Goal: Task Accomplishment & Management: Manage account settings

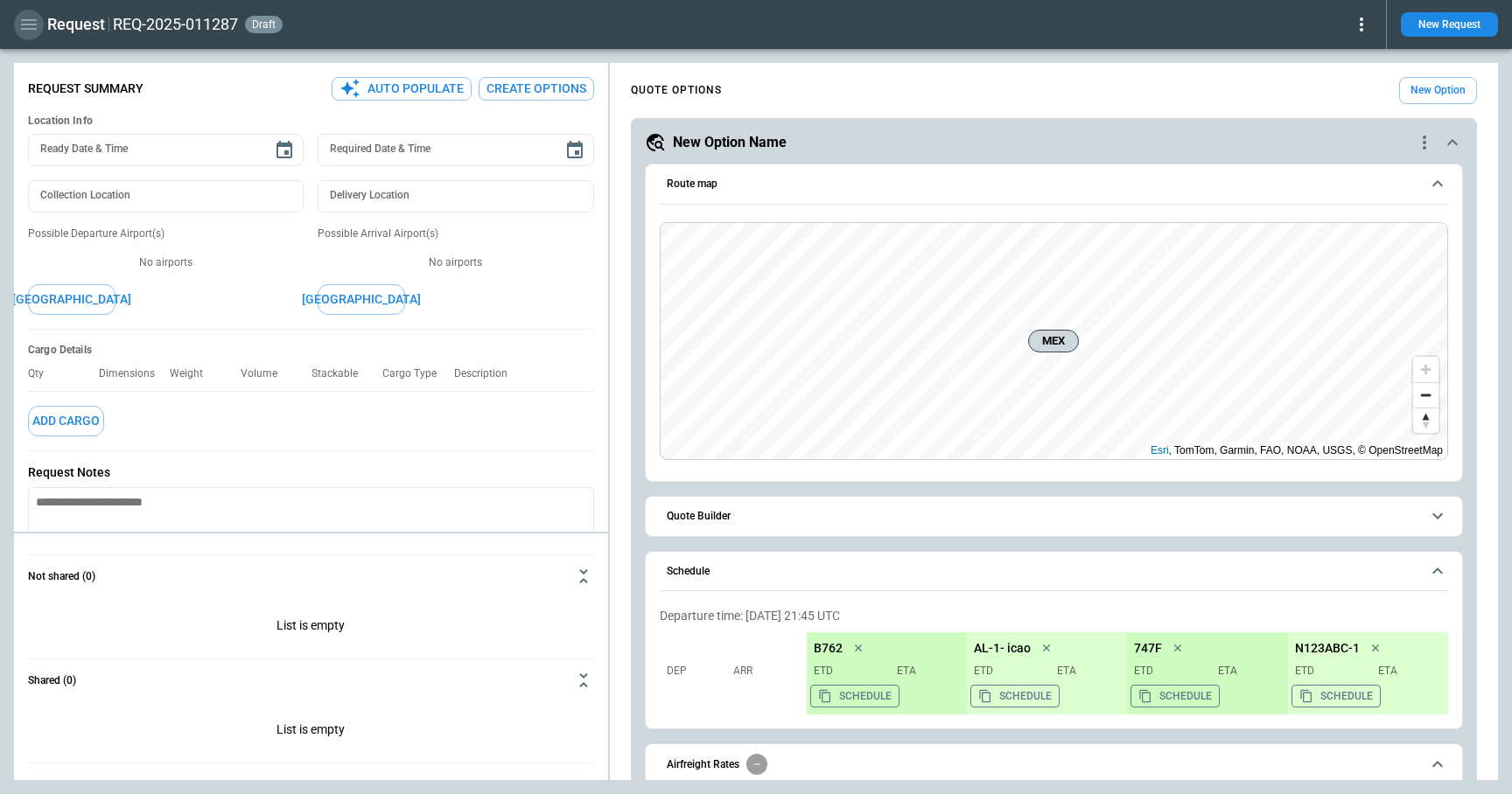
click at [27, 28] on icon "button" at bounding box center [29, 24] width 16 height 11
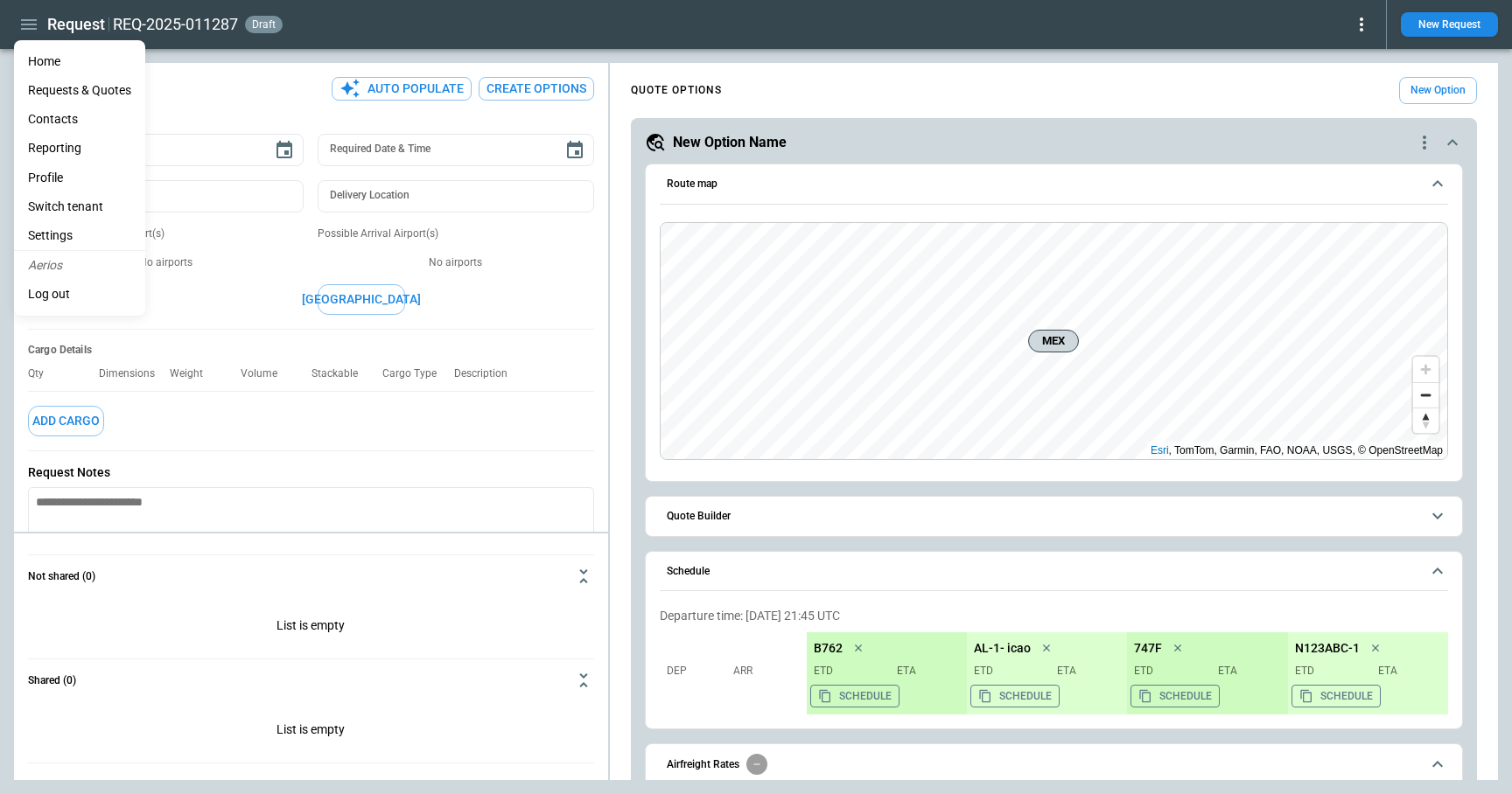
click at [62, 148] on li "Reporting" at bounding box center [79, 148] width 131 height 29
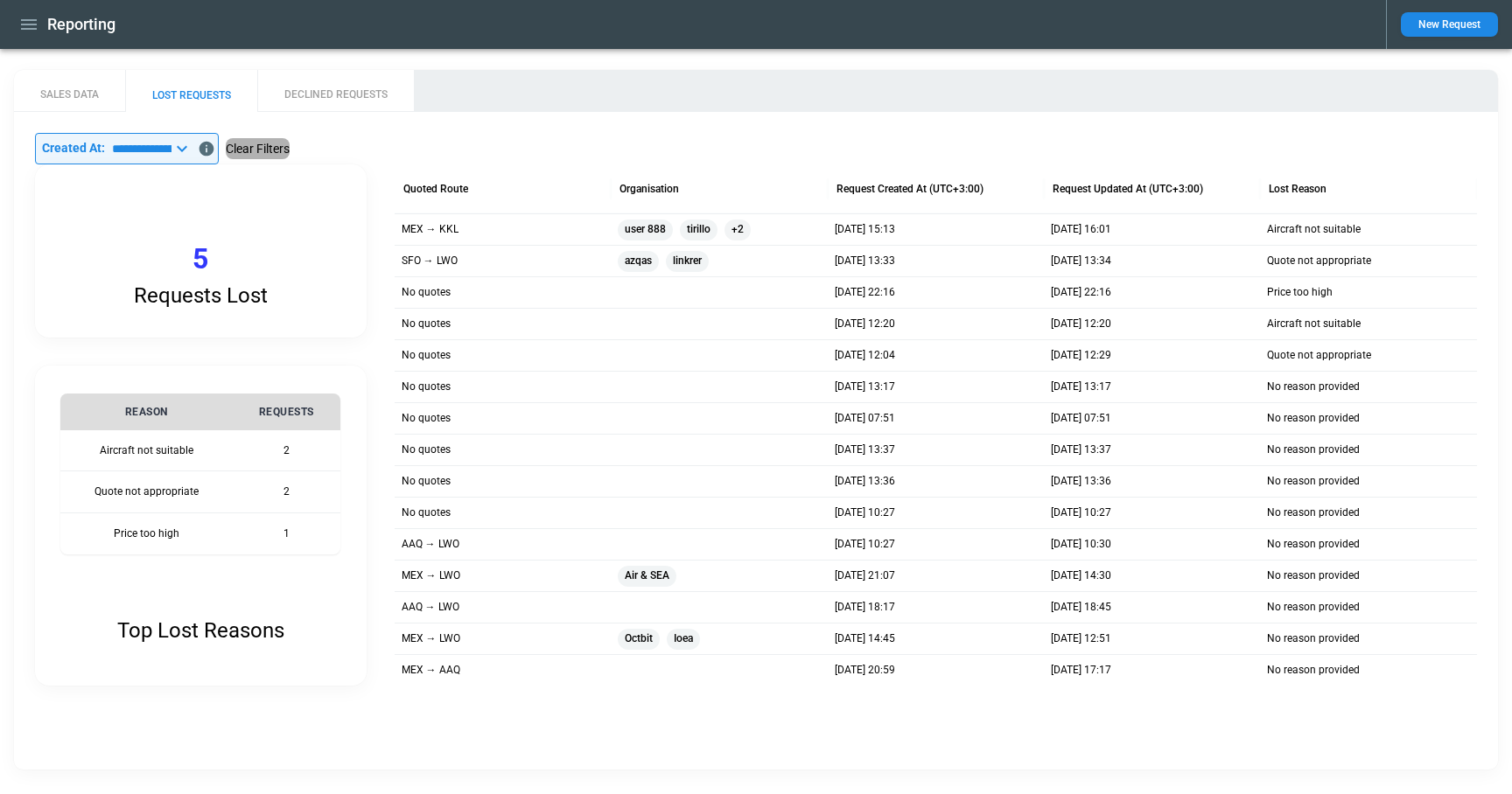
click at [290, 149] on button "Clear Filters" at bounding box center [258, 149] width 64 height 22
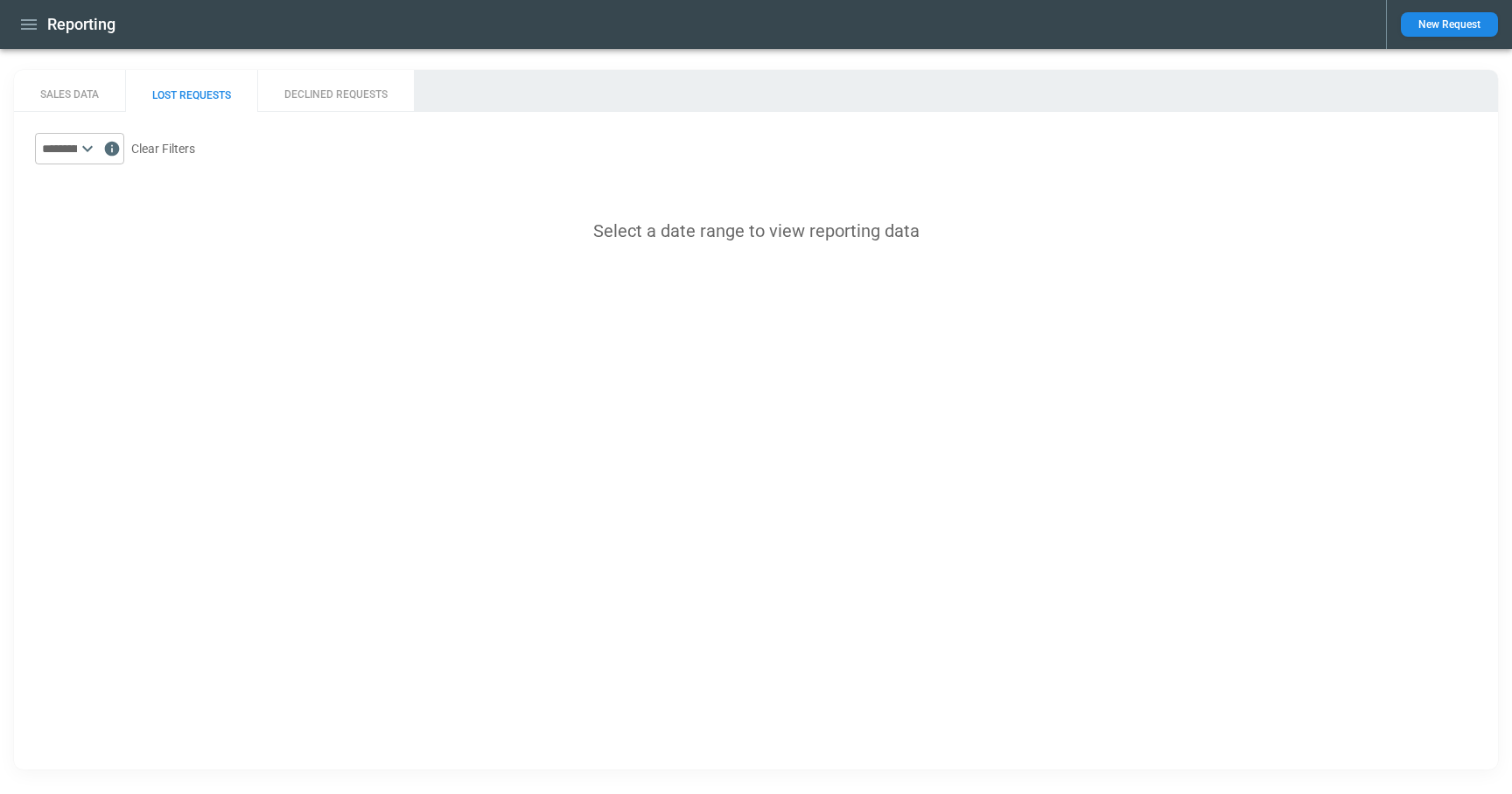
click at [93, 147] on icon at bounding box center [87, 149] width 11 height 6
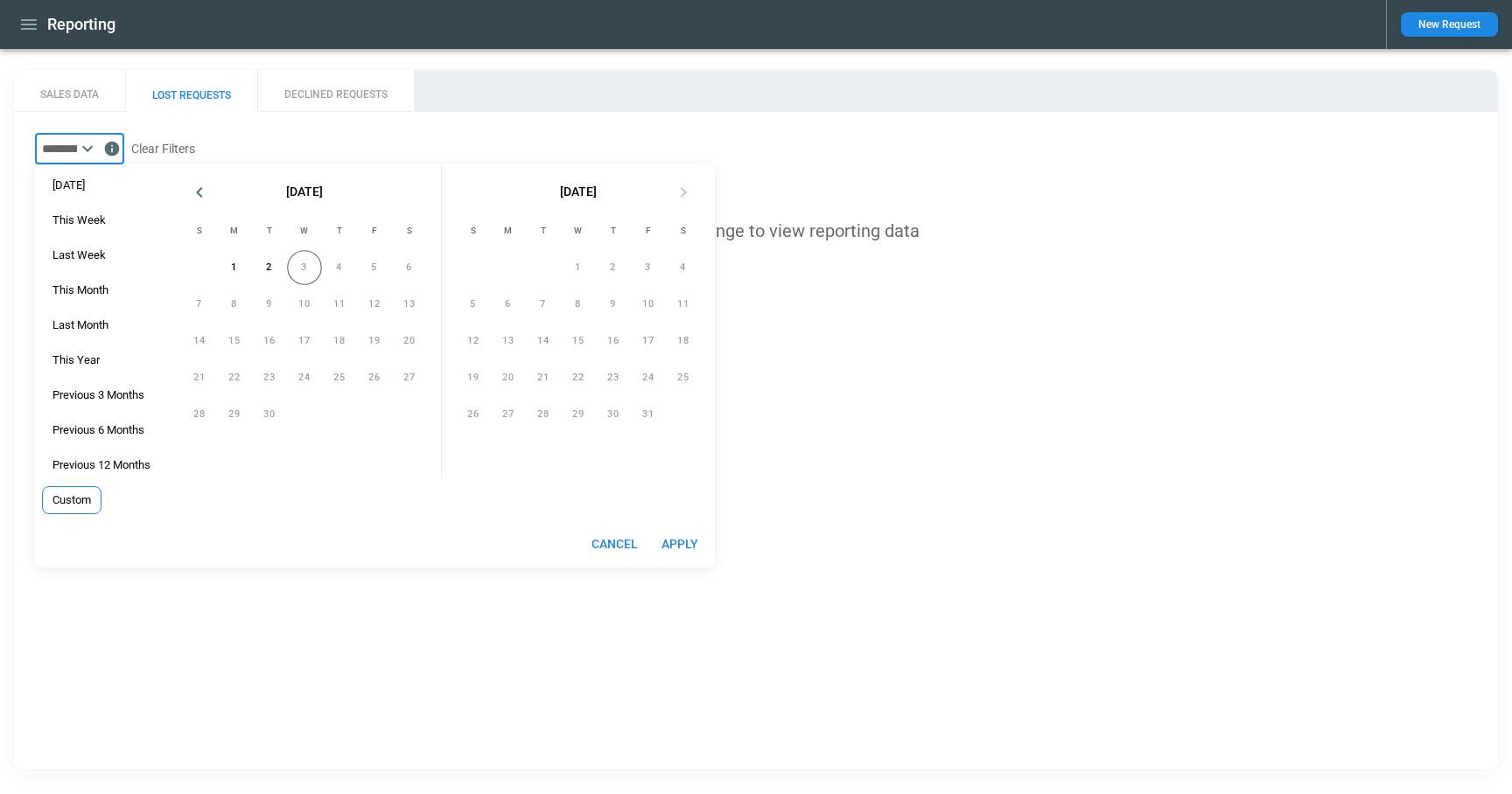
click at [91, 493] on span "Custom" at bounding box center [72, 500] width 58 height 14
click at [313, 264] on div "3" at bounding box center [305, 268] width 35 height 35
click at [310, 265] on div "3" at bounding box center [305, 268] width 35 height 35
click at [275, 270] on button "2" at bounding box center [270, 268] width 35 height 35
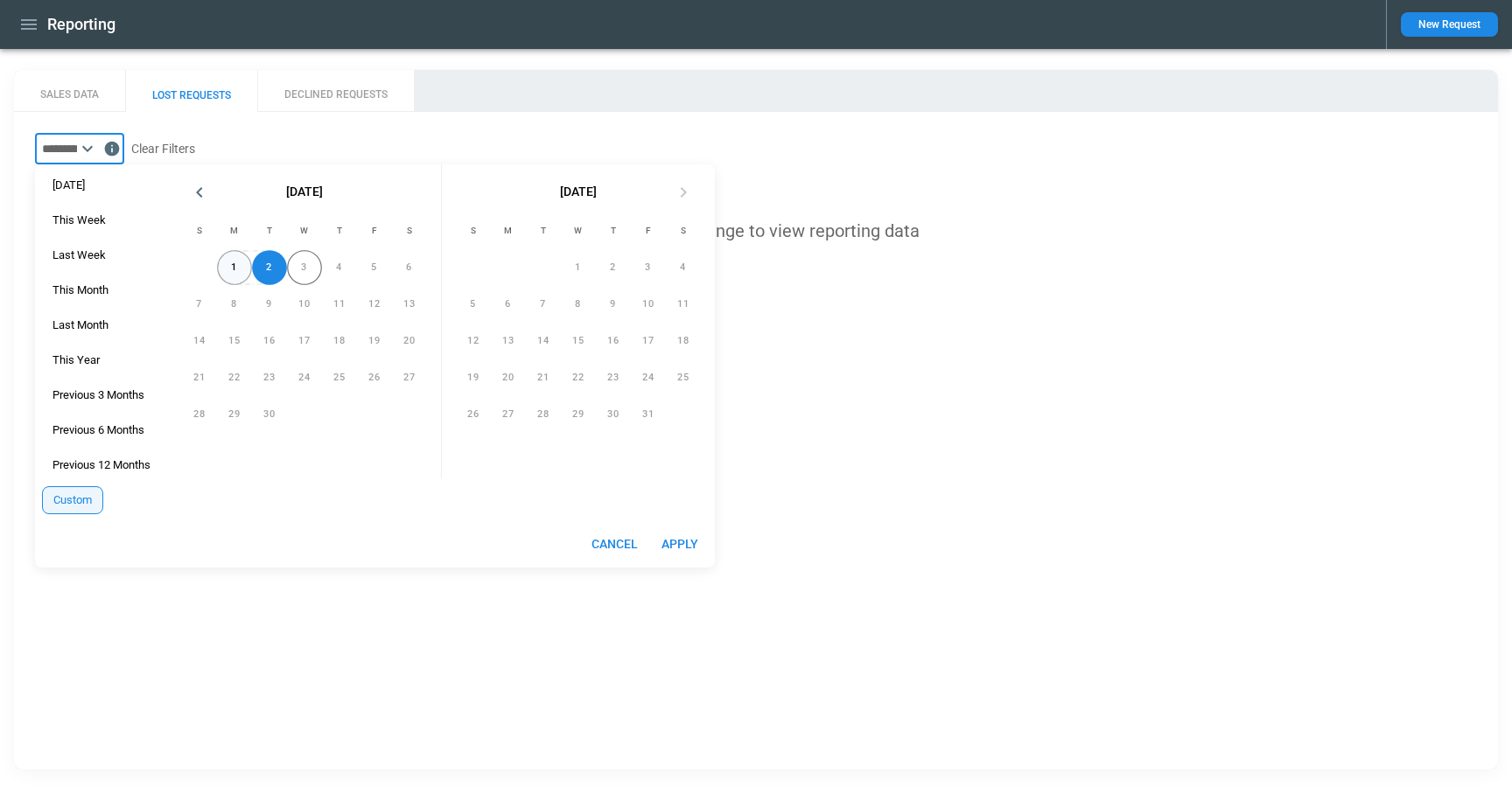
click at [241, 270] on button "1" at bounding box center [235, 268] width 35 height 35
click at [693, 547] on button "Apply" at bounding box center [680, 544] width 56 height 32
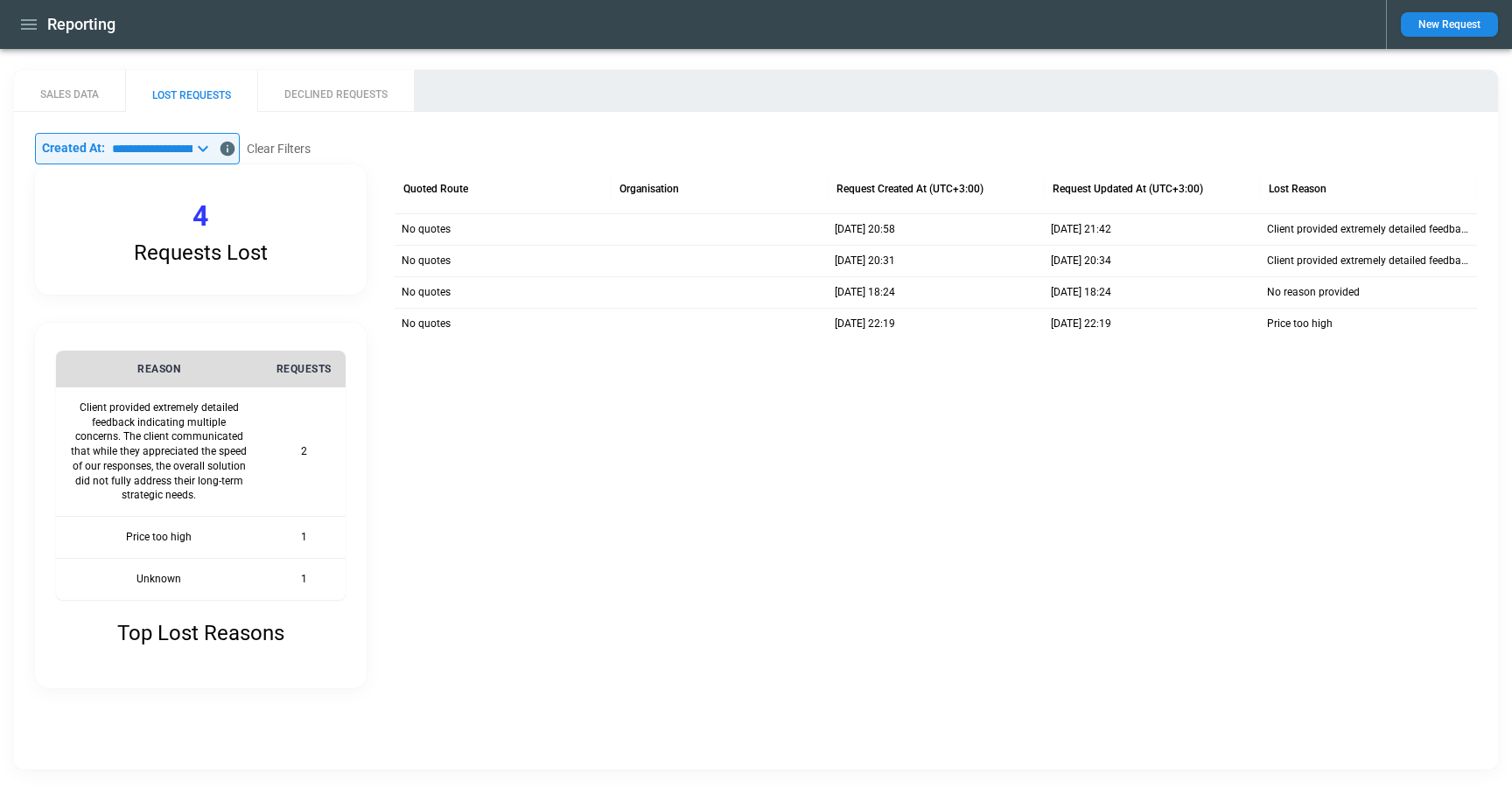
click at [209, 150] on icon at bounding box center [203, 149] width 11 height 6
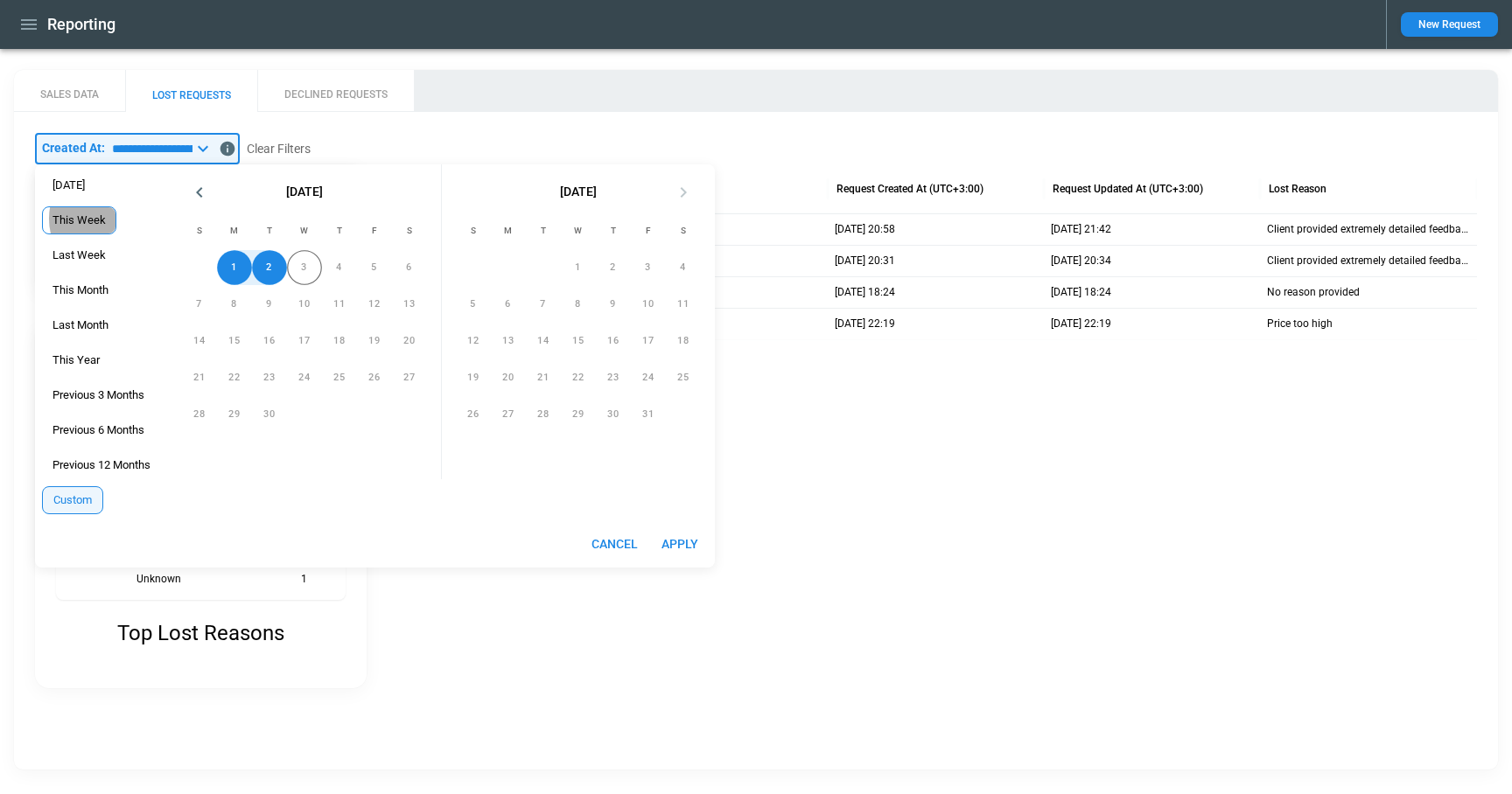
click at [92, 219] on span "This Week" at bounding box center [79, 220] width 73 height 14
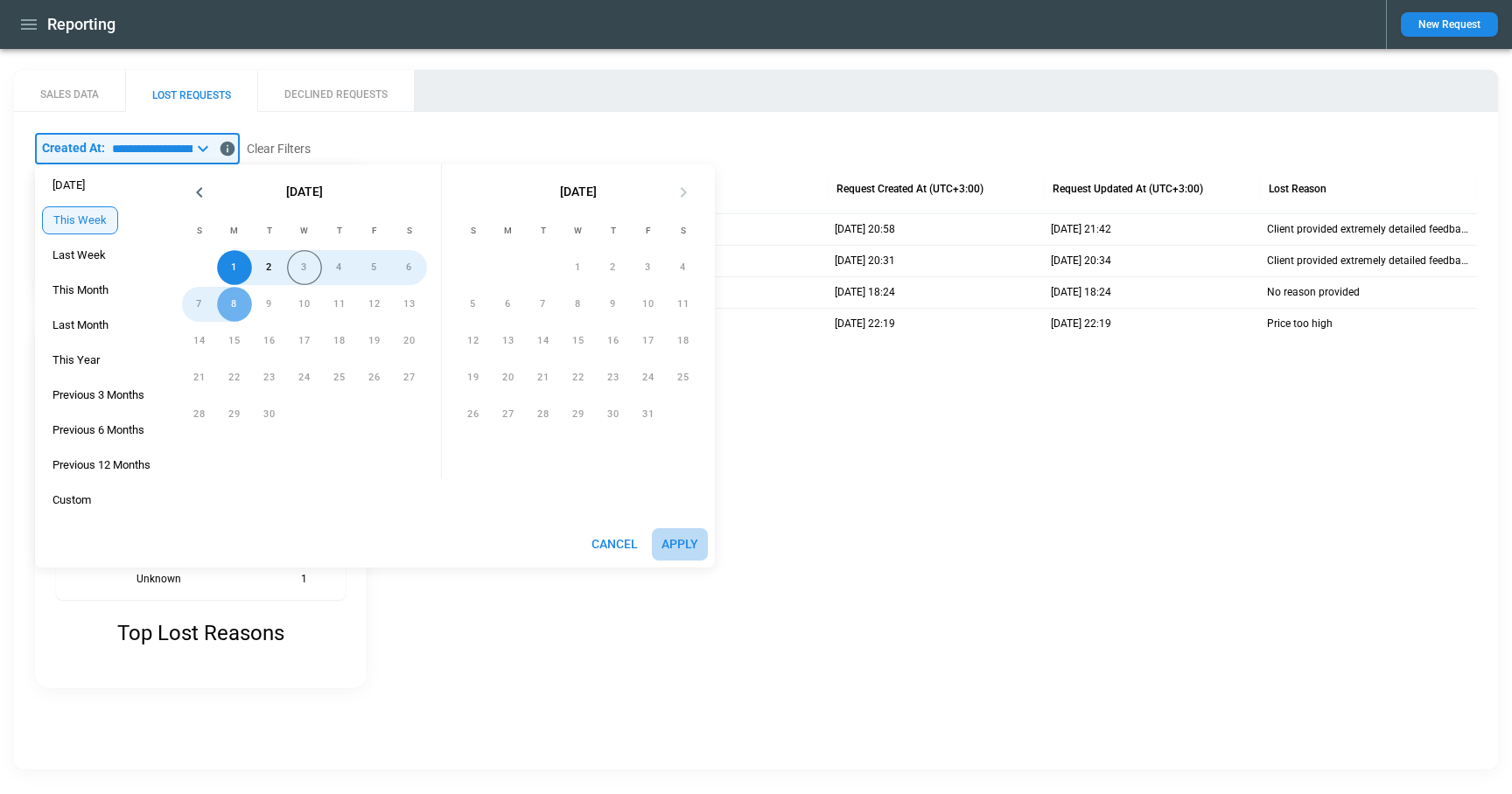
click at [684, 542] on button "Apply" at bounding box center [680, 544] width 56 height 32
type input "*********"
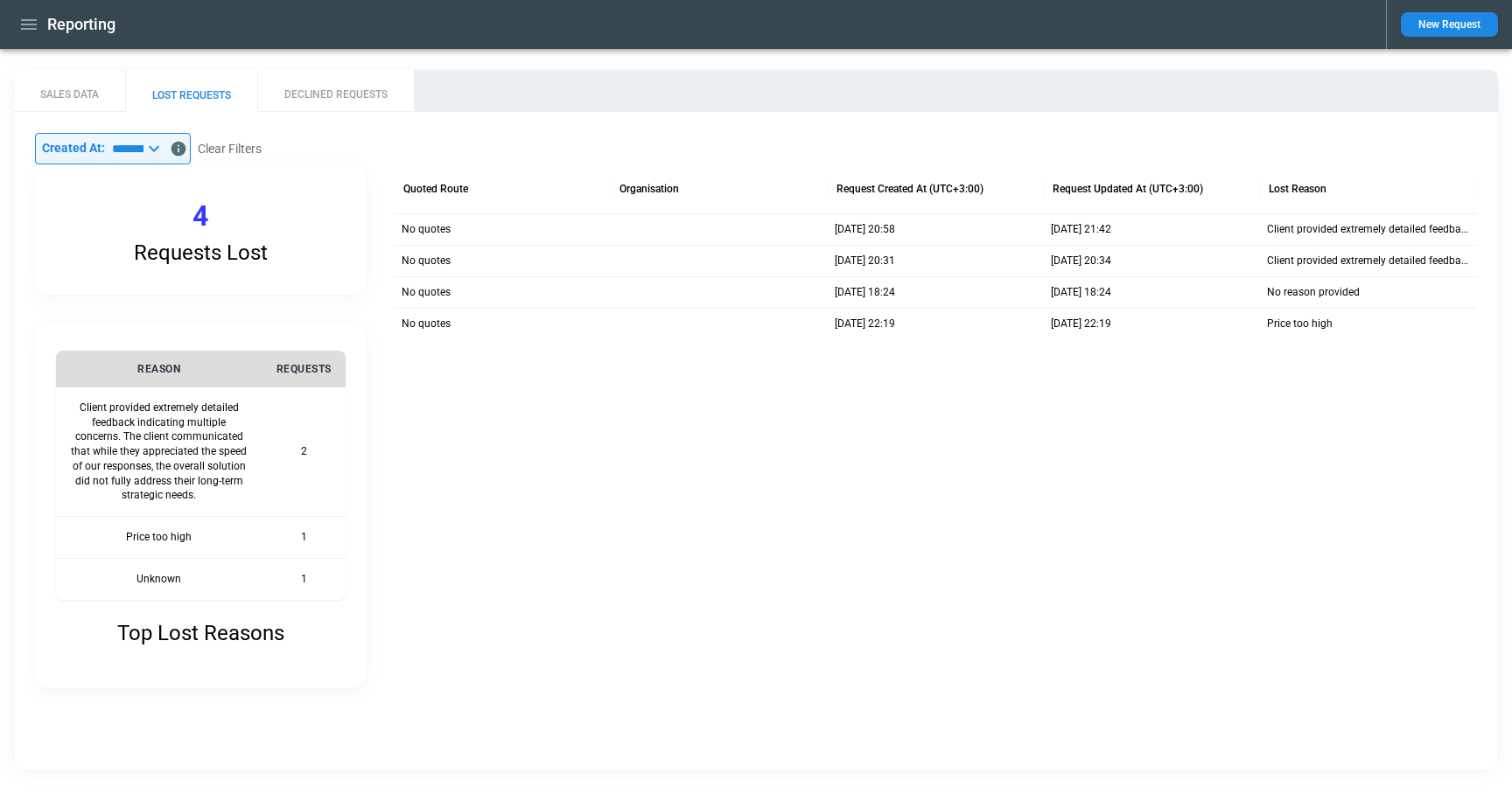
click at [38, 20] on icon "button" at bounding box center [29, 24] width 21 height 21
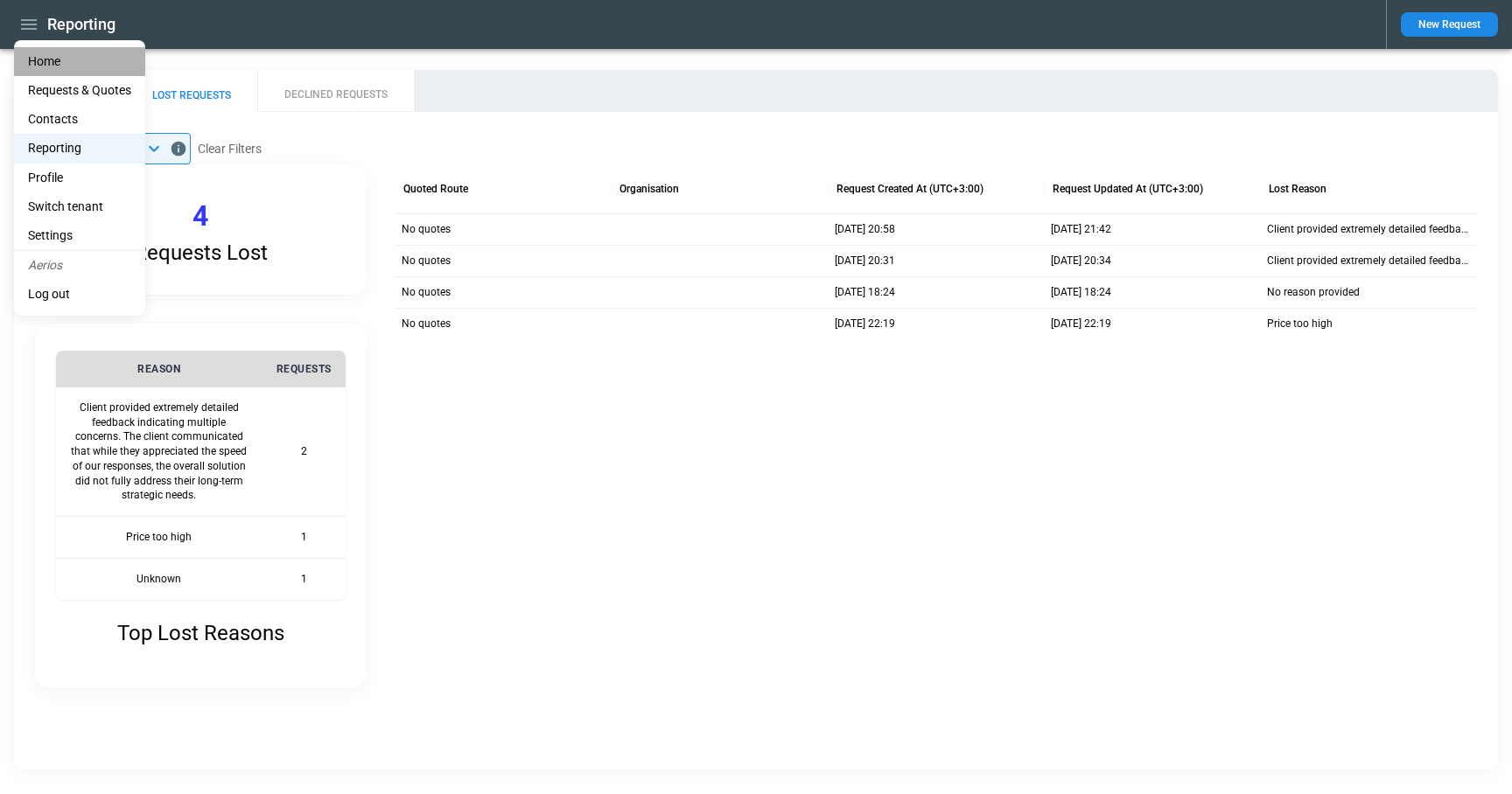
click at [41, 57] on li "Home" at bounding box center [79, 62] width 131 height 29
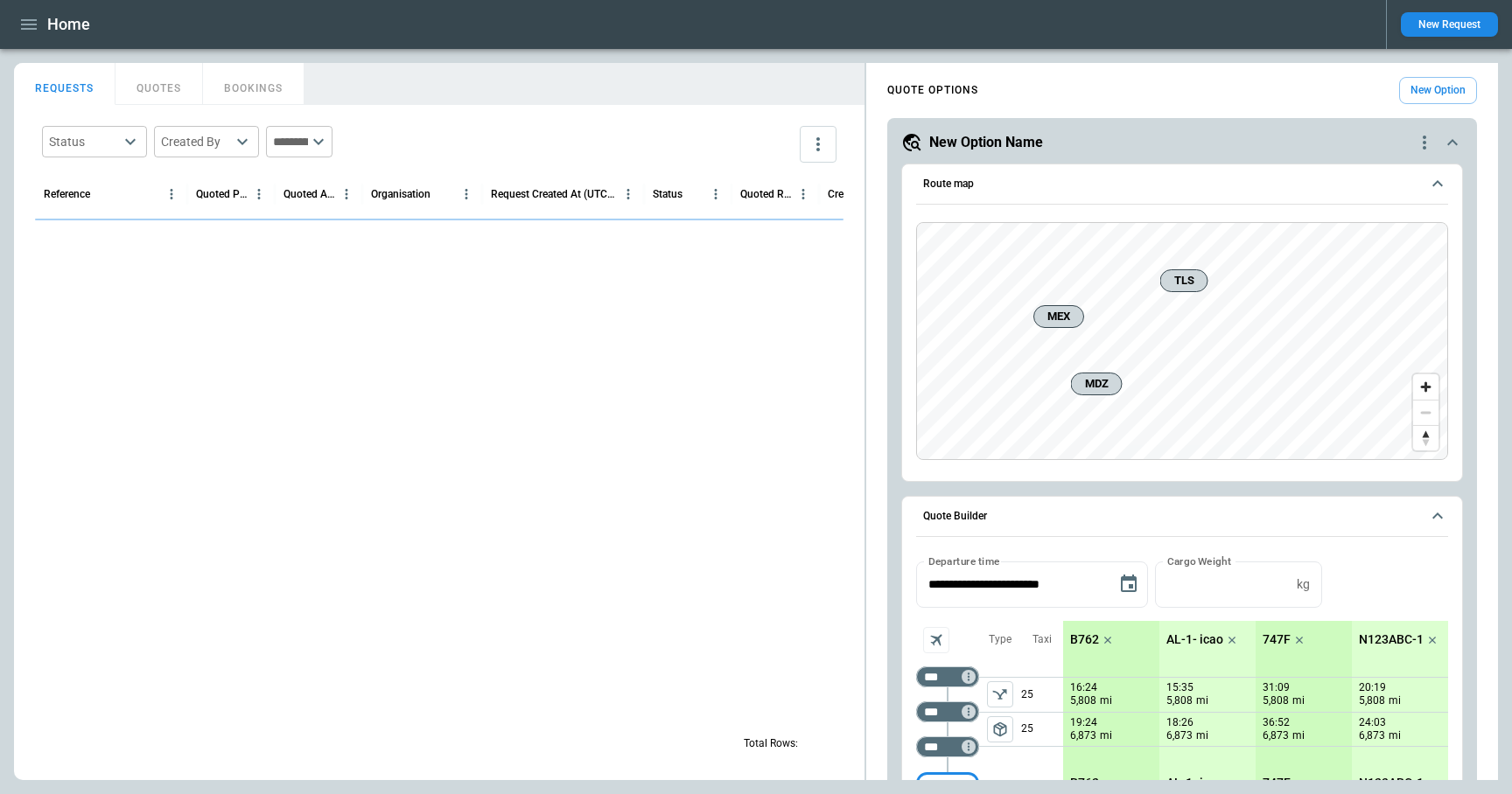
click at [1456, 30] on button "New Request" at bounding box center [1450, 24] width 97 height 24
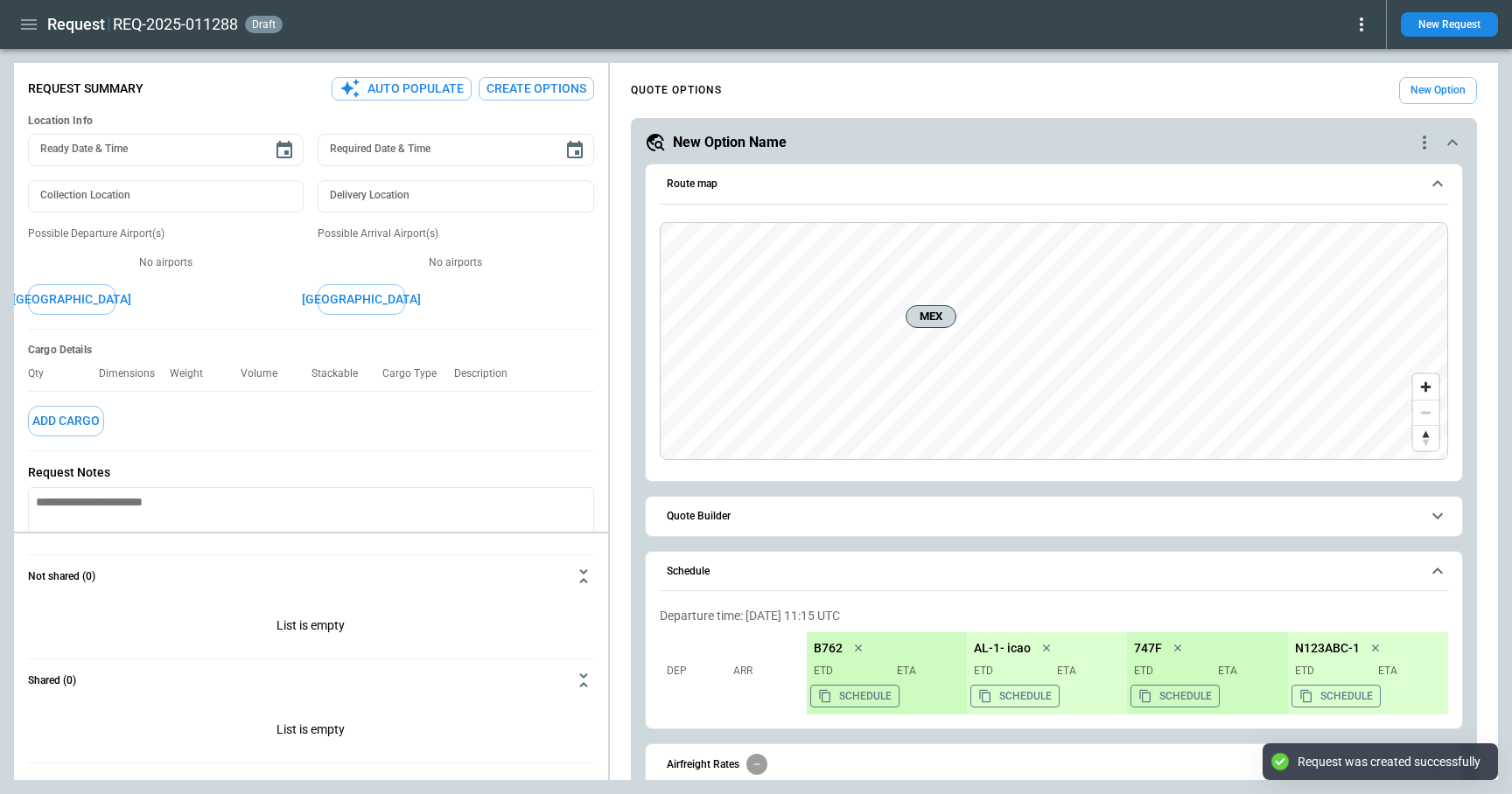
click at [1361, 31] on icon at bounding box center [1362, 24] width 21 height 21
click at [1345, 78] on button "Lost" at bounding box center [1341, 79] width 58 height 25
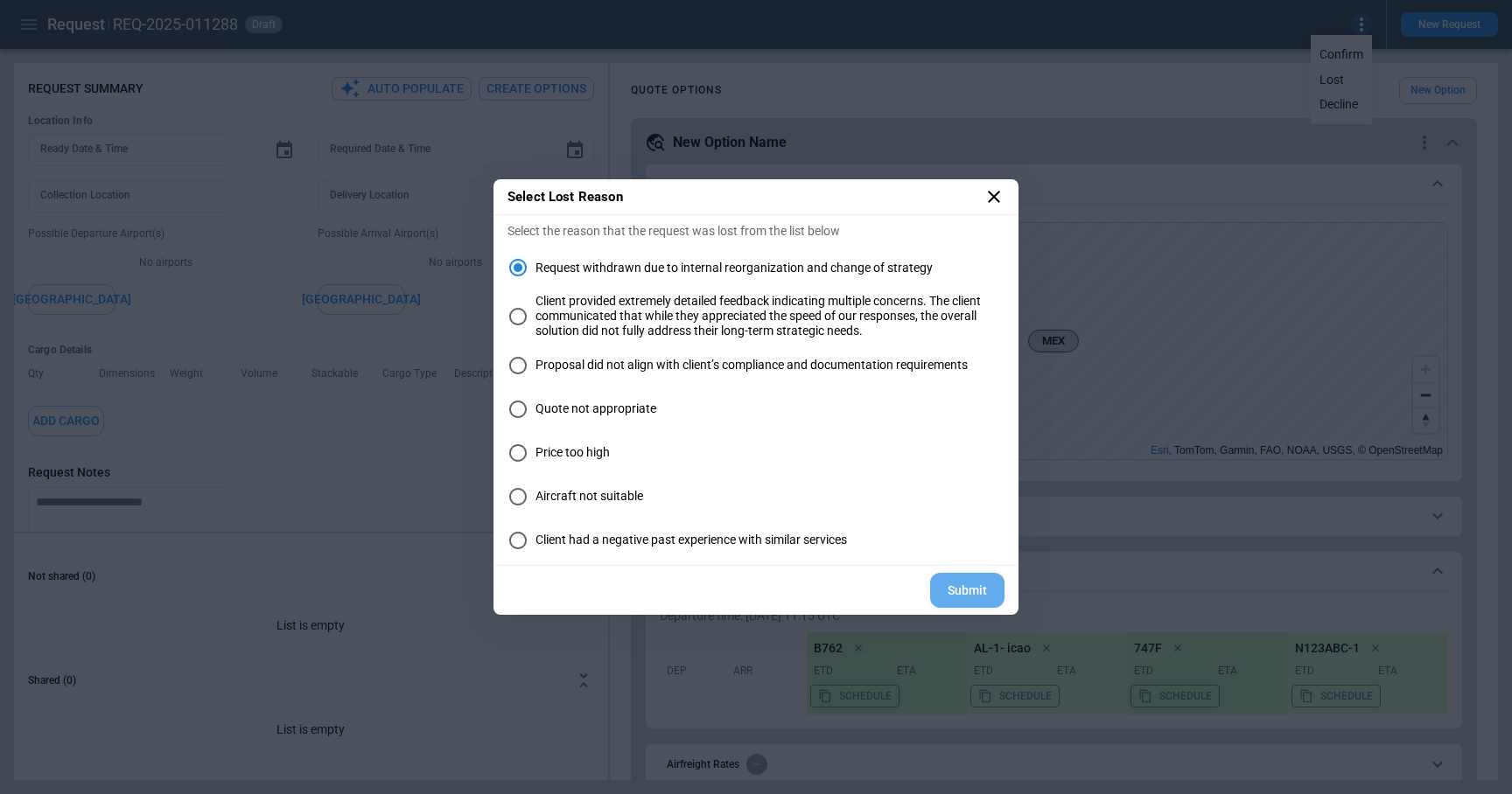
click at [981, 594] on button "Submit" at bounding box center [967, 590] width 75 height 36
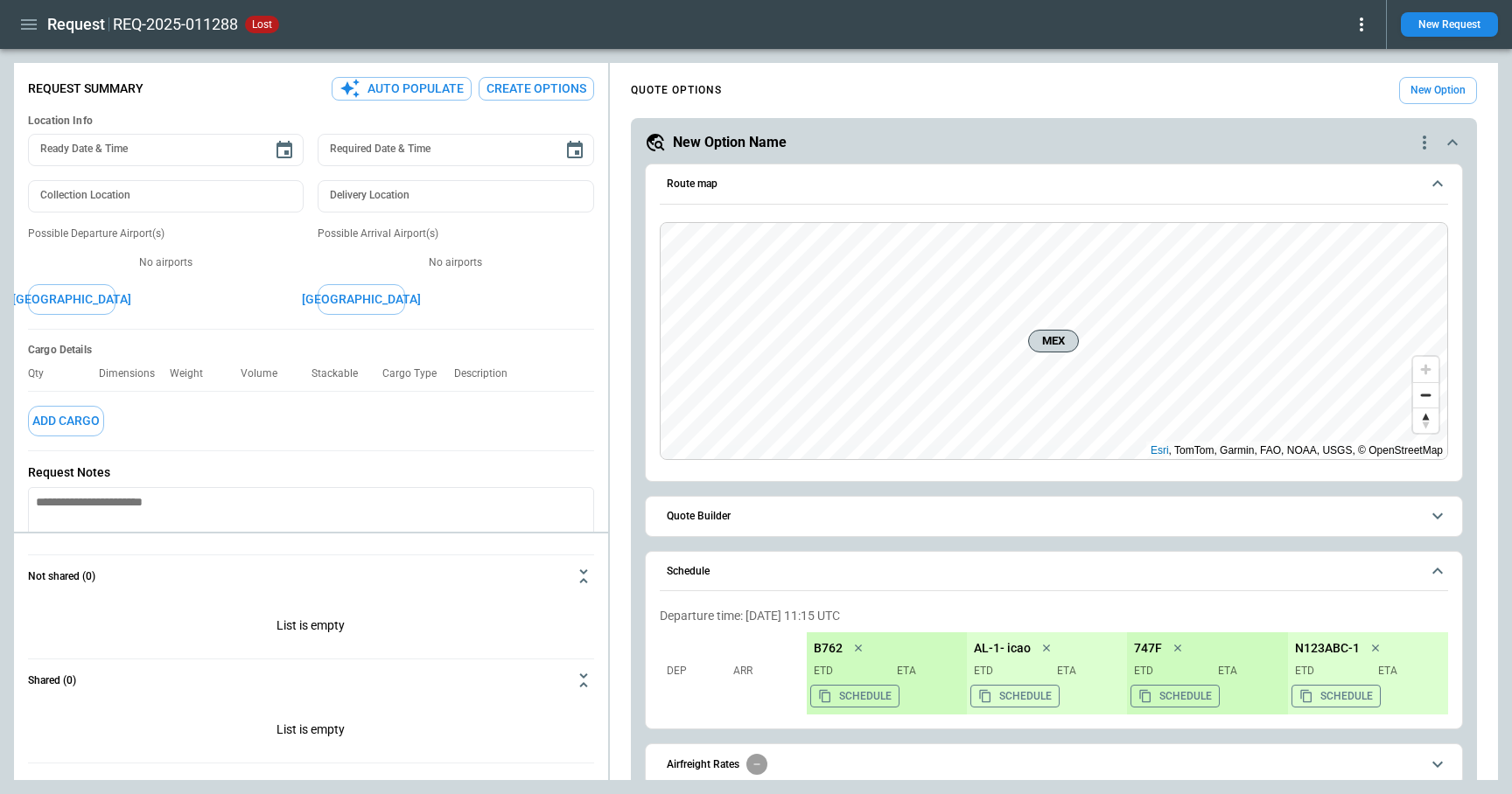
click at [1357, 31] on icon at bounding box center [1362, 24] width 21 height 21
click at [1335, 58] on button "Reopen" at bounding box center [1342, 54] width 56 height 25
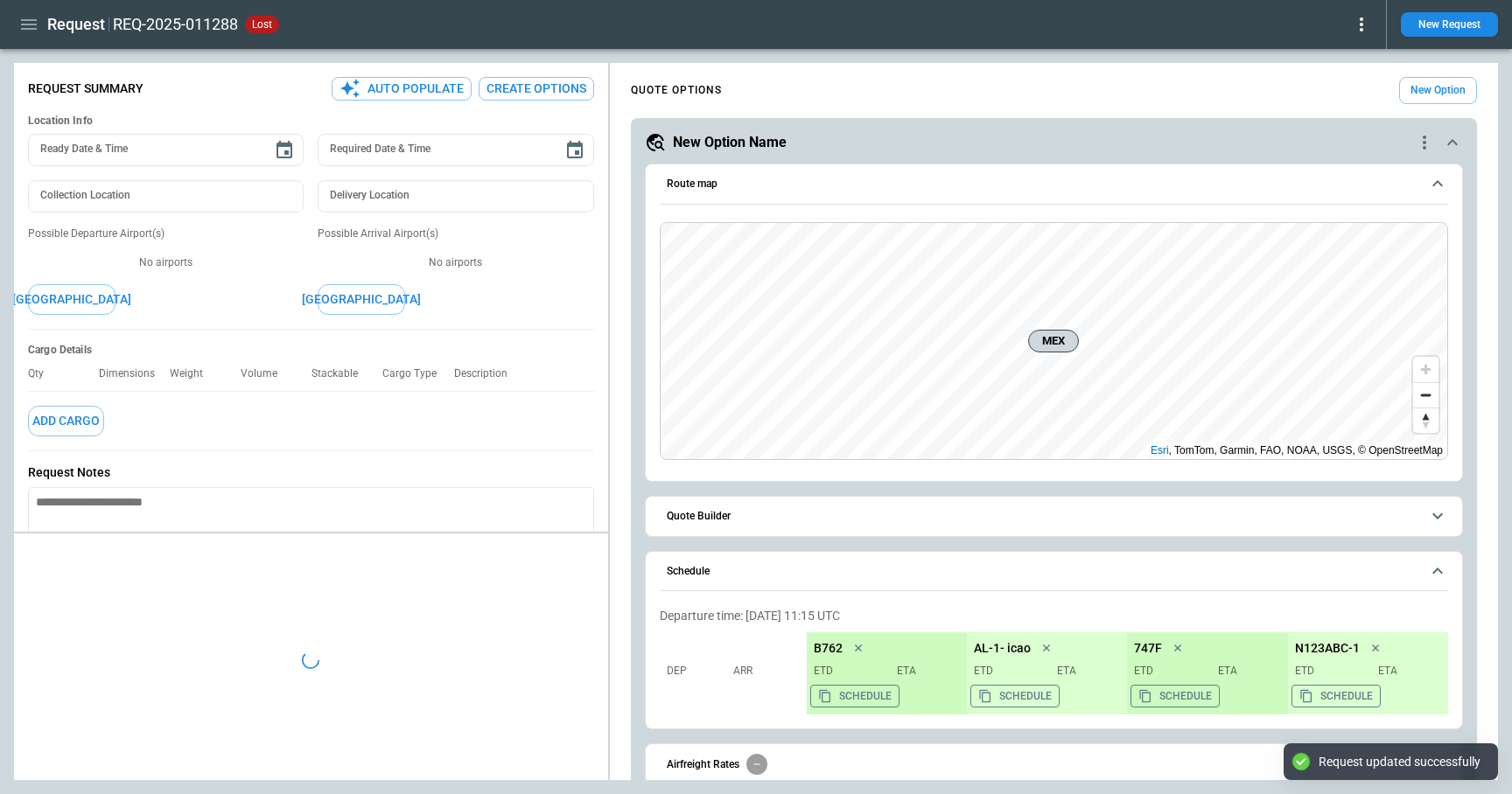
click at [1363, 30] on icon at bounding box center [1362, 24] width 4 height 14
click at [1344, 84] on button "Lost" at bounding box center [1341, 79] width 58 height 25
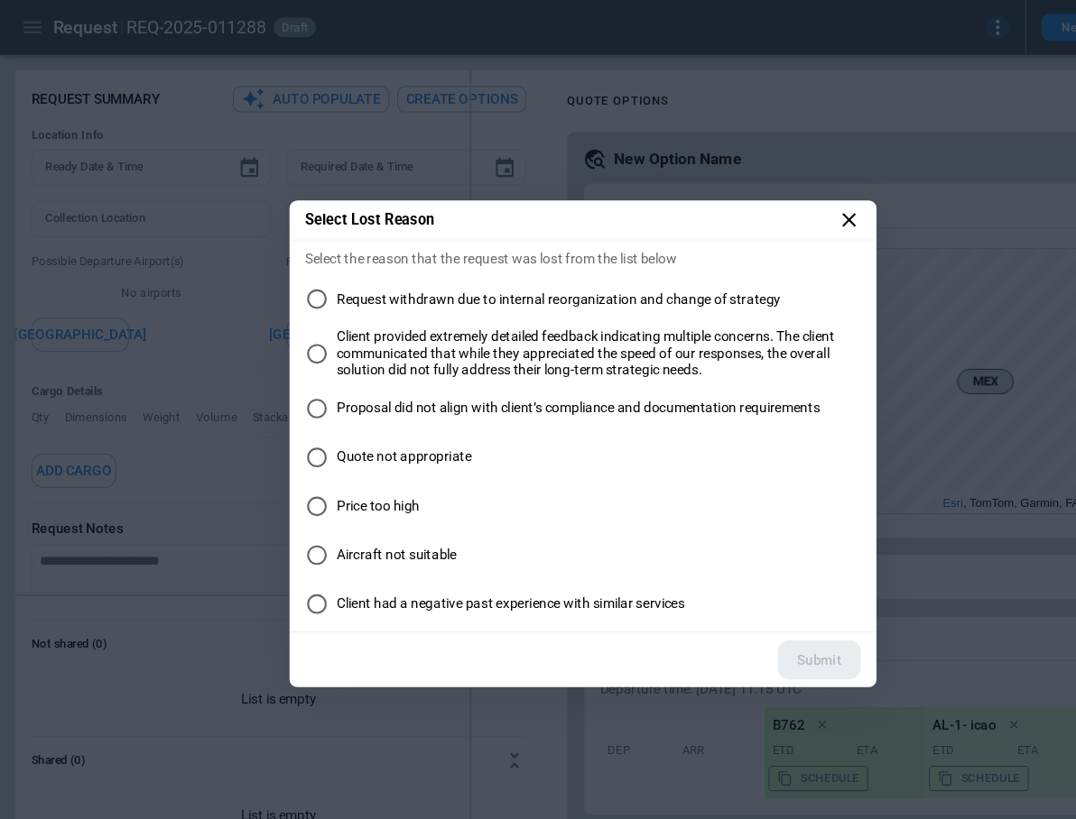
type textarea "*"
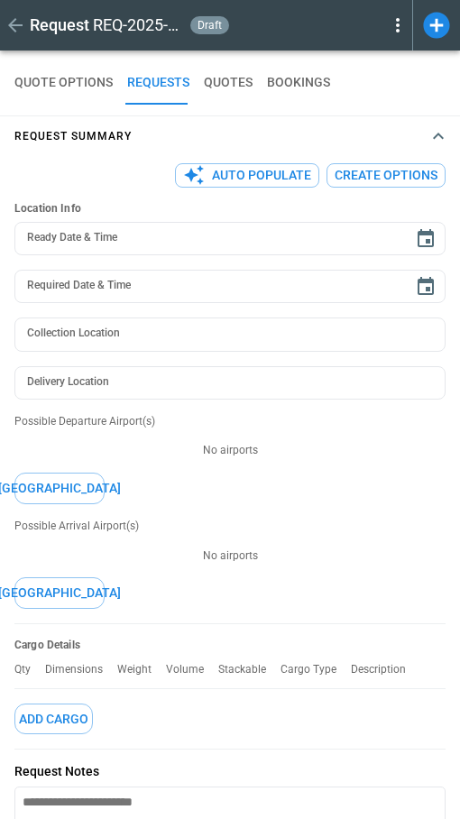
click at [393, 23] on icon at bounding box center [398, 25] width 22 height 22
click at [383, 79] on button "Lost" at bounding box center [377, 82] width 60 height 26
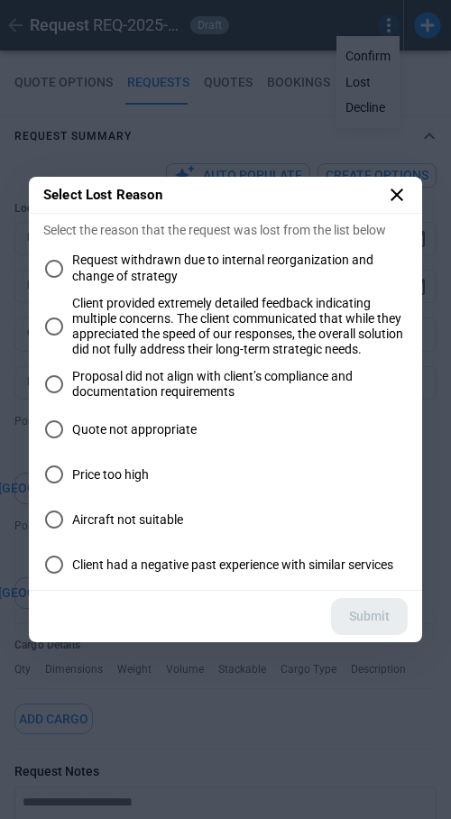
type textarea "*"
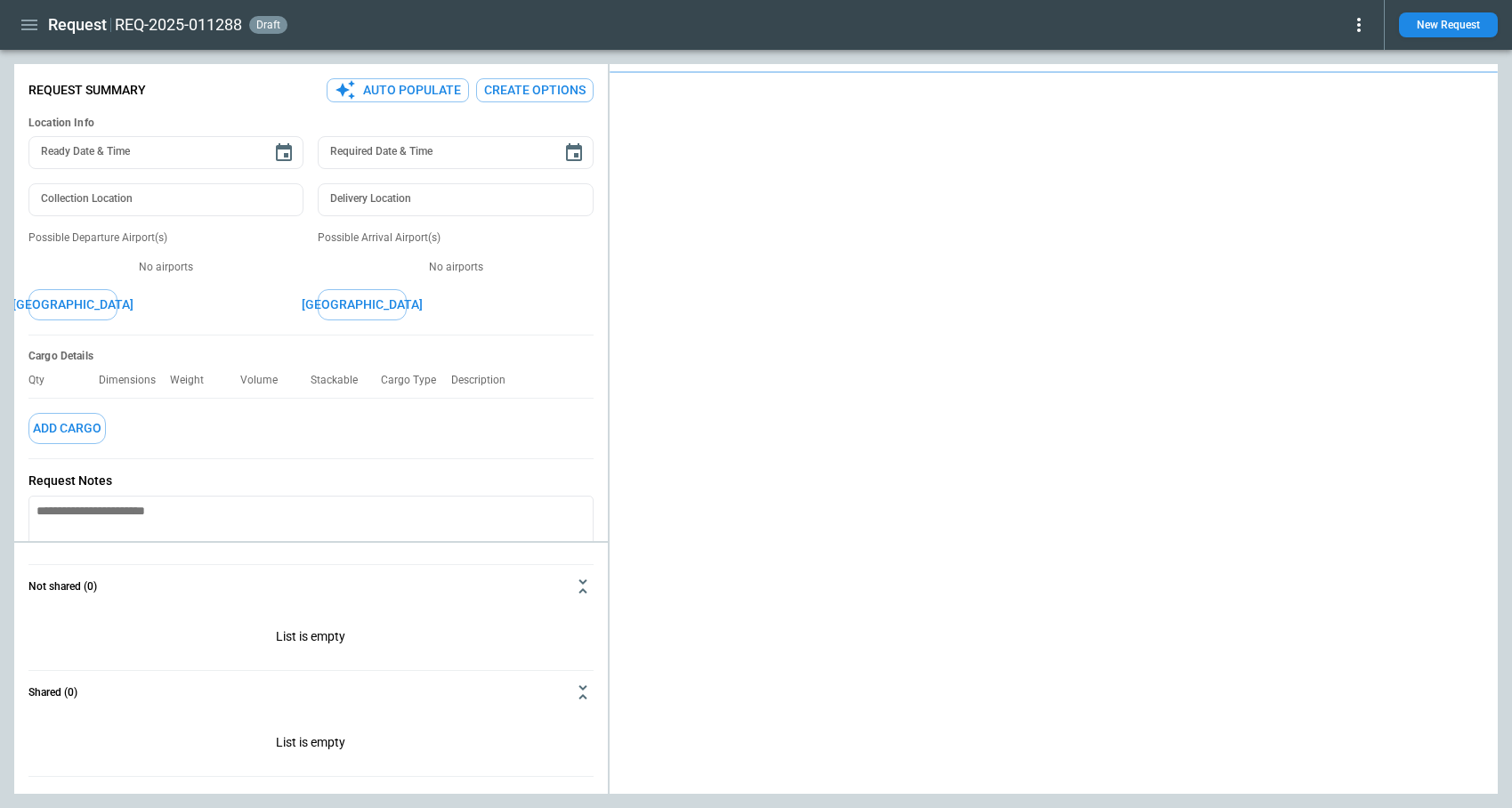
type textarea "*"
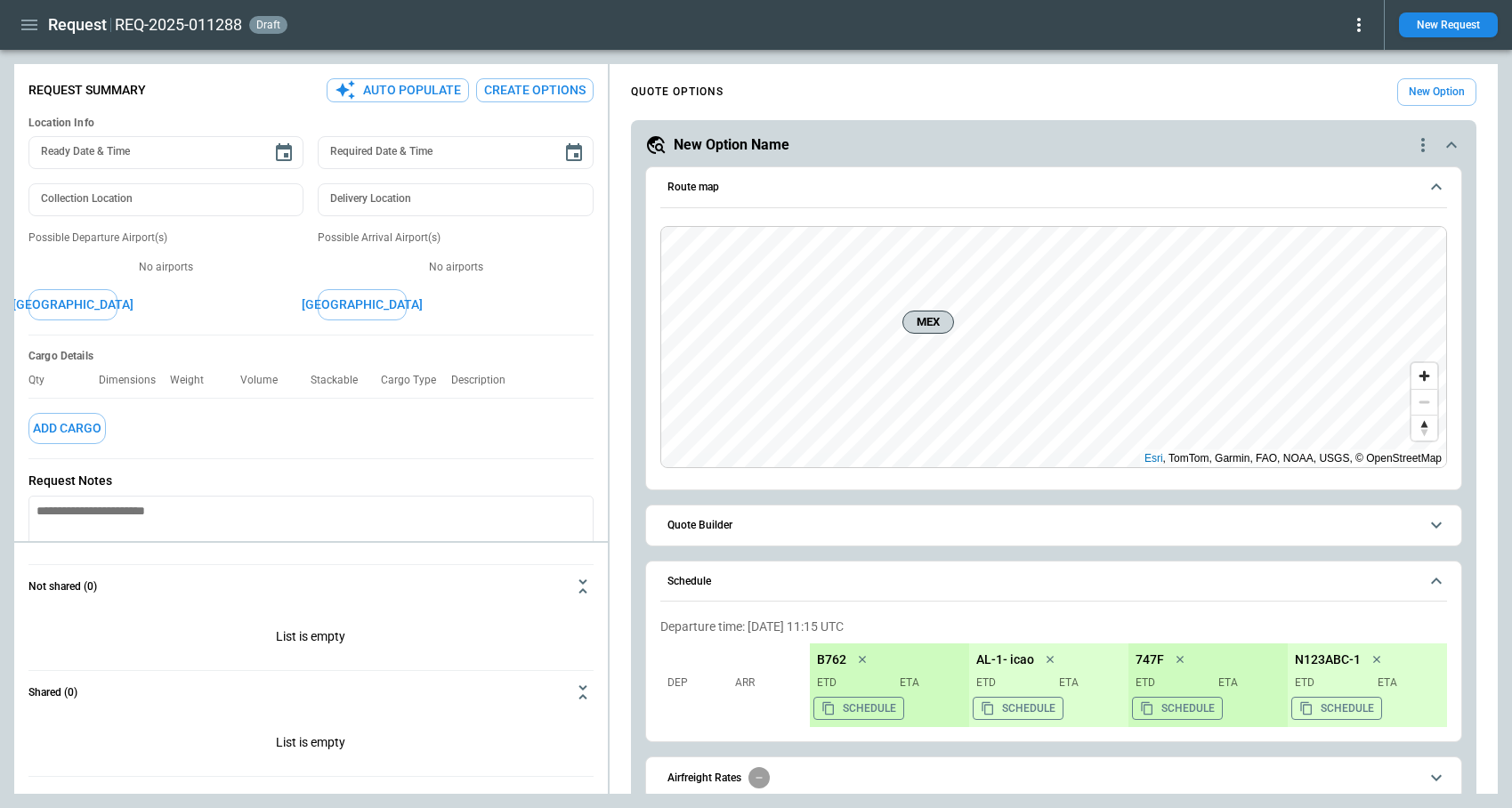
click at [1358, 26] on icon at bounding box center [1359, 25] width 4 height 14
click at [1332, 81] on button "Lost" at bounding box center [1338, 81] width 59 height 26
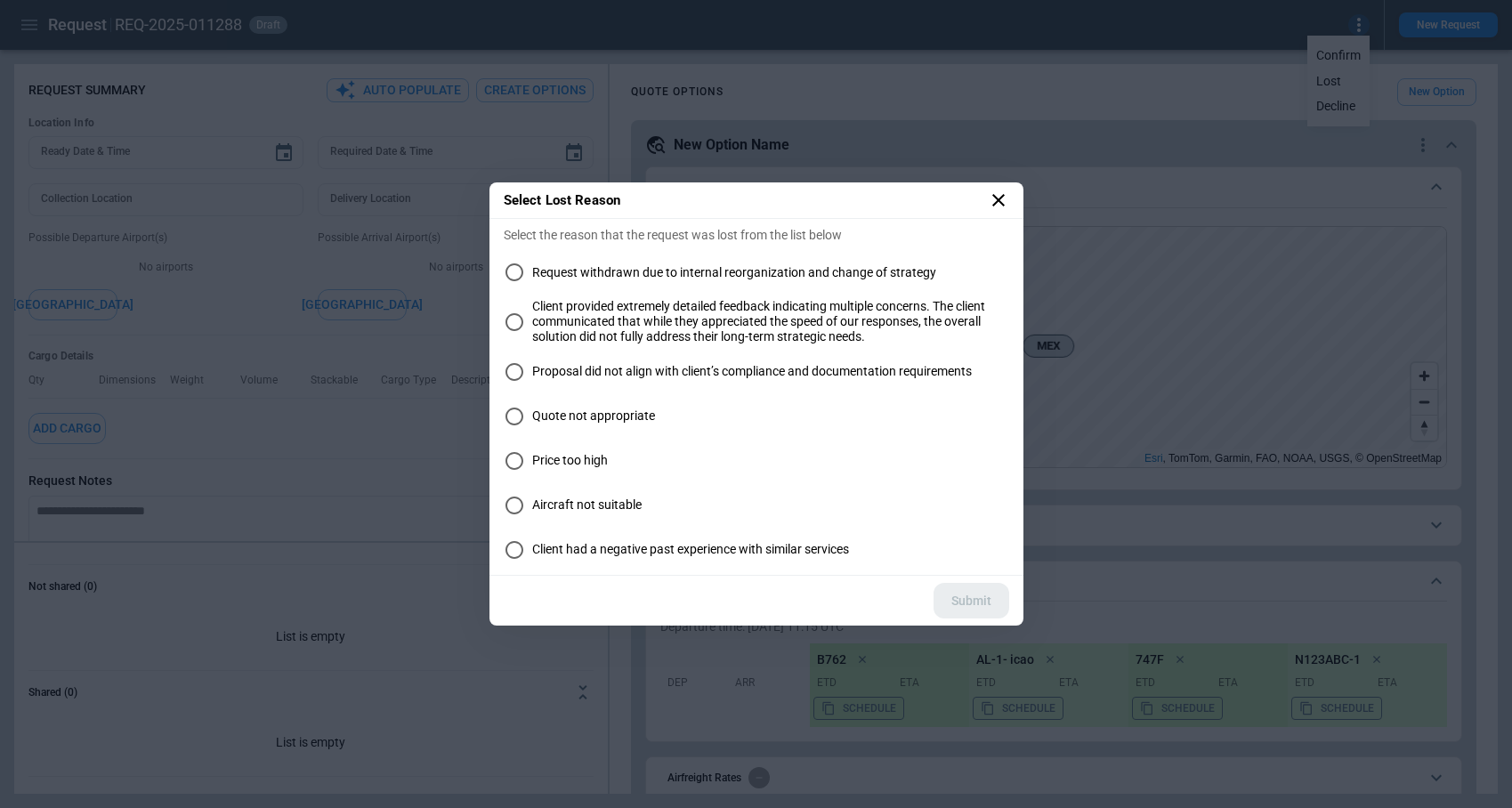
click at [567, 494] on label "Aircraft not suitable" at bounding box center [756, 505] width 505 height 36
click at [557, 462] on span "Price too high" at bounding box center [570, 460] width 76 height 15
click at [560, 495] on label "Aircraft not suitable" at bounding box center [756, 505] width 505 height 36
click at [997, 202] on icon at bounding box center [999, 200] width 22 height 22
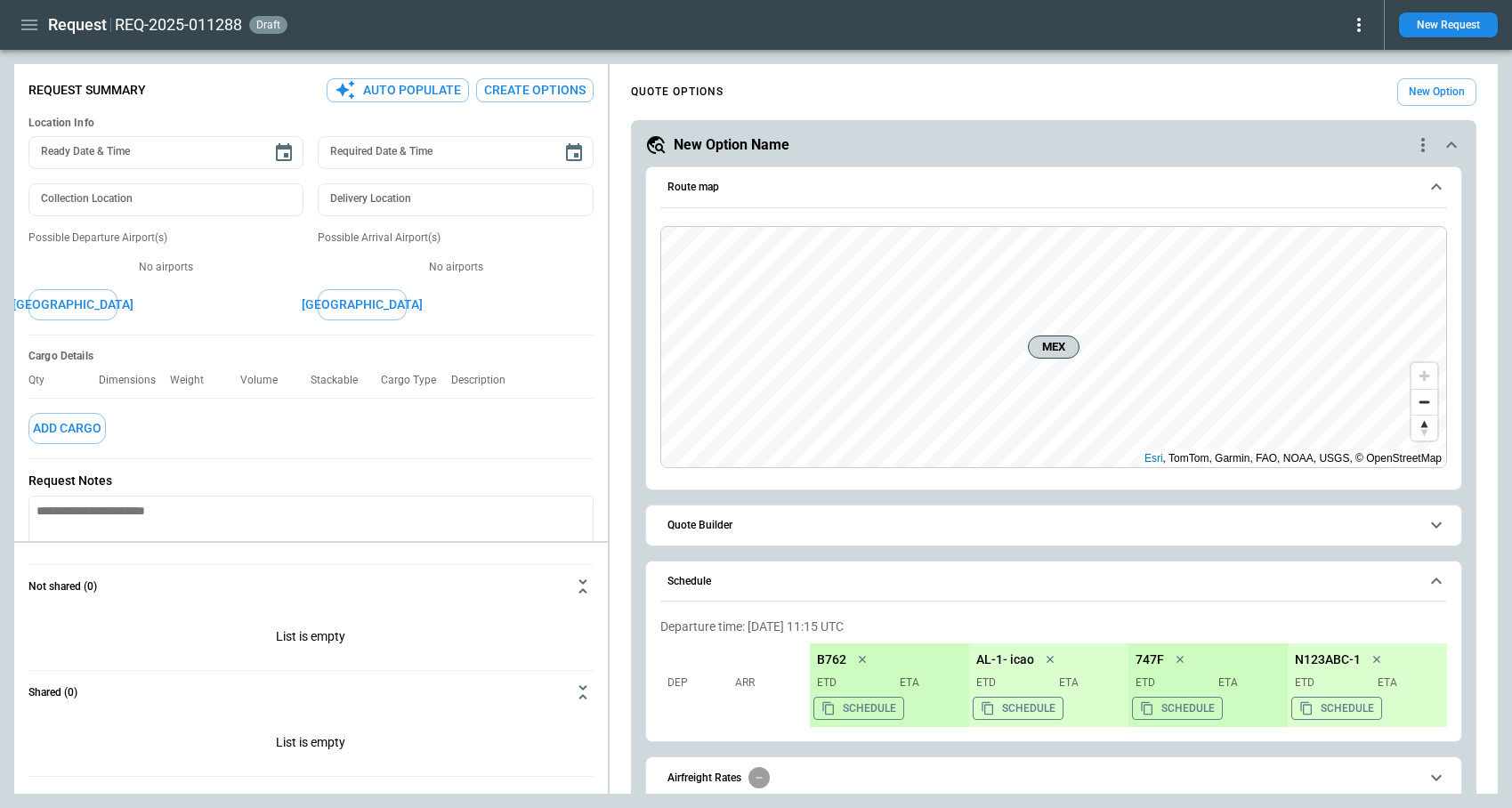
click at [1362, 30] on icon at bounding box center [1359, 25] width 22 height 22
click at [1339, 105] on button "Decline" at bounding box center [1338, 107] width 59 height 26
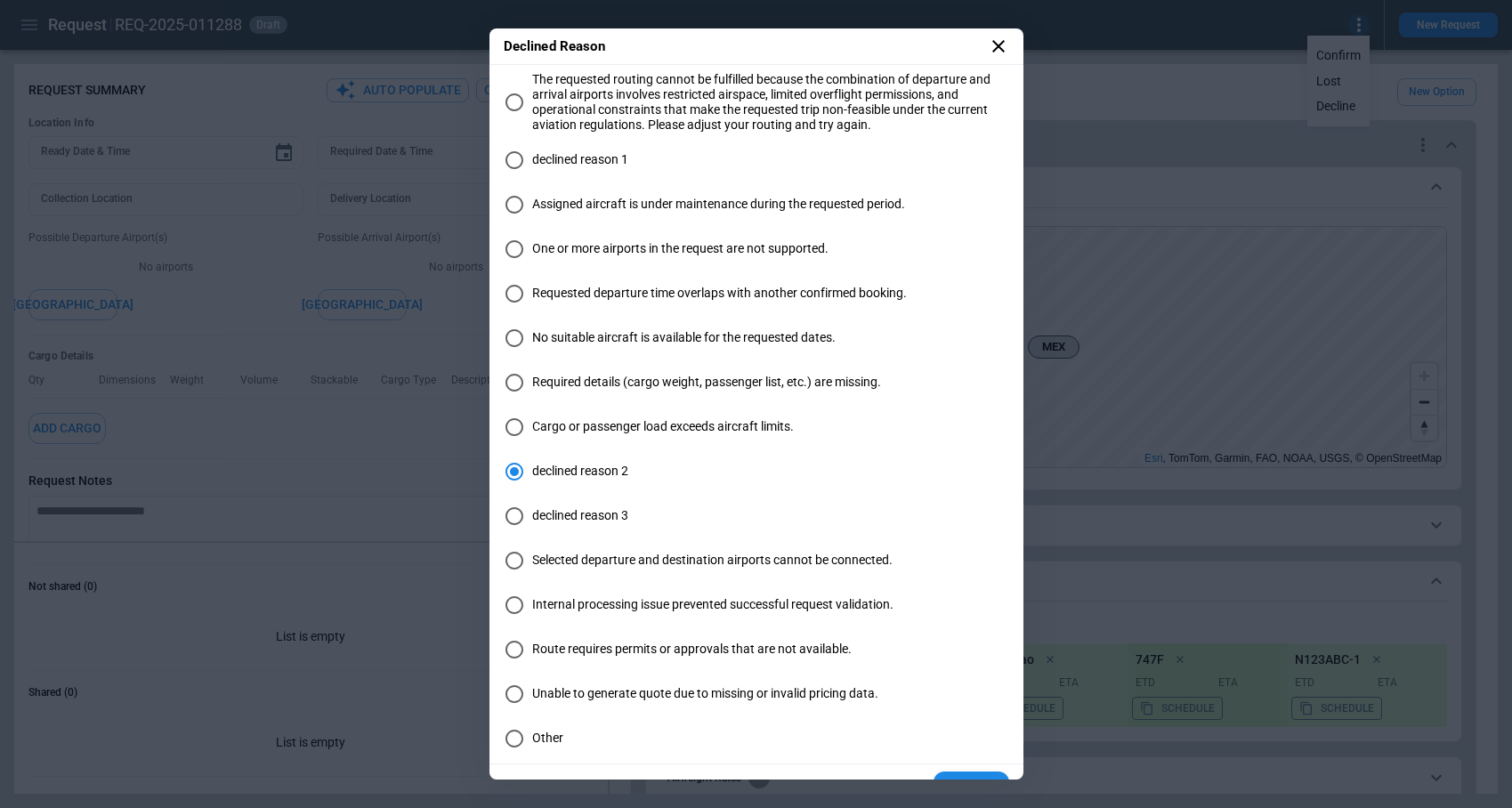
click at [989, 47] on icon at bounding box center [999, 46] width 22 height 22
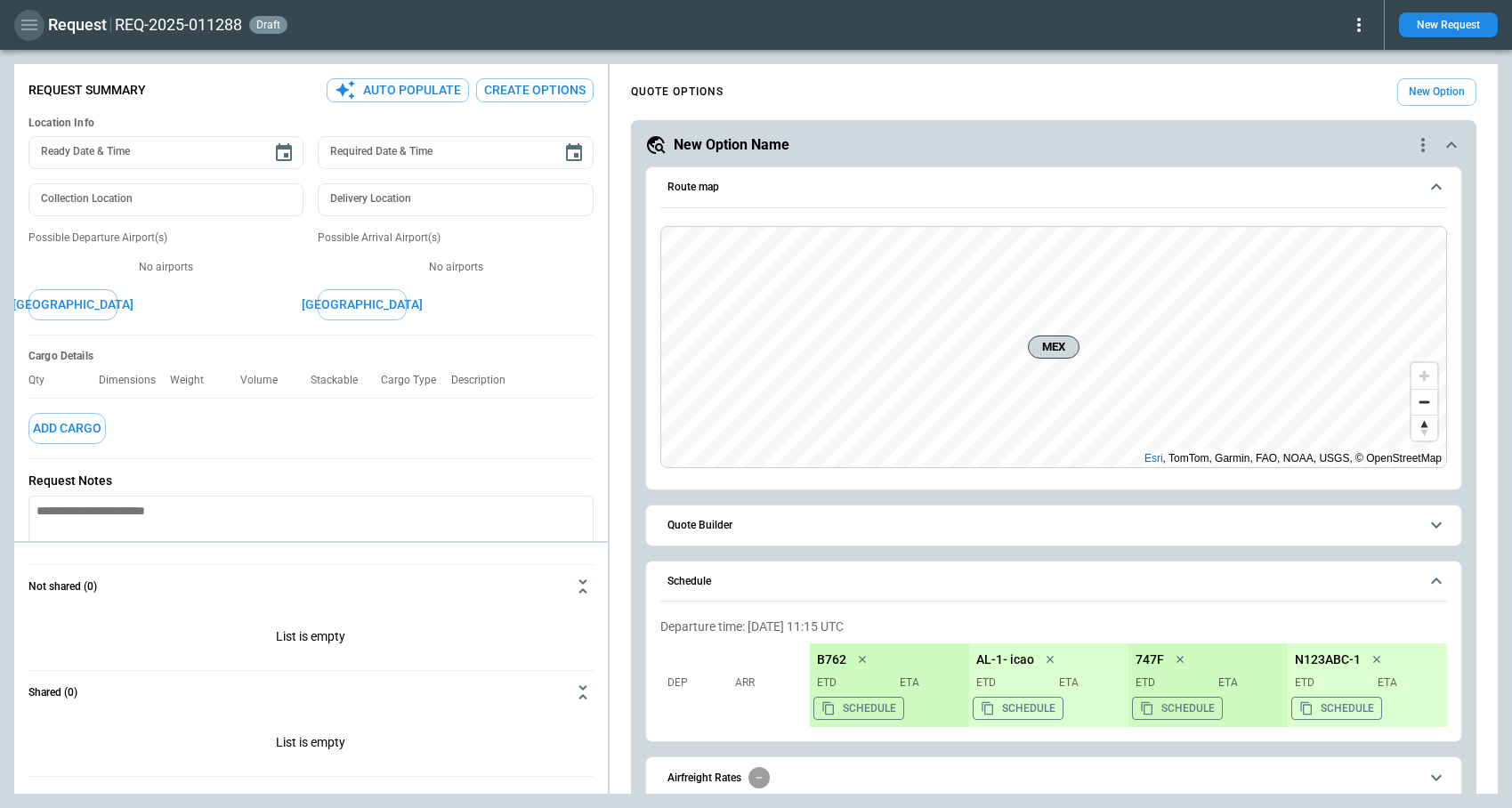
click at [32, 32] on icon "button" at bounding box center [30, 25] width 22 height 22
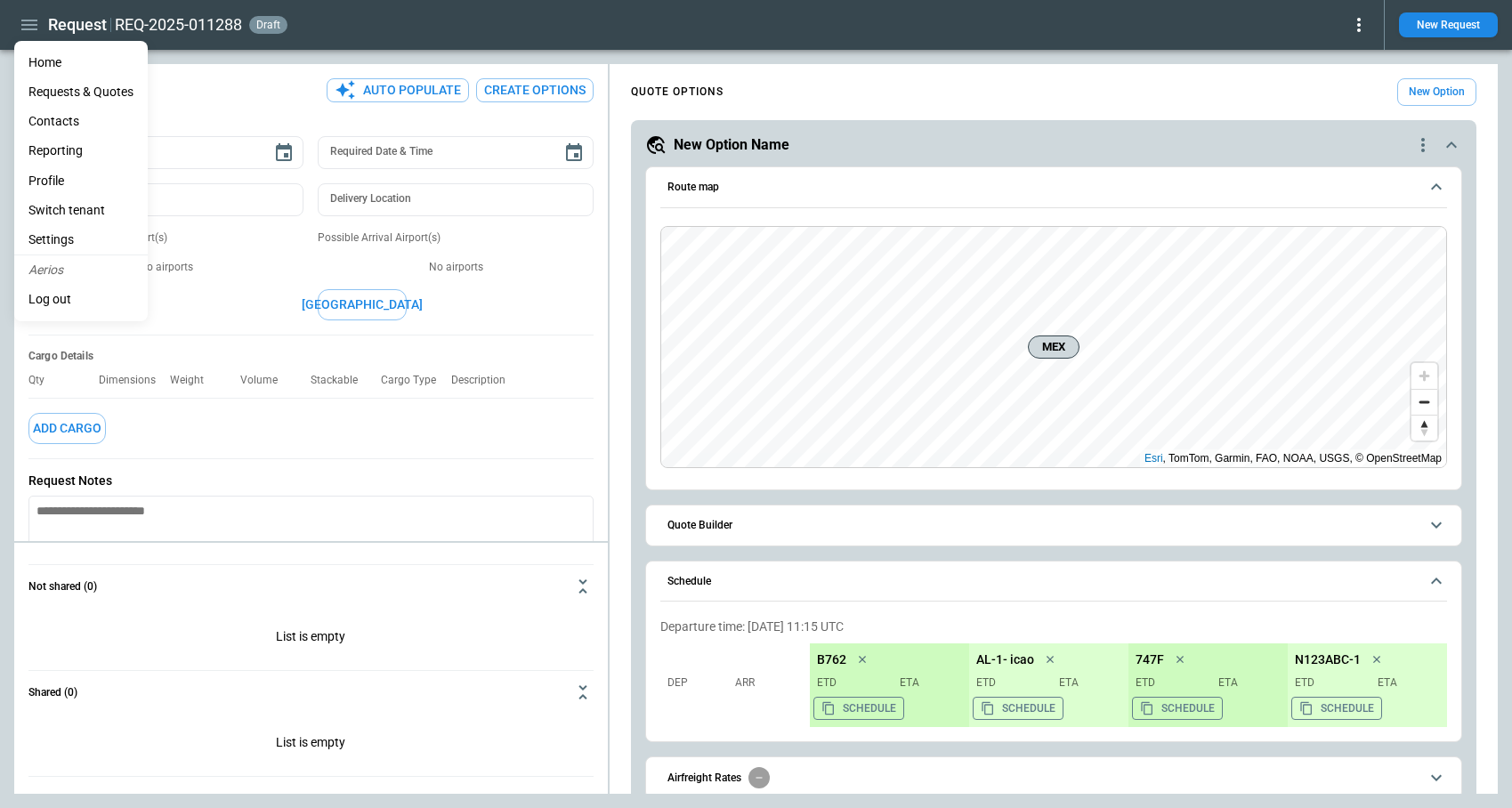
click at [62, 149] on li "Reporting" at bounding box center [80, 151] width 133 height 30
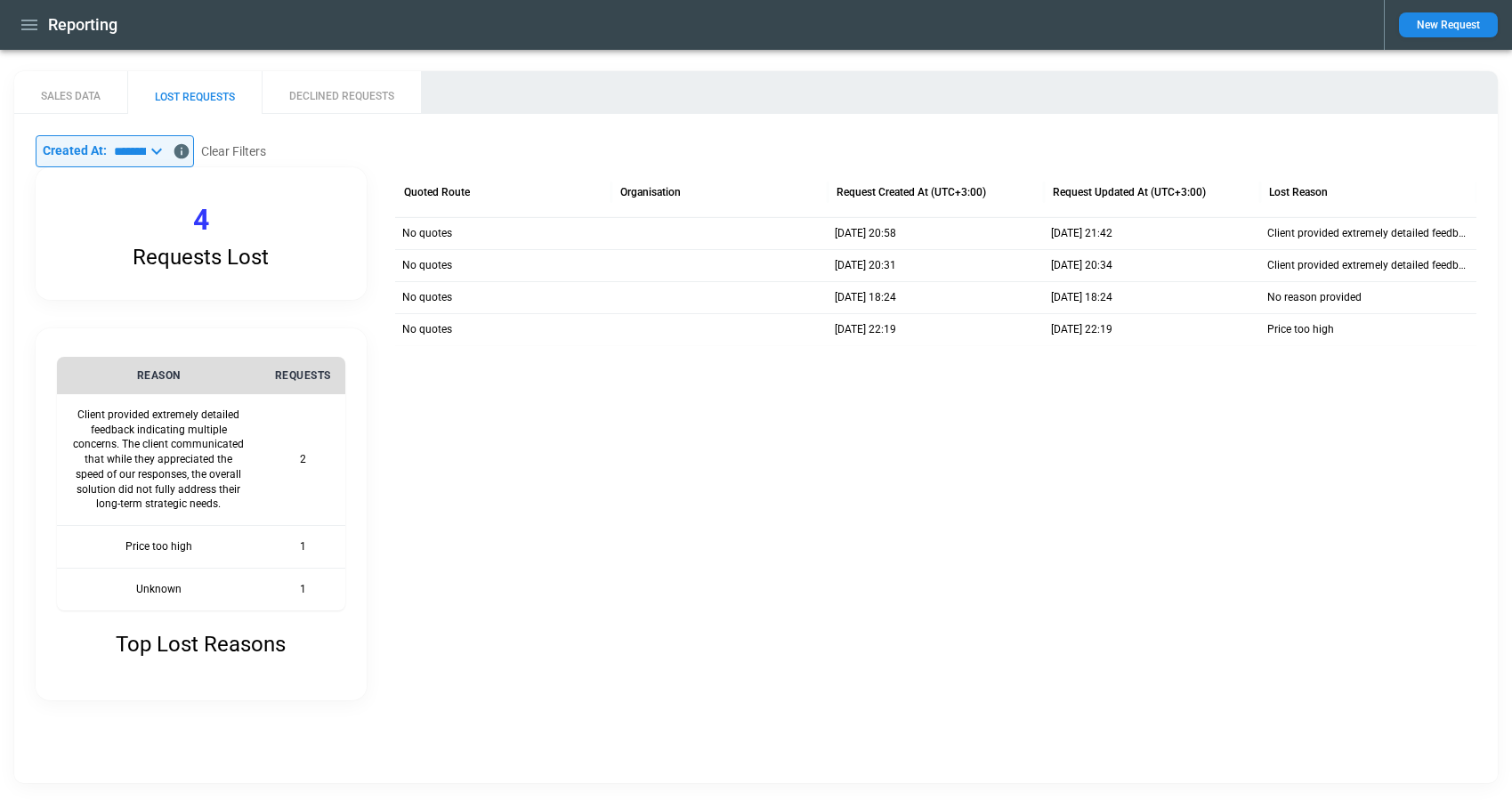
click at [168, 152] on icon at bounding box center [157, 152] width 22 height 22
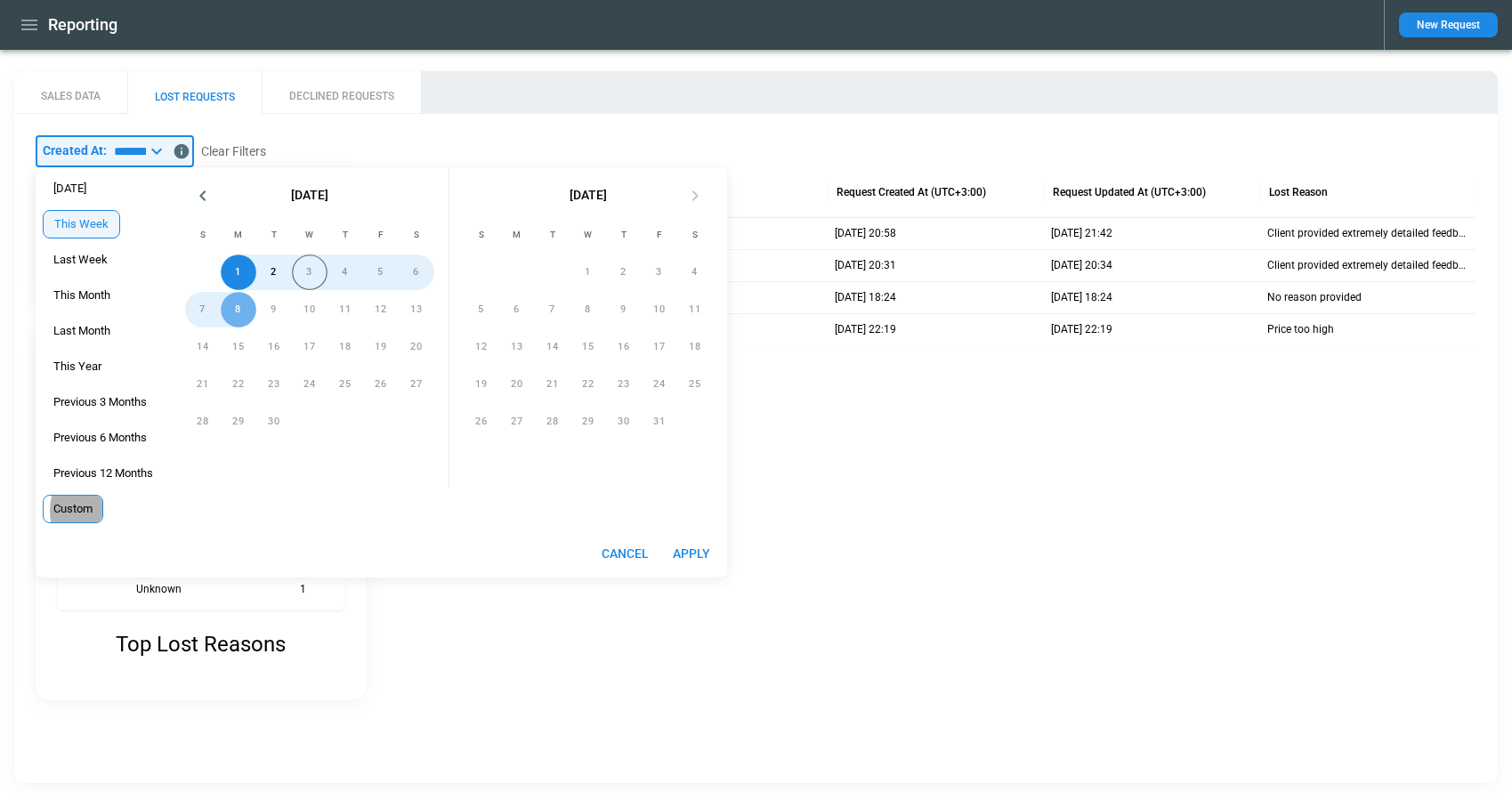
click at [91, 511] on span "Custom" at bounding box center [73, 509] width 59 height 14
click at [131, 471] on span "Previous 12 Months" at bounding box center [103, 474] width 119 height 14
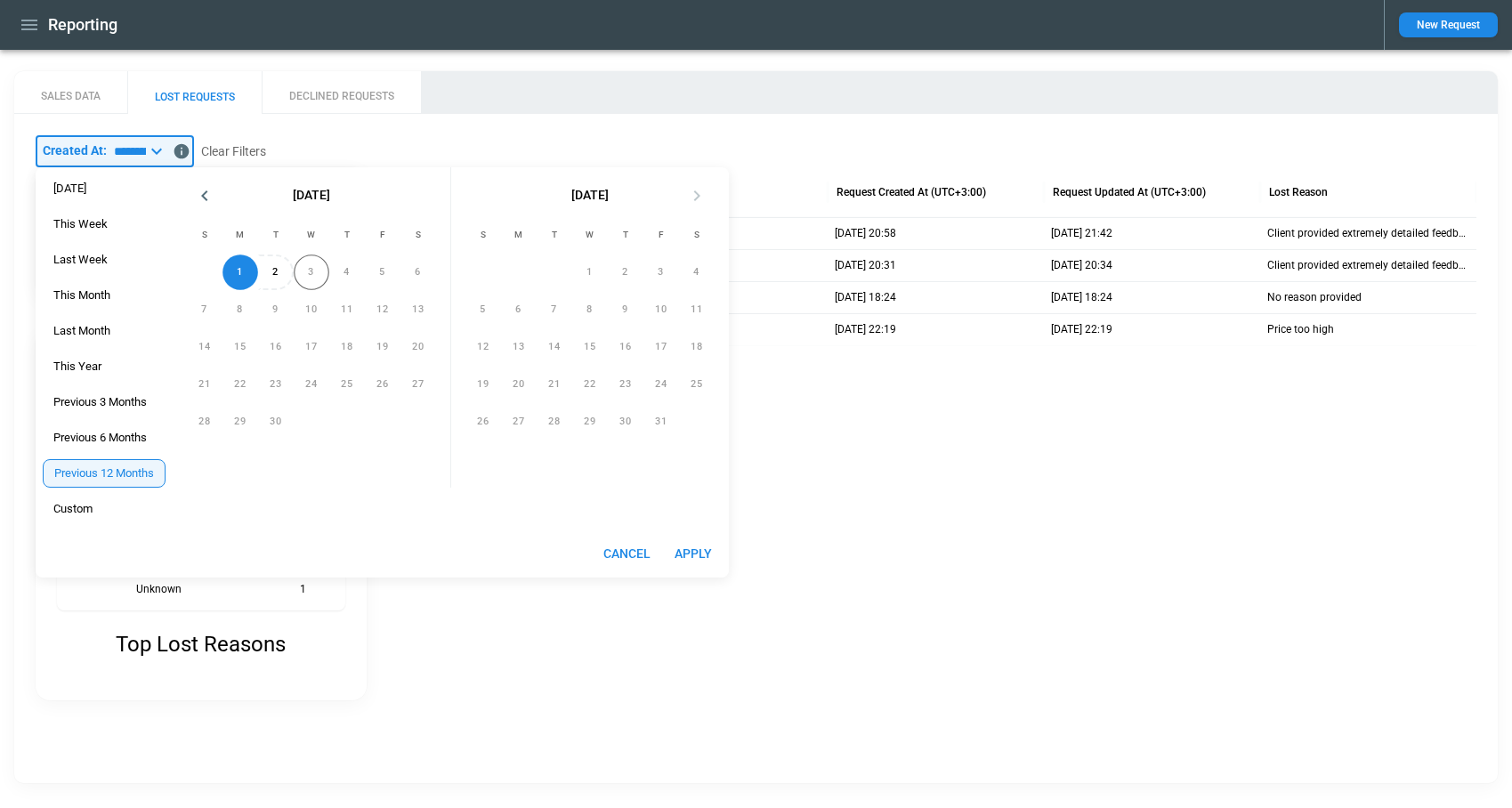
click at [315, 276] on div "3" at bounding box center [312, 272] width 36 height 36
click at [91, 233] on div "This Week" at bounding box center [80, 224] width 76 height 29
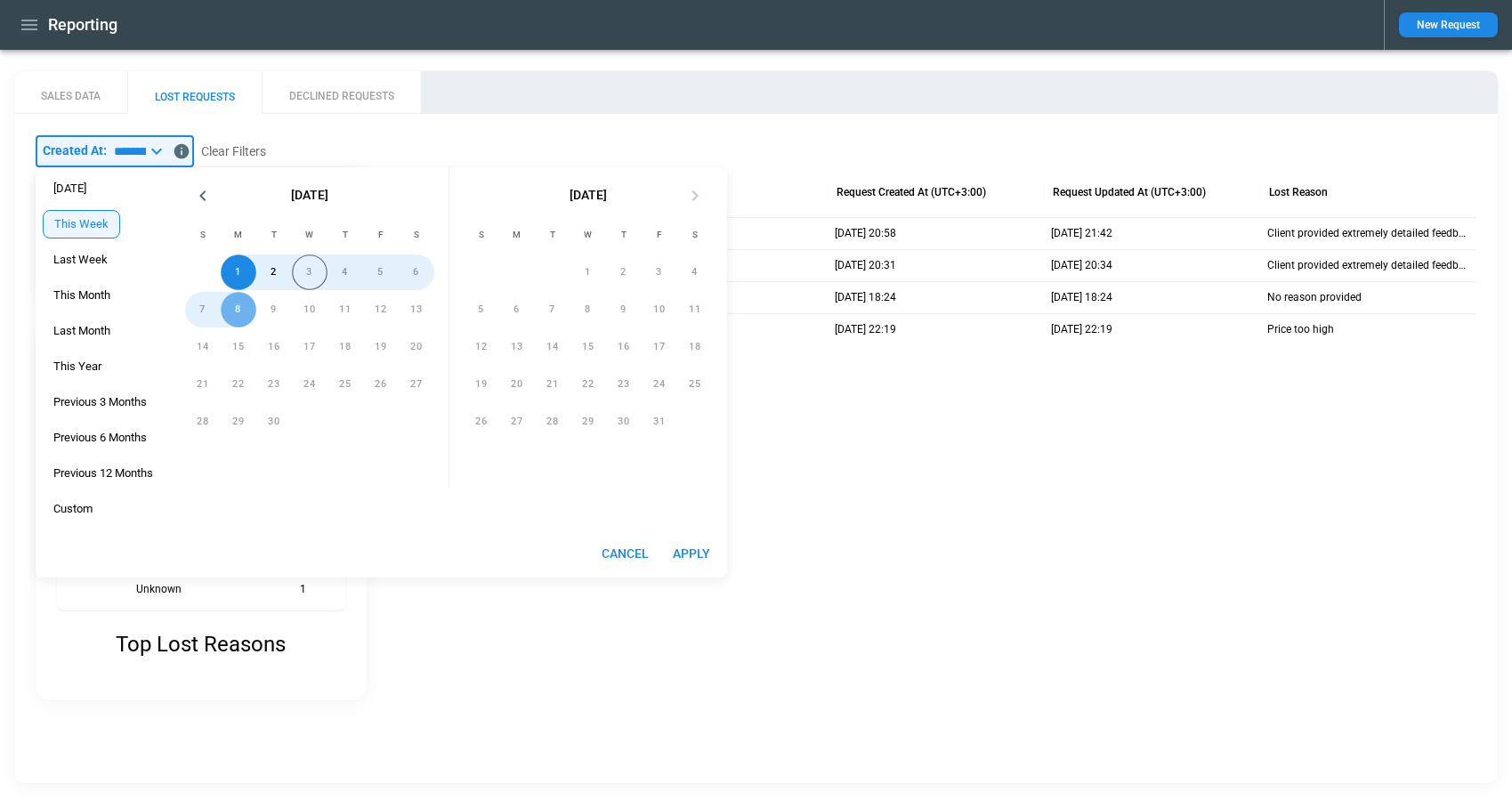
click at [232, 309] on div "8" at bounding box center [239, 310] width 36 height 36
click at [242, 313] on div "8" at bounding box center [239, 310] width 36 height 36
click at [99, 224] on span "This Week" at bounding box center [81, 224] width 76 height 14
click at [98, 286] on div "This Month" at bounding box center [81, 295] width 78 height 29
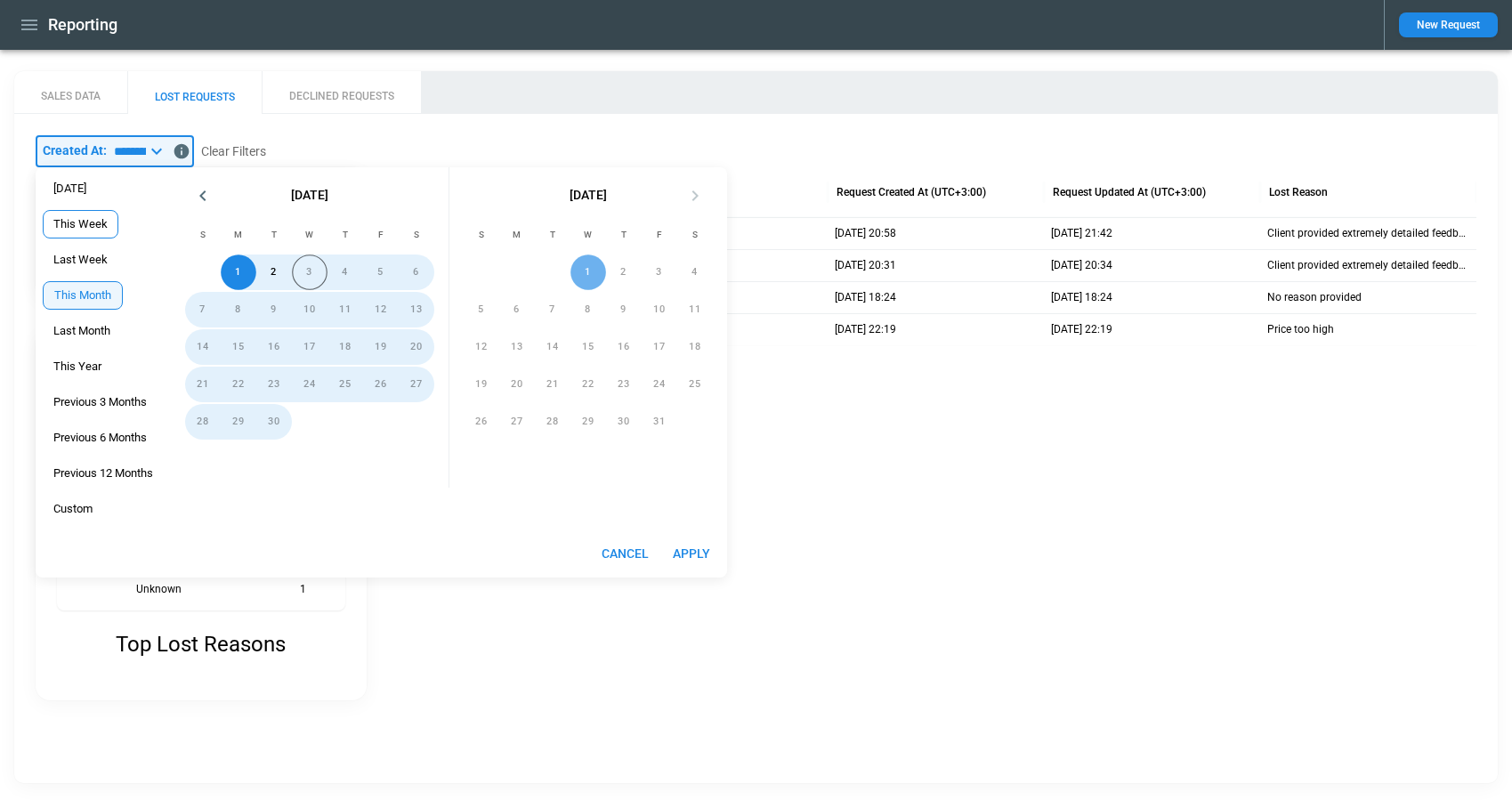
click at [92, 227] on span "This Week" at bounding box center [80, 224] width 74 height 14
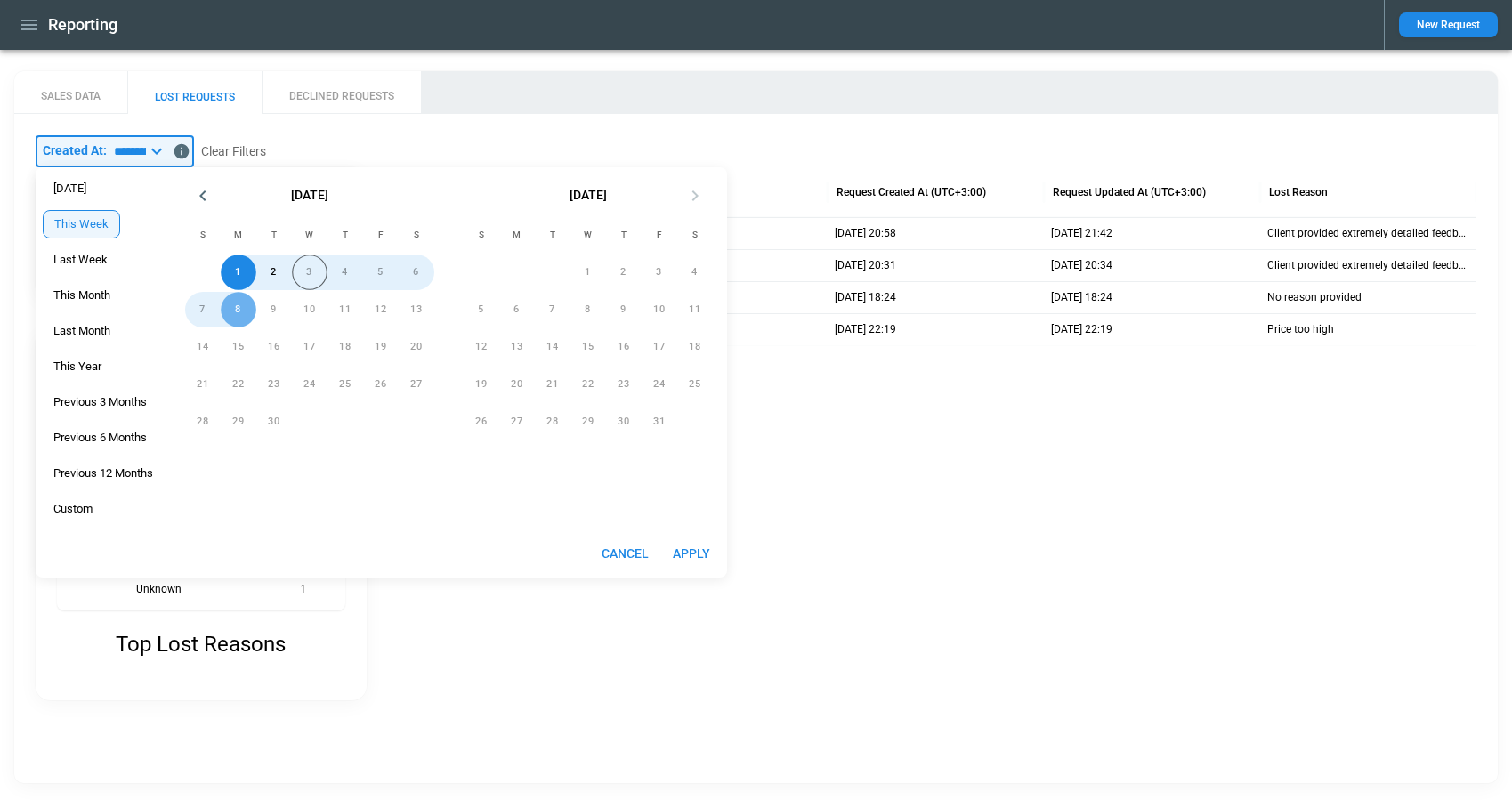
click at [299, 272] on div "3" at bounding box center [310, 272] width 36 height 36
click at [275, 272] on button "2" at bounding box center [274, 272] width 36 height 36
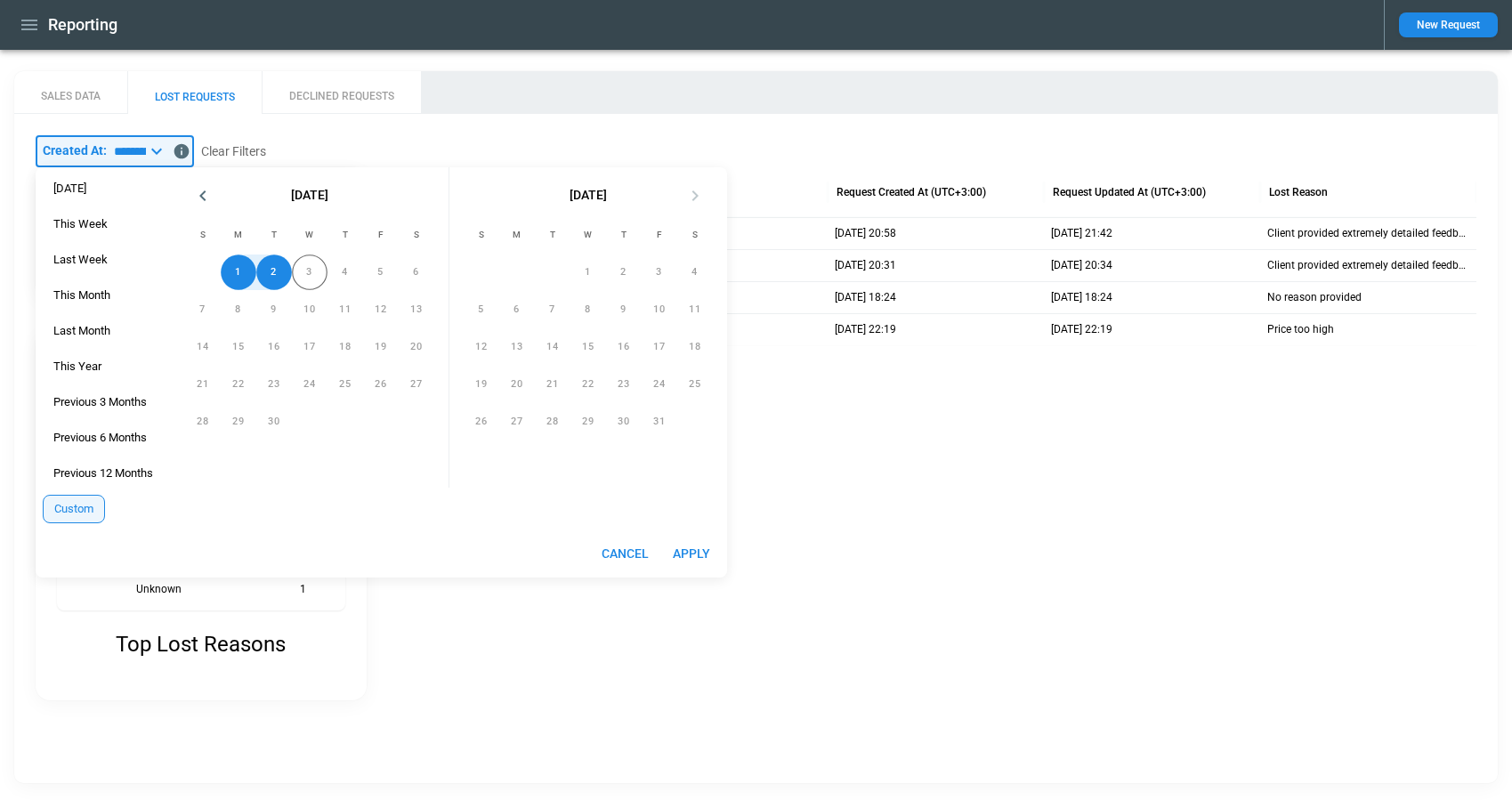
click at [314, 269] on div "3" at bounding box center [310, 272] width 36 height 36
click at [699, 556] on button "Apply" at bounding box center [691, 553] width 57 height 33
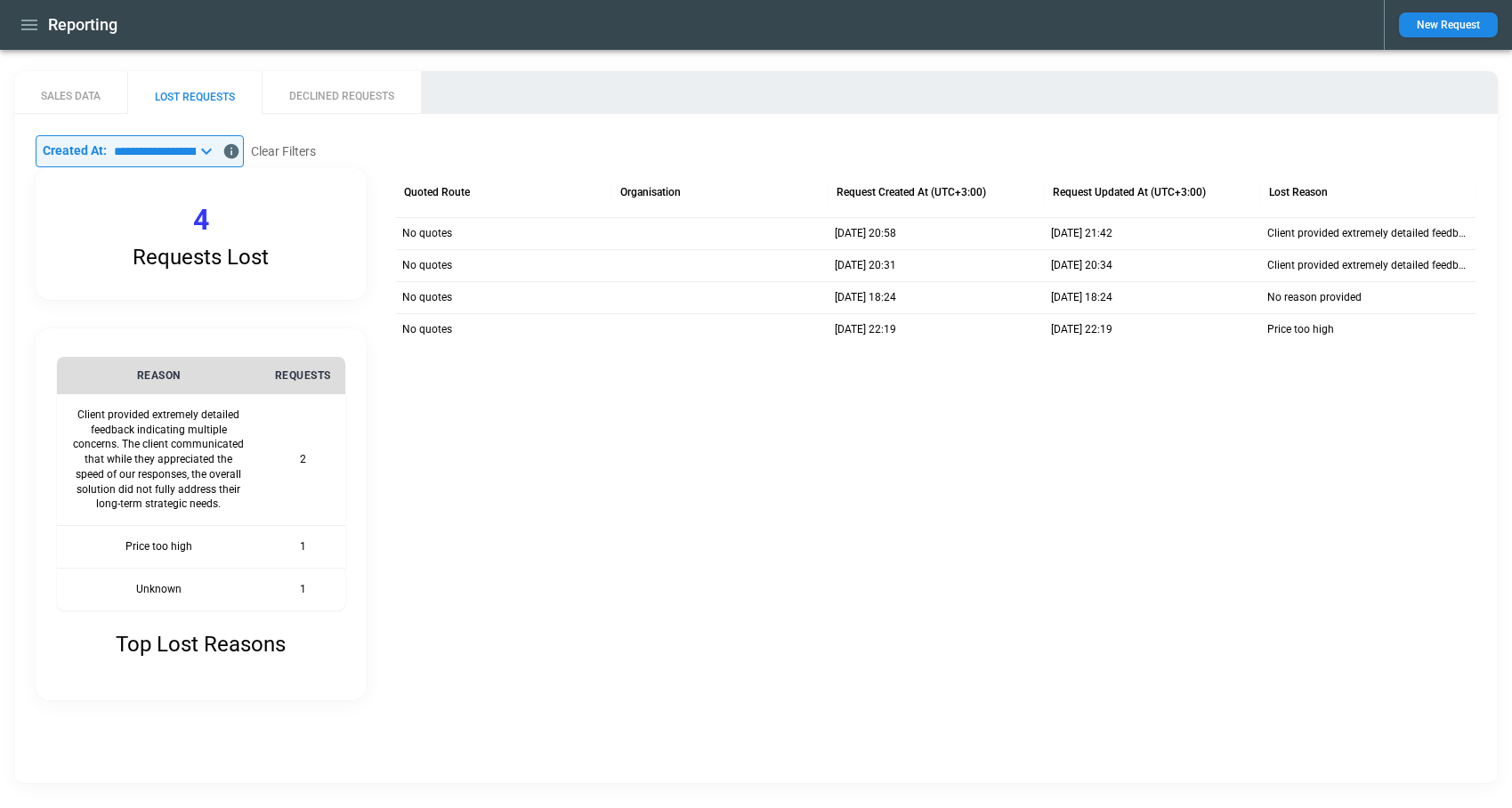
click at [196, 152] on input "**********" at bounding box center [151, 151] width 89 height 32
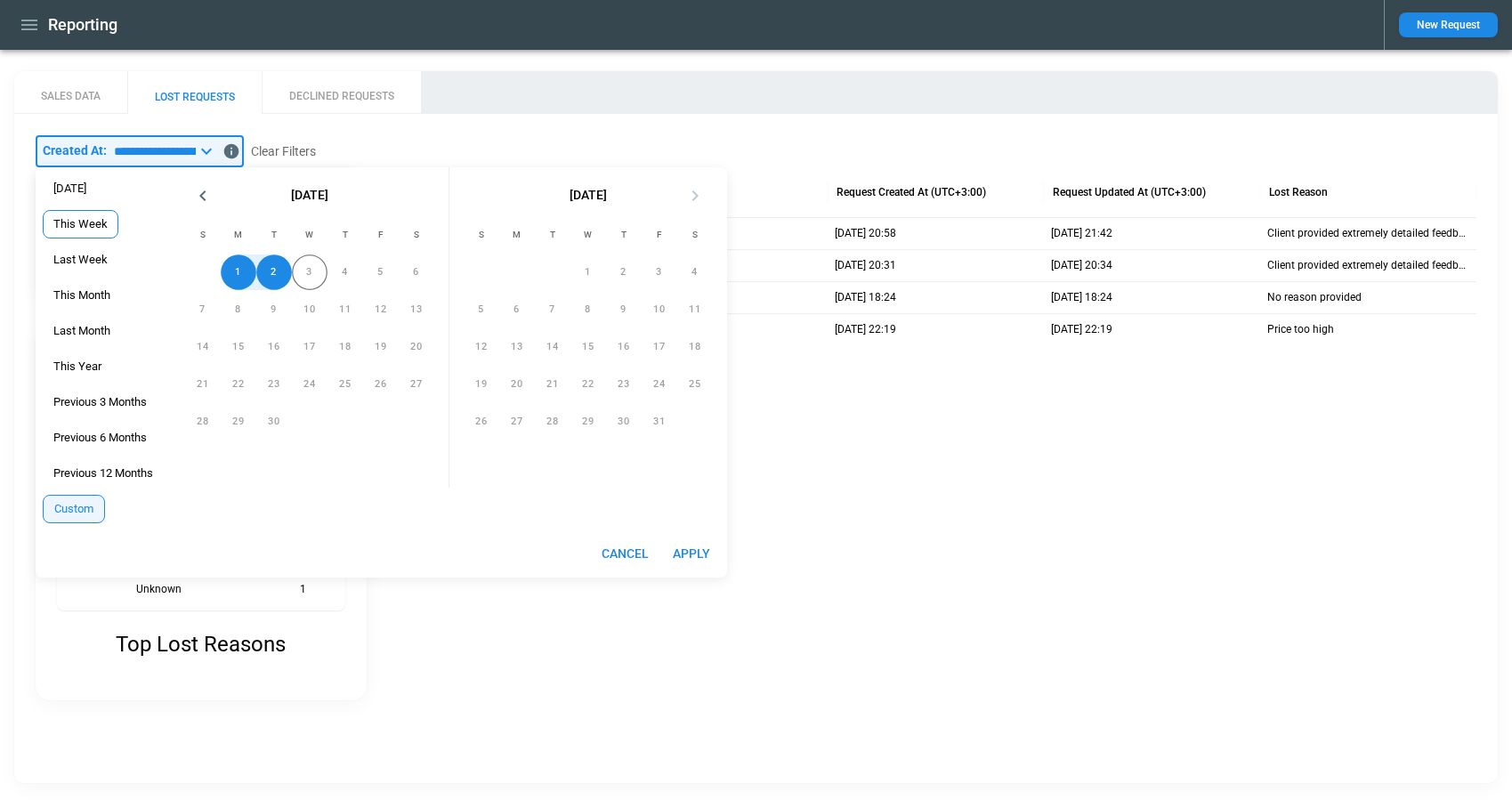
click at [95, 231] on span "This Week" at bounding box center [80, 224] width 74 height 14
click at [344, 273] on div "4" at bounding box center [345, 272] width 36 height 36
click at [350, 276] on div "4" at bounding box center [345, 272] width 36 height 36
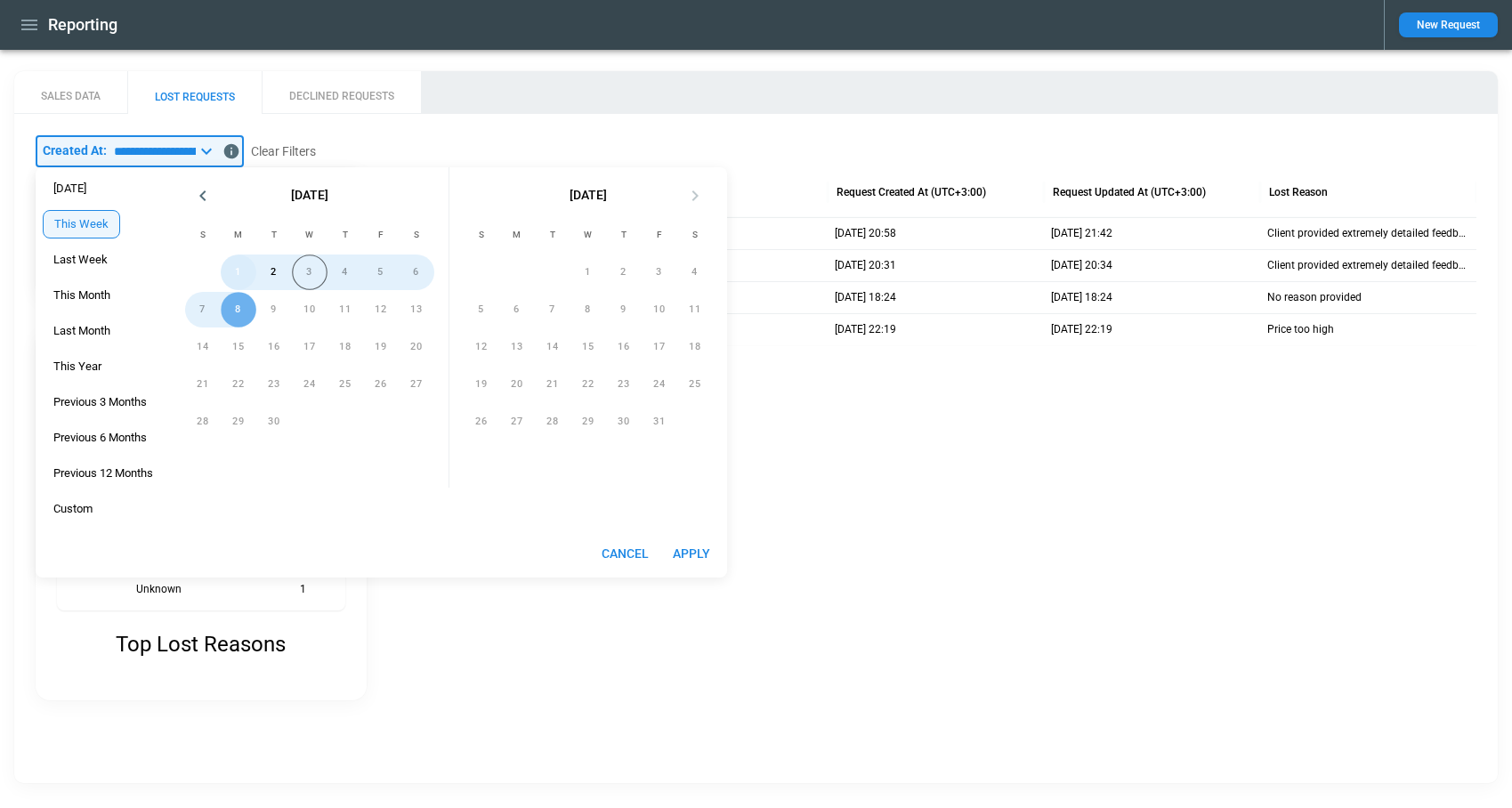
click at [244, 272] on button "1" at bounding box center [239, 272] width 36 height 36
click at [349, 271] on div "4" at bounding box center [345, 272] width 36 height 36
click at [242, 268] on button "1" at bounding box center [239, 272] width 36 height 36
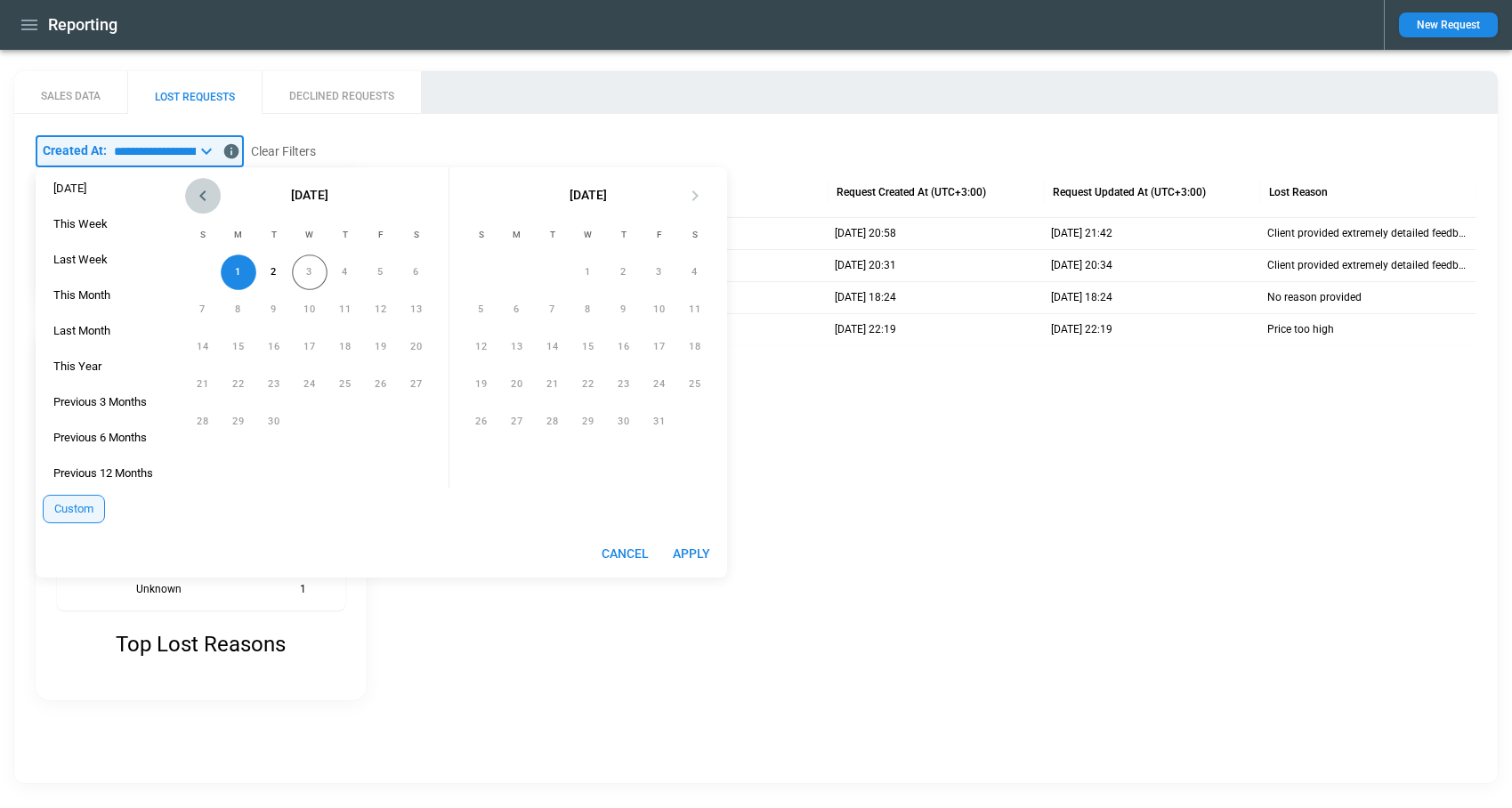
click at [212, 197] on icon "Previous month" at bounding box center [203, 196] width 22 height 22
click at [407, 423] on button "30" at bounding box center [416, 422] width 36 height 36
click at [694, 560] on button "Apply" at bounding box center [691, 553] width 57 height 33
type input "**********"
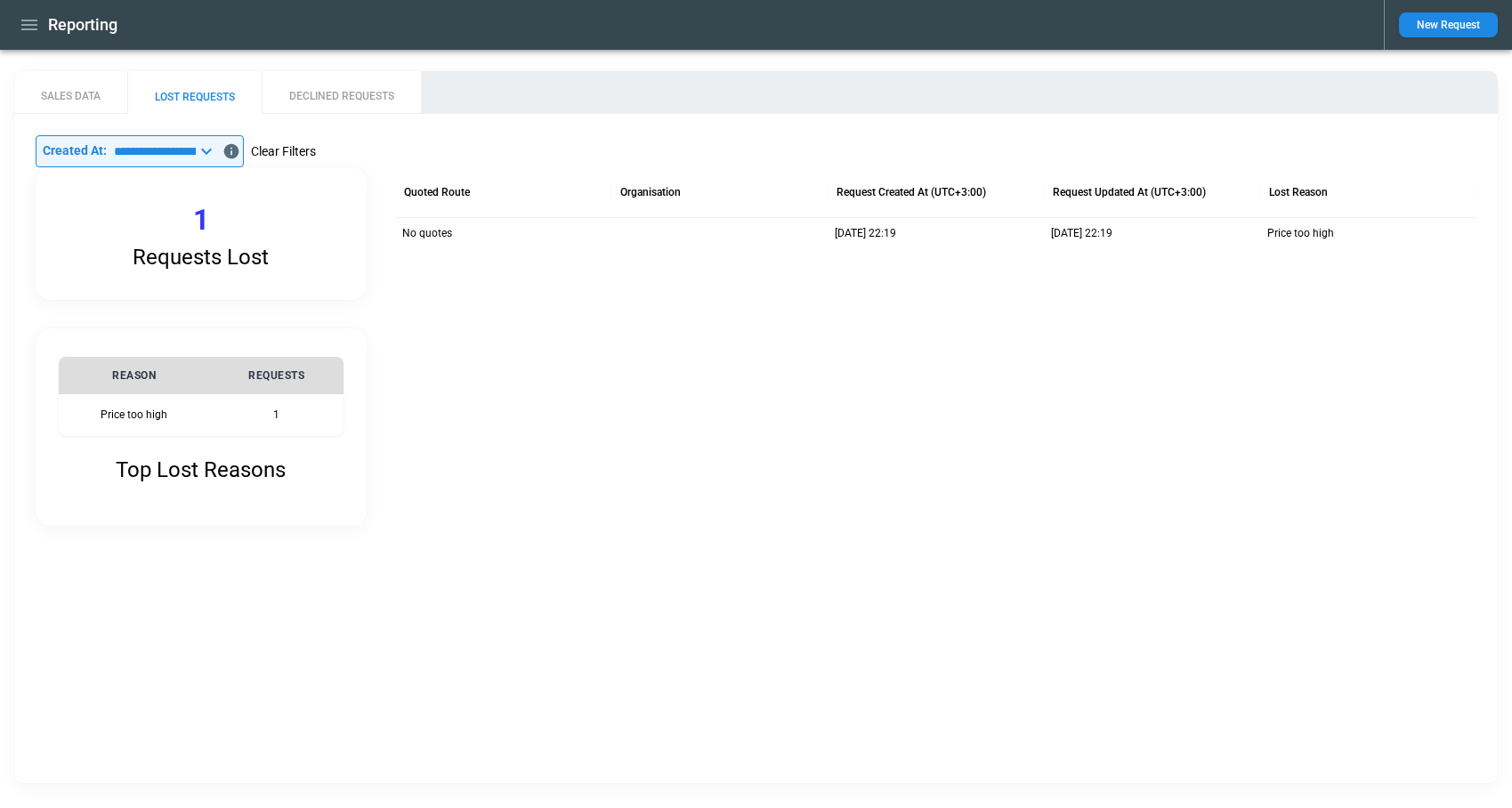
click at [316, 147] on button "Clear Filters" at bounding box center [283, 152] width 65 height 23
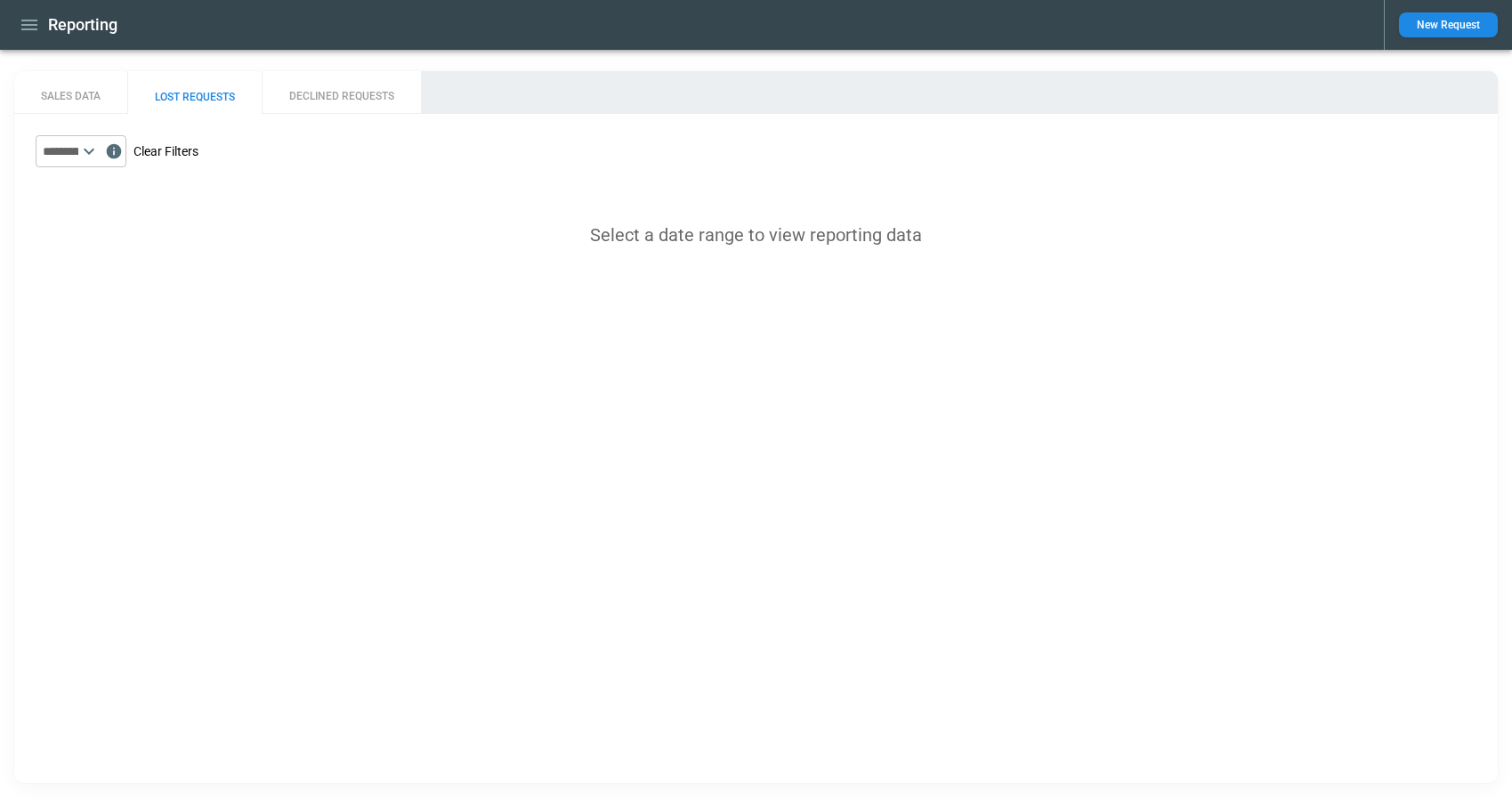
click at [198, 150] on button "Clear Filters" at bounding box center [166, 152] width 65 height 23
click at [100, 151] on icon at bounding box center [89, 152] width 22 height 22
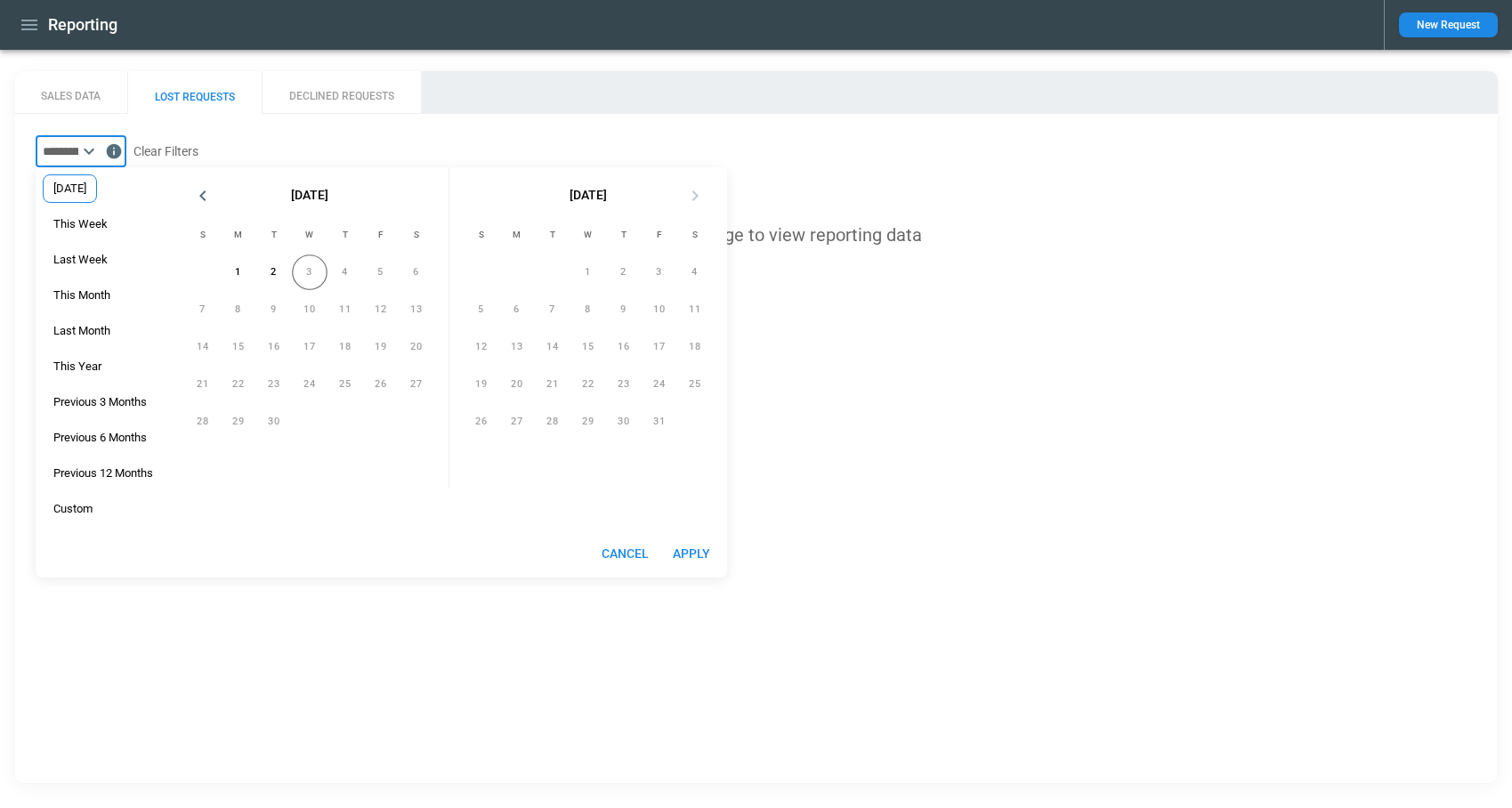
click at [95, 190] on span "Yesterday" at bounding box center [69, 188] width 52 height 14
click at [312, 277] on div "3" at bounding box center [310, 272] width 36 height 36
click at [291, 280] on button "2" at bounding box center [274, 272] width 36 height 36
click at [283, 280] on button "2" at bounding box center [274, 272] width 36 height 36
click at [109, 216] on div "This Week" at bounding box center [80, 224] width 76 height 29
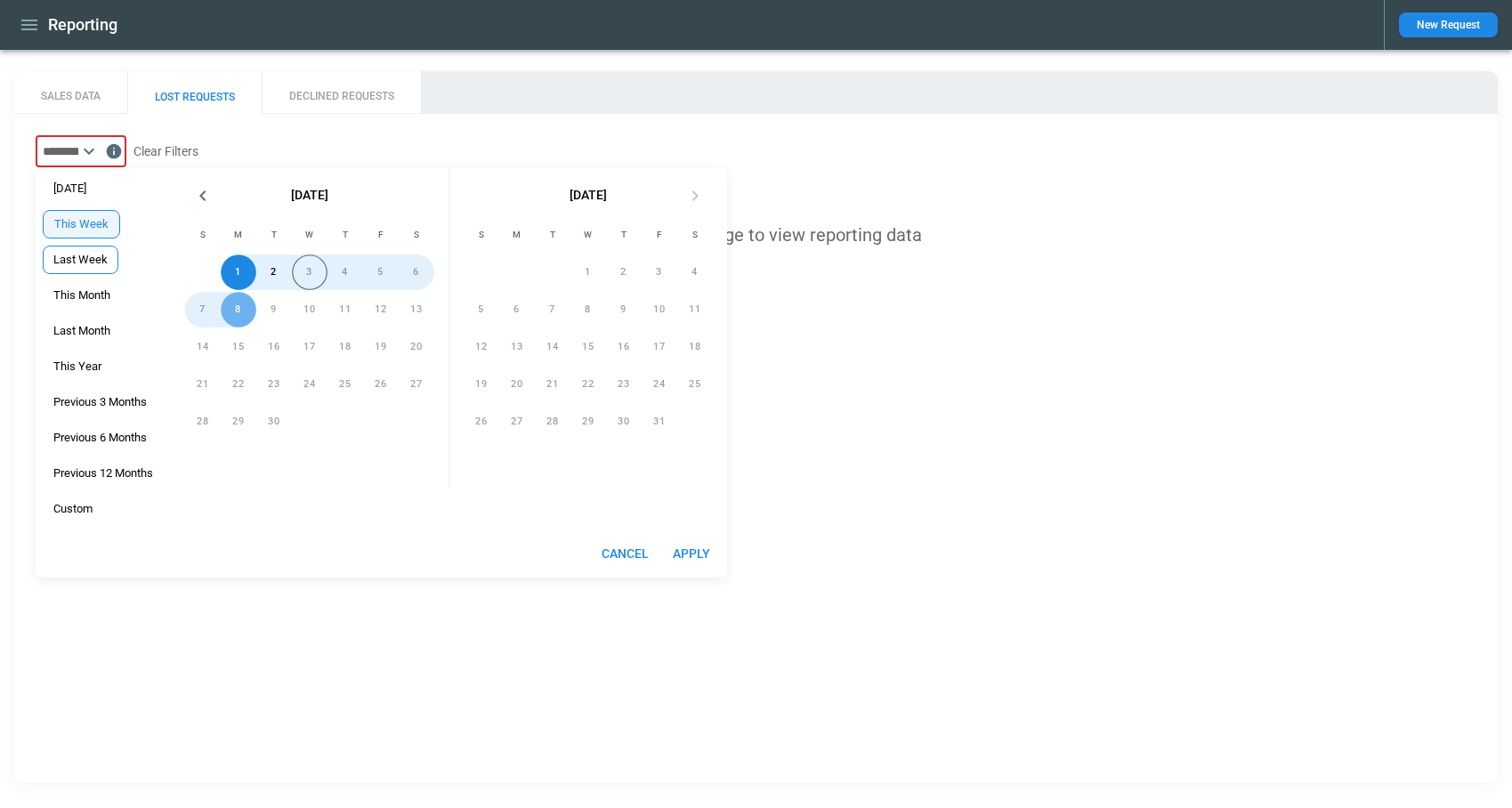
click at [93, 263] on span "Last Week" at bounding box center [80, 259] width 74 height 14
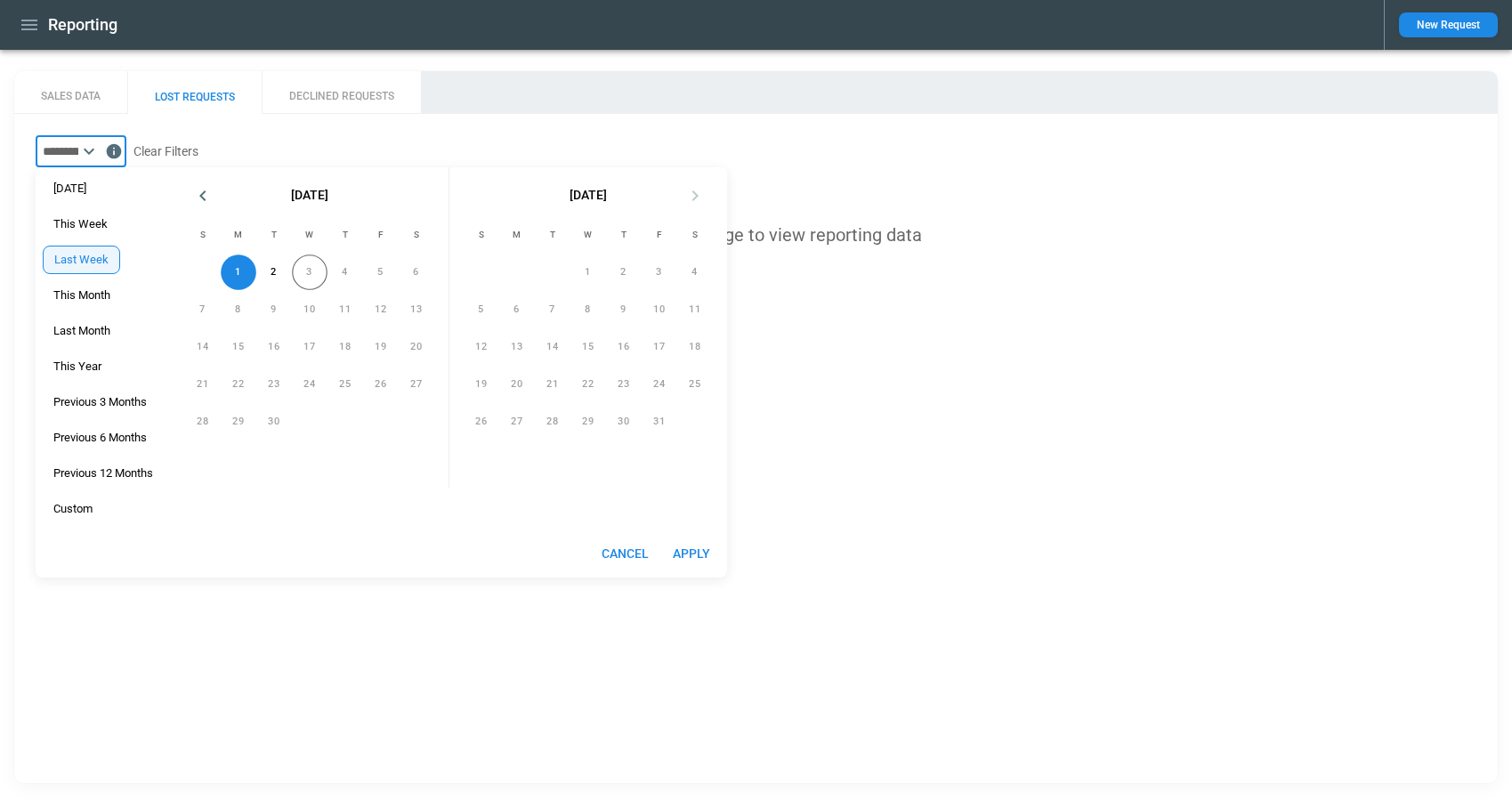
click at [93, 279] on div "Yesterday This Week Last Week This Month Last Month This Year Previous 3 Months…" at bounding box center [103, 349] width 135 height 363
click at [98, 302] on span "This Month" at bounding box center [82, 295] width 77 height 14
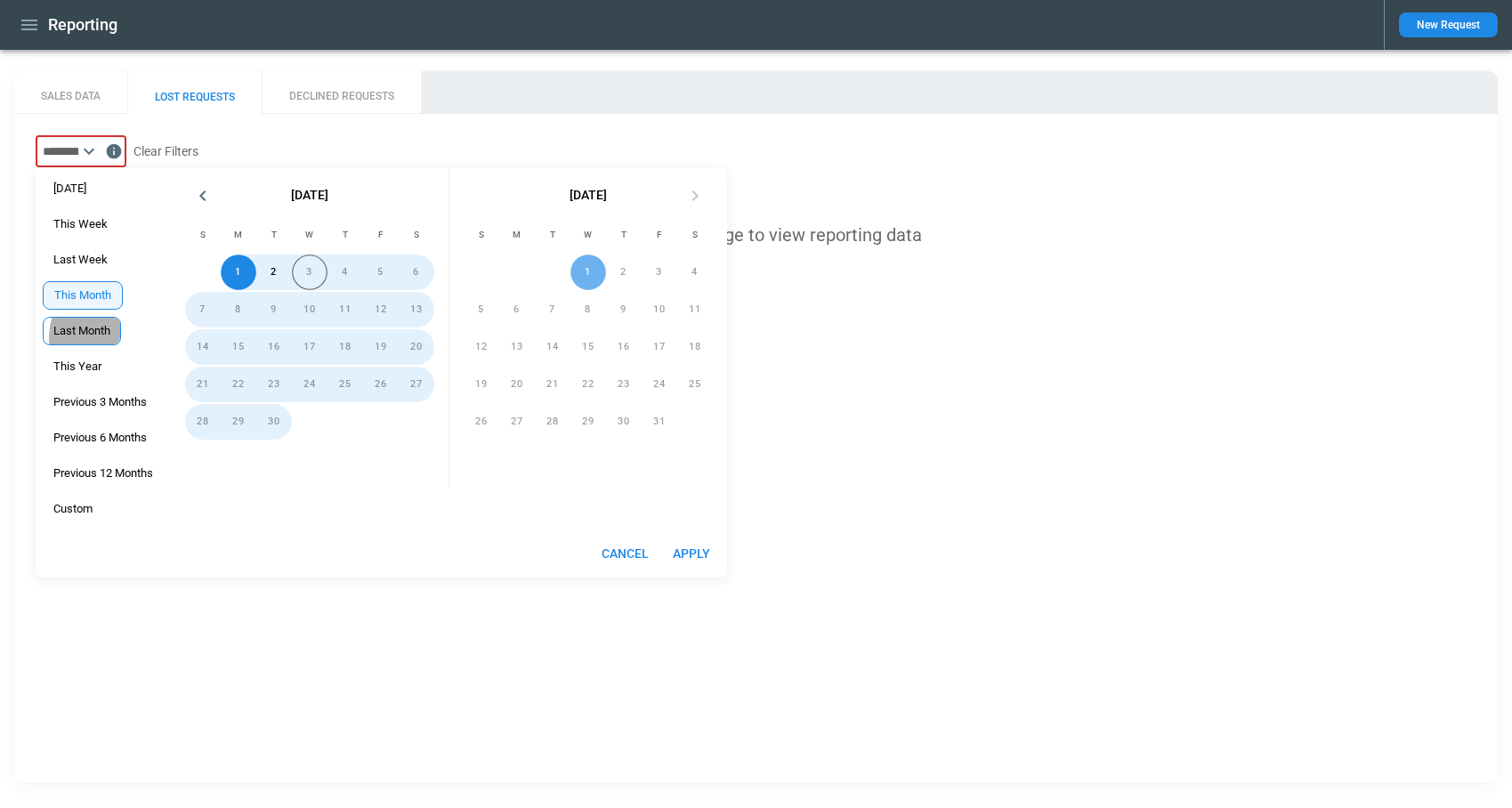
click at [98, 338] on div "Last Month" at bounding box center [81, 331] width 78 height 29
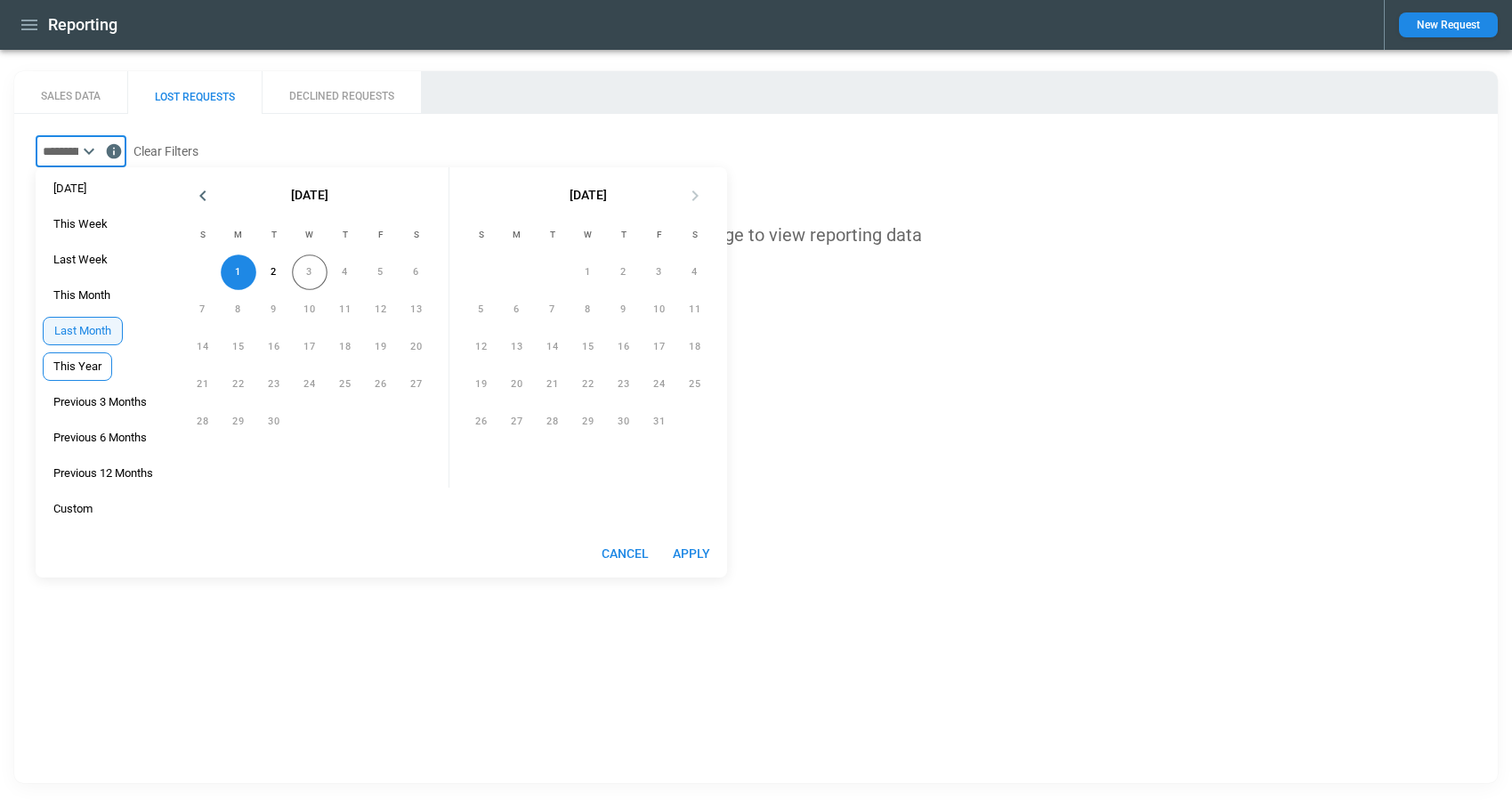
click at [93, 378] on div "This Year" at bounding box center [77, 366] width 69 height 29
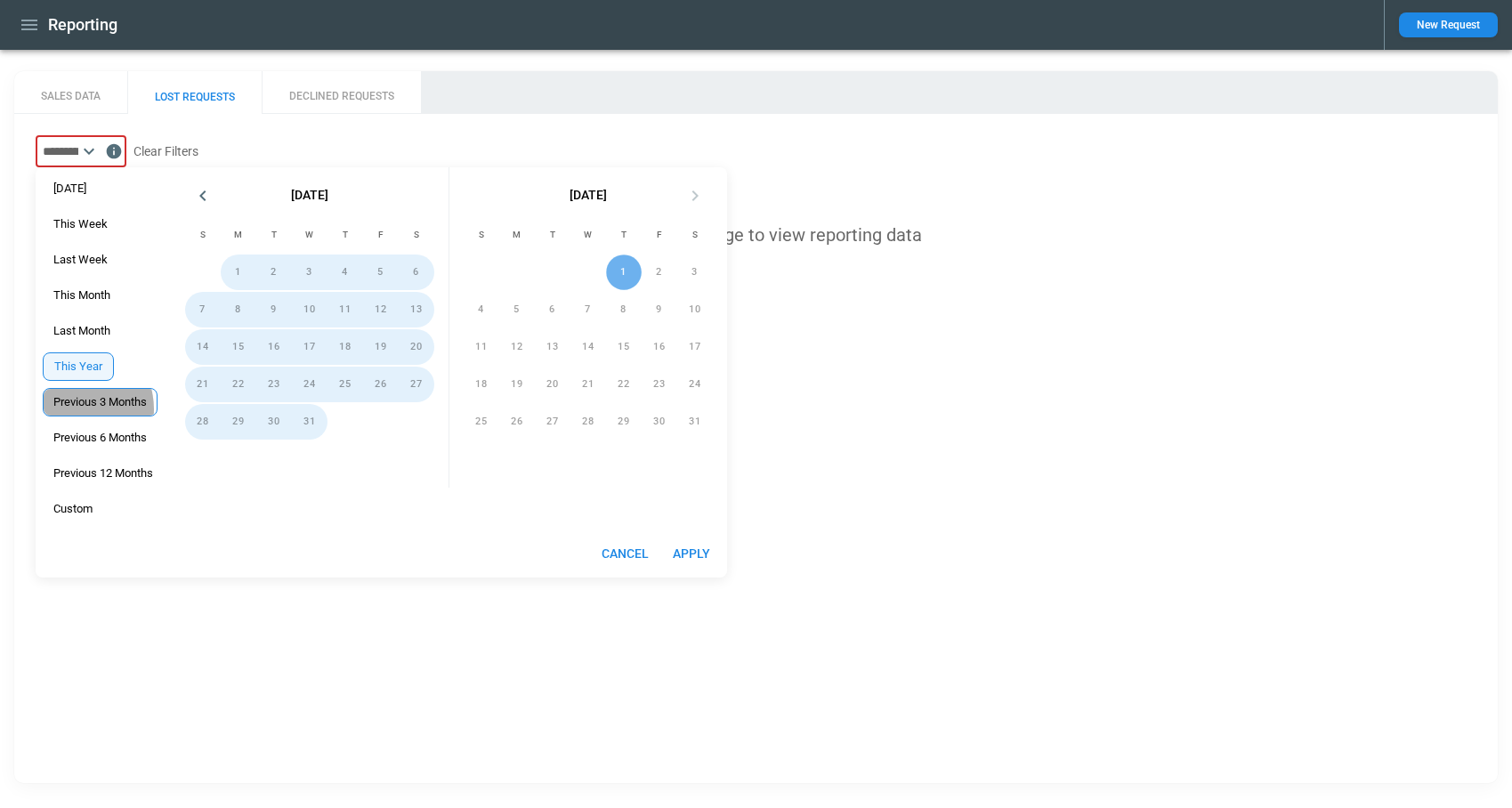
click at [93, 409] on div "Previous 3 Months" at bounding box center [100, 402] width 114 height 29
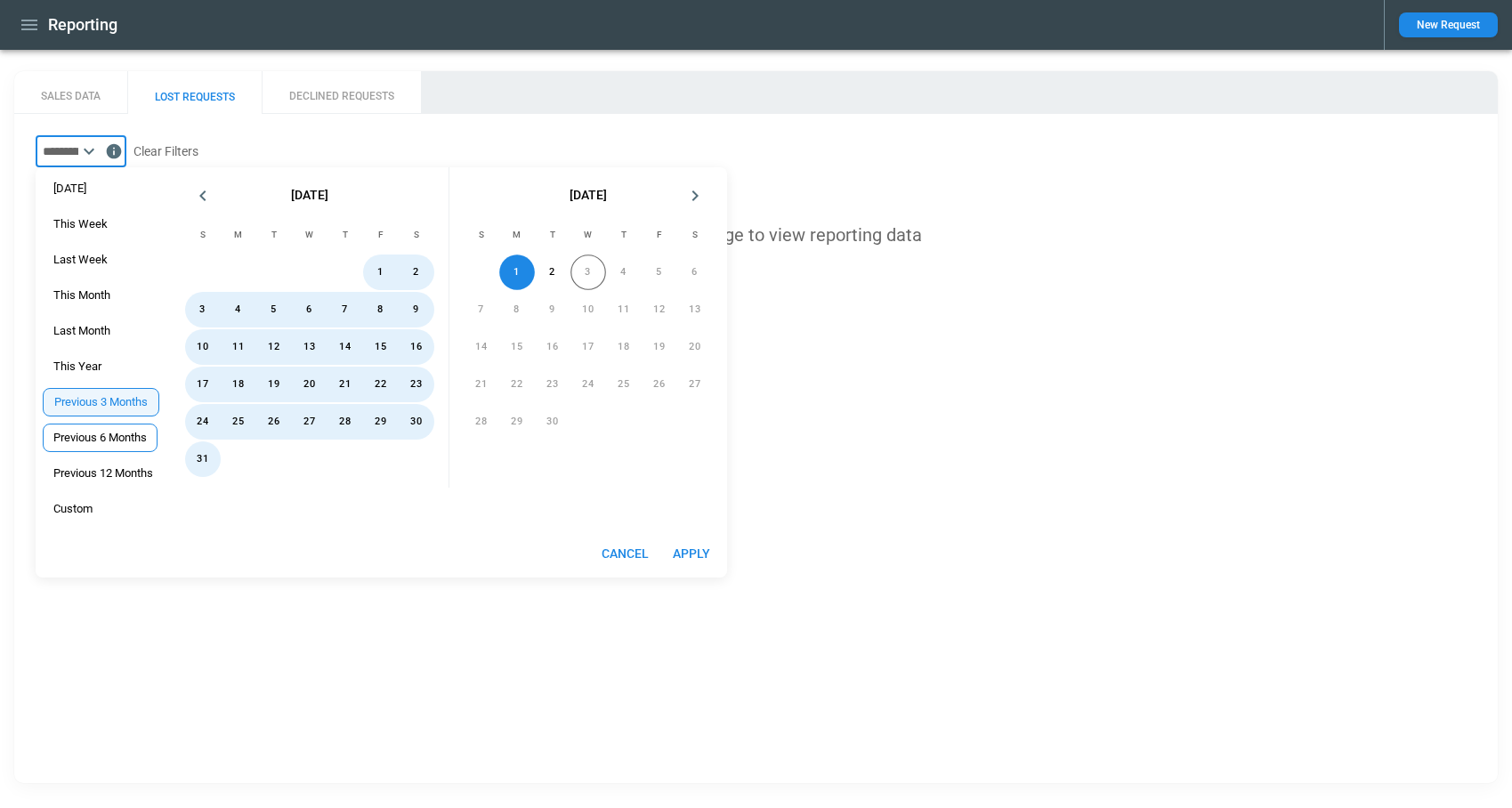
click at [96, 440] on span "Previous 6 Months" at bounding box center [100, 438] width 113 height 14
click at [96, 478] on span "Previous 12 Months" at bounding box center [103, 474] width 119 height 14
click at [95, 496] on div "Custom" at bounding box center [72, 509] width 60 height 29
click at [637, 558] on button "Cancel" at bounding box center [625, 553] width 61 height 33
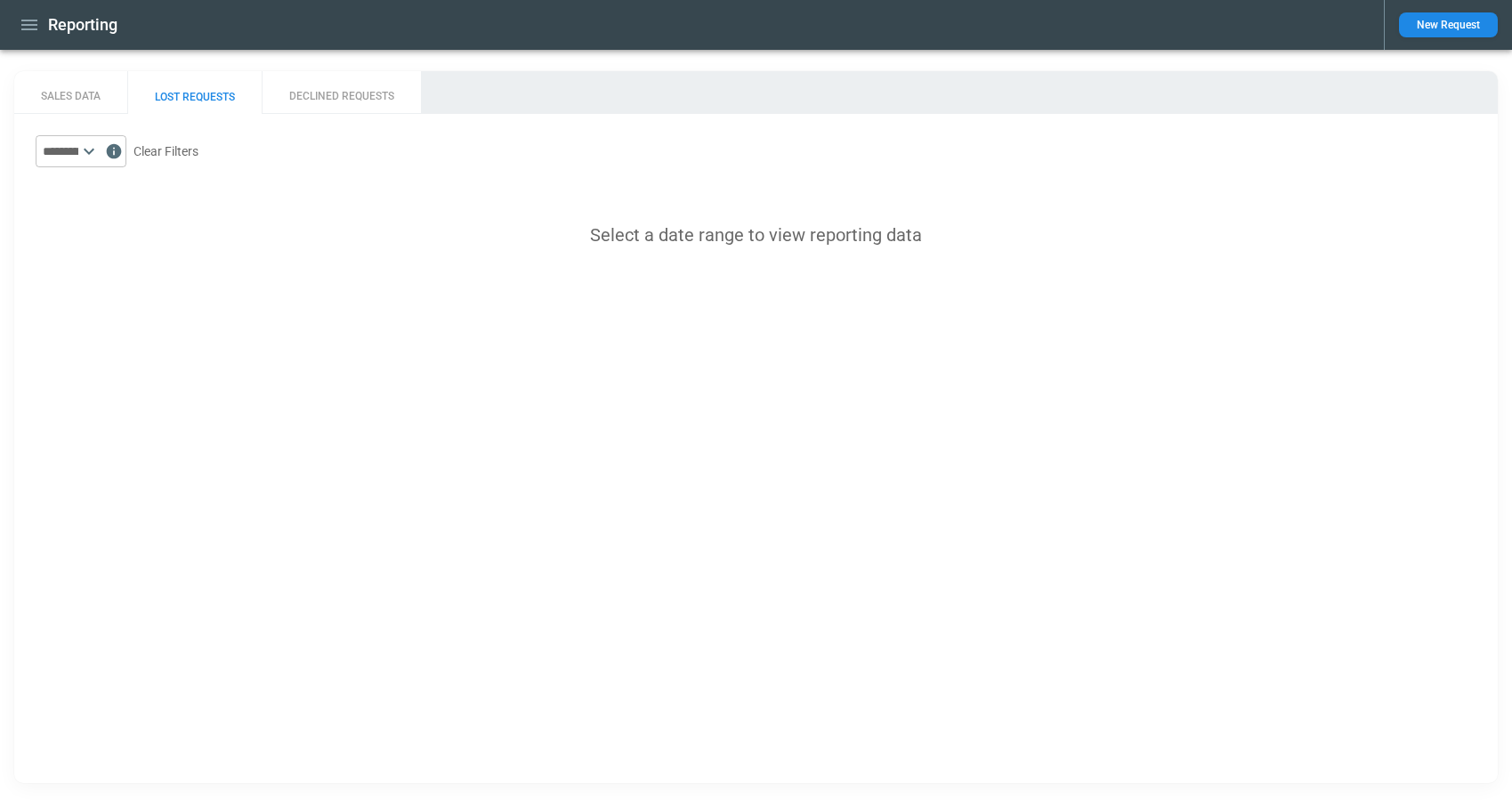
click at [30, 23] on icon "button" at bounding box center [30, 25] width 22 height 22
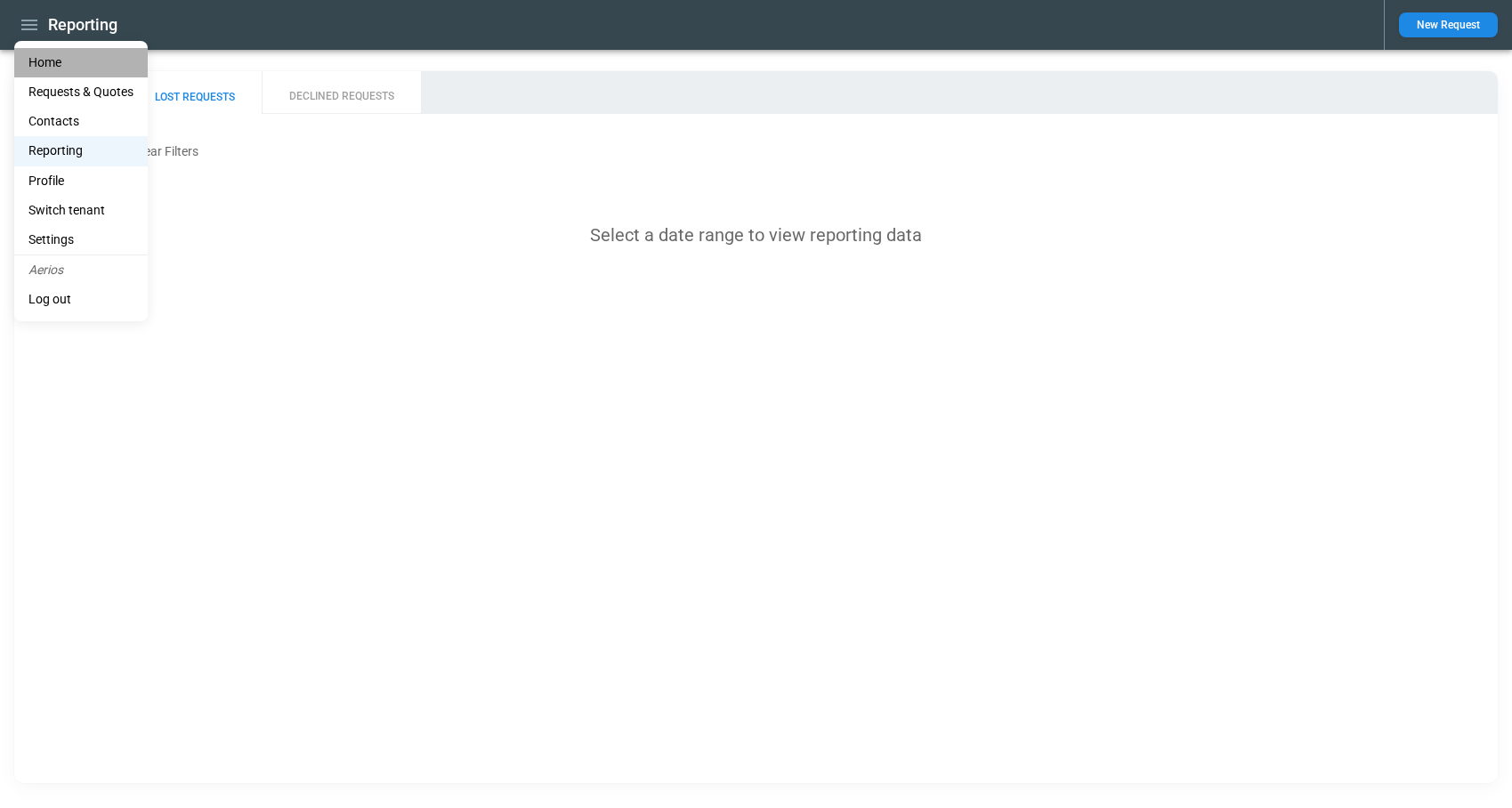
click at [41, 62] on li "Home" at bounding box center [80, 63] width 133 height 30
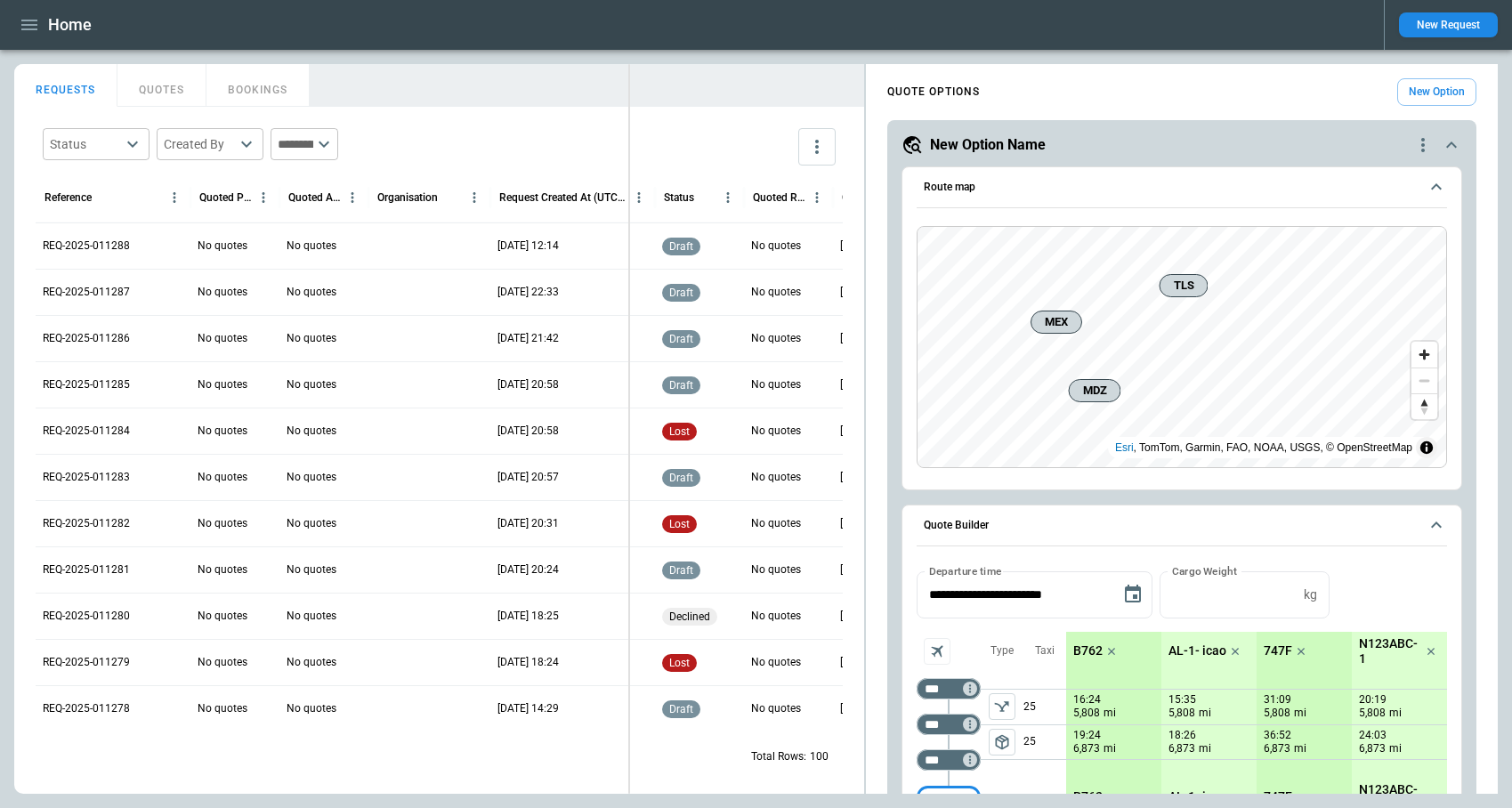
click at [629, 169] on div "FindBorderBarSize REQUESTS QUOTES BOOKINGS Status ​ Created By ​ ​ Reference Qu…" at bounding box center [756, 429] width 1483 height 730
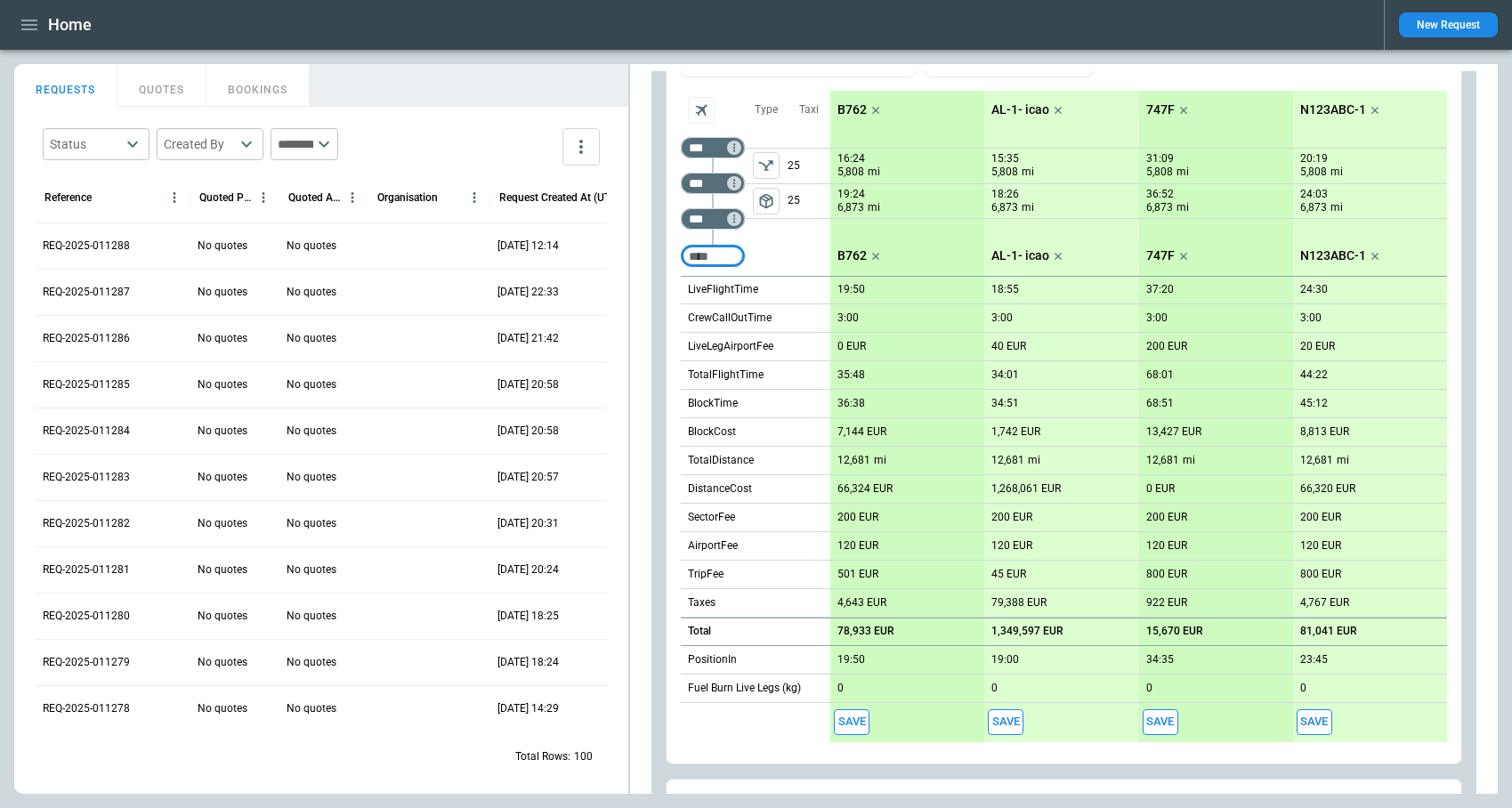
scroll to position [623, 0]
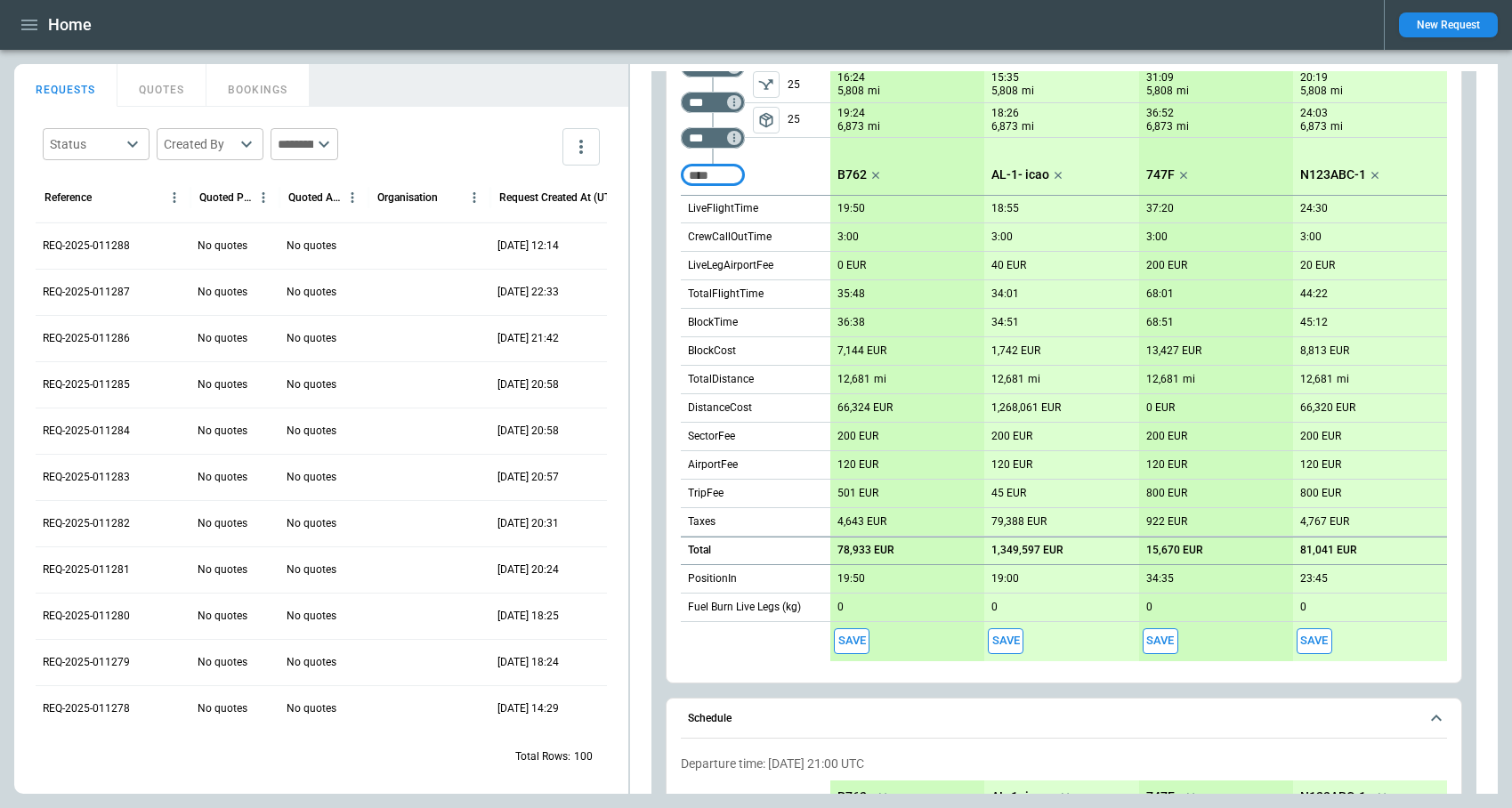
click at [859, 641] on button "Save" at bounding box center [851, 641] width 36 height 26
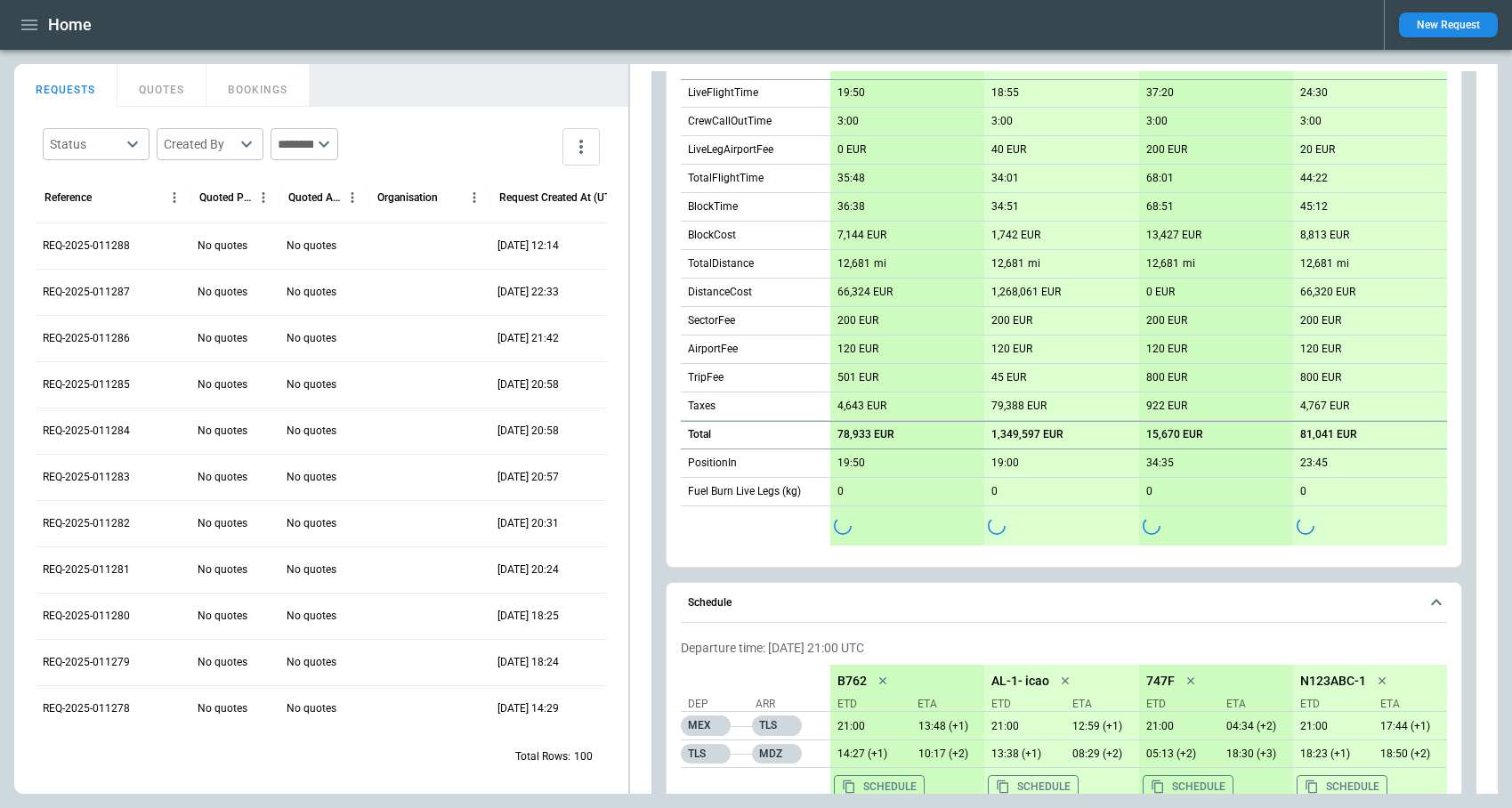
scroll to position [984, 0]
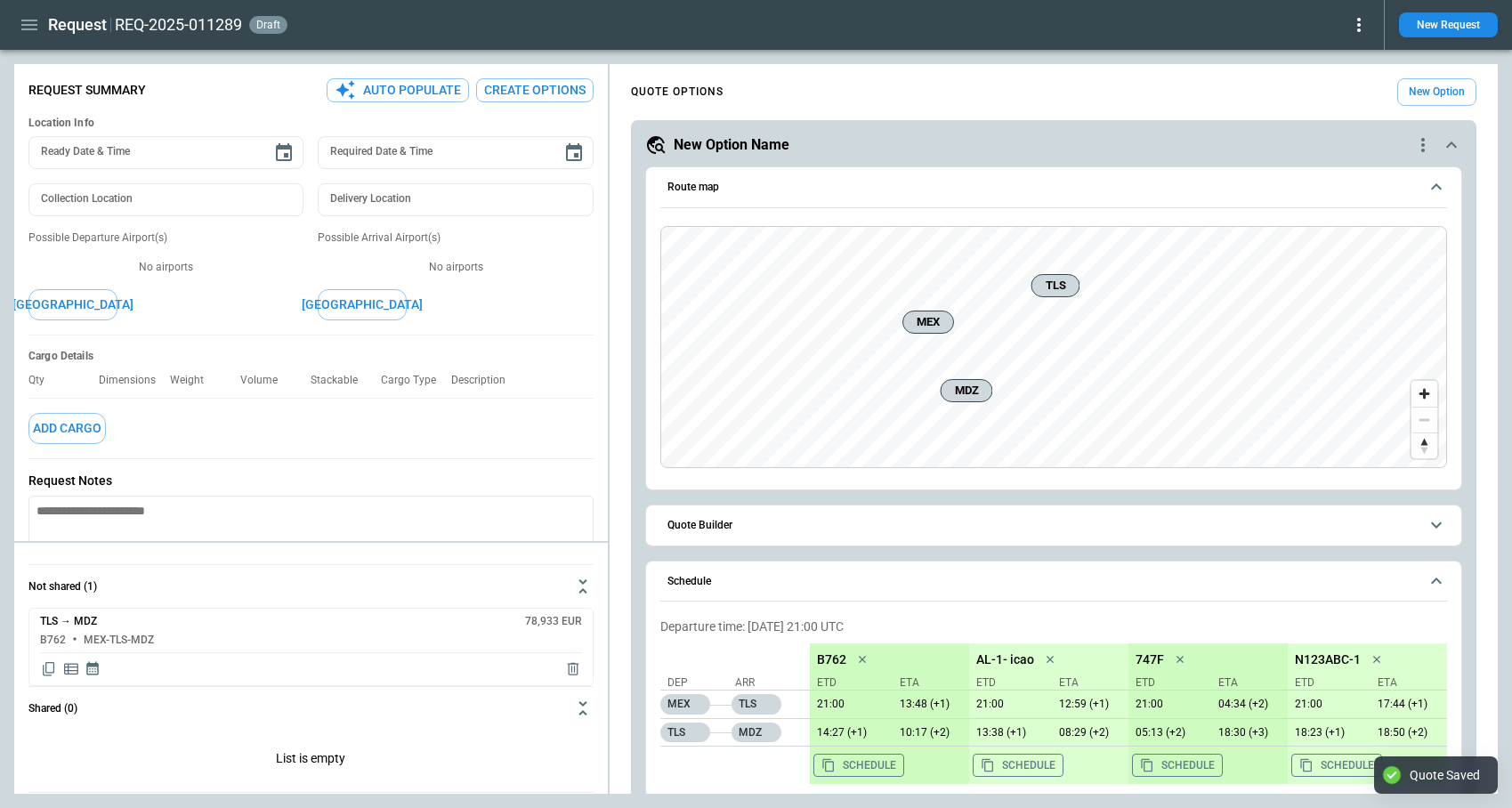
scroll to position [140, 0]
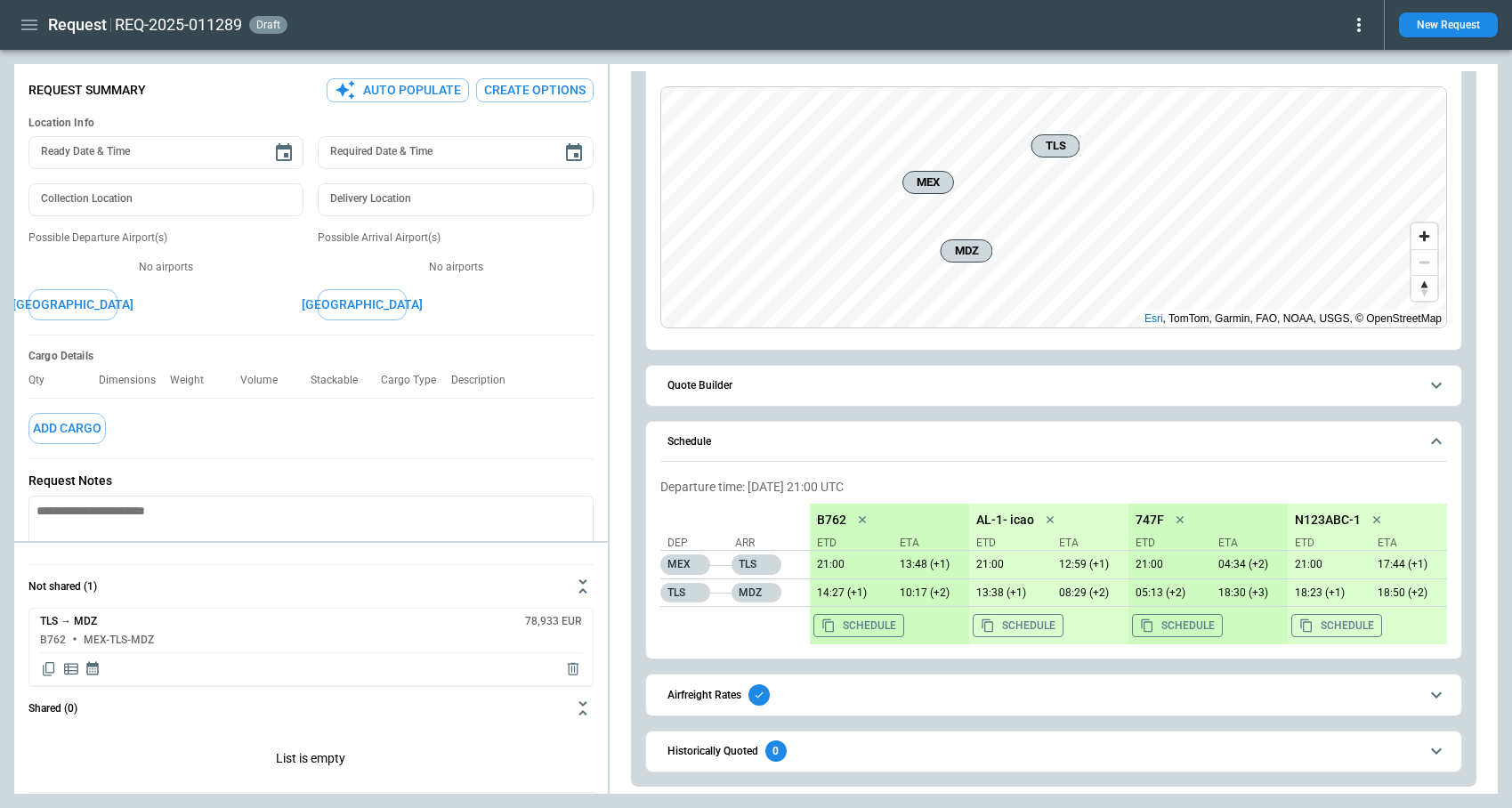
click at [858, 697] on span "Airfreight Rates" at bounding box center [1044, 696] width 752 height 22
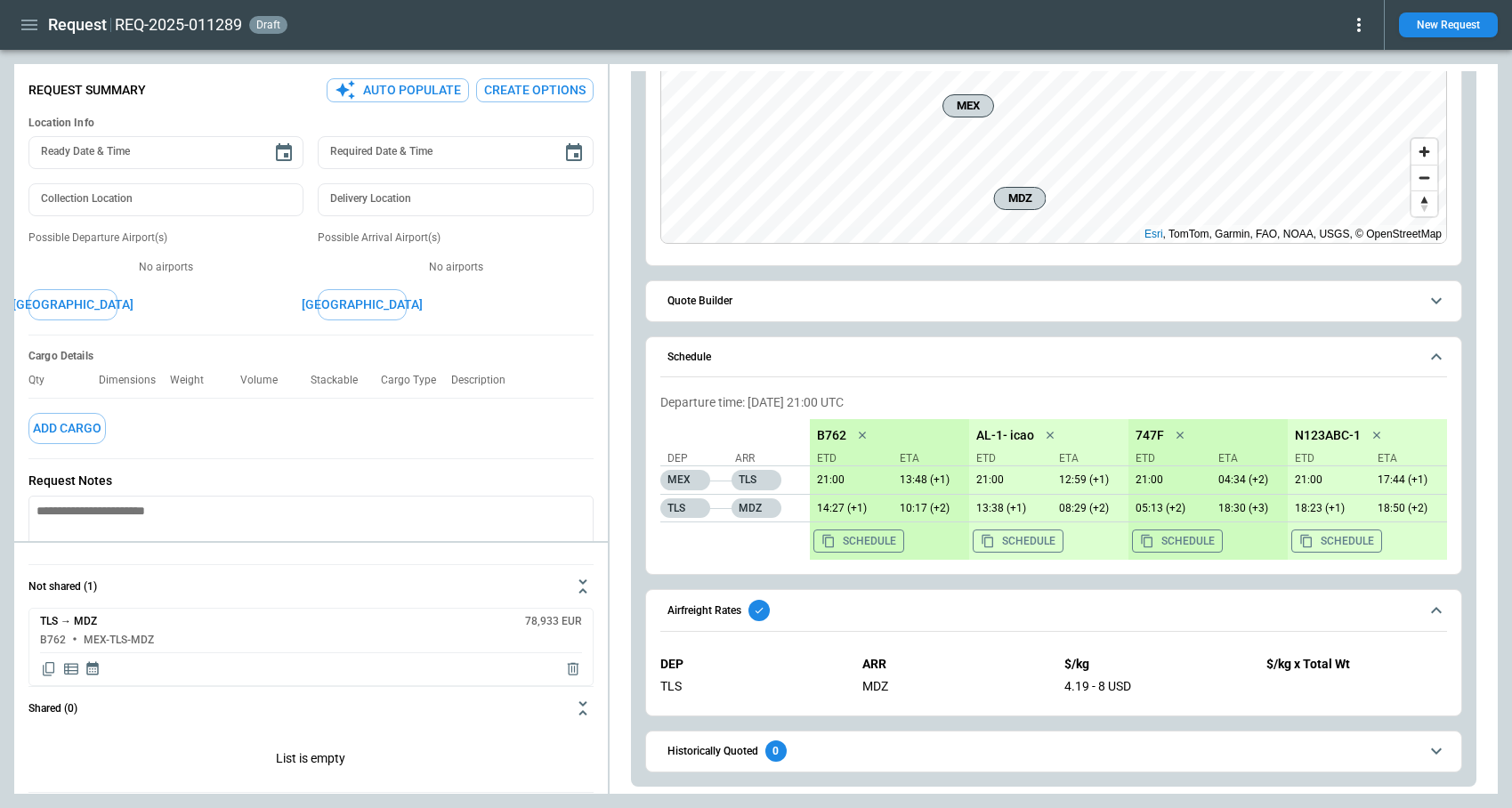
scroll to position [0, 0]
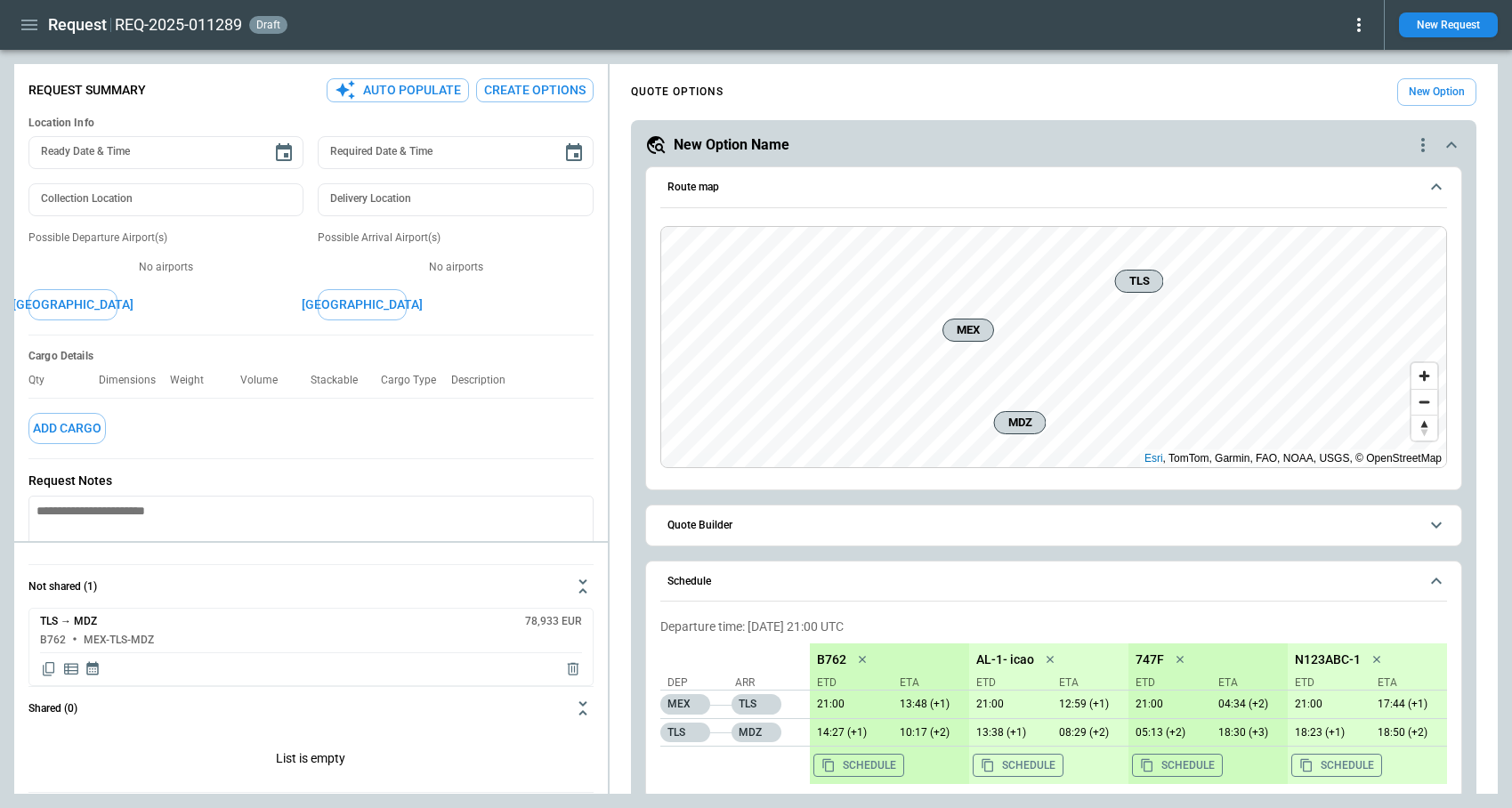
click at [1359, 27] on icon at bounding box center [1359, 25] width 22 height 22
click at [1325, 86] on button "Lost" at bounding box center [1338, 81] width 59 height 26
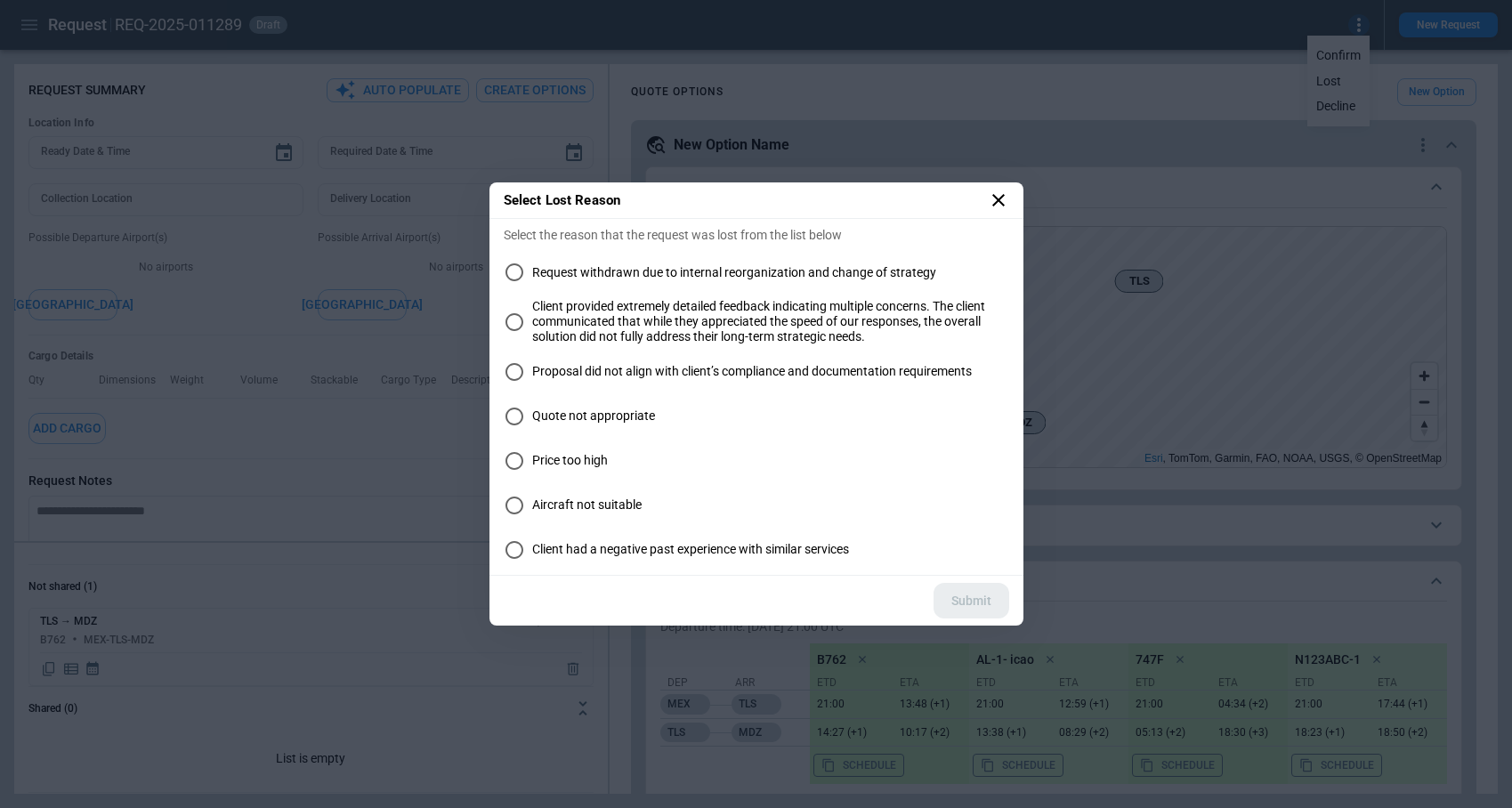
click at [610, 417] on span "Quote not appropriate" at bounding box center [594, 415] width 123 height 15
click at [986, 598] on button "Submit" at bounding box center [971, 601] width 76 height 37
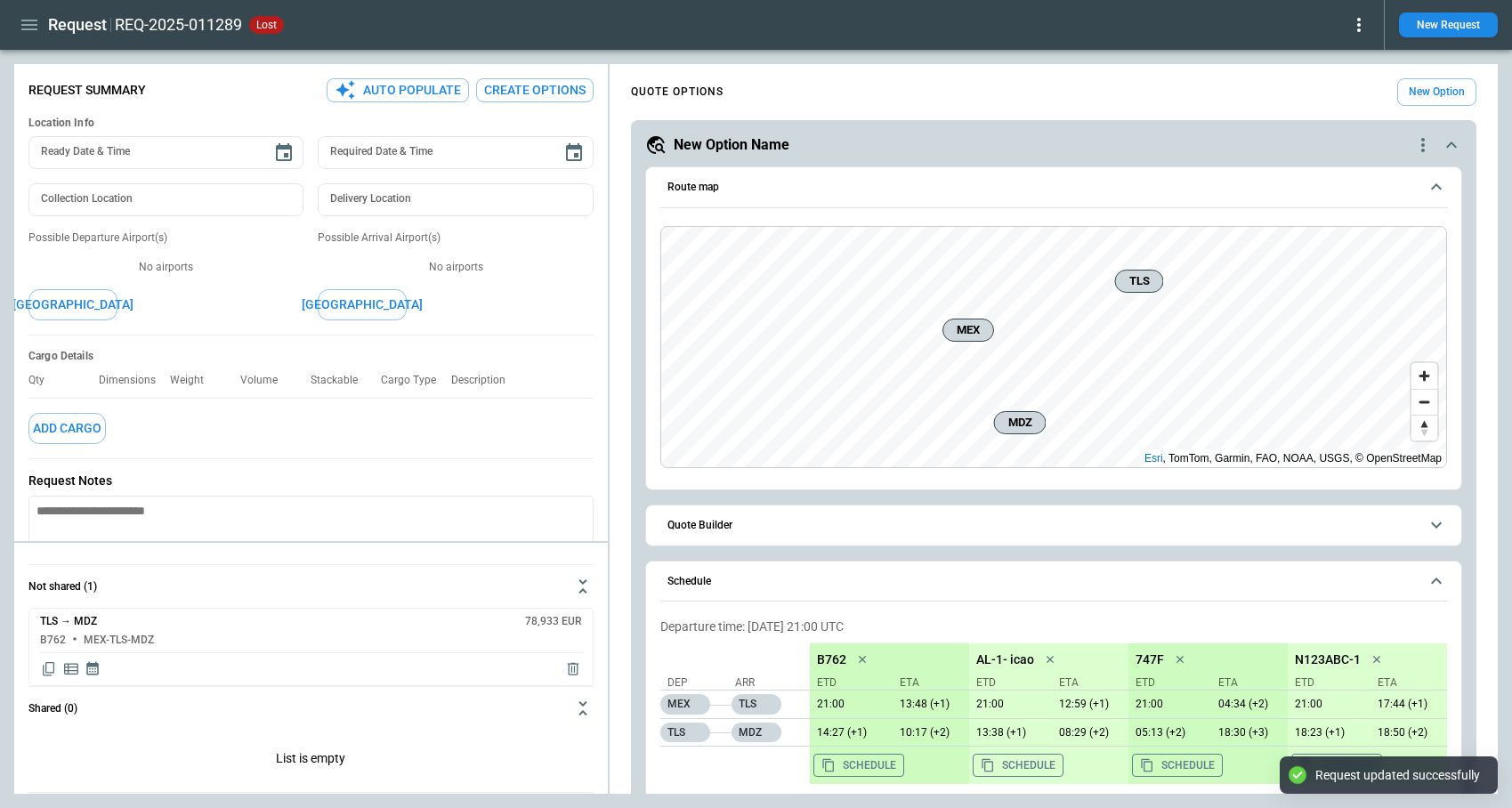
type textarea "*"
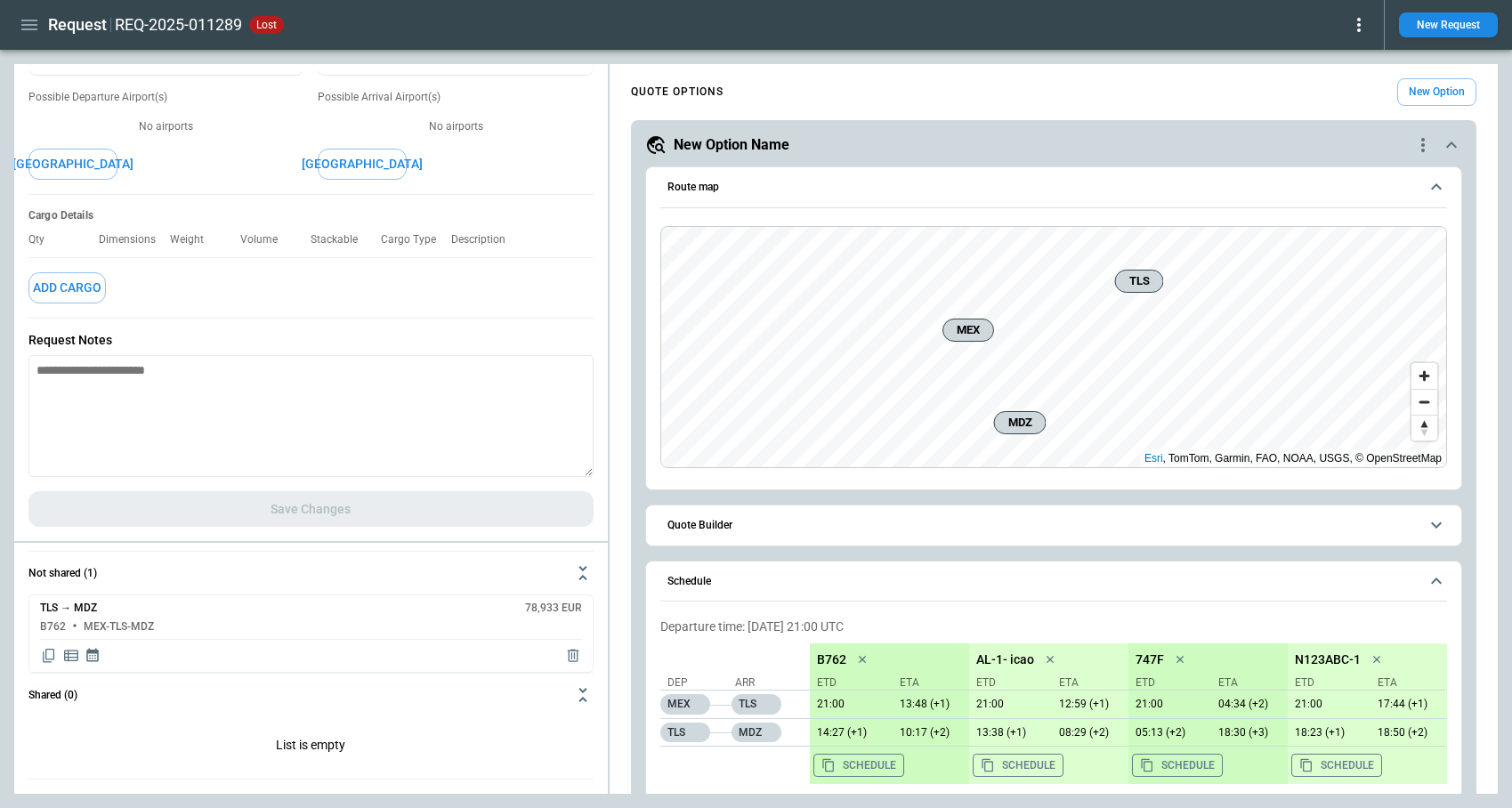
scroll to position [224, 0]
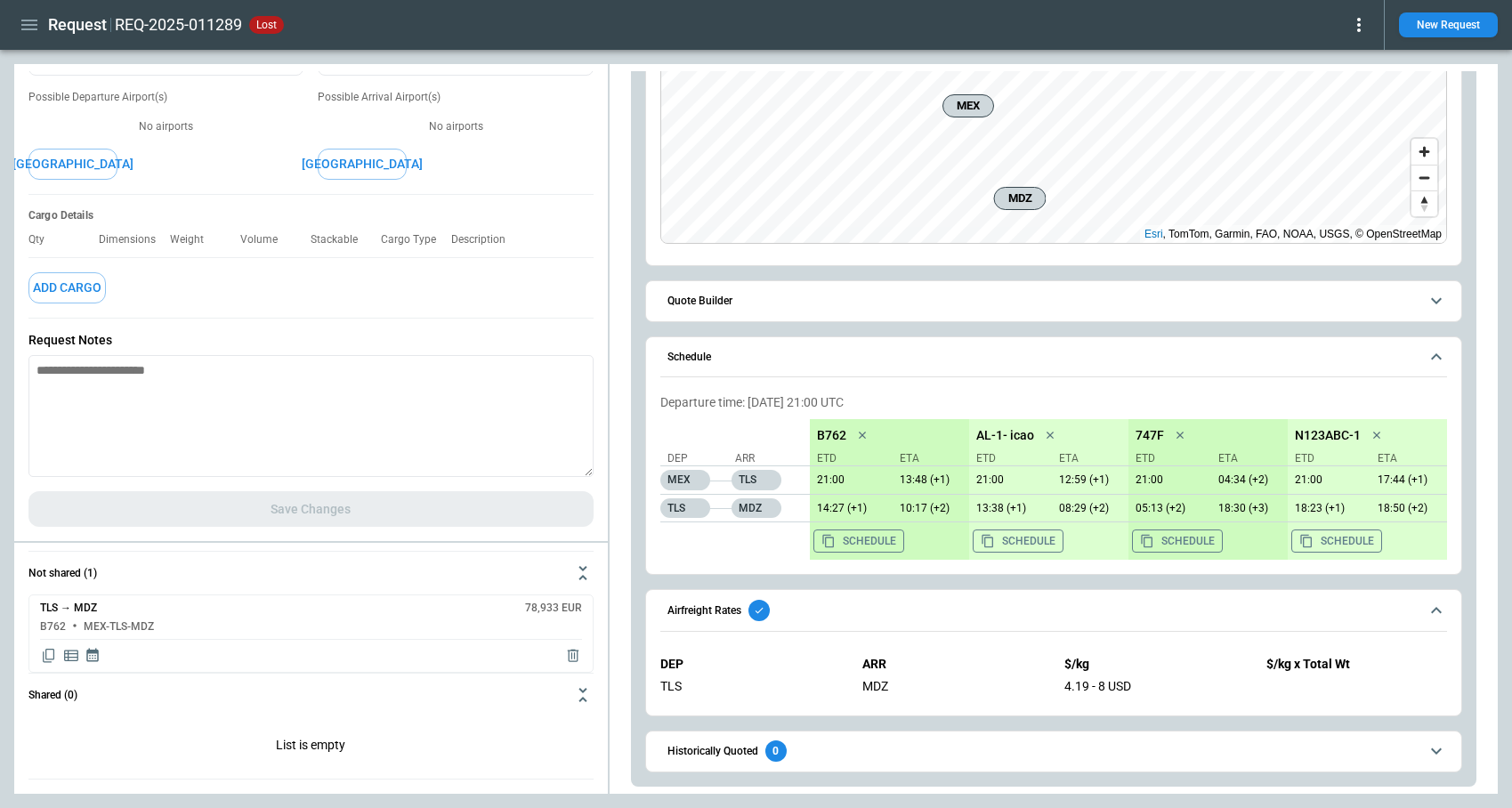
click at [724, 311] on button "Quote Builder" at bounding box center [1053, 301] width 787 height 40
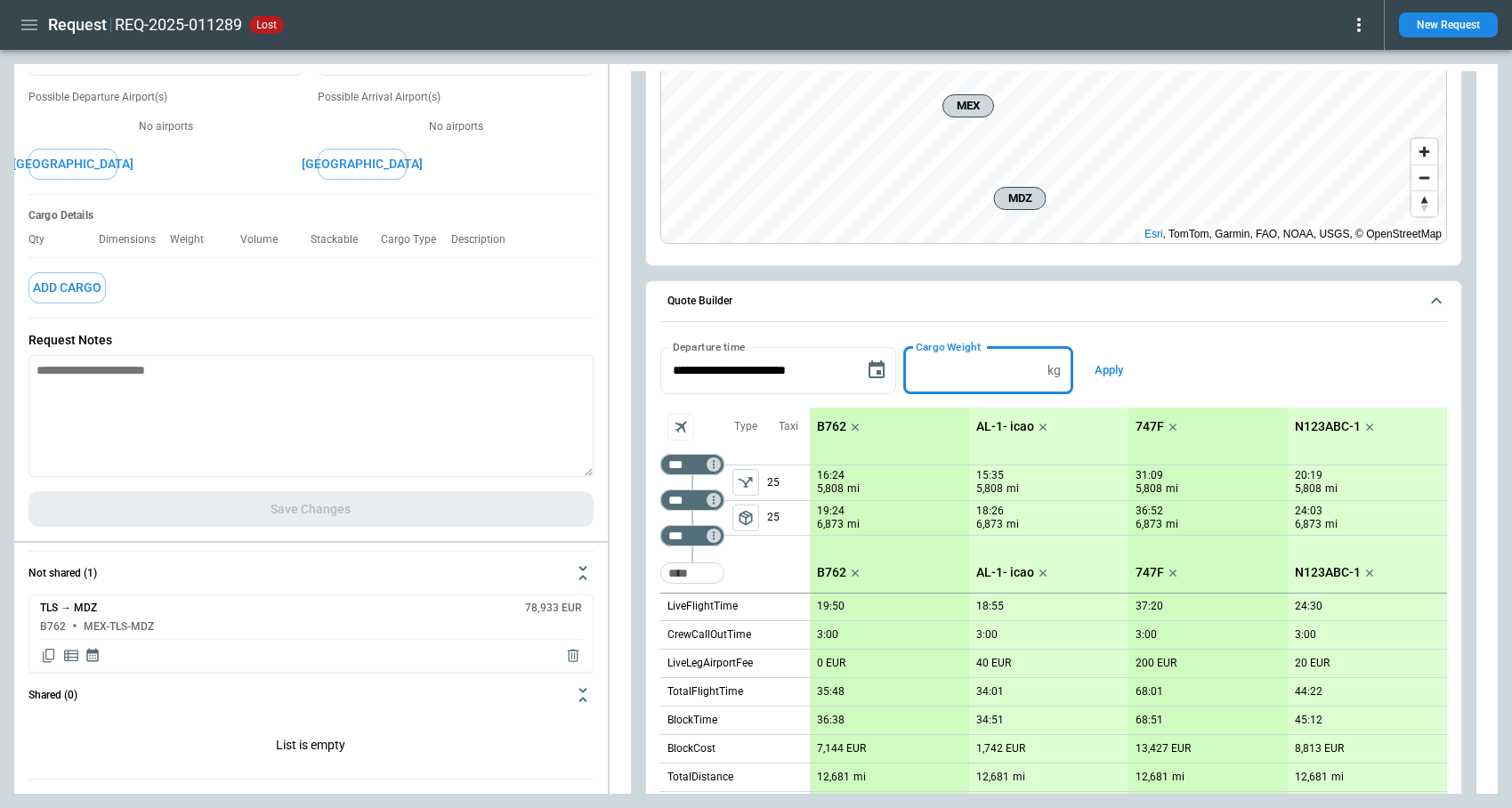
type input "*"
click at [1040, 367] on input "*" at bounding box center [972, 371] width 137 height 47
click at [1105, 372] on button "Apply" at bounding box center [1109, 371] width 57 height 47
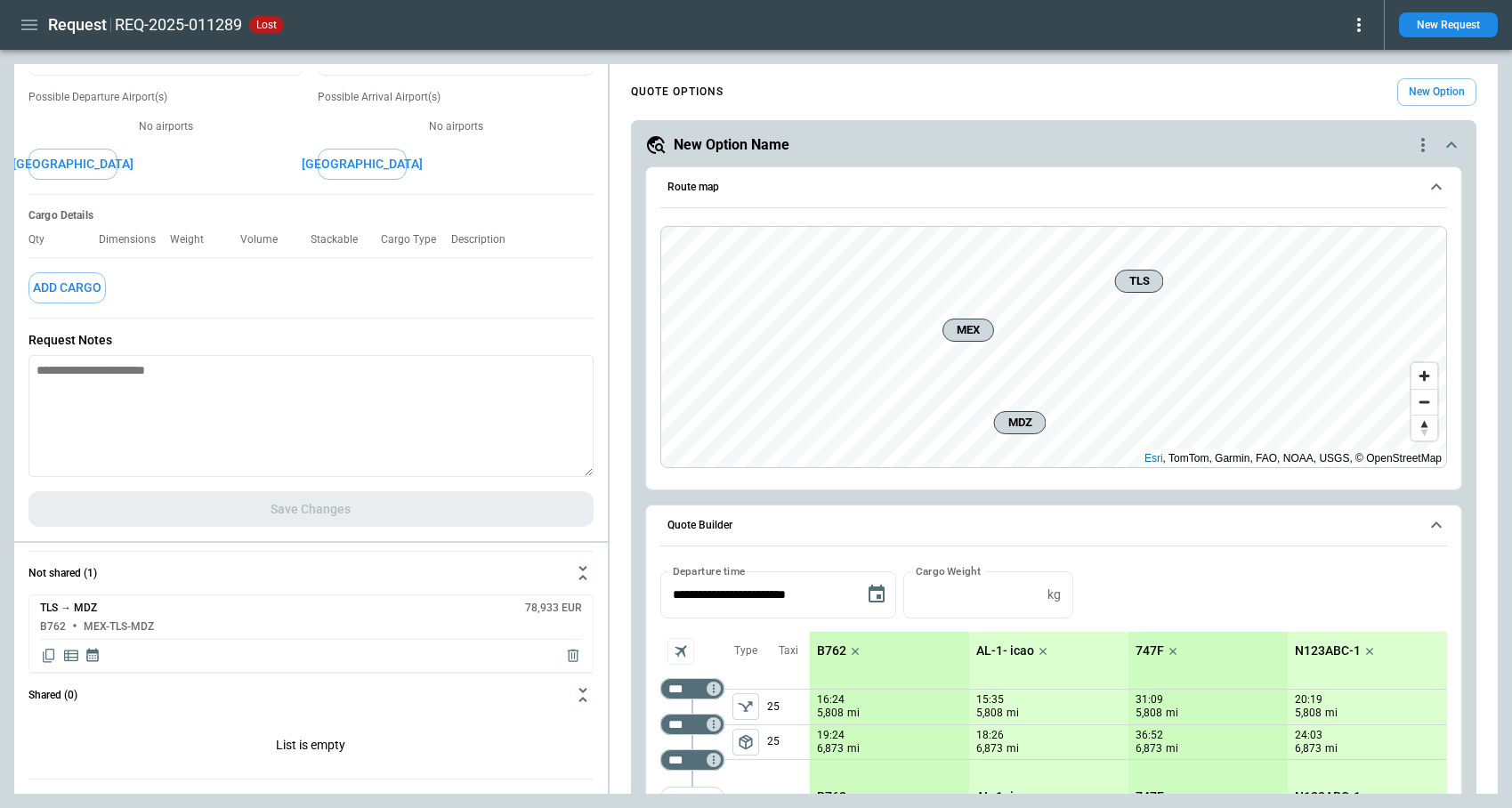
scroll to position [0, 0]
type textarea "*"
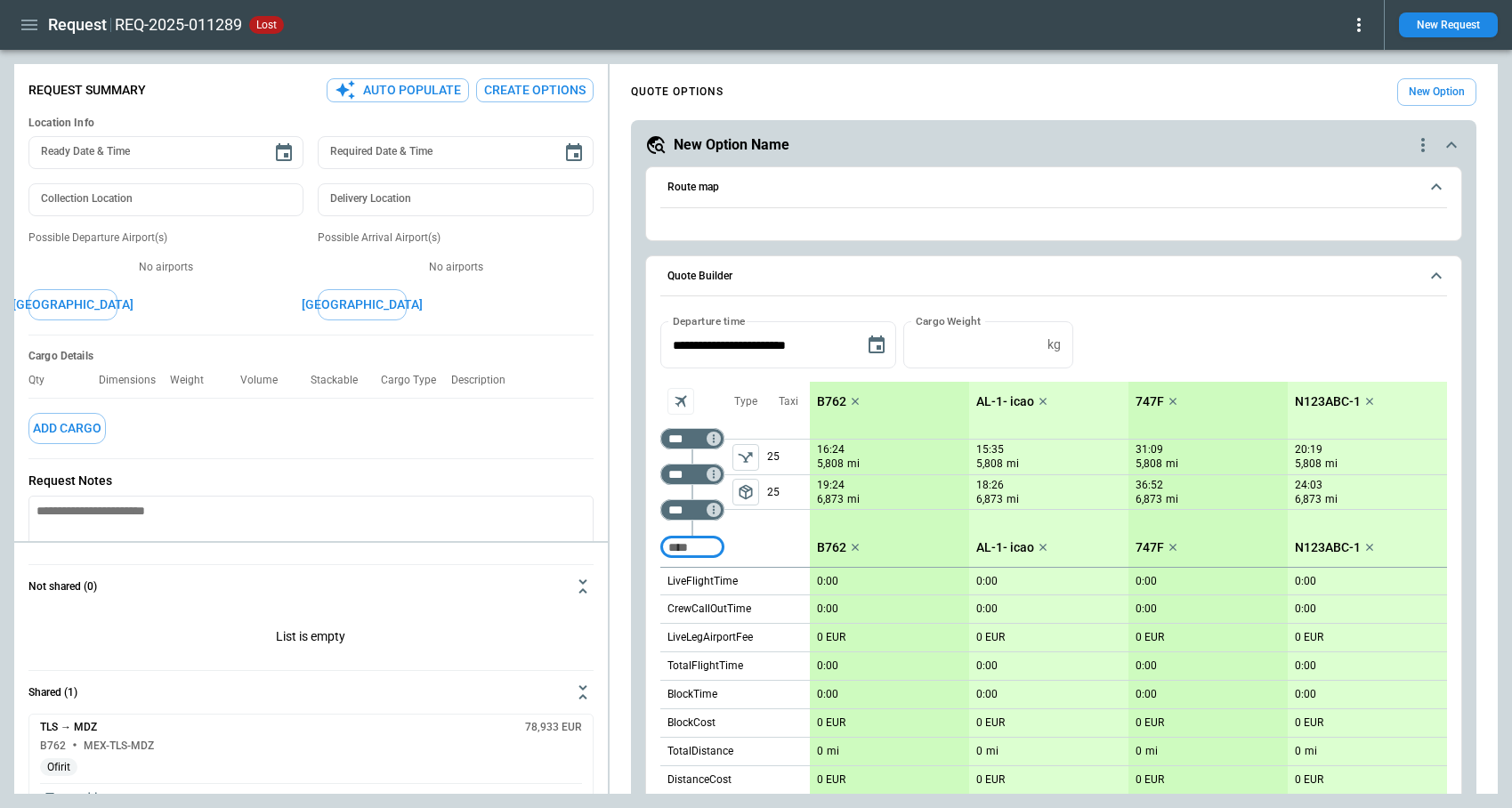
type textarea "*"
type input "**********"
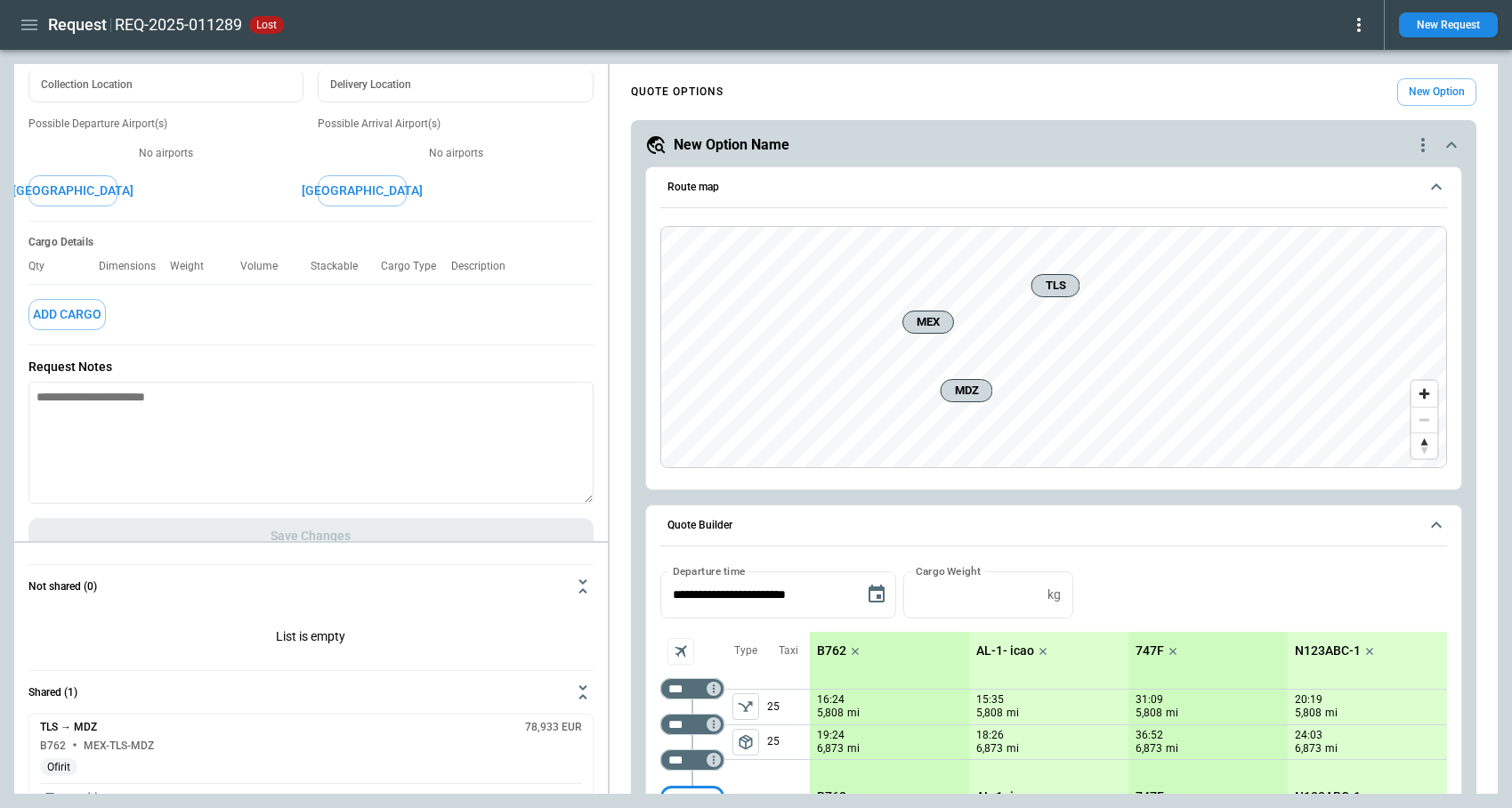
scroll to position [141, 0]
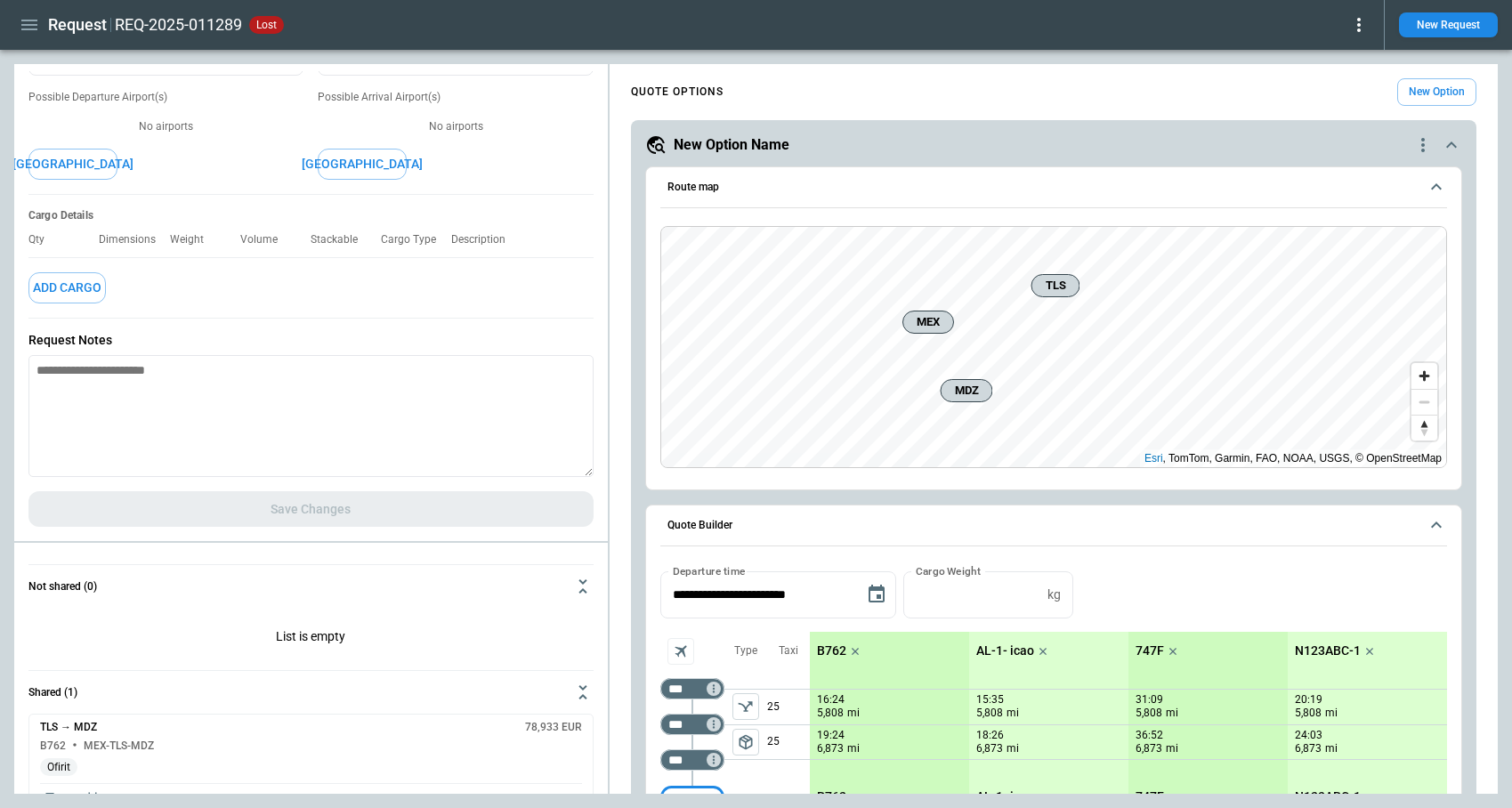
click at [35, 28] on icon "button" at bounding box center [30, 25] width 22 height 22
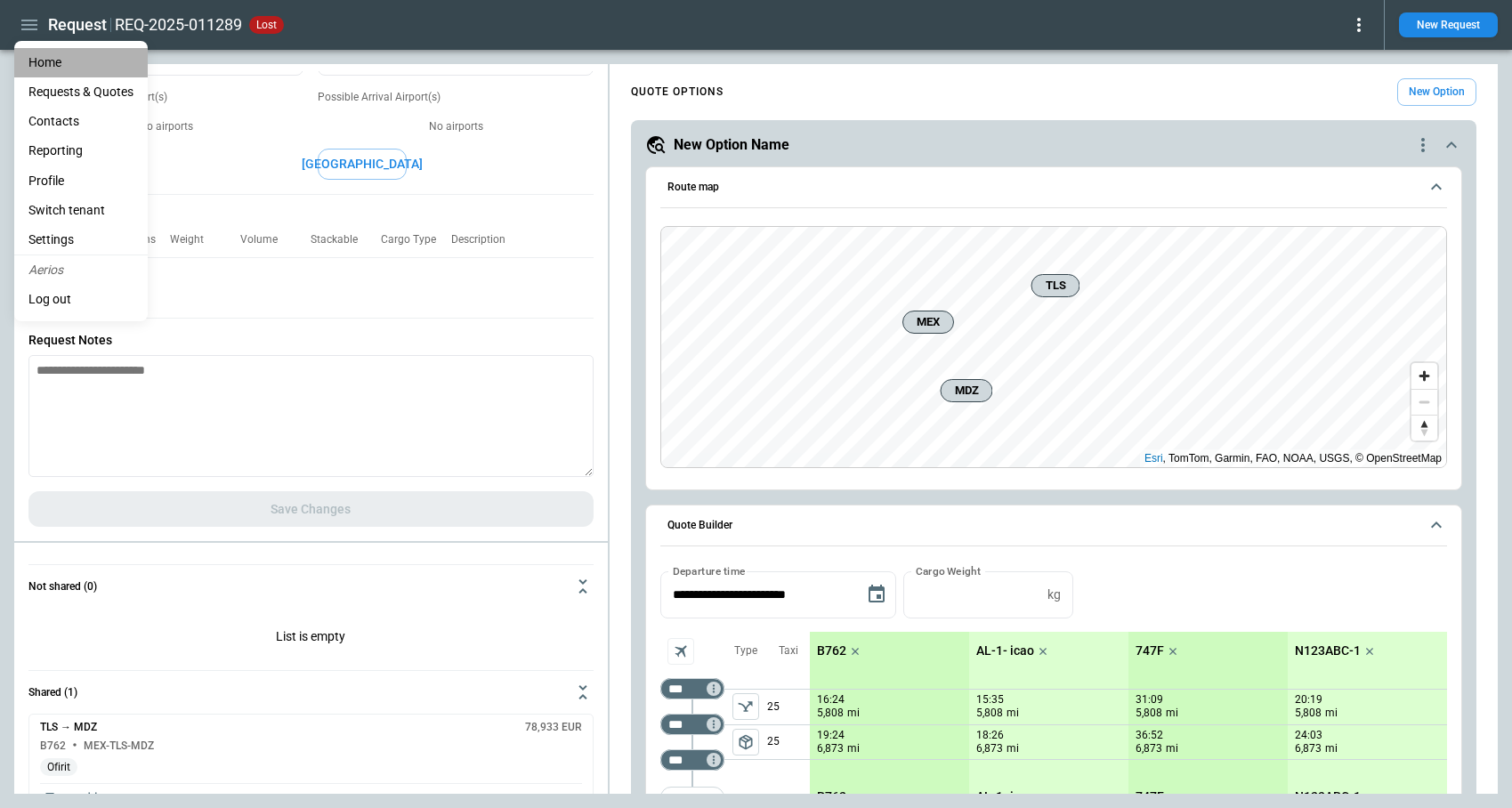
click at [68, 67] on li "Home" at bounding box center [80, 63] width 133 height 30
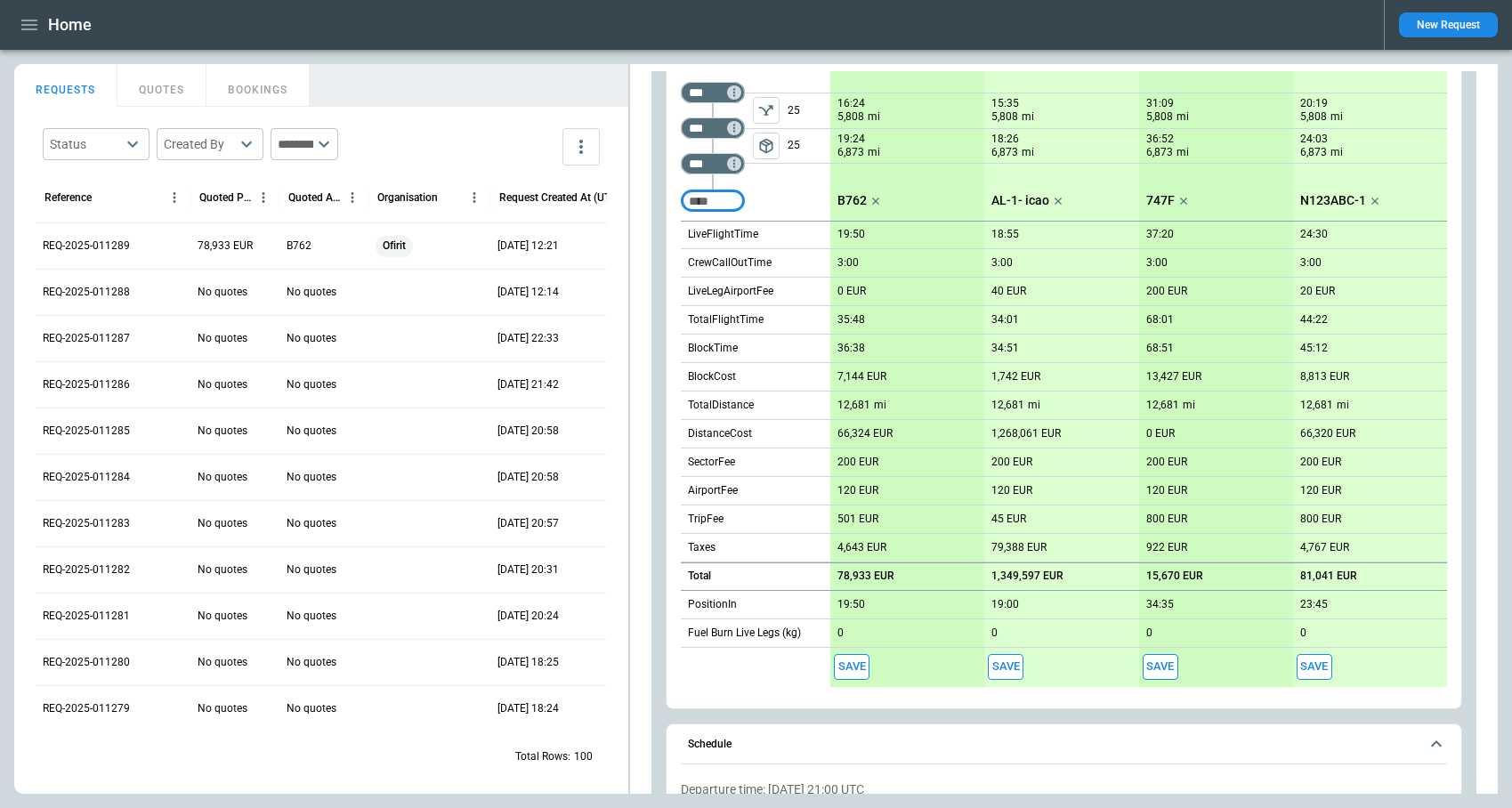
scroll to position [628, 0]
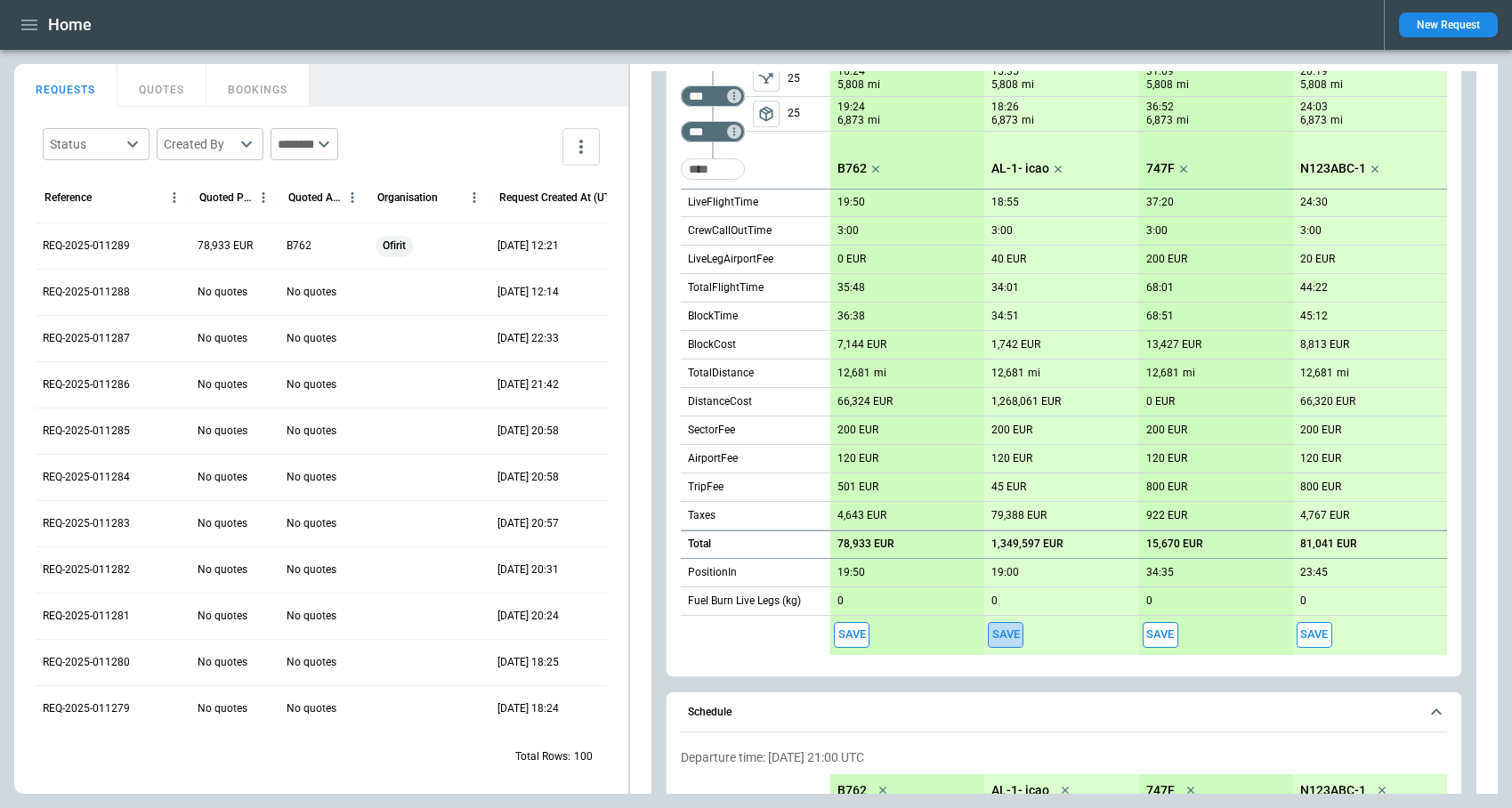
click at [1010, 635] on button "Save" at bounding box center [1006, 635] width 36 height 26
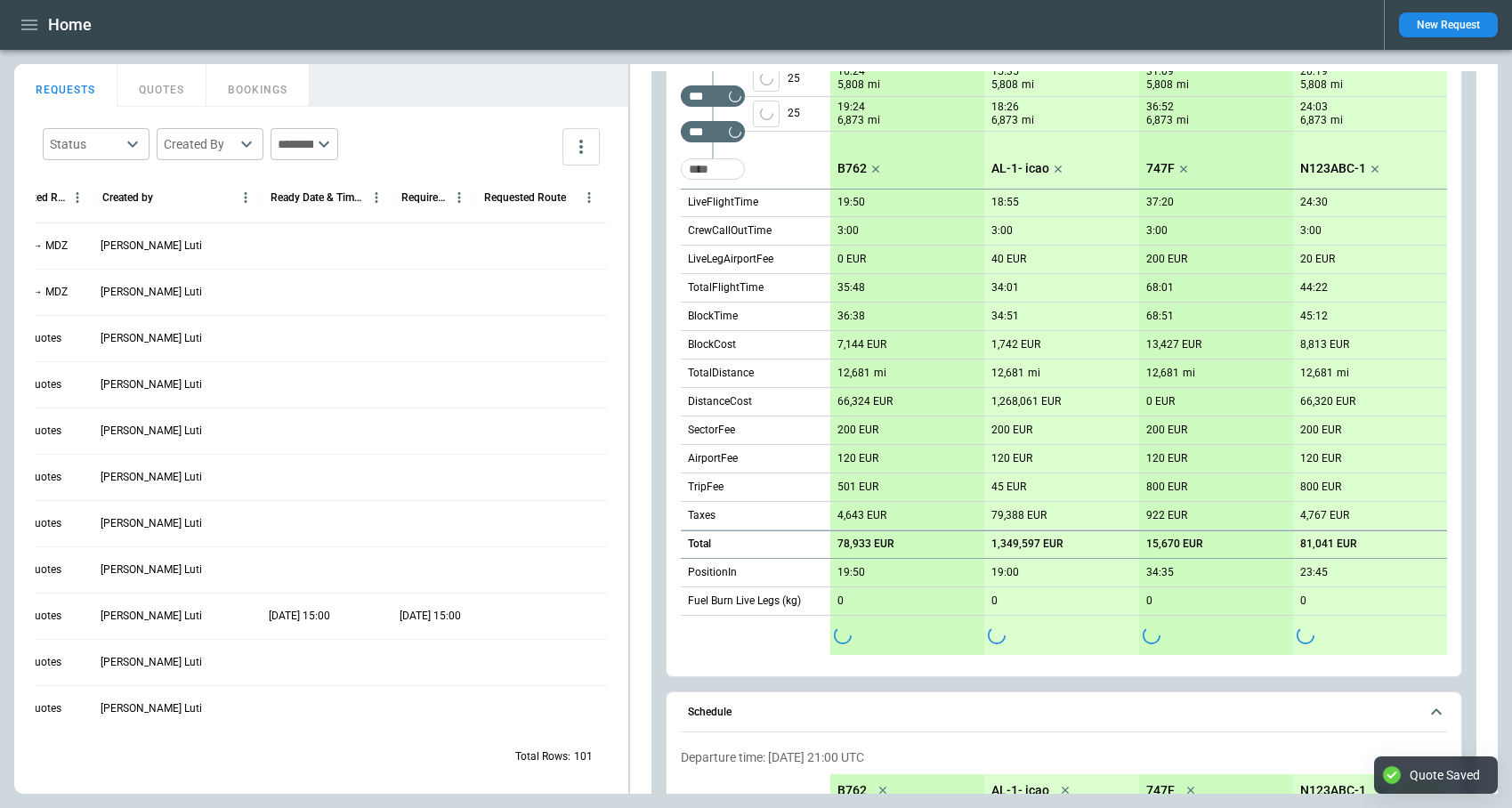
scroll to position [0, 0]
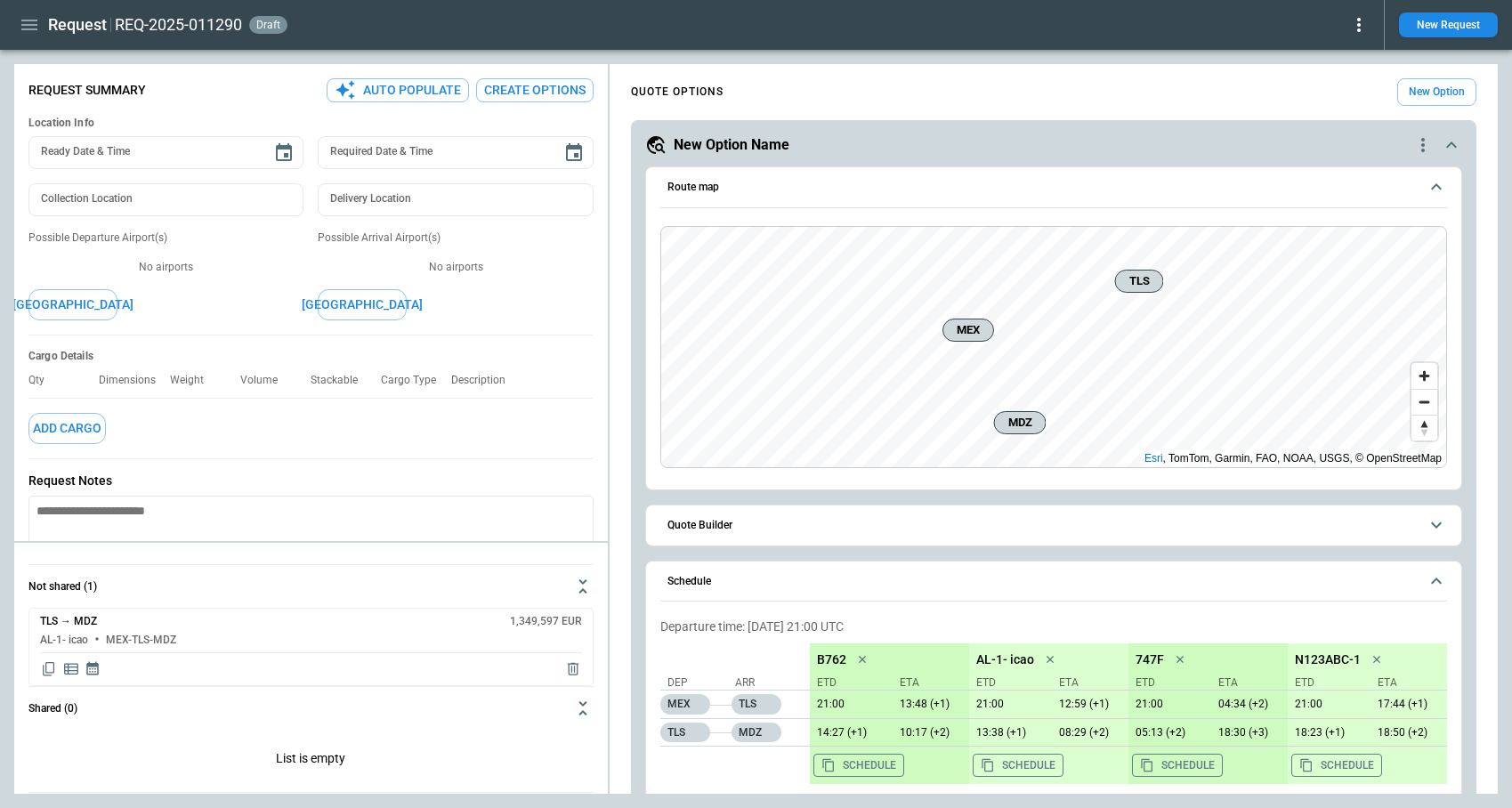
click at [1363, 24] on icon at bounding box center [1359, 25] width 22 height 22
click at [1346, 82] on button "Lost" at bounding box center [1338, 81] width 59 height 26
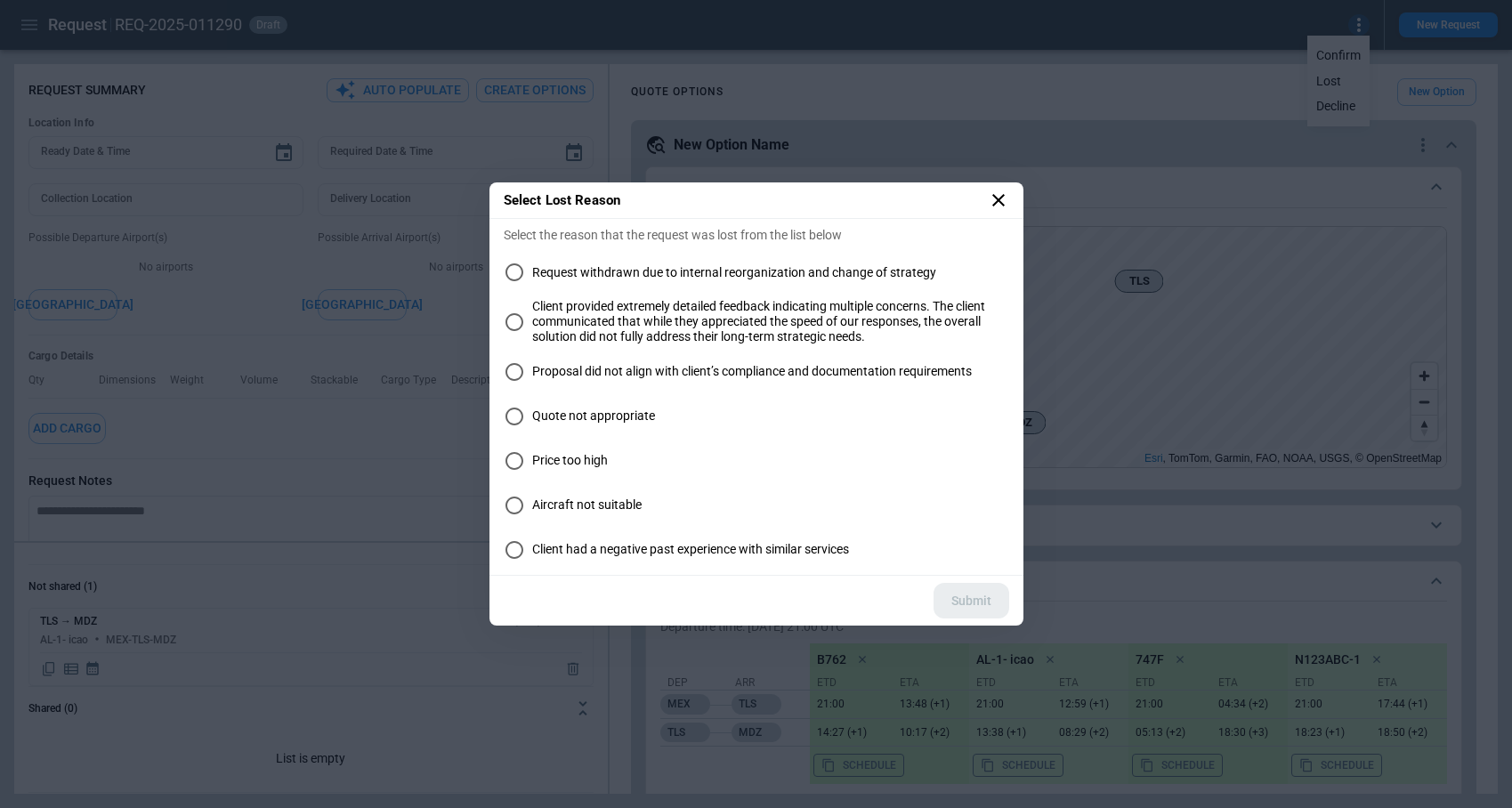
click at [539, 453] on span "Price too high" at bounding box center [570, 460] width 76 height 15
click at [974, 602] on button "Submit" at bounding box center [971, 601] width 76 height 37
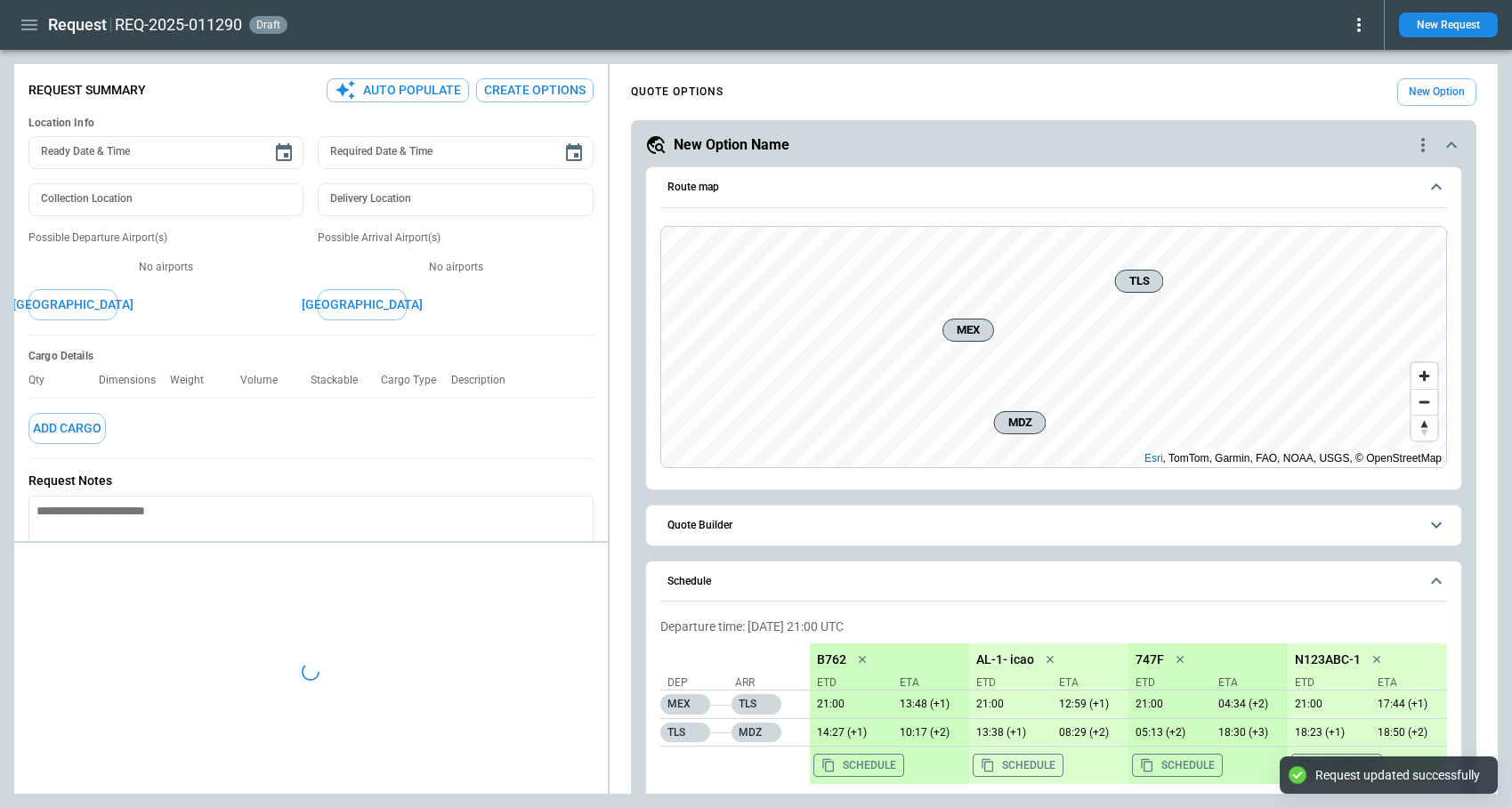
type textarea "*"
click at [24, 22] on icon "button" at bounding box center [30, 25] width 22 height 22
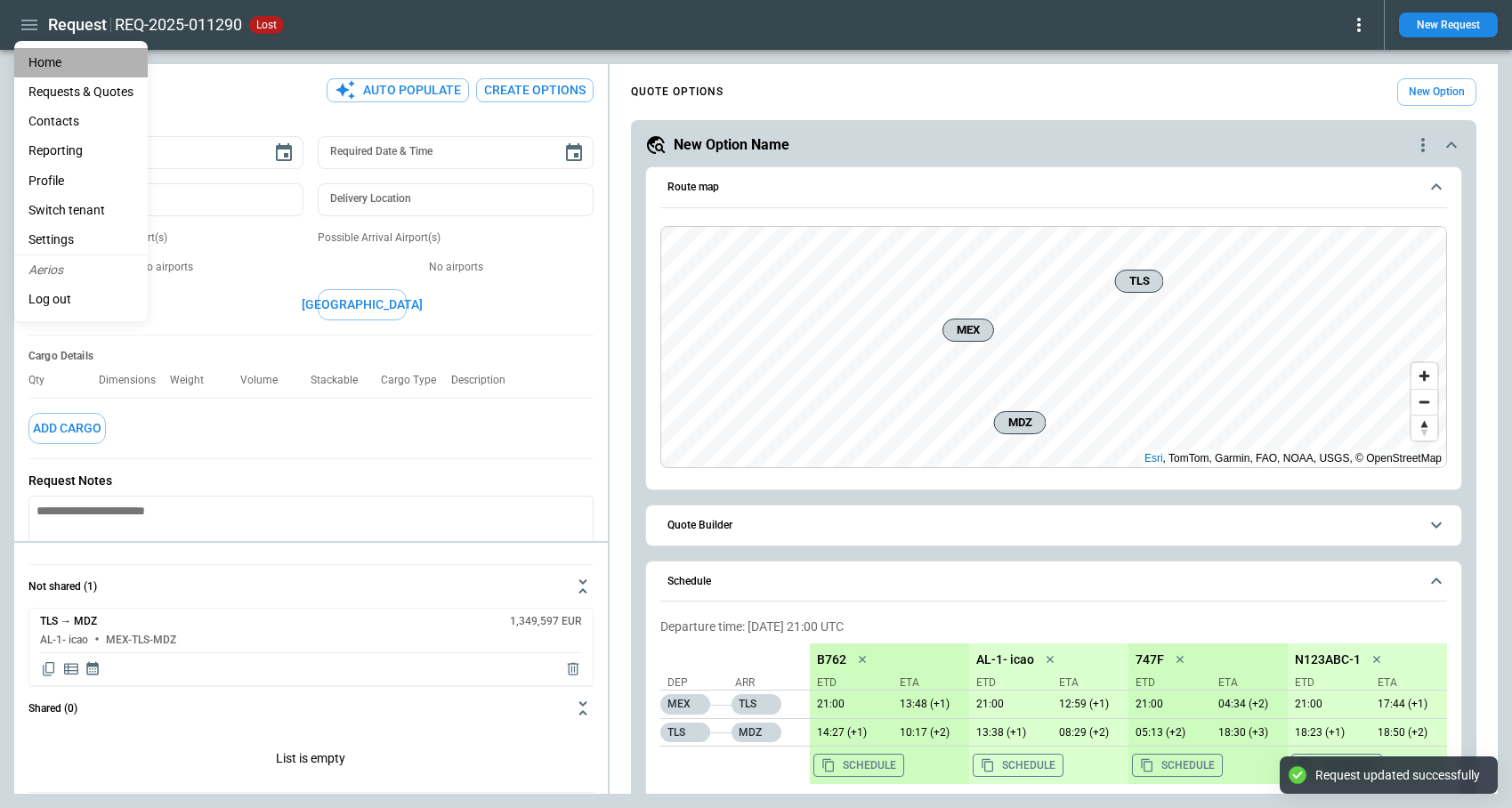
click at [43, 64] on li "Home" at bounding box center [80, 63] width 133 height 30
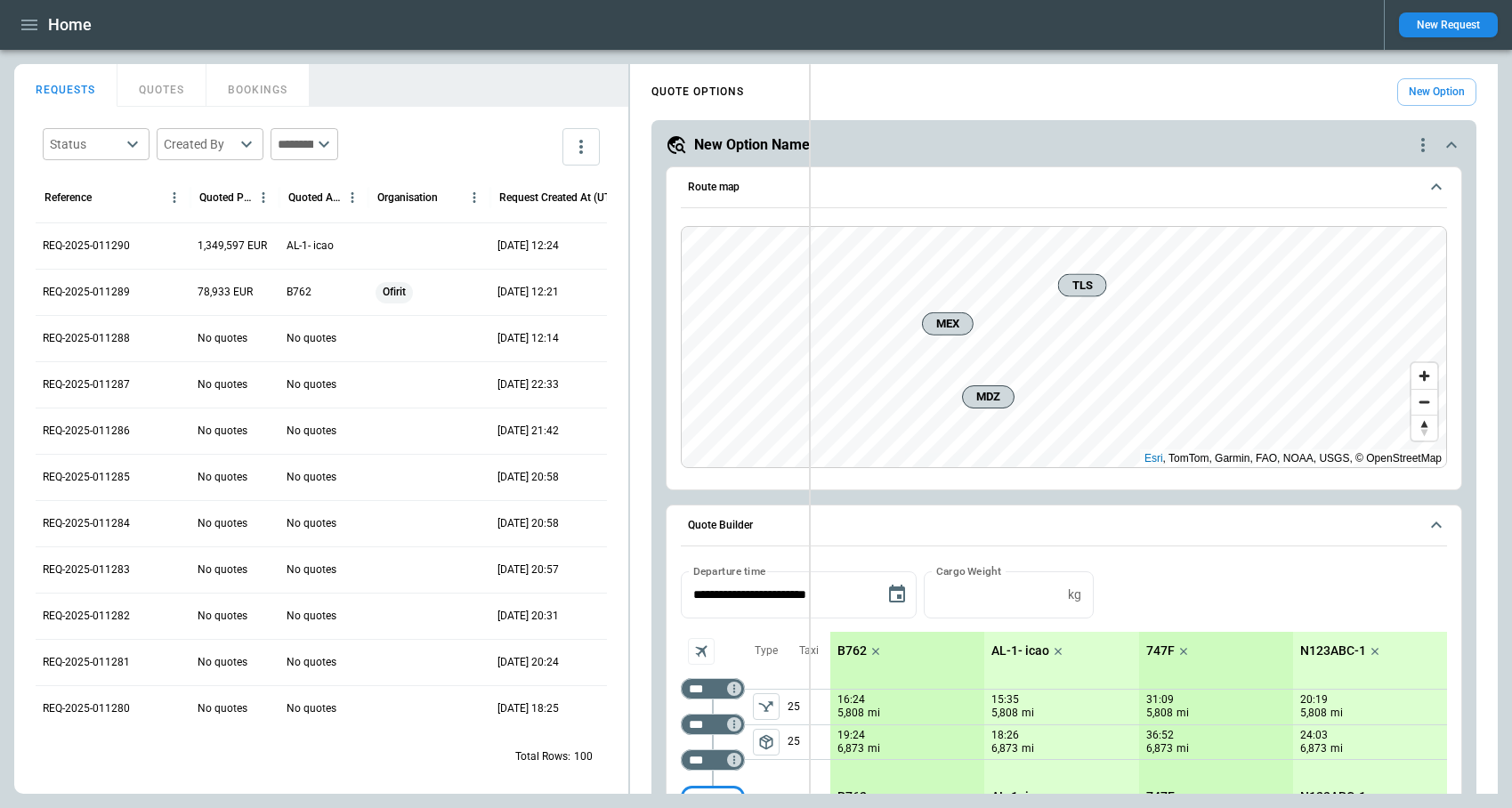
click at [808, 323] on div "FindBorderBarSize REQUESTS QUOTES BOOKINGS Status ​ Created By ​ ​ Reference Qu…" at bounding box center [756, 429] width 1483 height 730
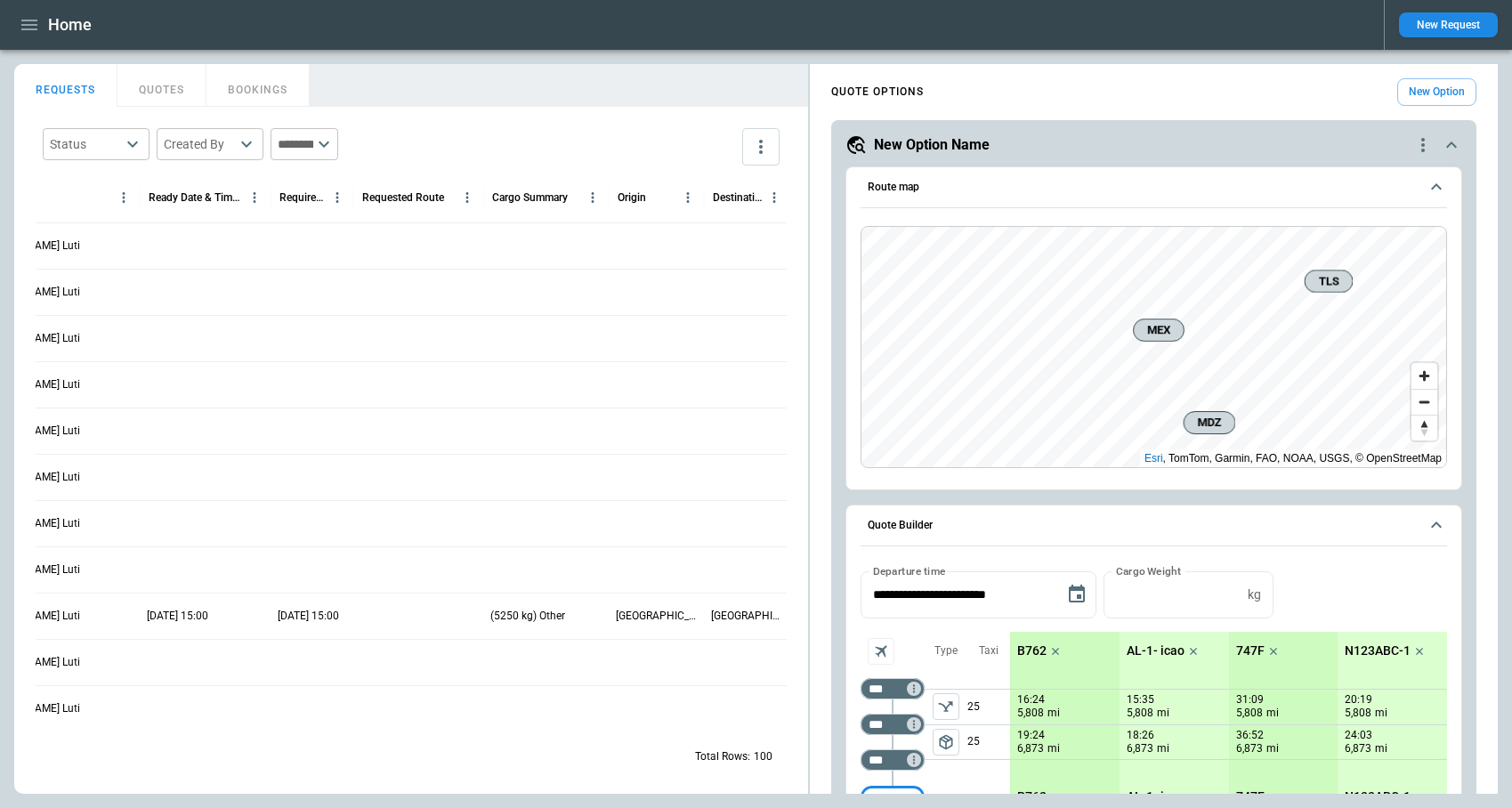
scroll to position [0, 879]
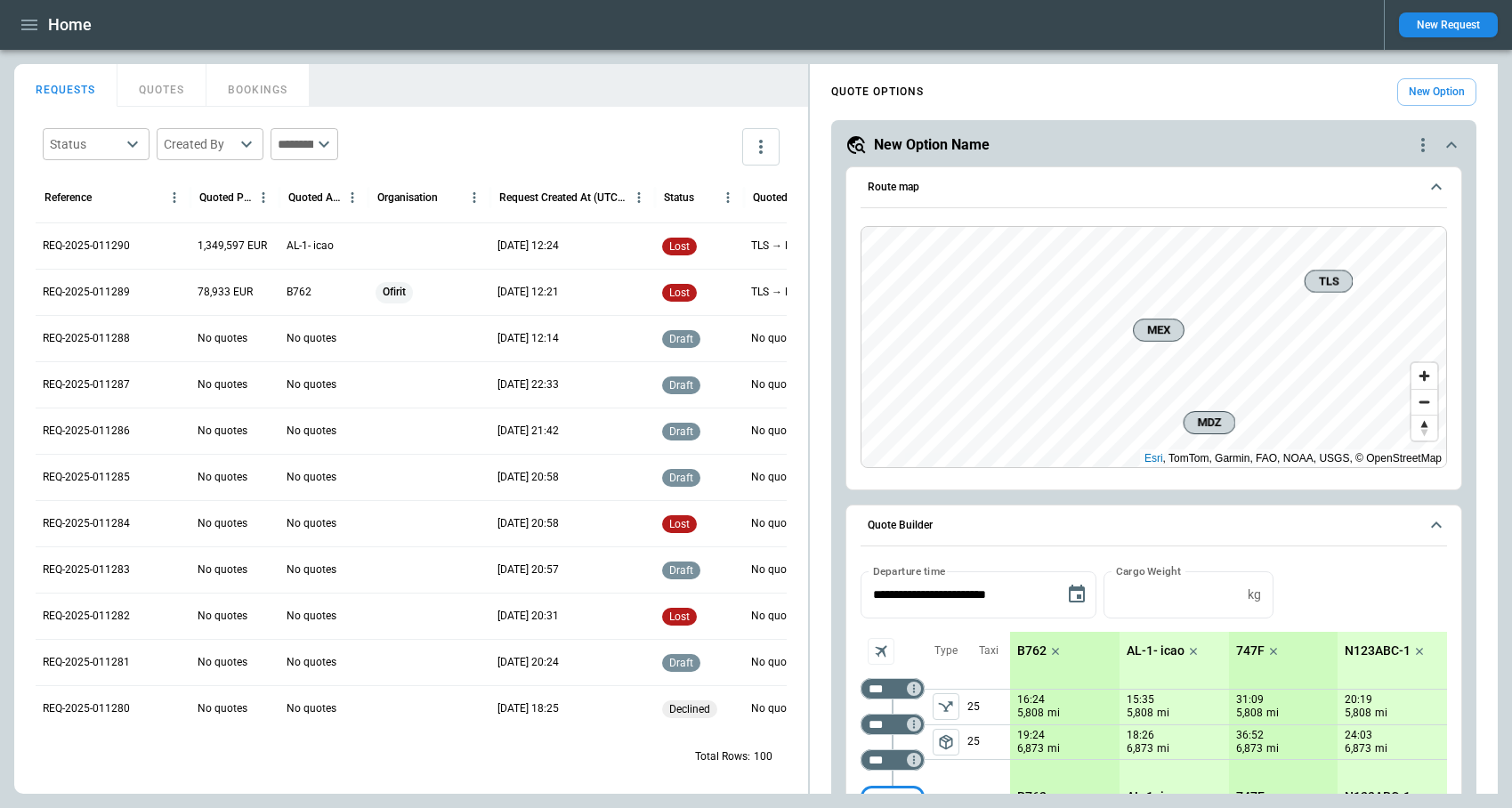
click at [418, 252] on div at bounding box center [430, 246] width 122 height 46
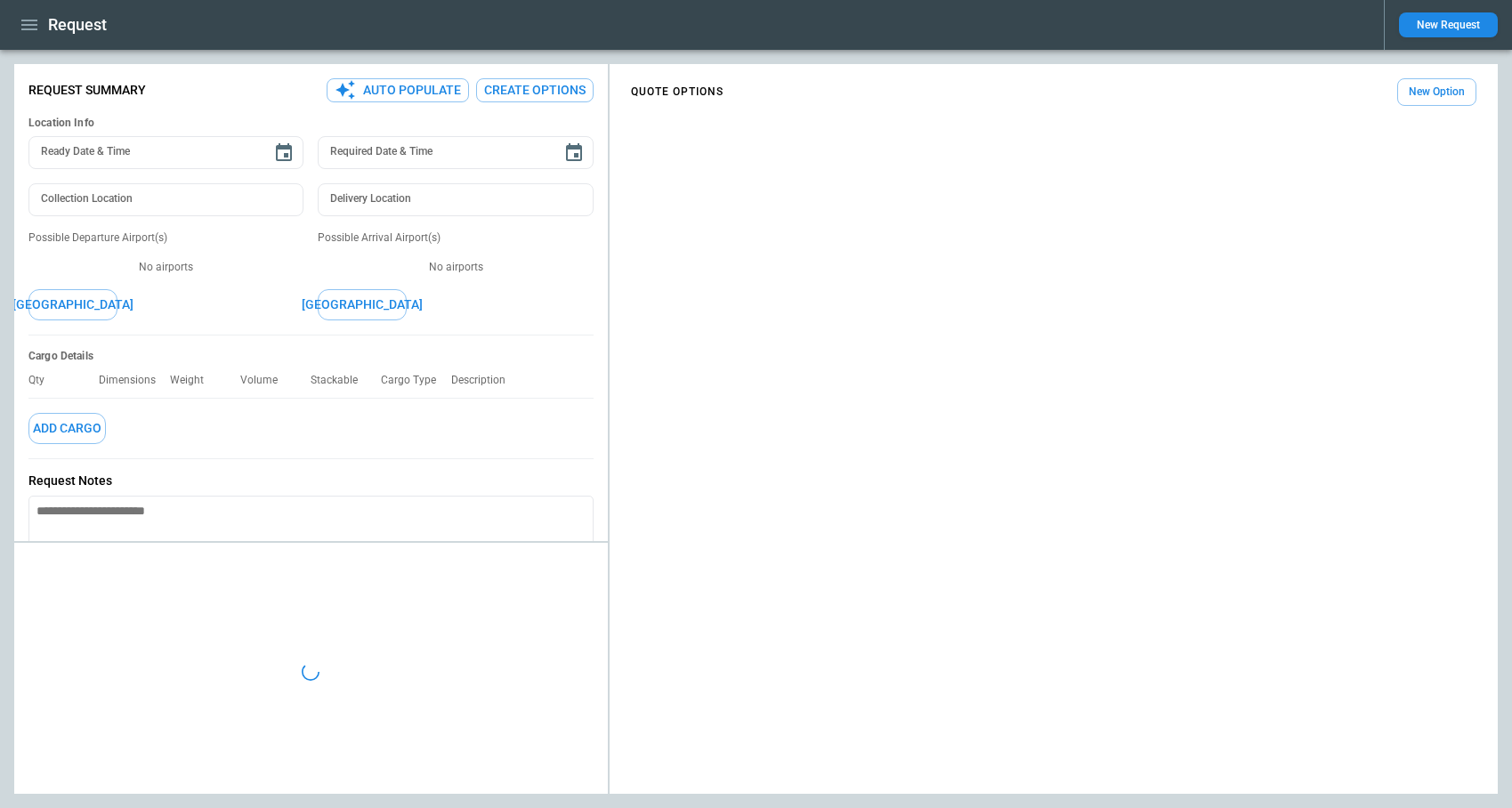
type textarea "*"
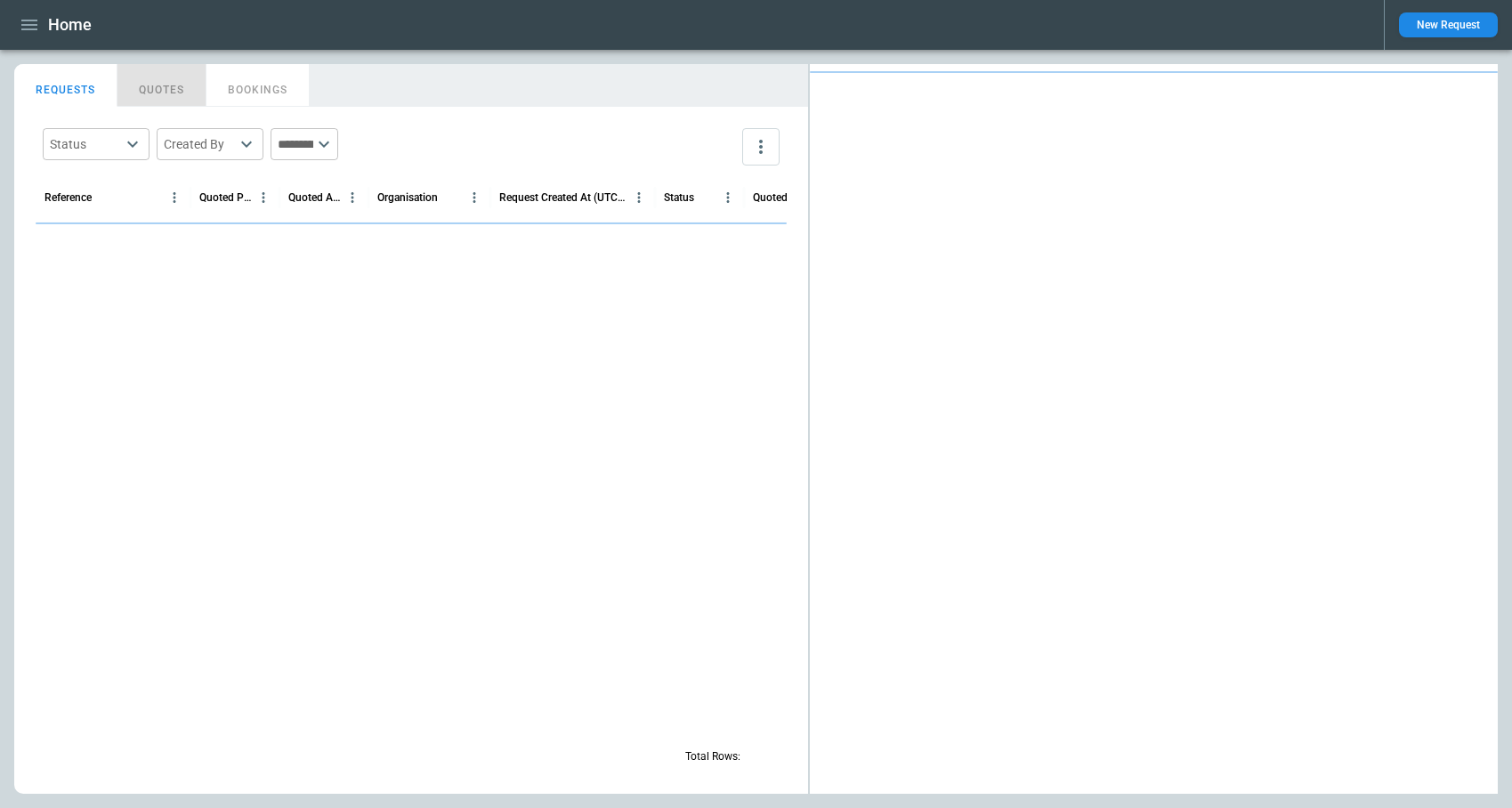
click at [162, 94] on button "QUOTES" at bounding box center [162, 85] width 89 height 42
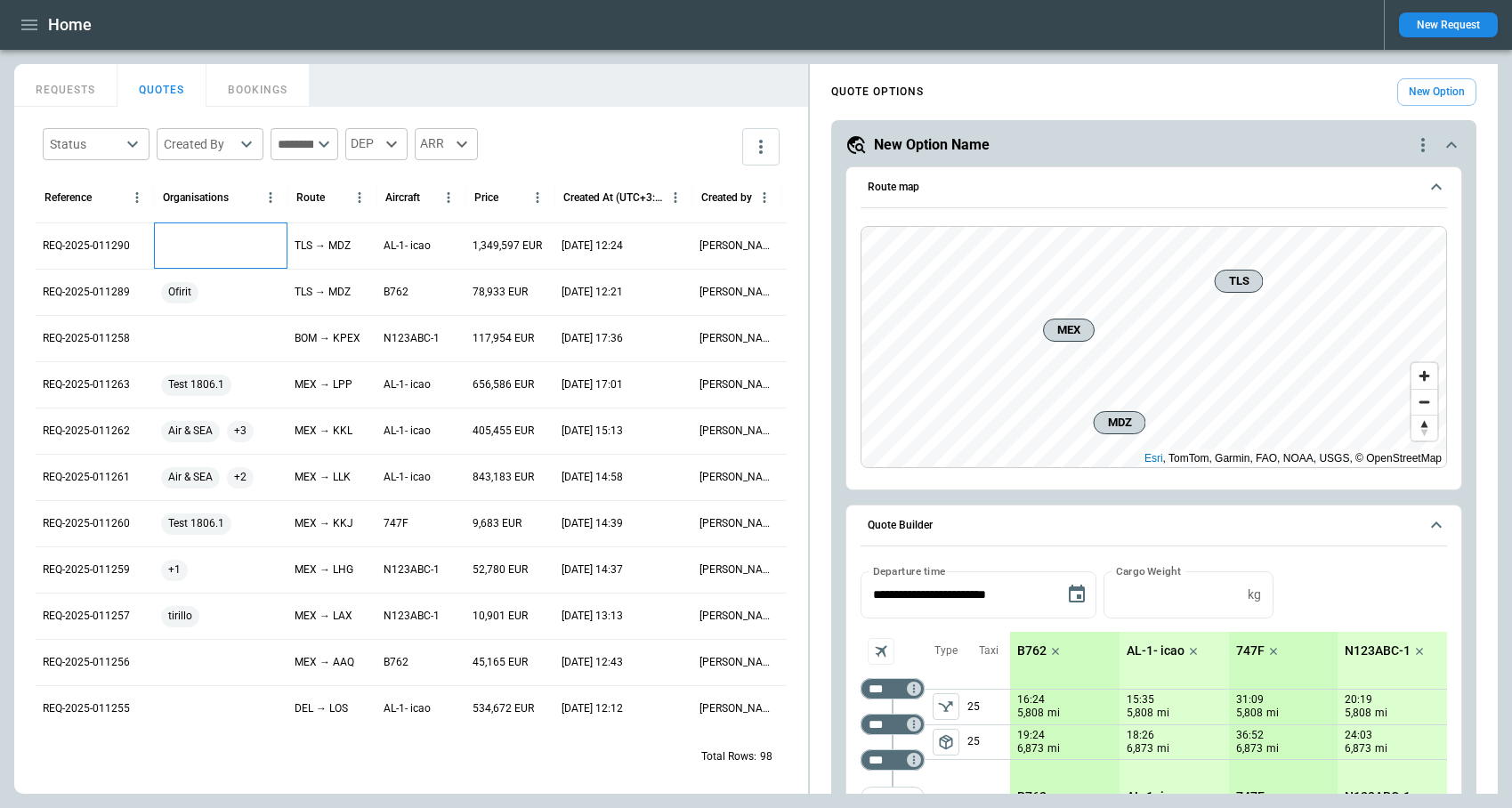
click at [195, 240] on div at bounding box center [220, 246] width 133 height 46
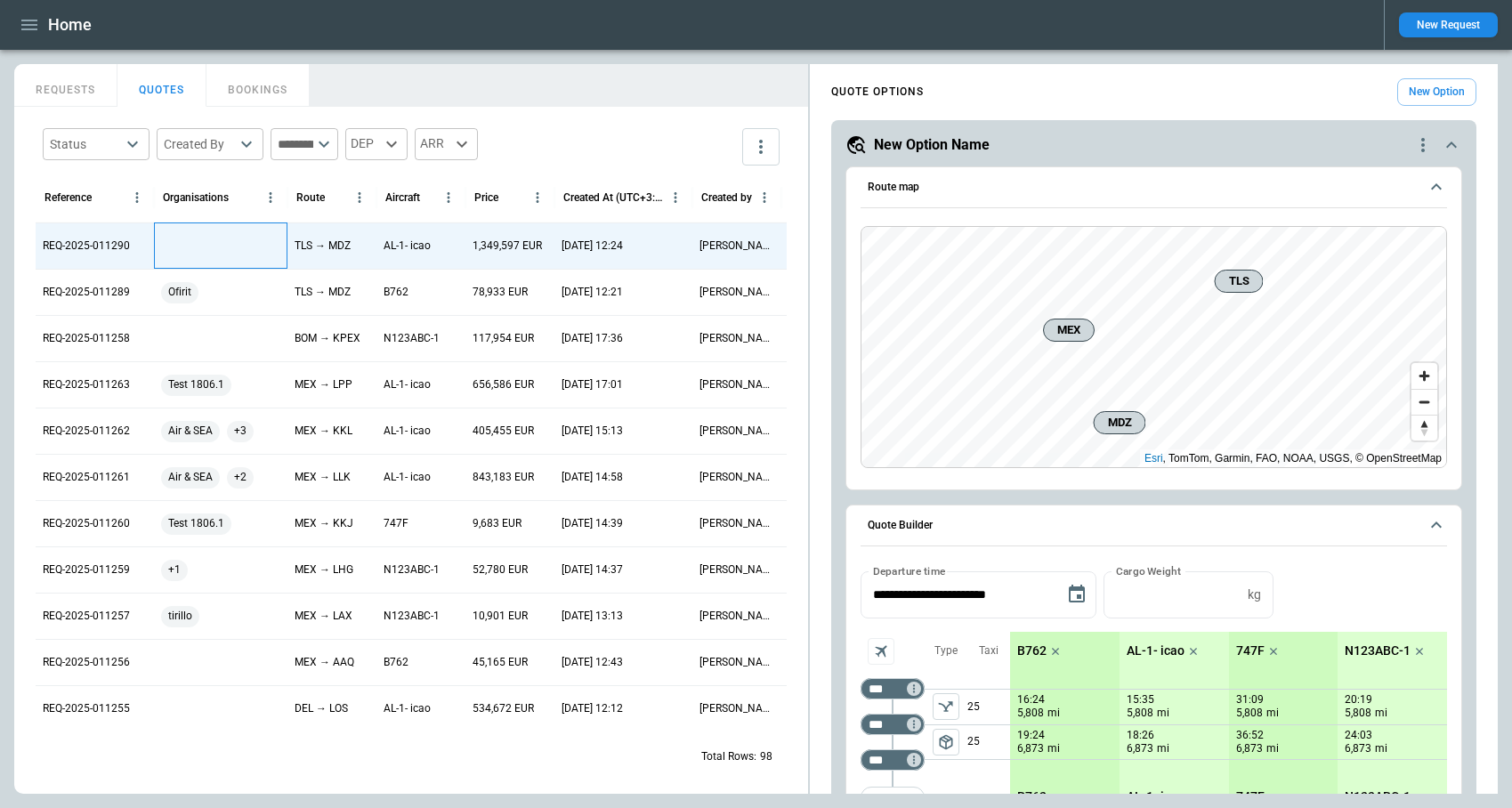
click at [245, 244] on div at bounding box center [220, 246] width 133 height 46
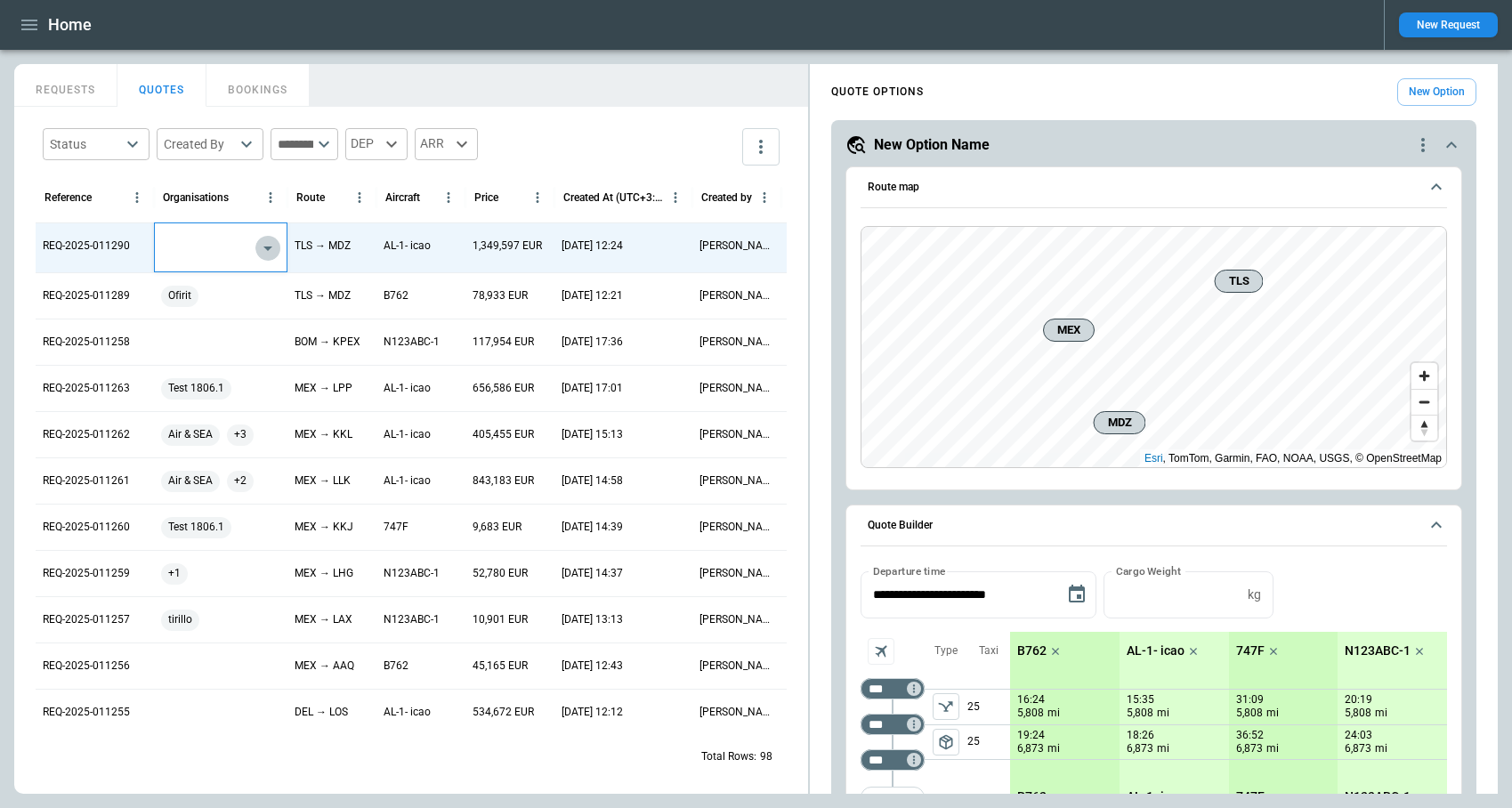
click at [266, 253] on icon "Open" at bounding box center [268, 249] width 22 height 22
click at [235, 289] on li "Air & SEA" at bounding box center [221, 291] width 132 height 26
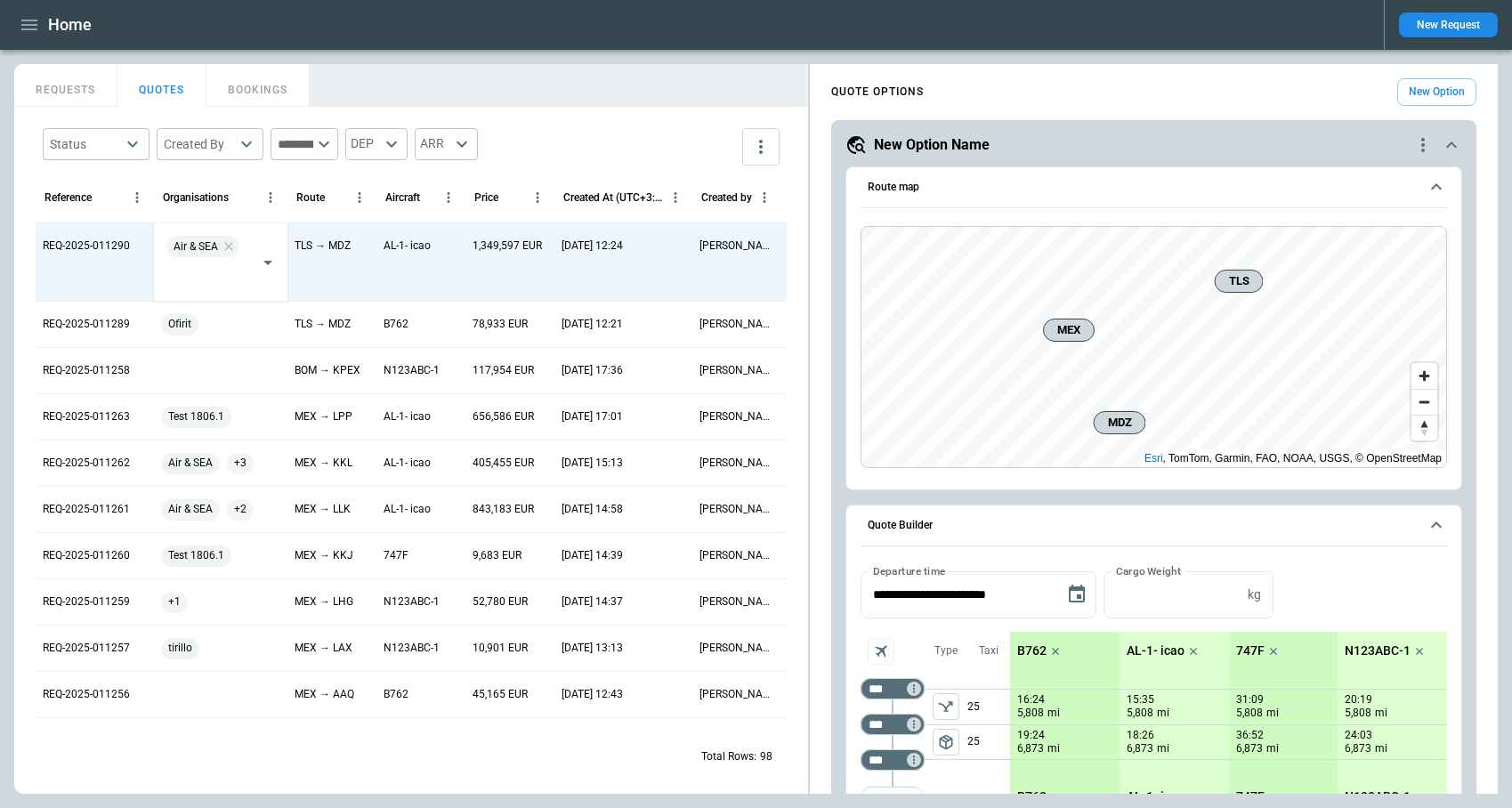
click at [565, 144] on div "Status ​ Created By ​ ​ DEP ARR" at bounding box center [411, 147] width 752 height 51
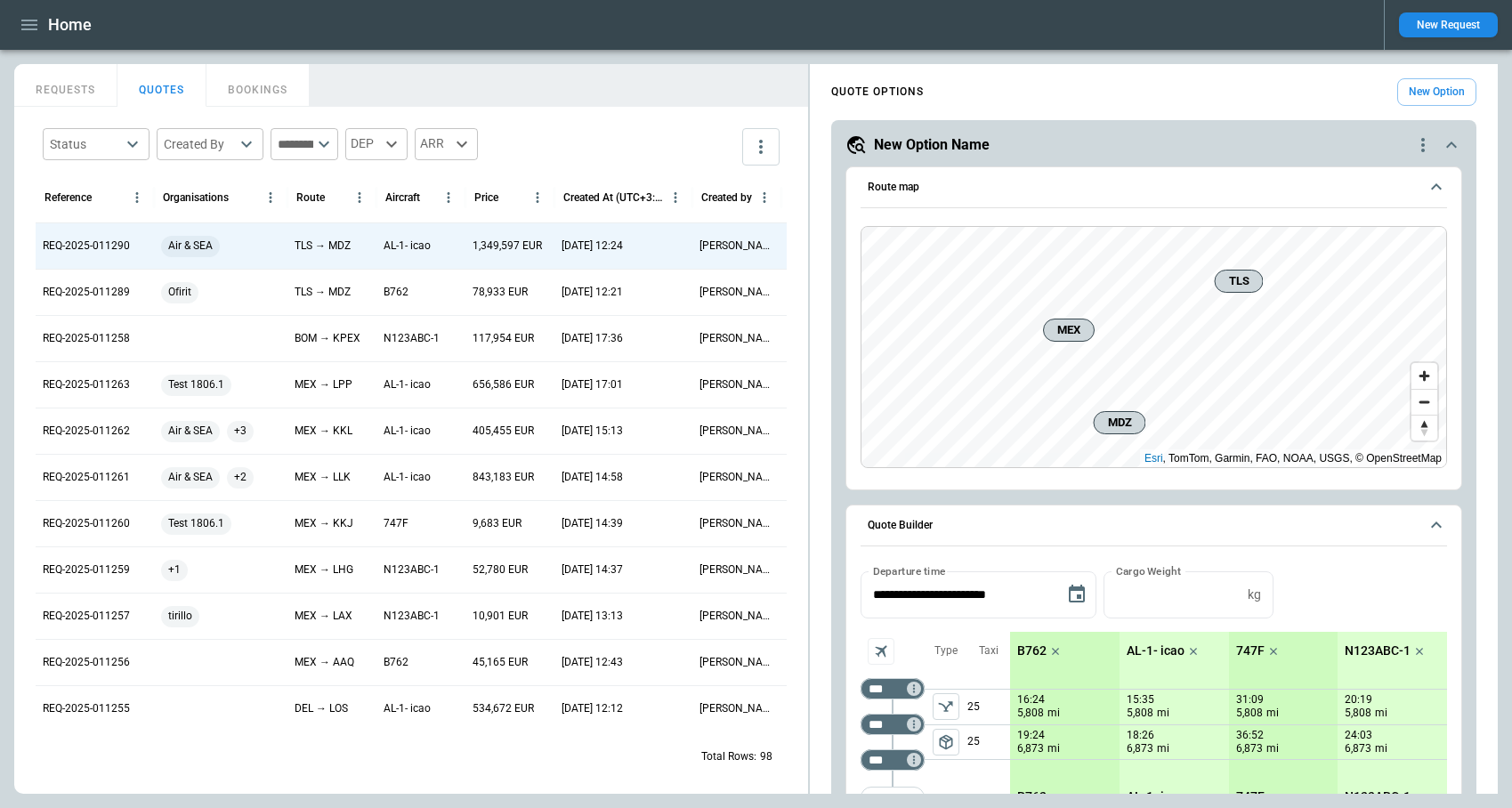
click at [74, 88] on button "REQUESTS" at bounding box center [65, 85] width 104 height 42
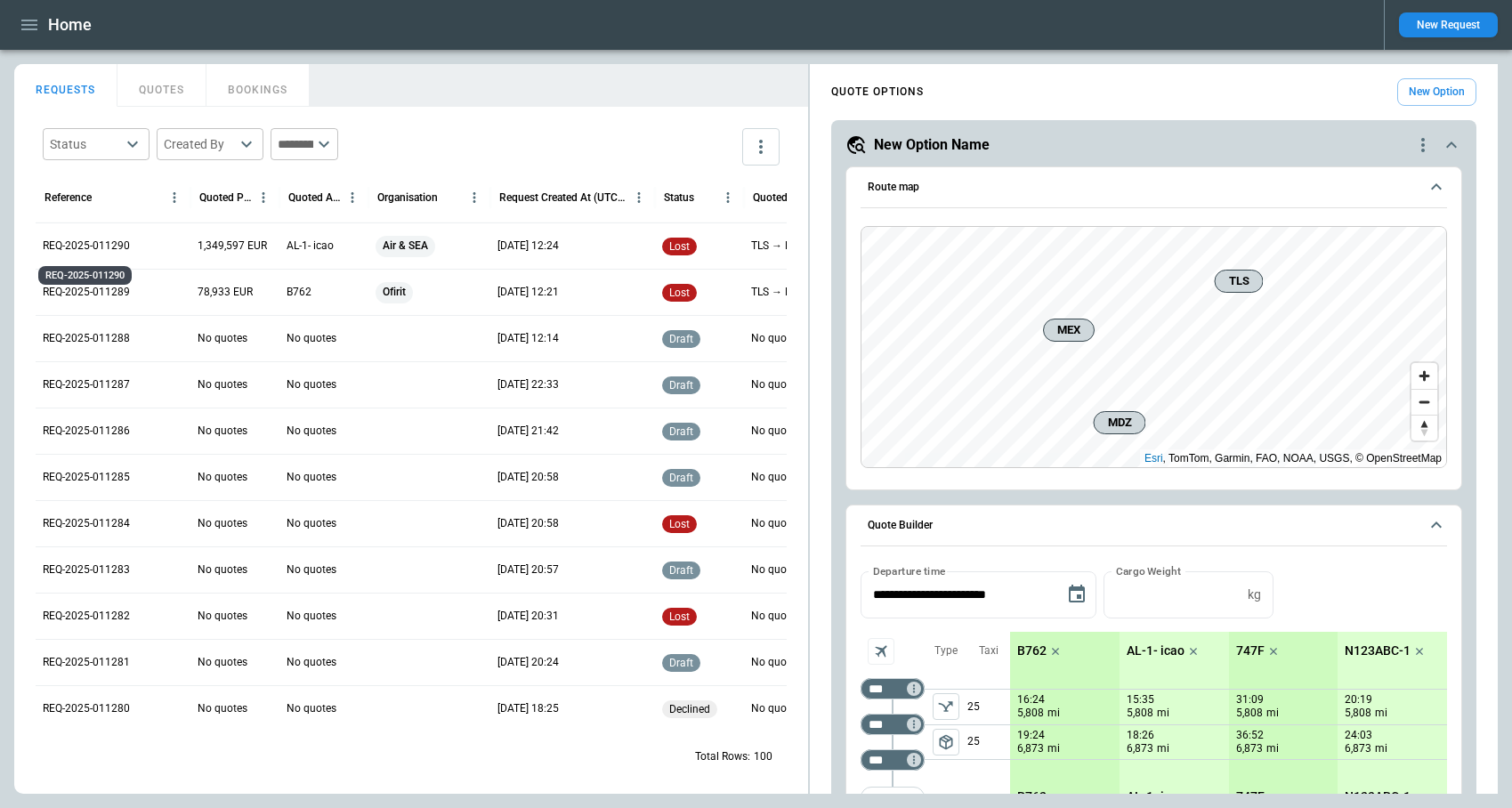
click at [95, 242] on p "REQ-2025-011290" at bounding box center [86, 246] width 87 height 15
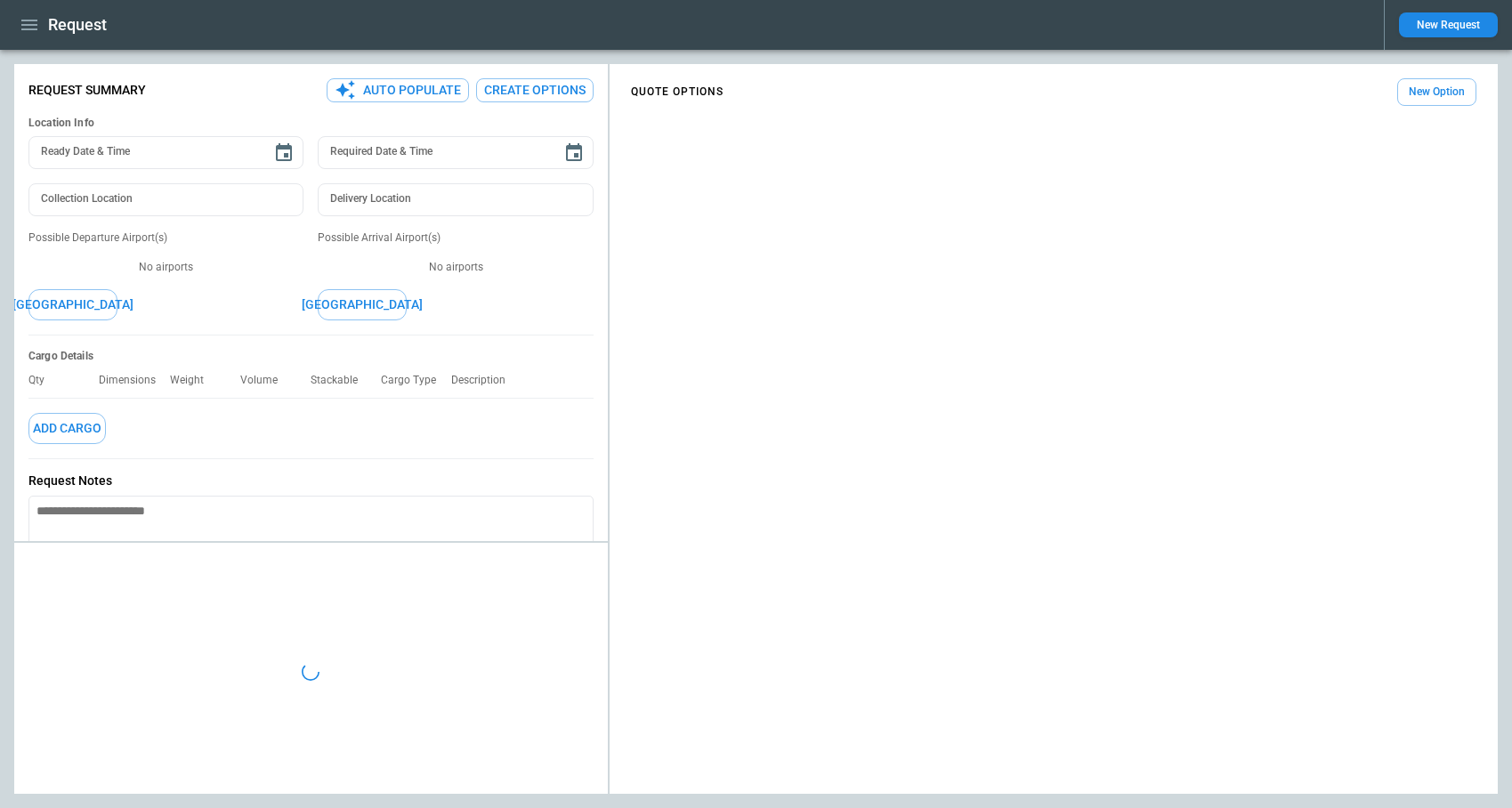
type textarea "*"
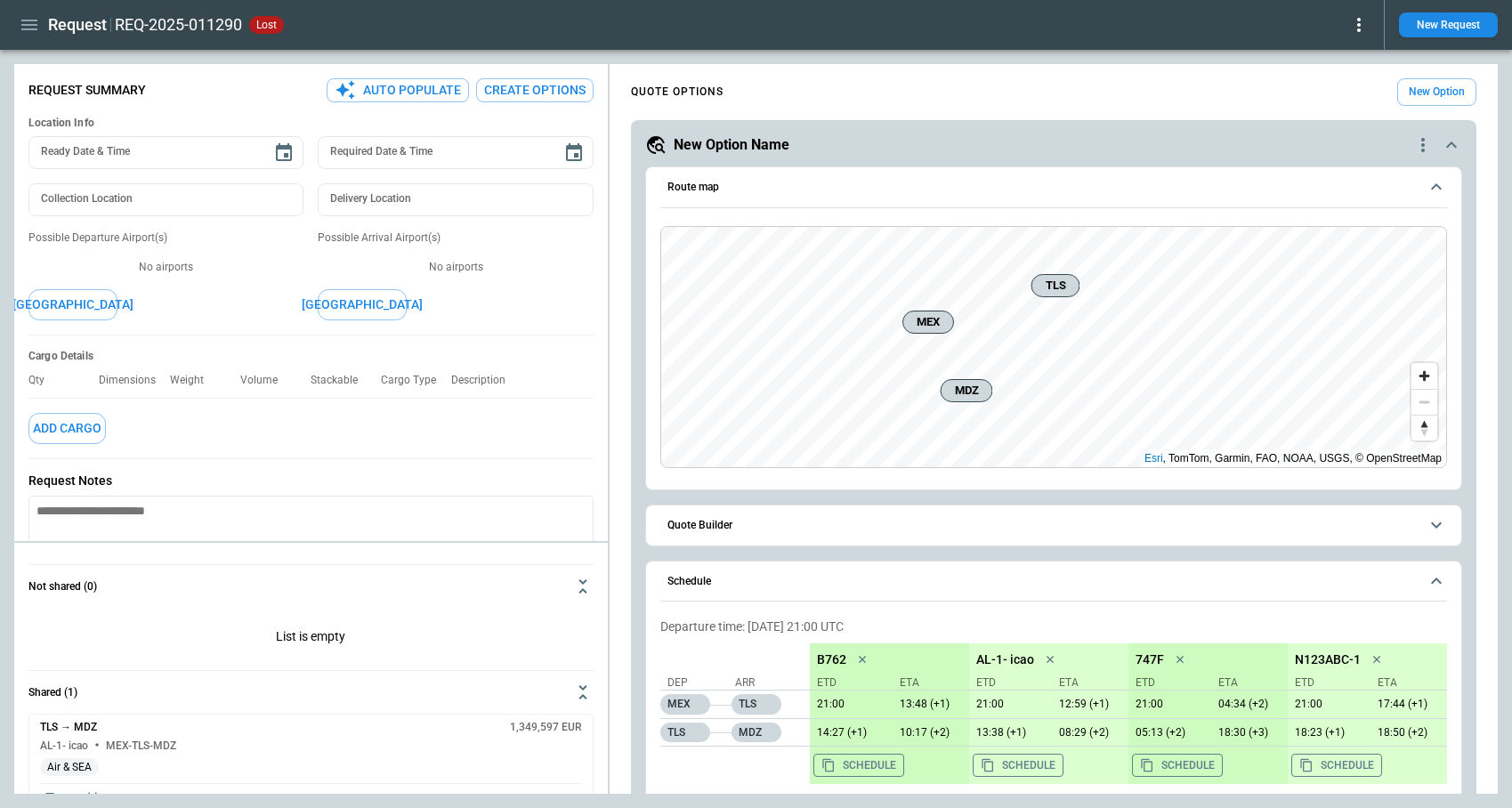
click at [30, 28] on icon "button" at bounding box center [30, 25] width 22 height 22
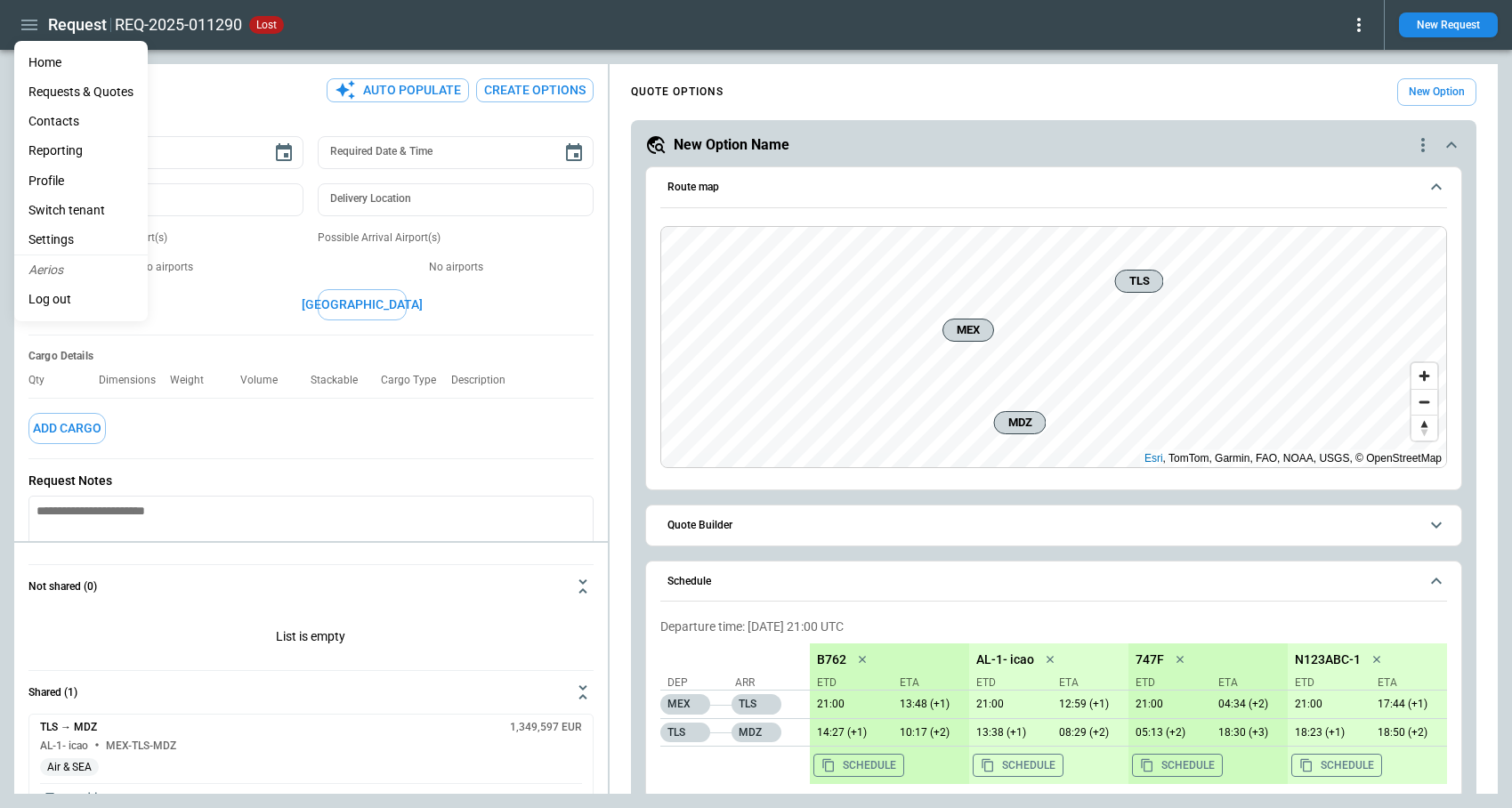
click at [1472, 31] on div at bounding box center [756, 404] width 1512 height 808
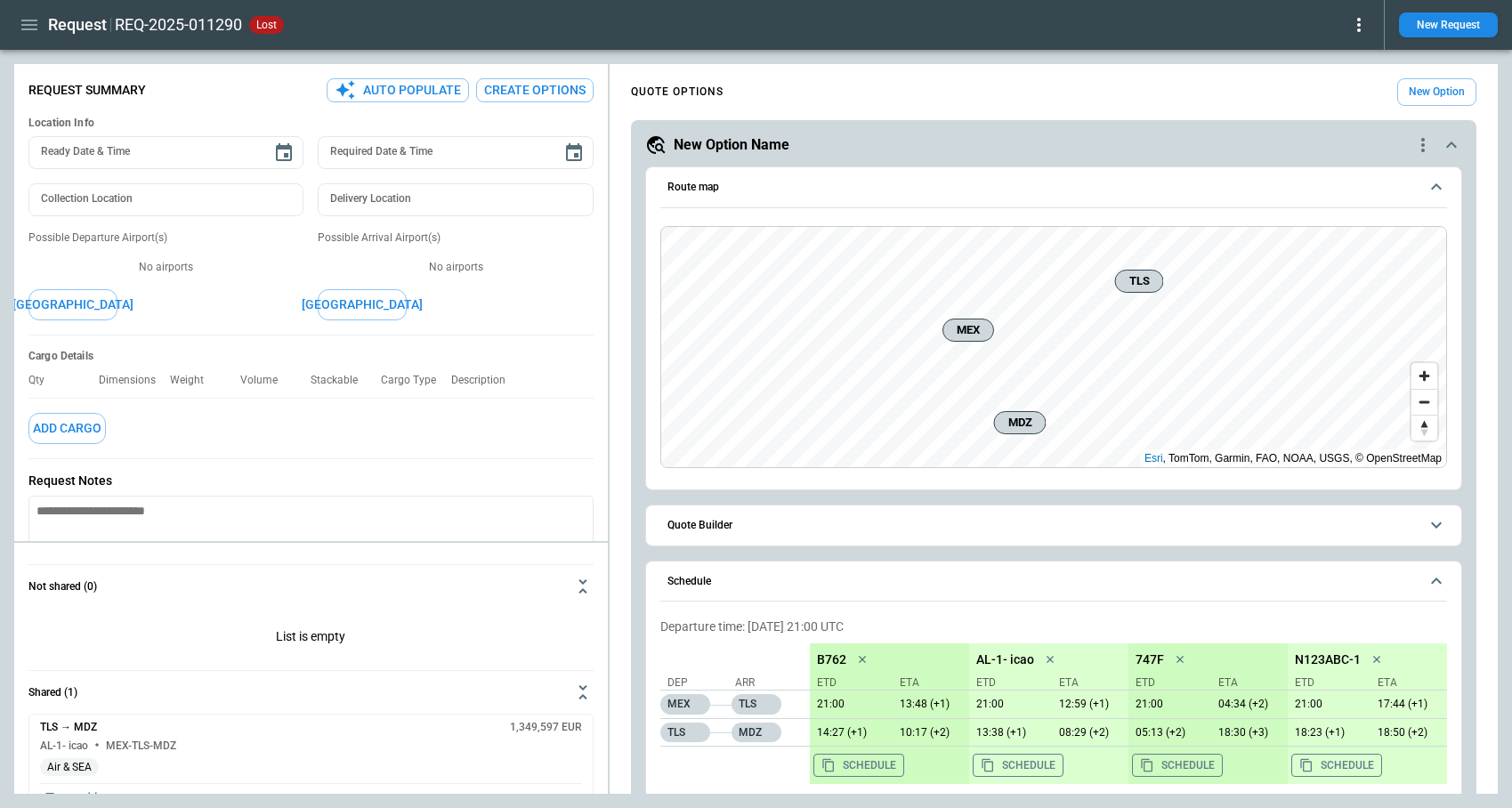
click at [1466, 28] on button "New Request" at bounding box center [1448, 25] width 99 height 25
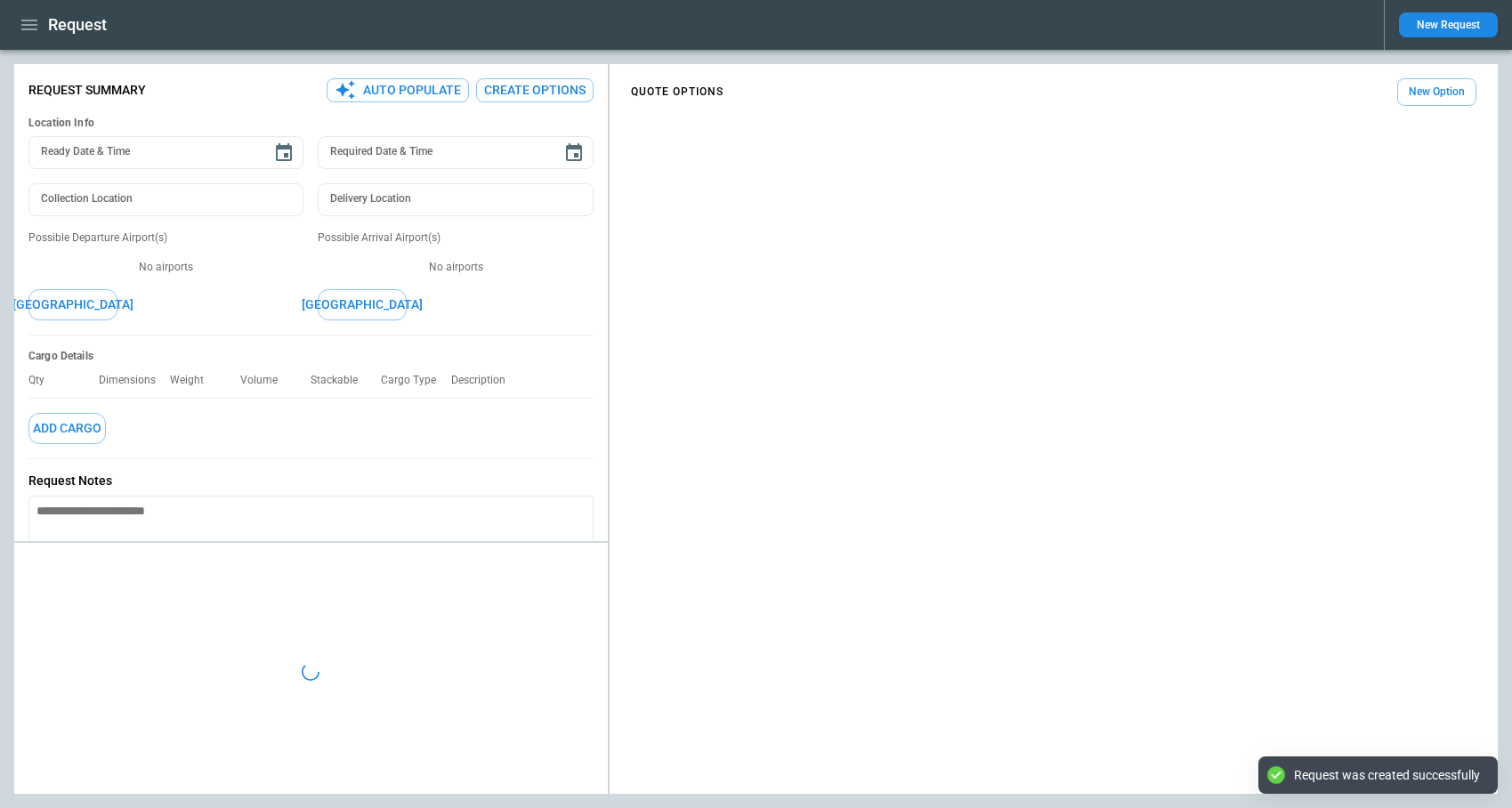
type textarea "*"
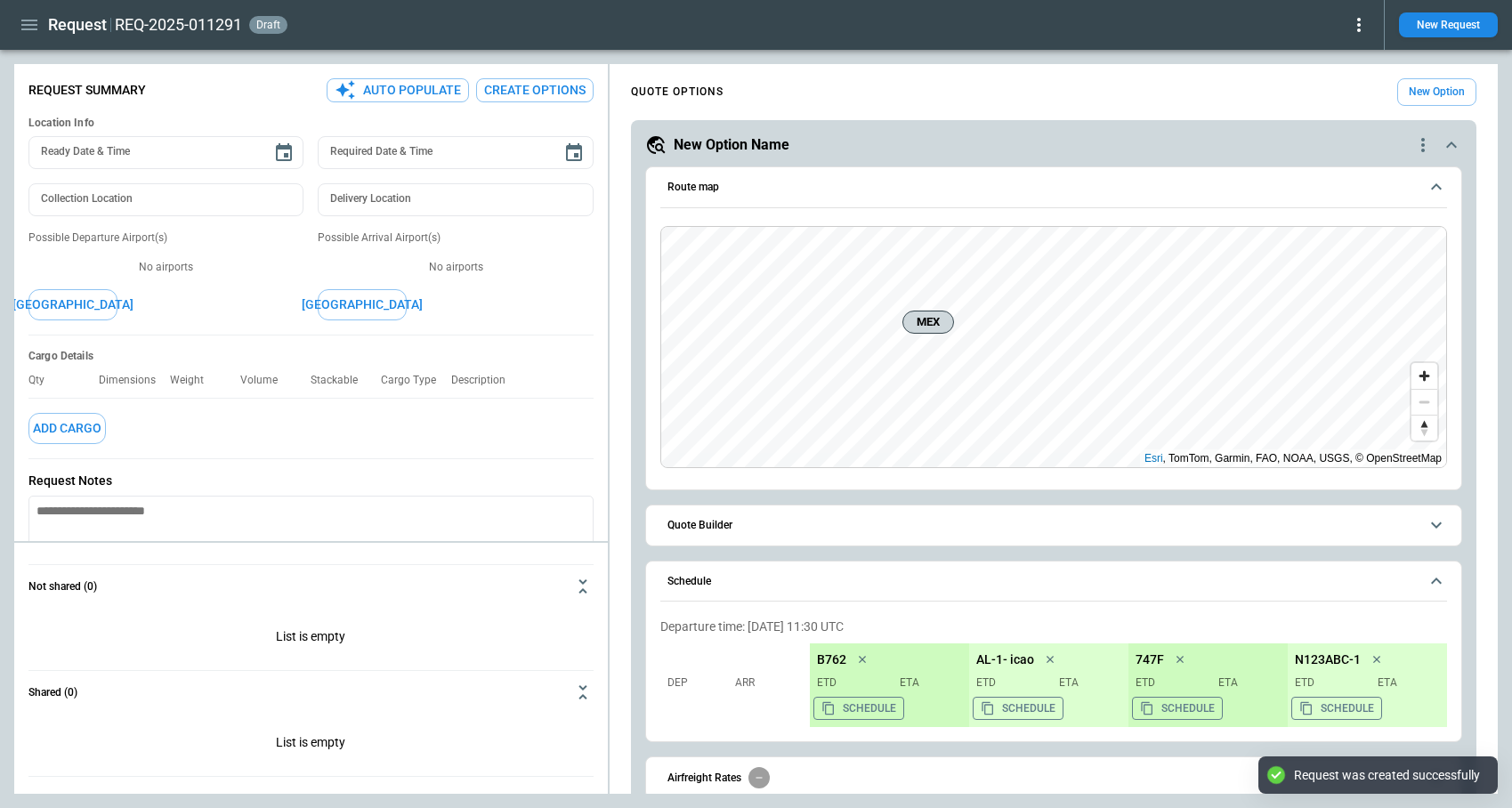
click at [714, 516] on button "Quote Builder" at bounding box center [1053, 525] width 787 height 40
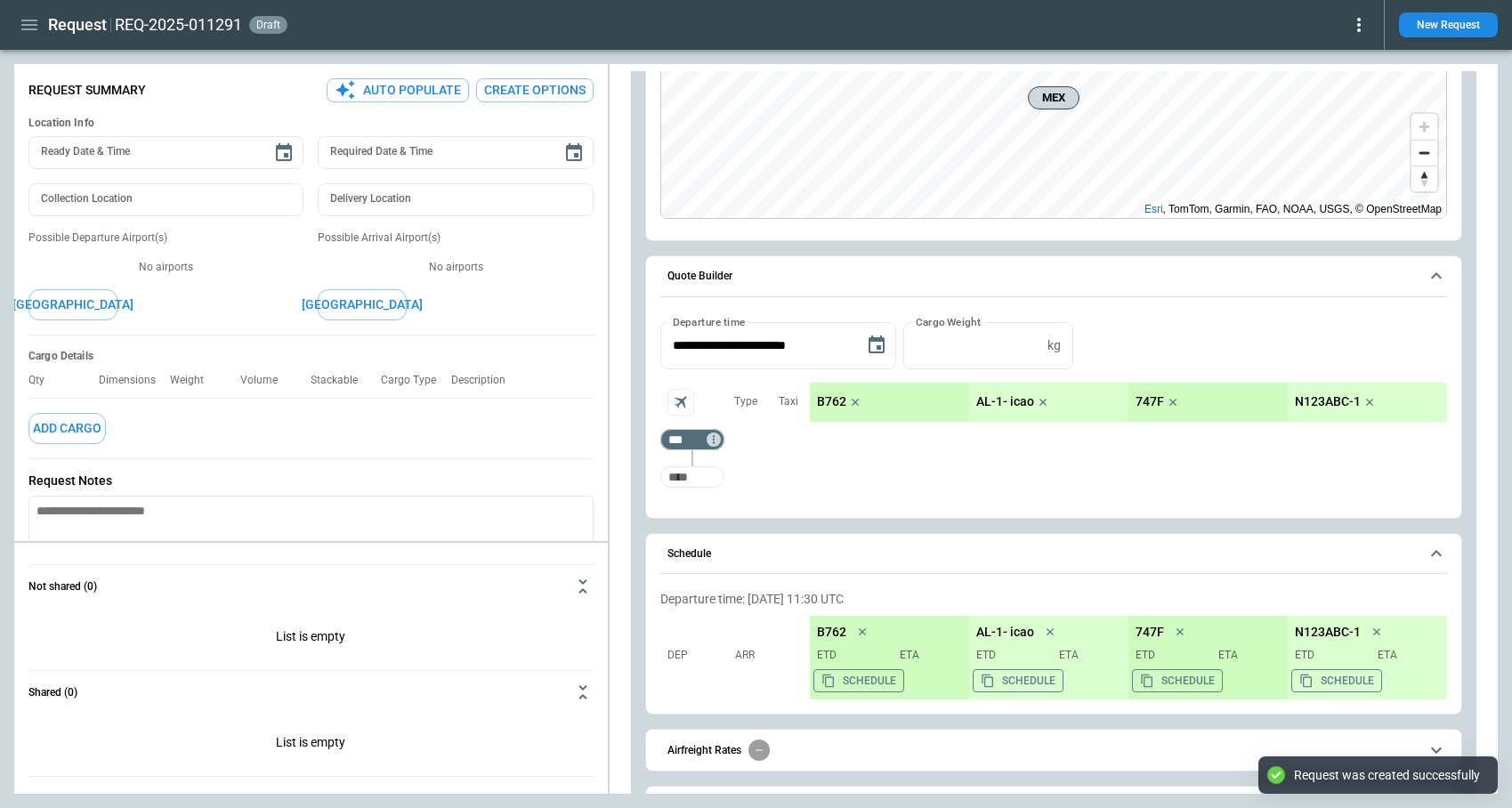
click at [683, 479] on input "Too short" at bounding box center [692, 477] width 57 height 32
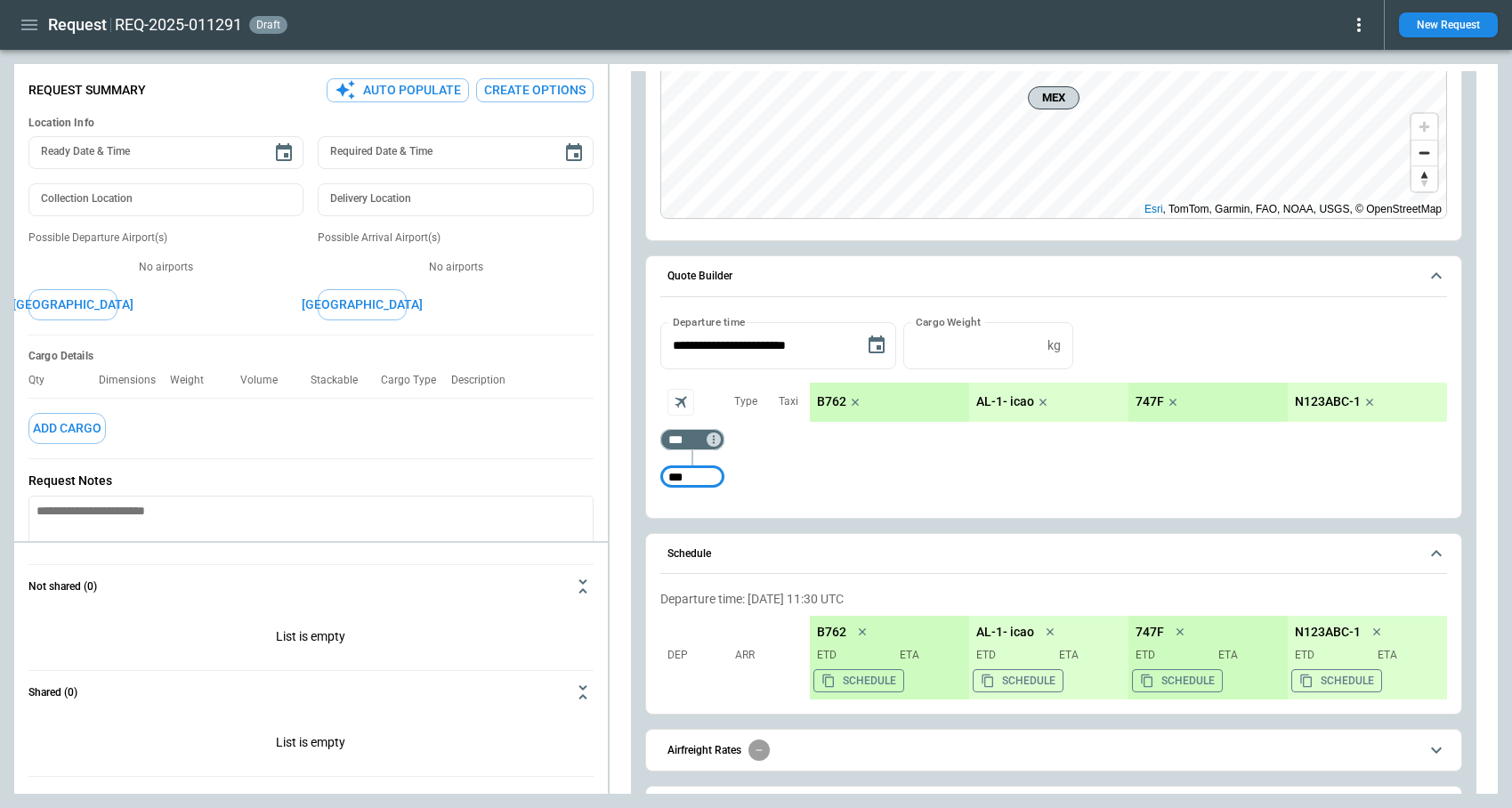
type input "***"
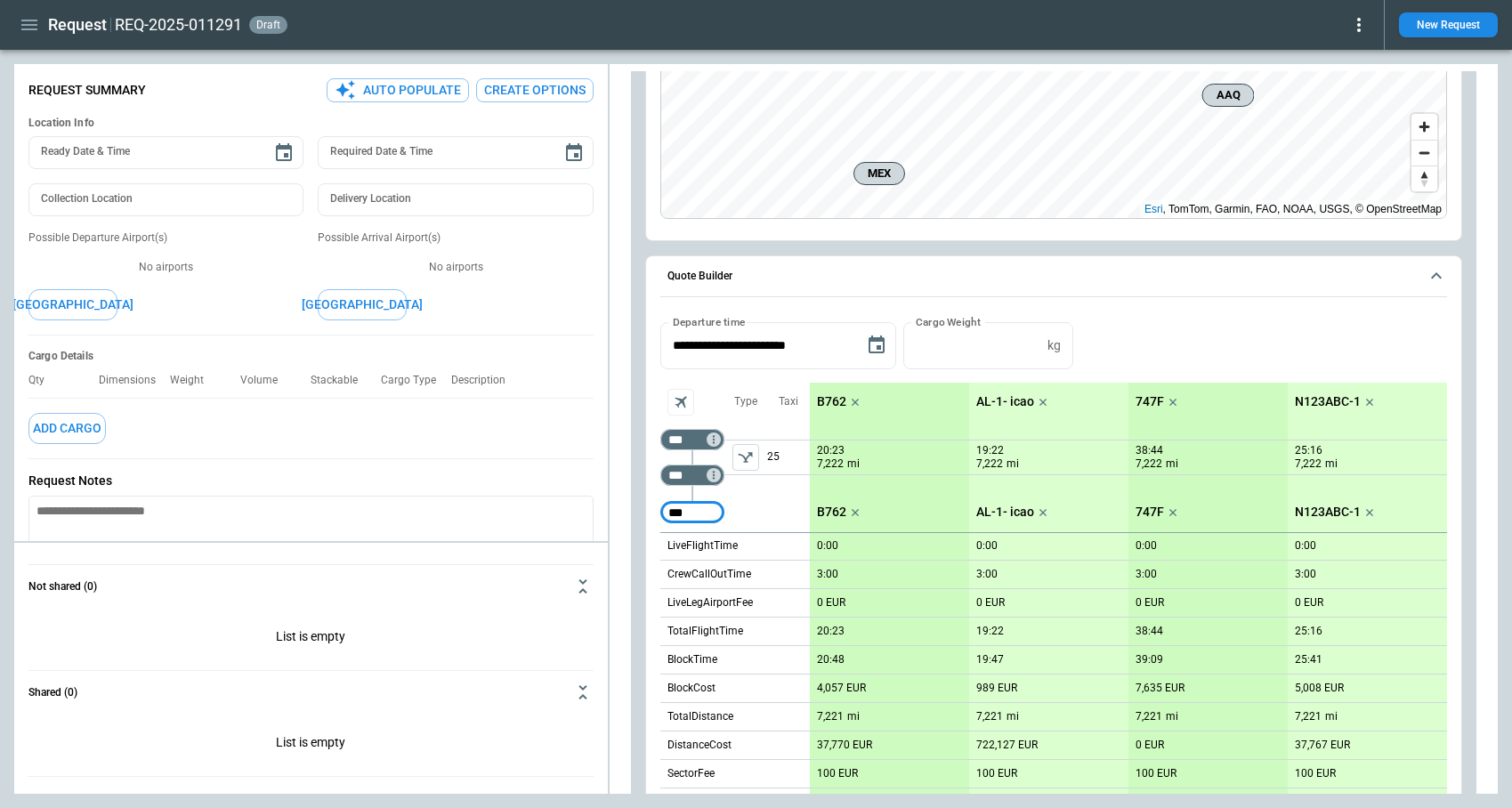
type input "***"
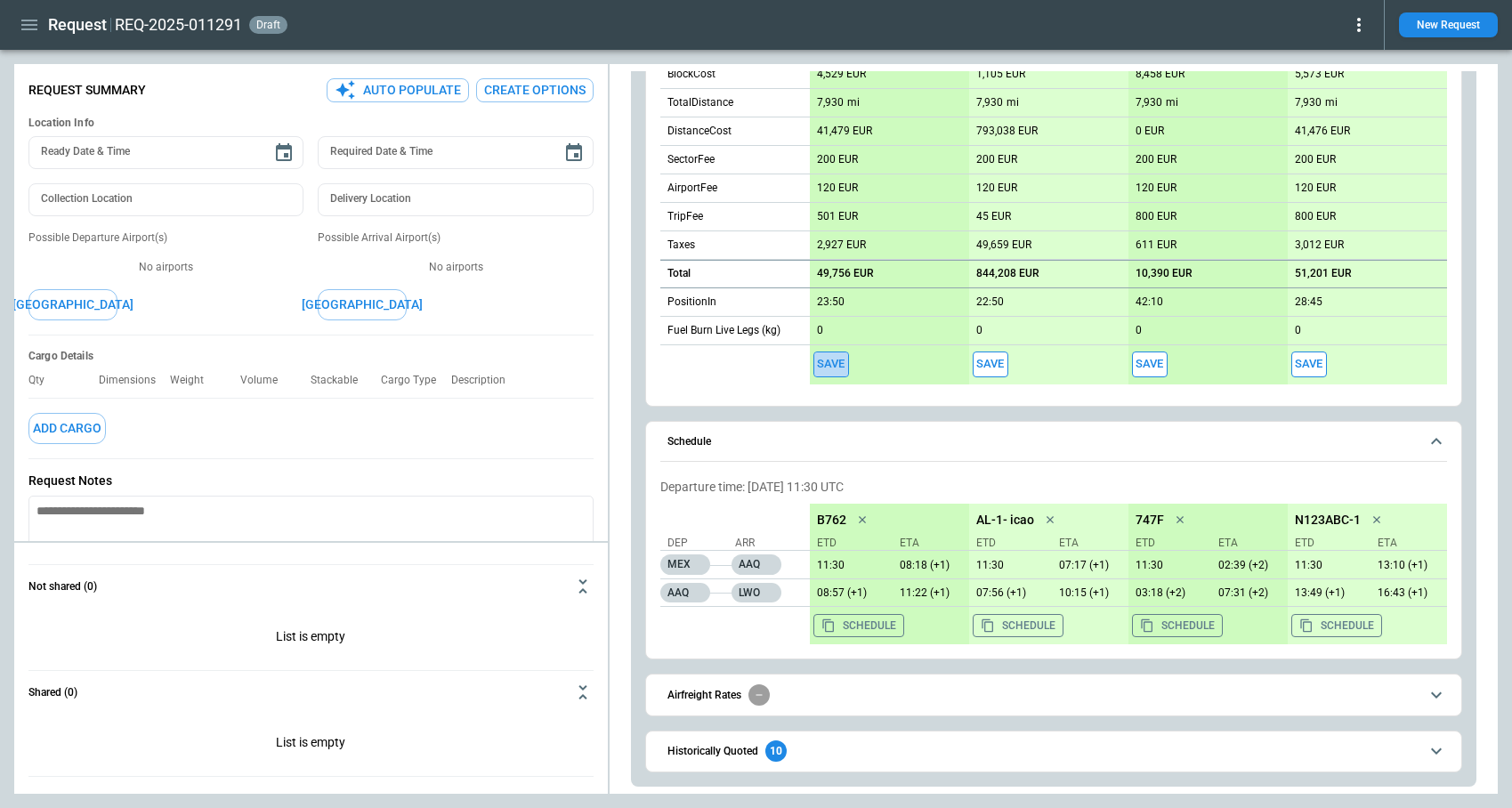
click at [829, 369] on button "Save" at bounding box center [831, 364] width 36 height 26
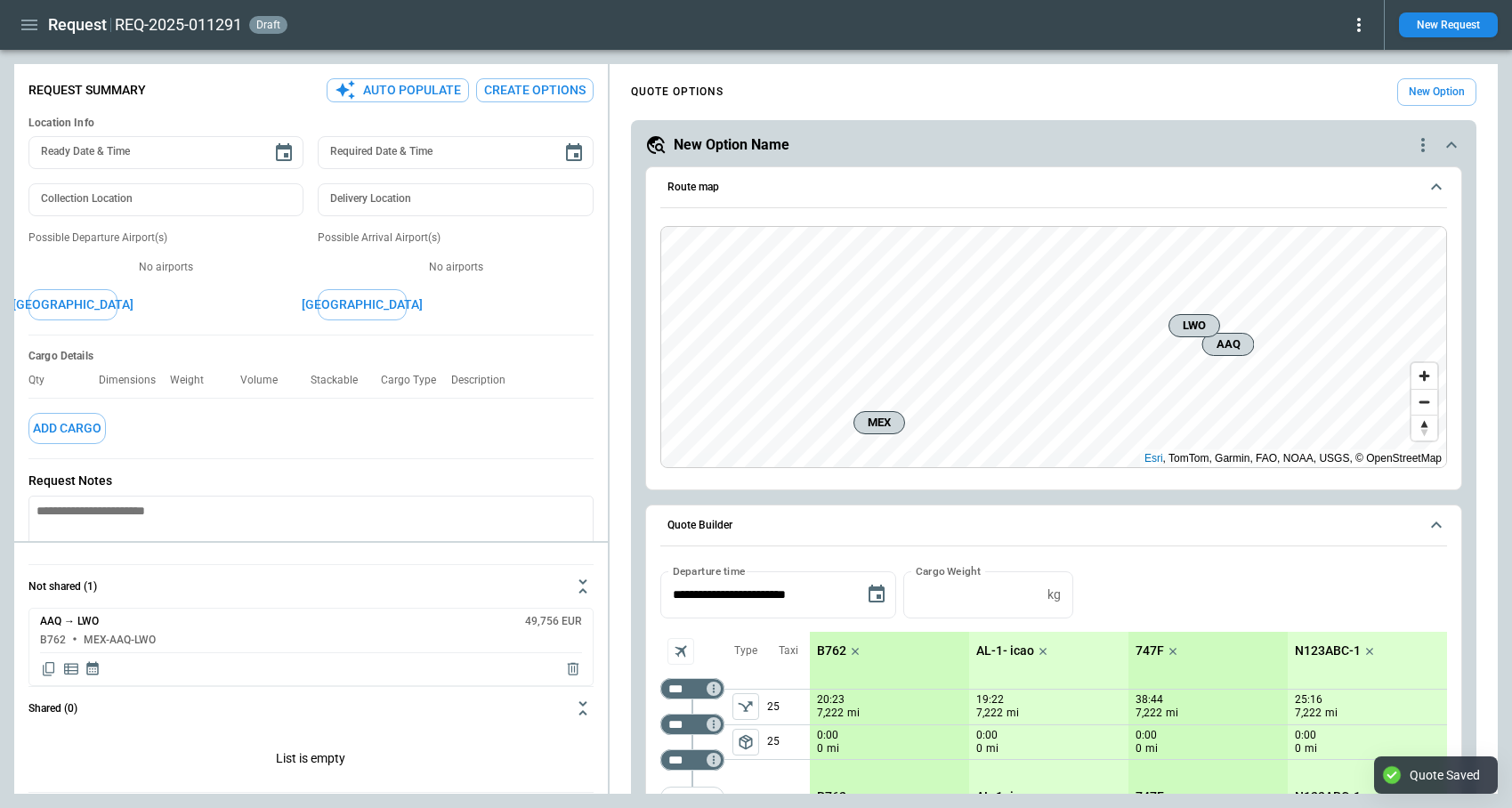
click at [1364, 18] on icon at bounding box center [1359, 25] width 22 height 22
click at [1329, 86] on button "Lost" at bounding box center [1338, 81] width 59 height 26
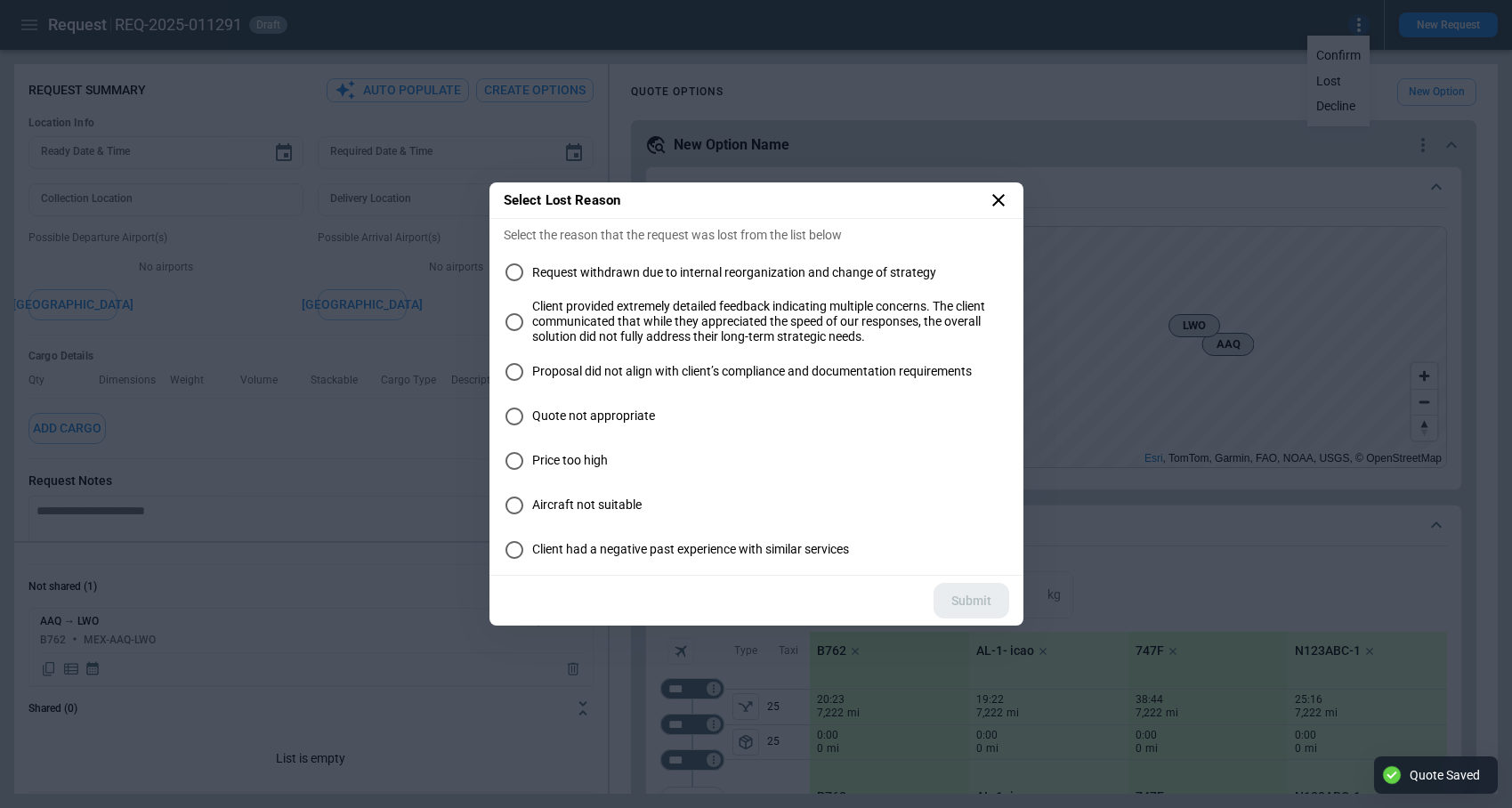
click at [566, 268] on span "Request withdrawn due to internal reorganization and change of strategy" at bounding box center [735, 272] width 404 height 15
click at [980, 599] on button "Submit" at bounding box center [971, 601] width 76 height 37
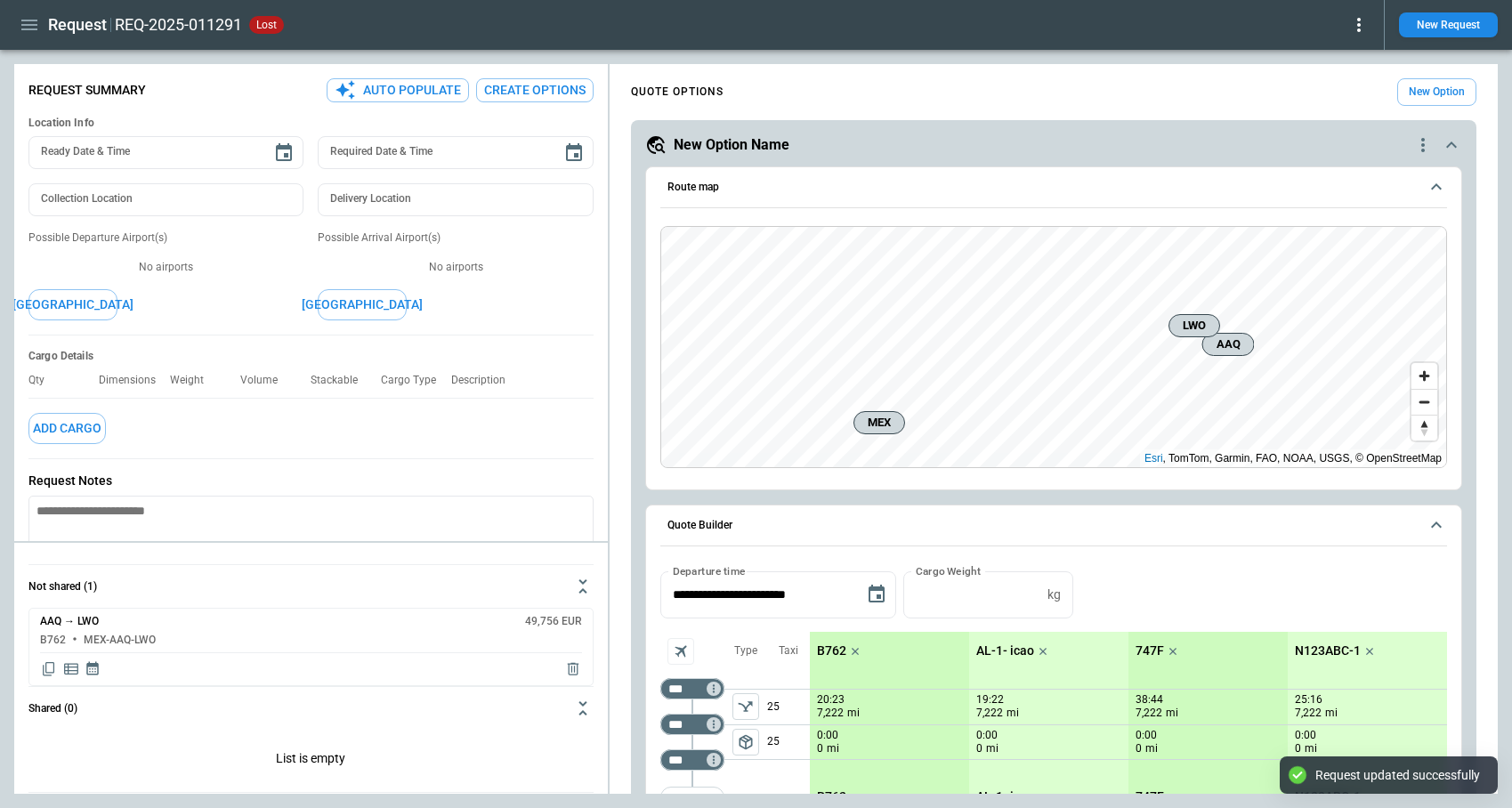
type textarea "*"
click at [29, 25] on icon "button" at bounding box center [30, 25] width 16 height 11
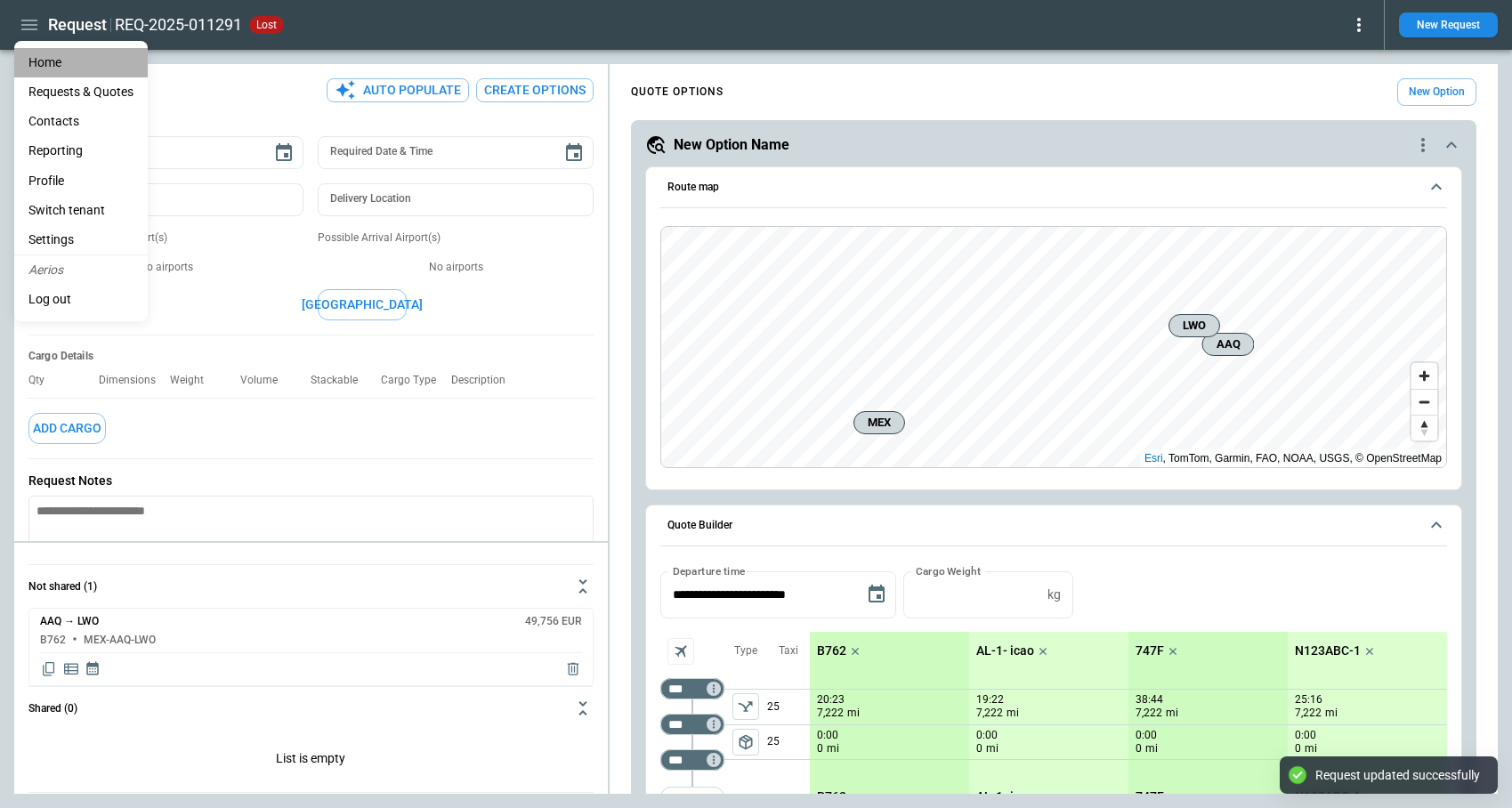
click at [46, 60] on li "Home" at bounding box center [80, 63] width 133 height 30
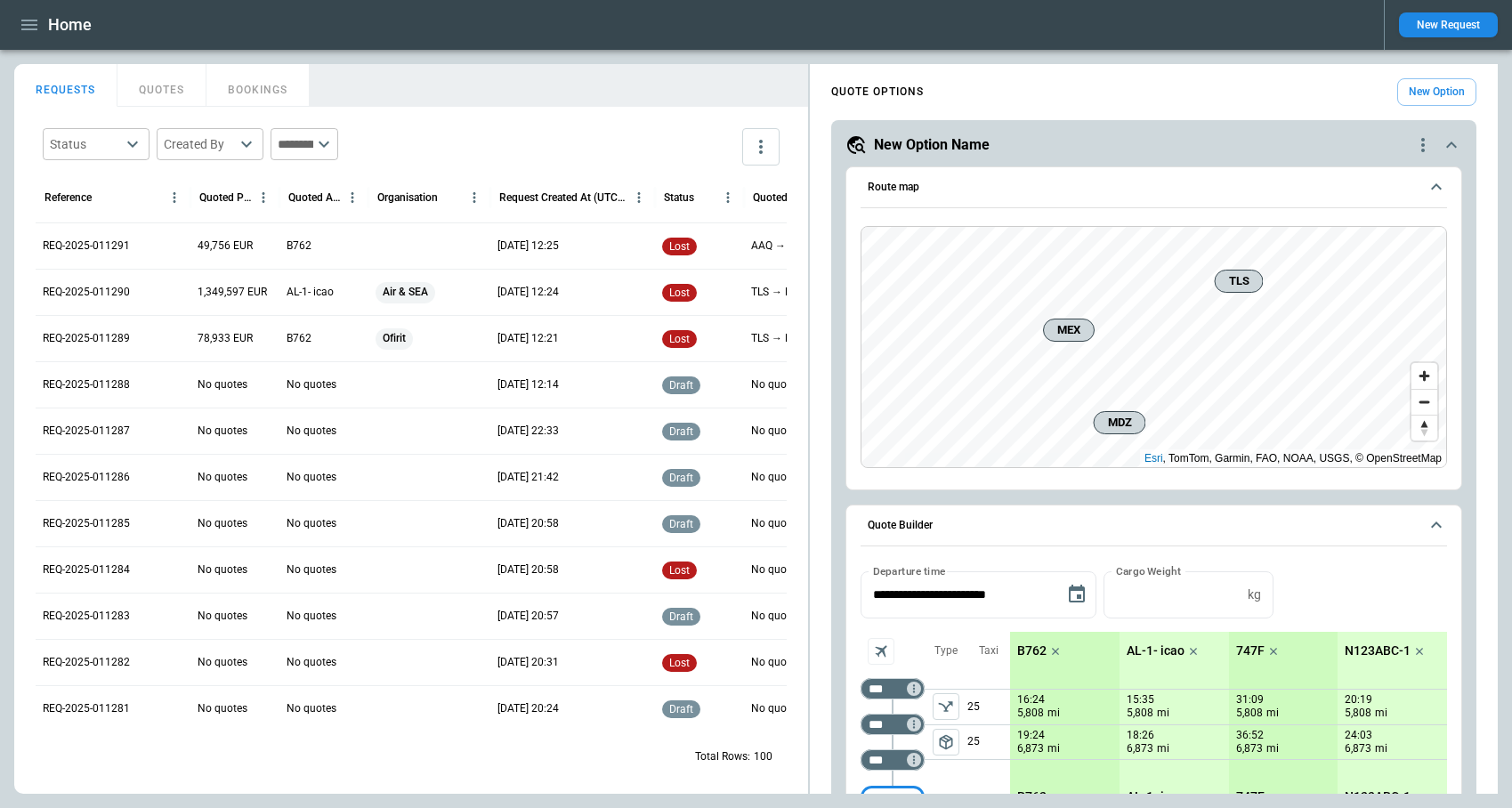
click at [167, 92] on button "QUOTES" at bounding box center [162, 85] width 89 height 42
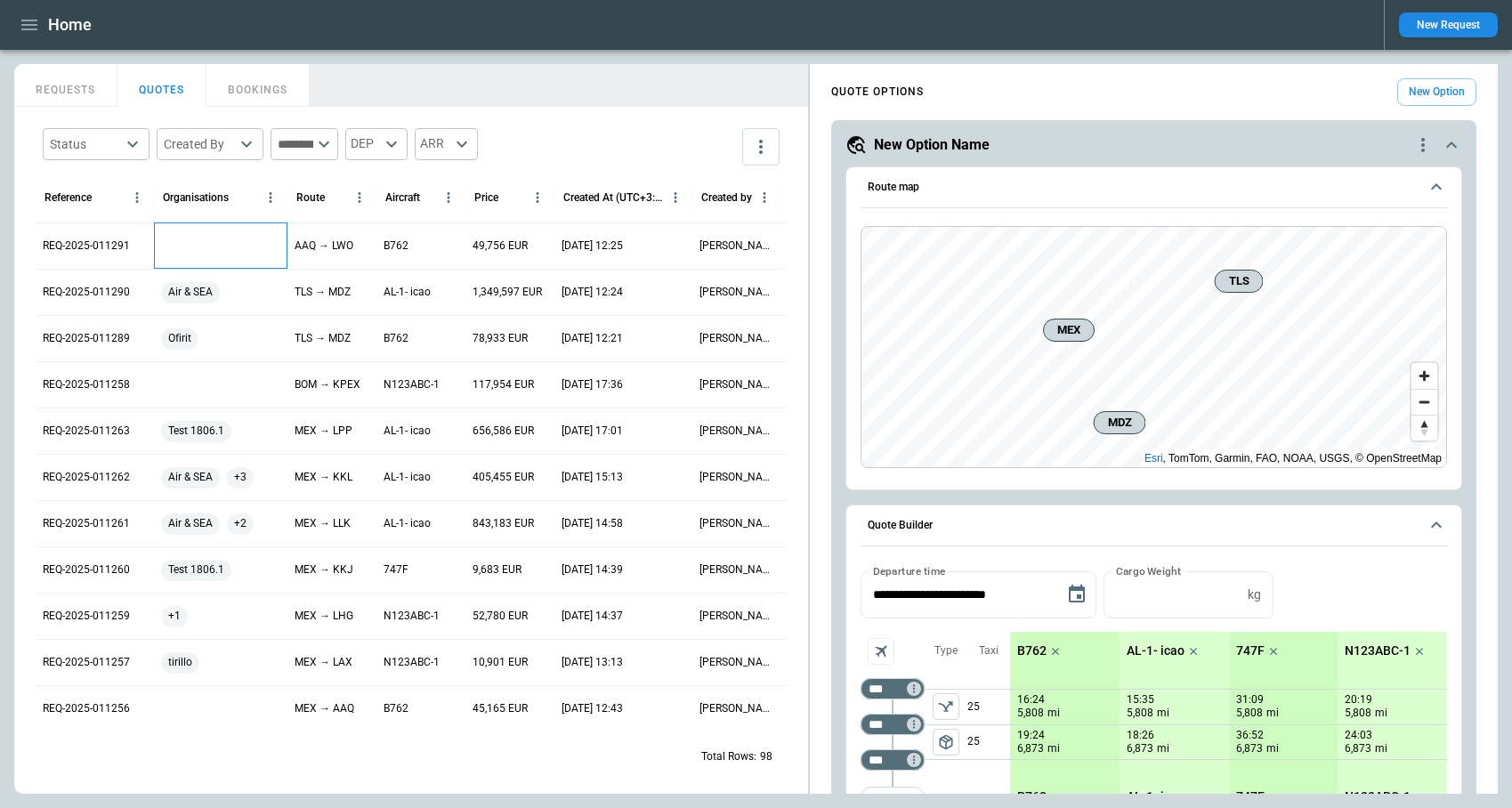
click at [205, 249] on div at bounding box center [220, 246] width 133 height 46
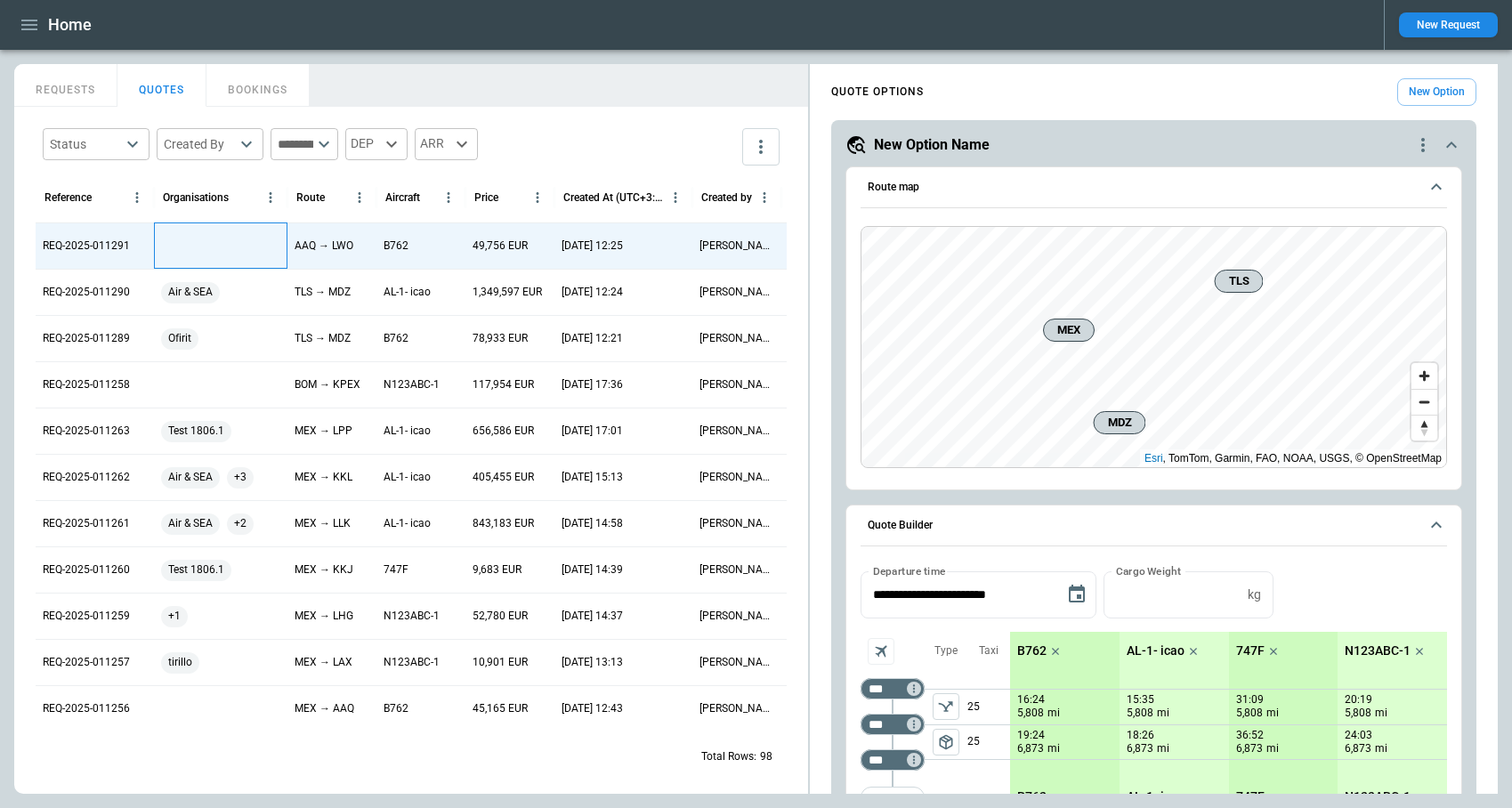
click at [205, 247] on div at bounding box center [220, 246] width 133 height 46
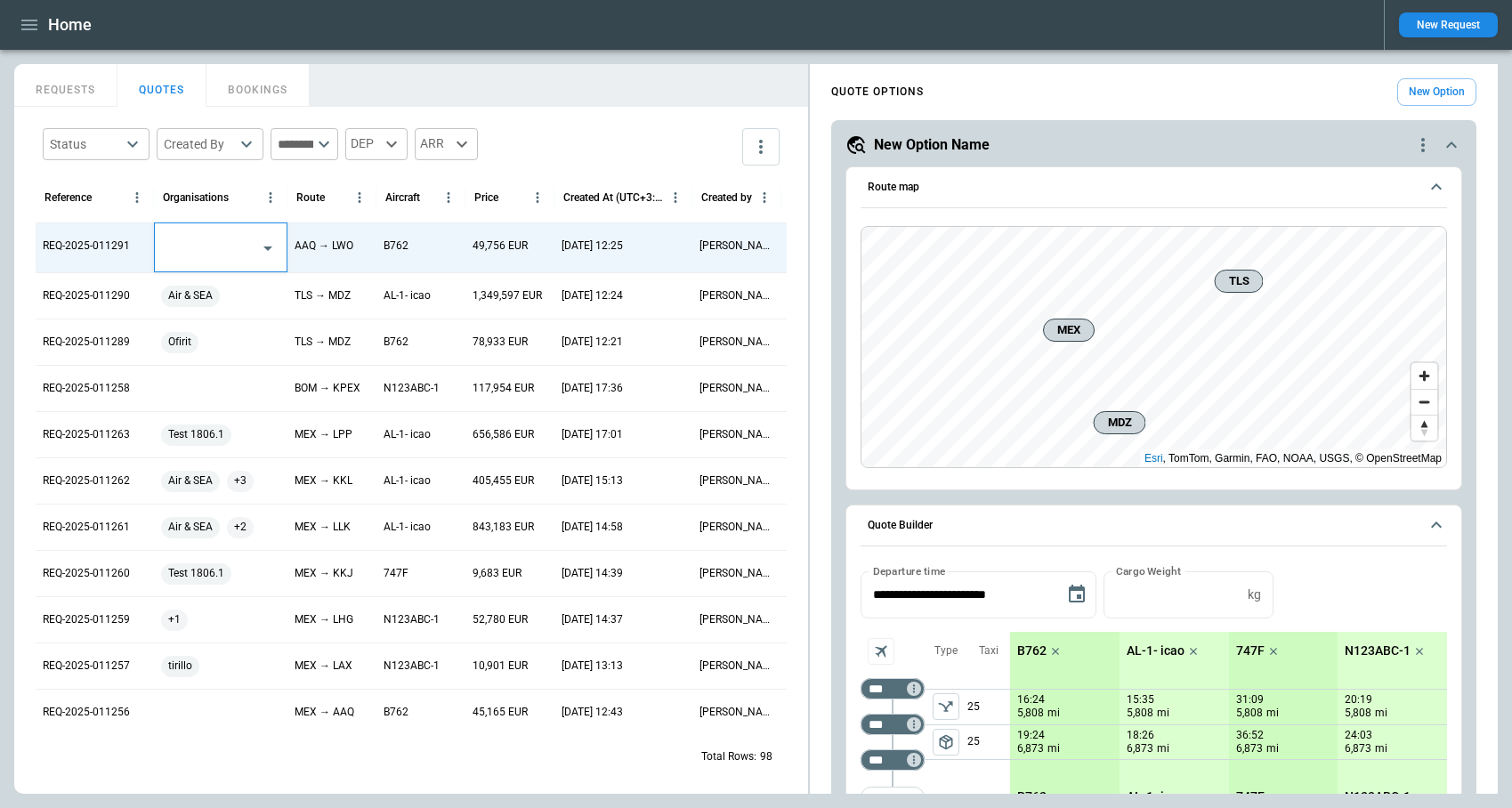
click at [205, 250] on input "text" at bounding box center [207, 248] width 89 height 32
click at [205, 313] on li "tirillo" at bounding box center [221, 318] width 132 height 26
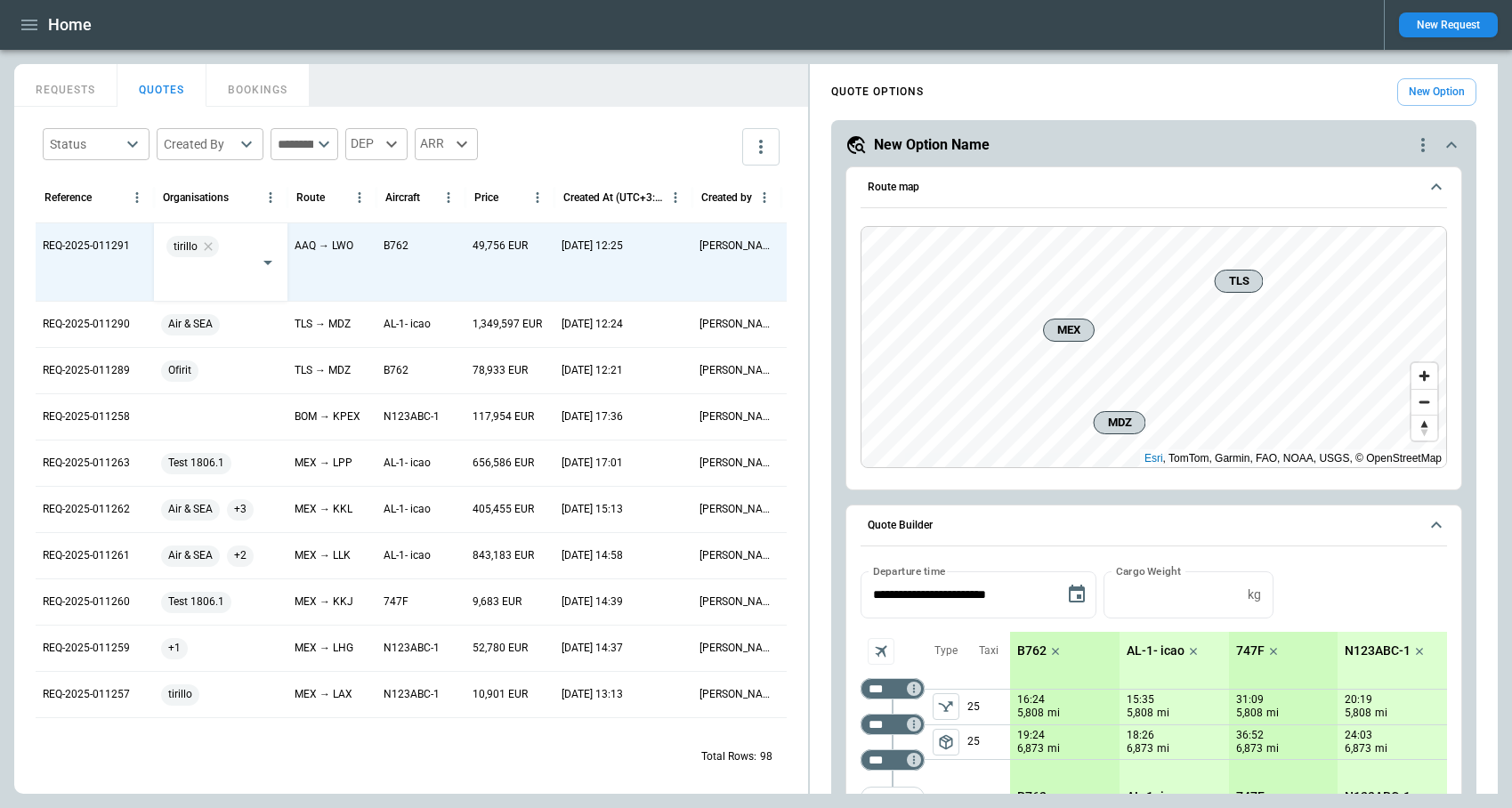
click at [603, 111] on div "Status ​ Created By ​ ​ DEP ARR Reference Organisations Route Aircraft Price Cr…" at bounding box center [410, 450] width 794 height 688
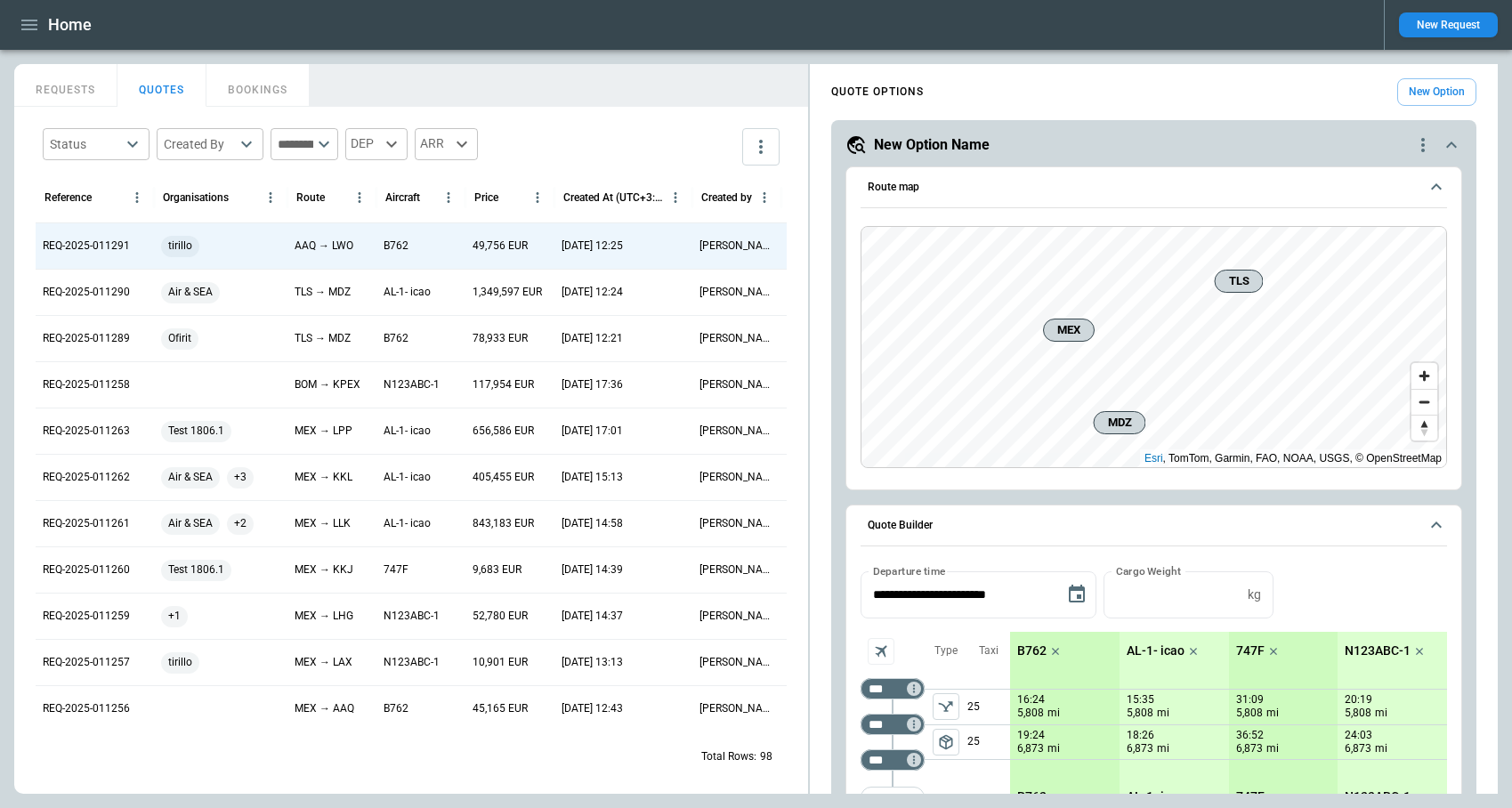
click at [603, 139] on div "Status ​ Created By ​ ​ DEP ARR" at bounding box center [411, 147] width 752 height 51
click at [53, 96] on button "REQUESTS" at bounding box center [65, 85] width 104 height 42
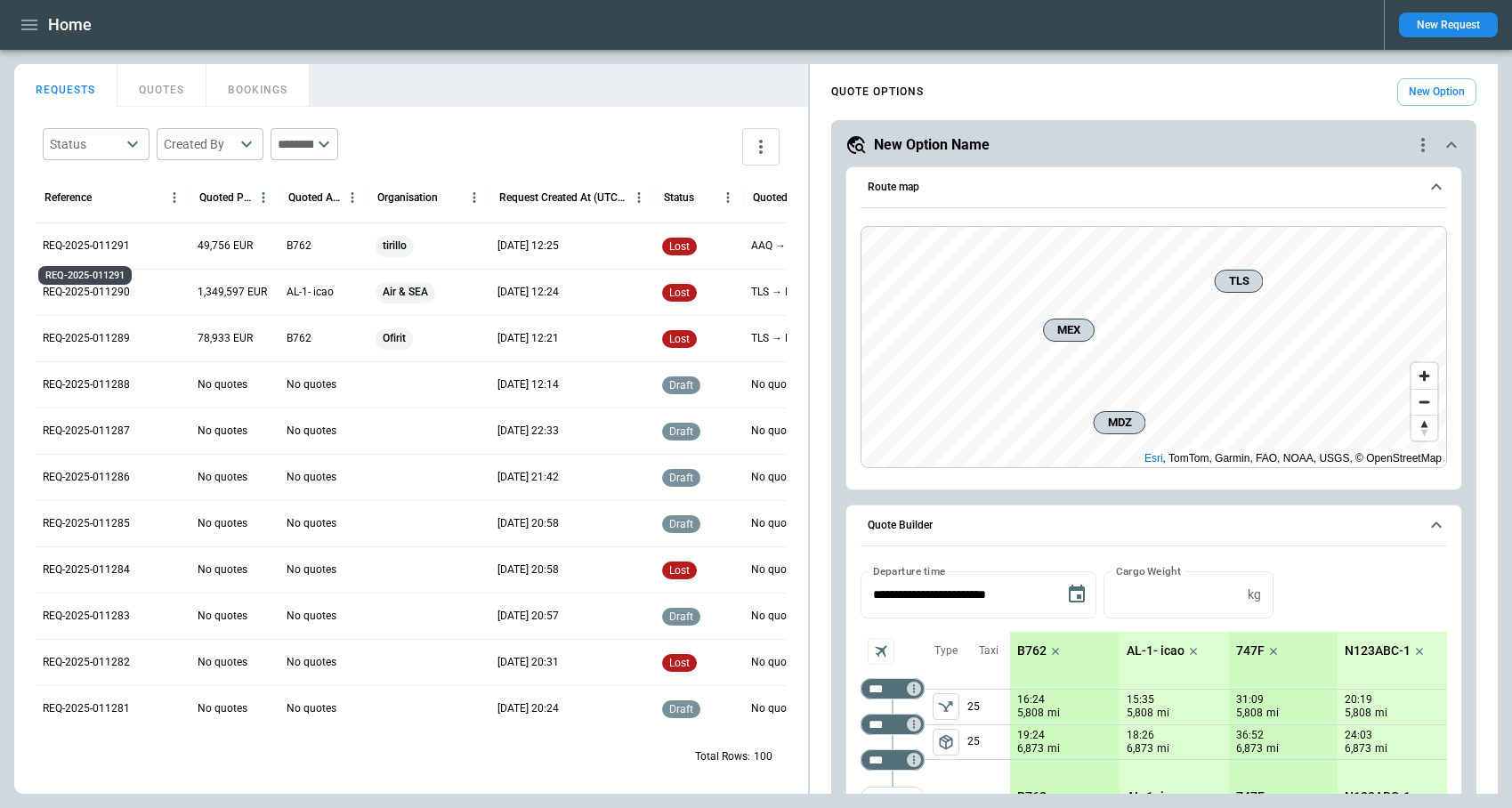
click at [107, 249] on p "REQ-2025-011291" at bounding box center [86, 246] width 87 height 15
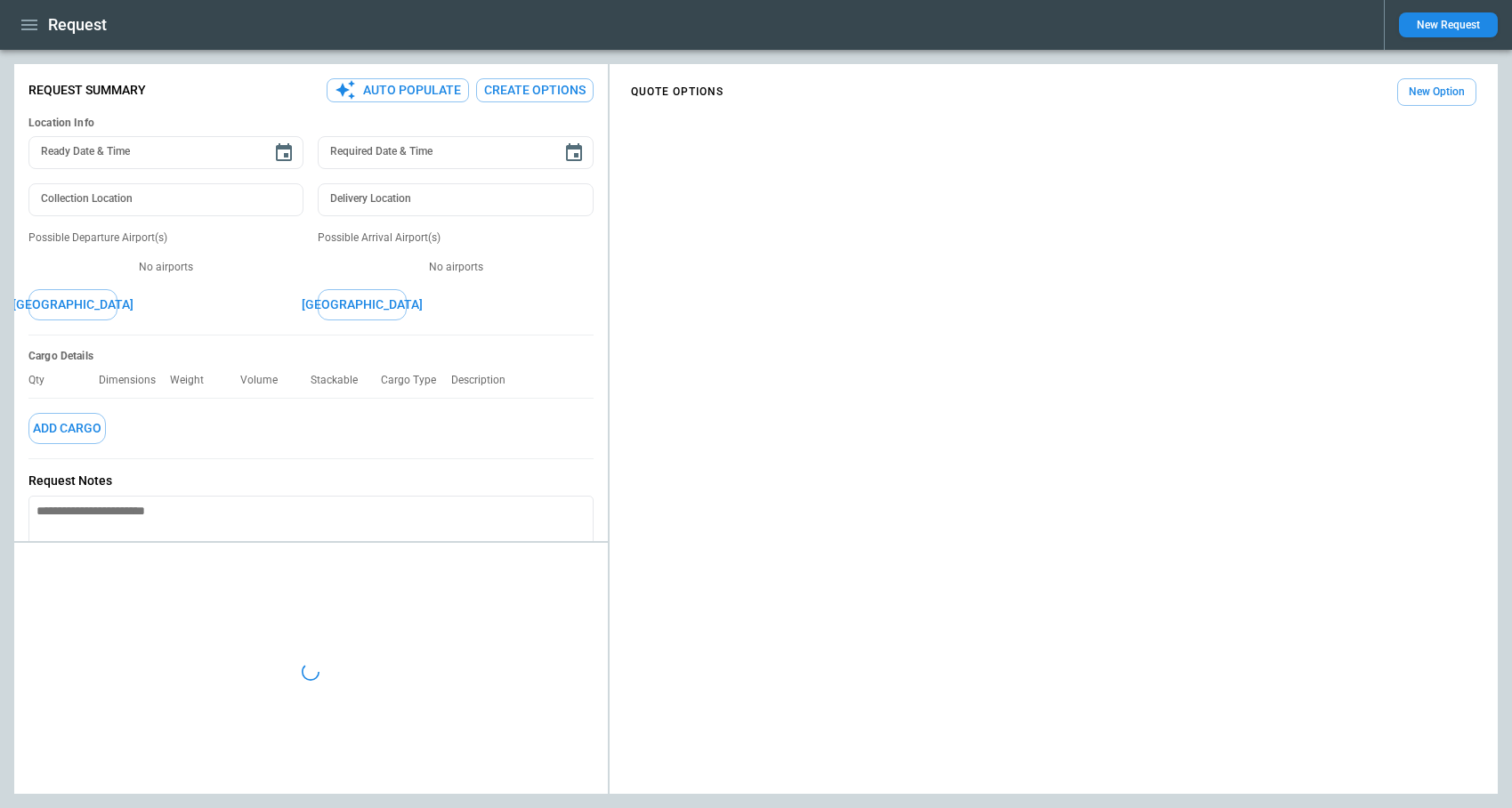
type textarea "*"
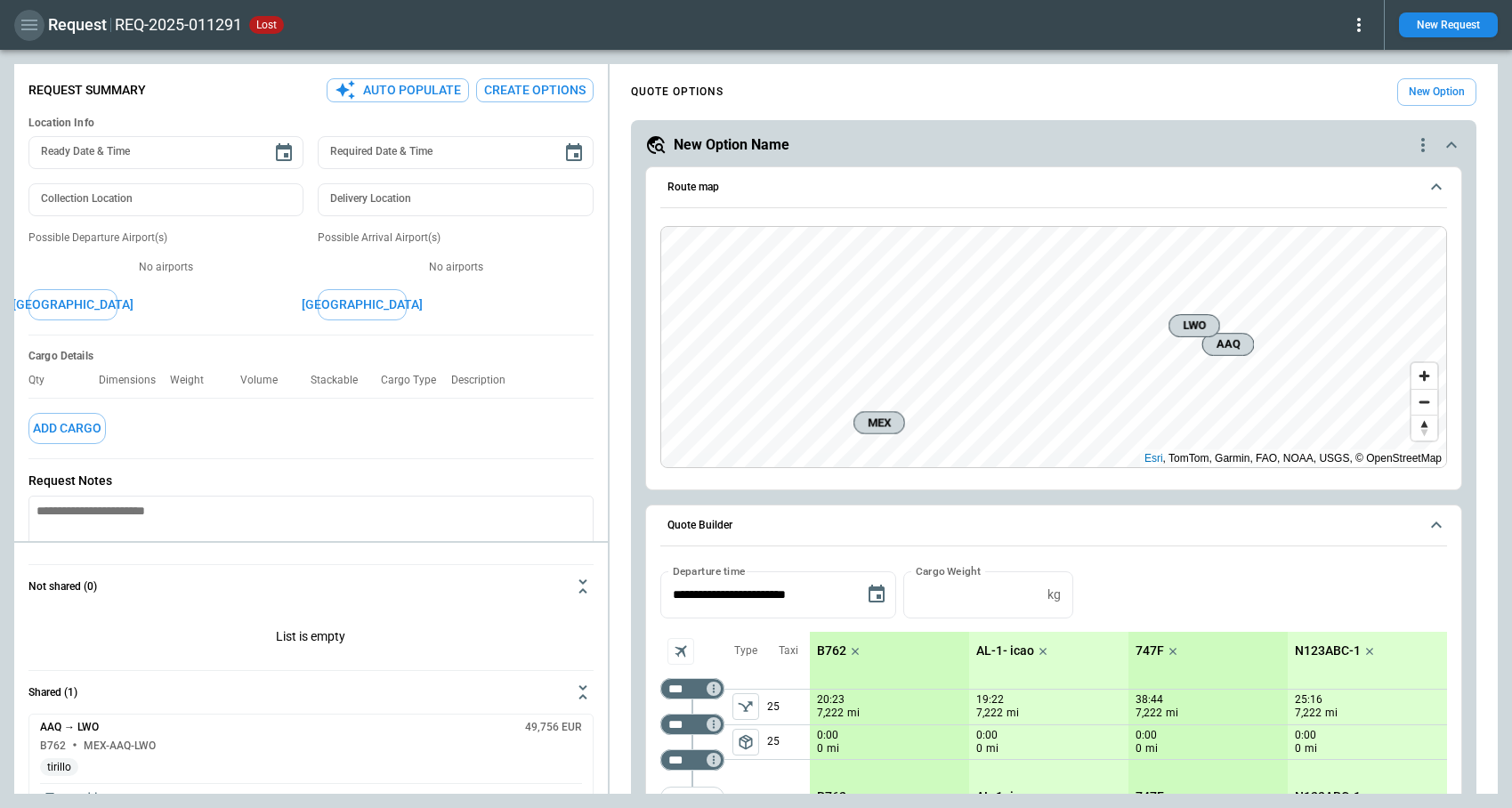
click at [29, 29] on icon "button" at bounding box center [30, 25] width 16 height 11
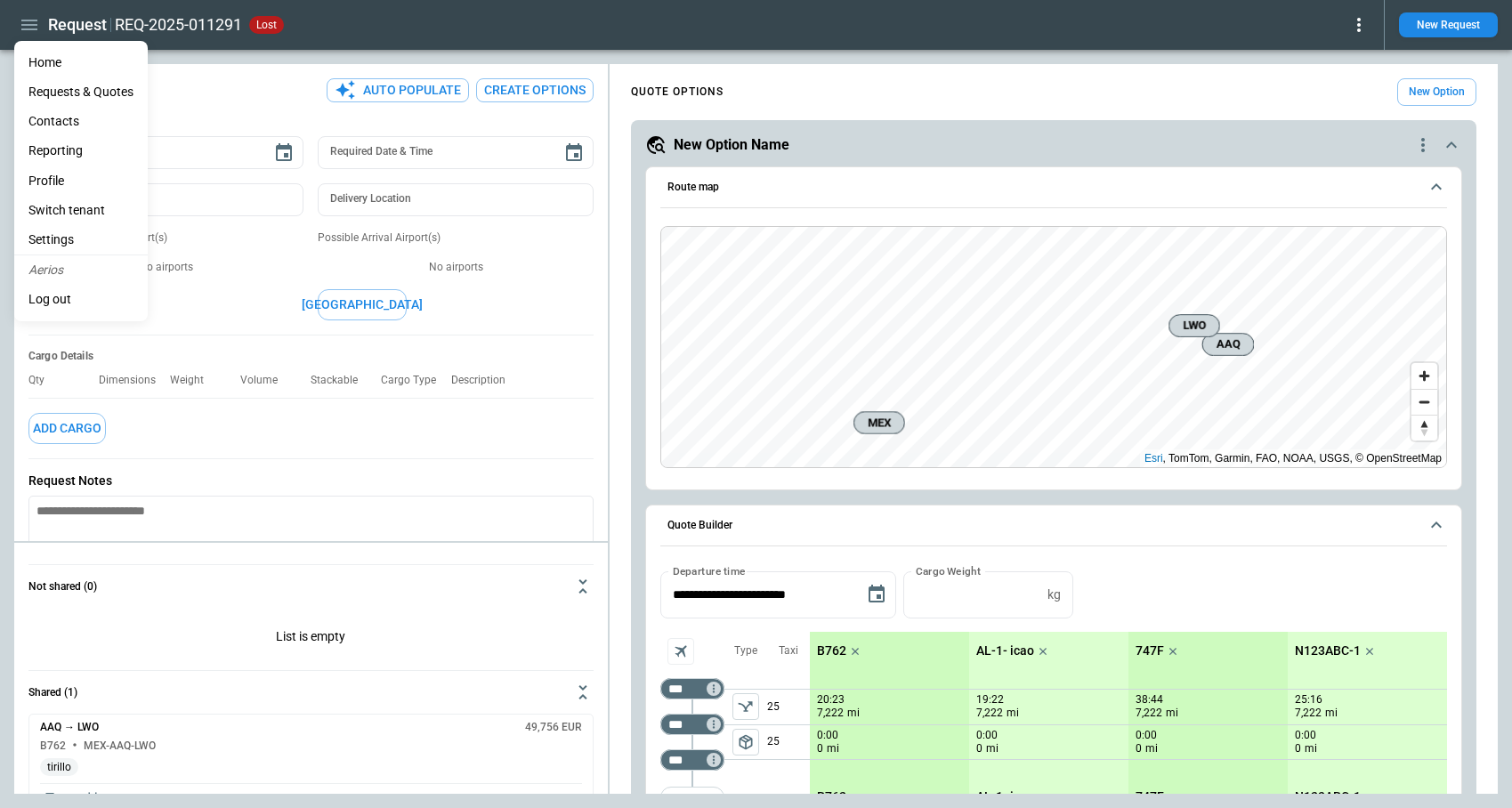
click at [1454, 28] on div at bounding box center [756, 404] width 1512 height 808
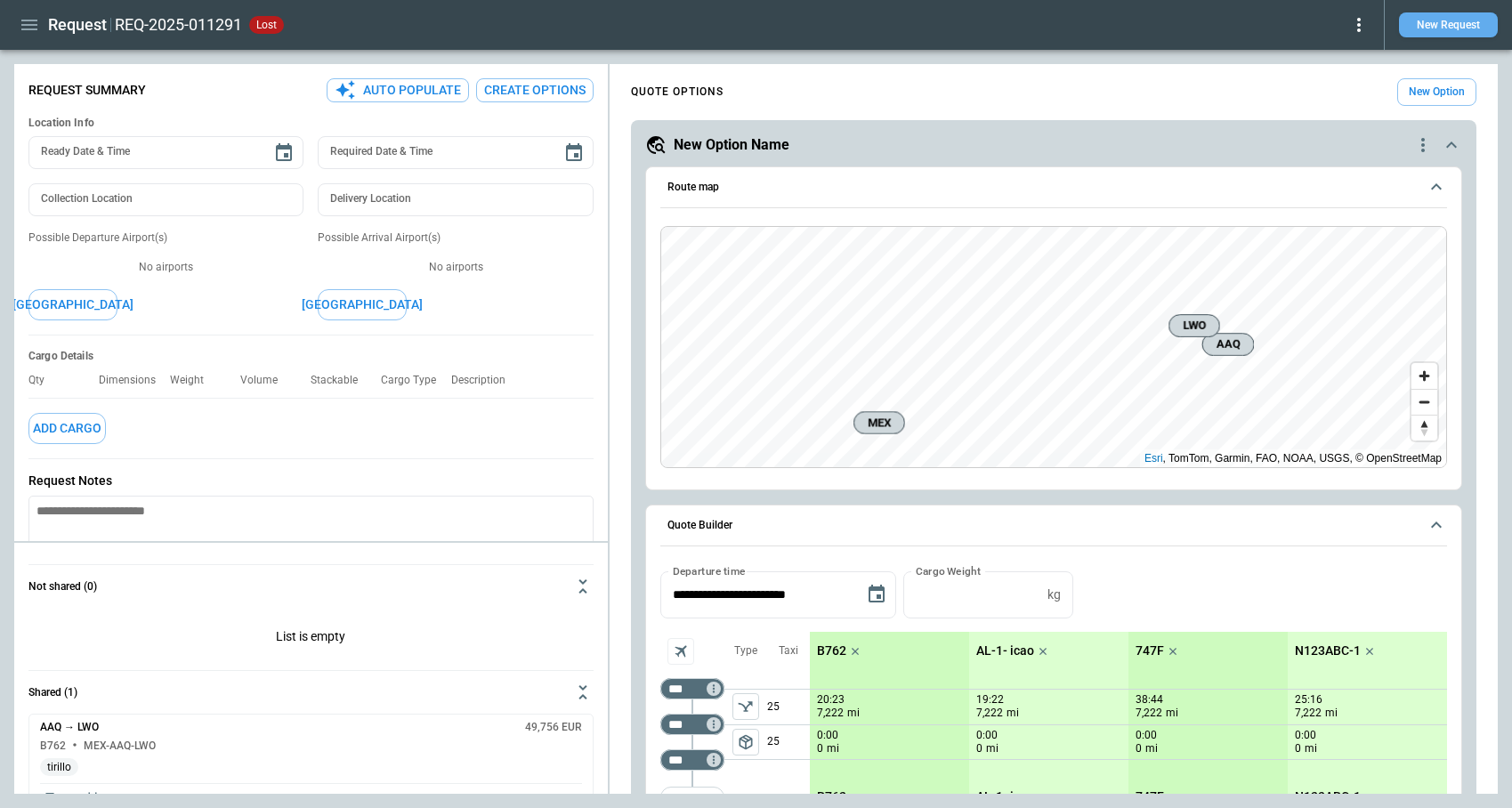
click at [1452, 25] on button "New Request" at bounding box center [1448, 25] width 99 height 25
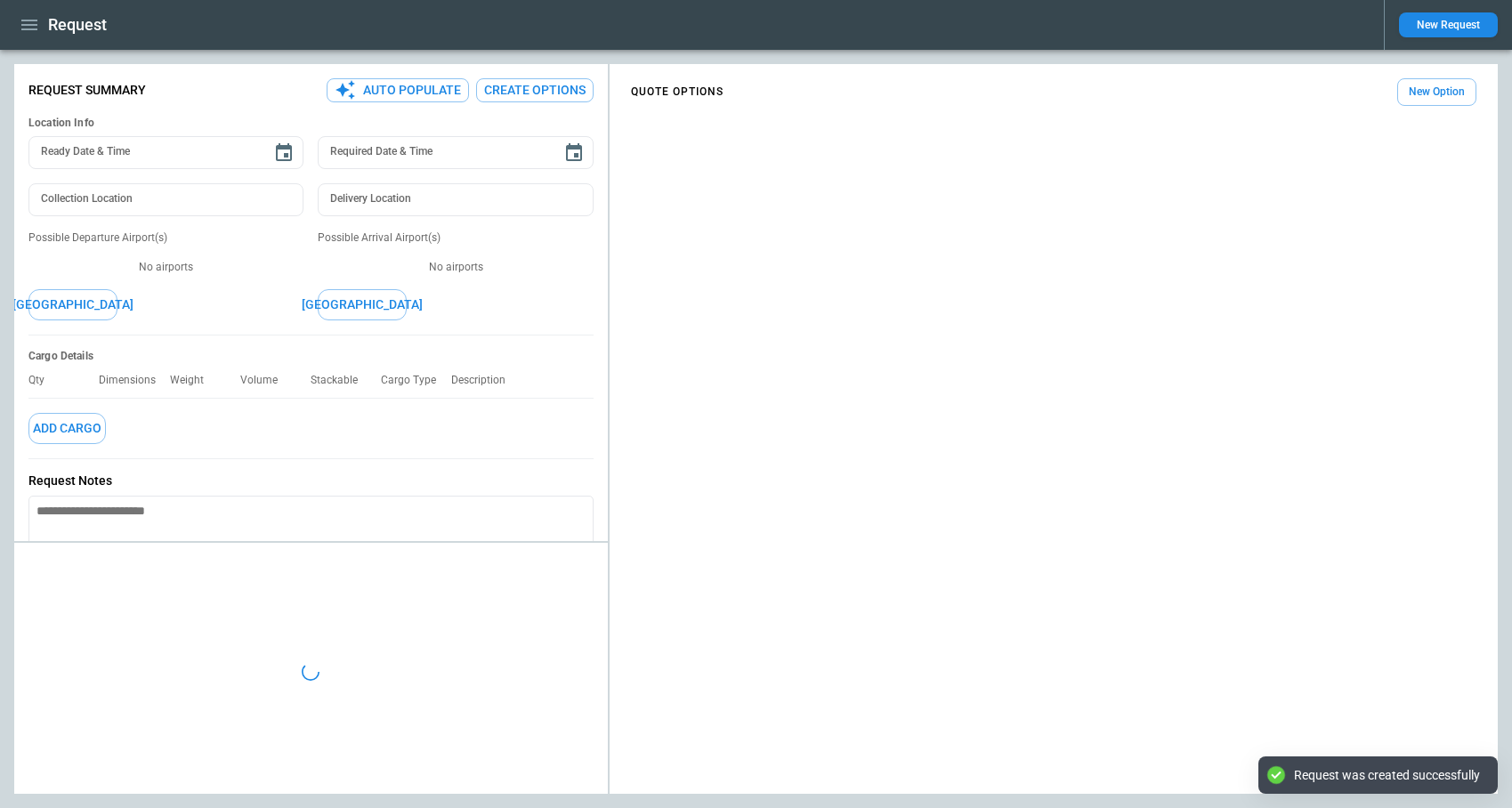
type textarea "*"
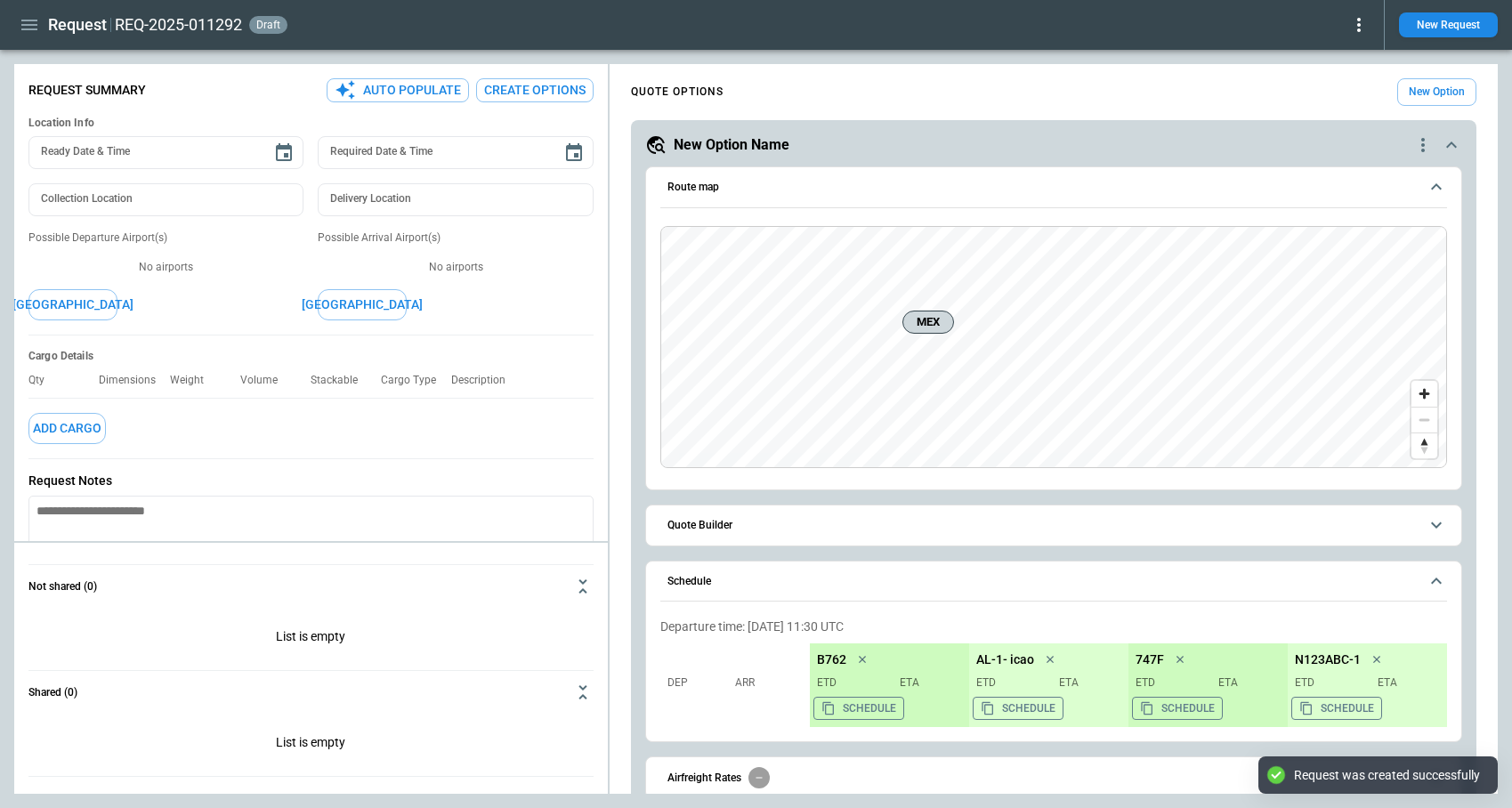
click at [1355, 29] on icon at bounding box center [1359, 25] width 22 height 22
click at [1333, 113] on button "Decline" at bounding box center [1338, 107] width 59 height 26
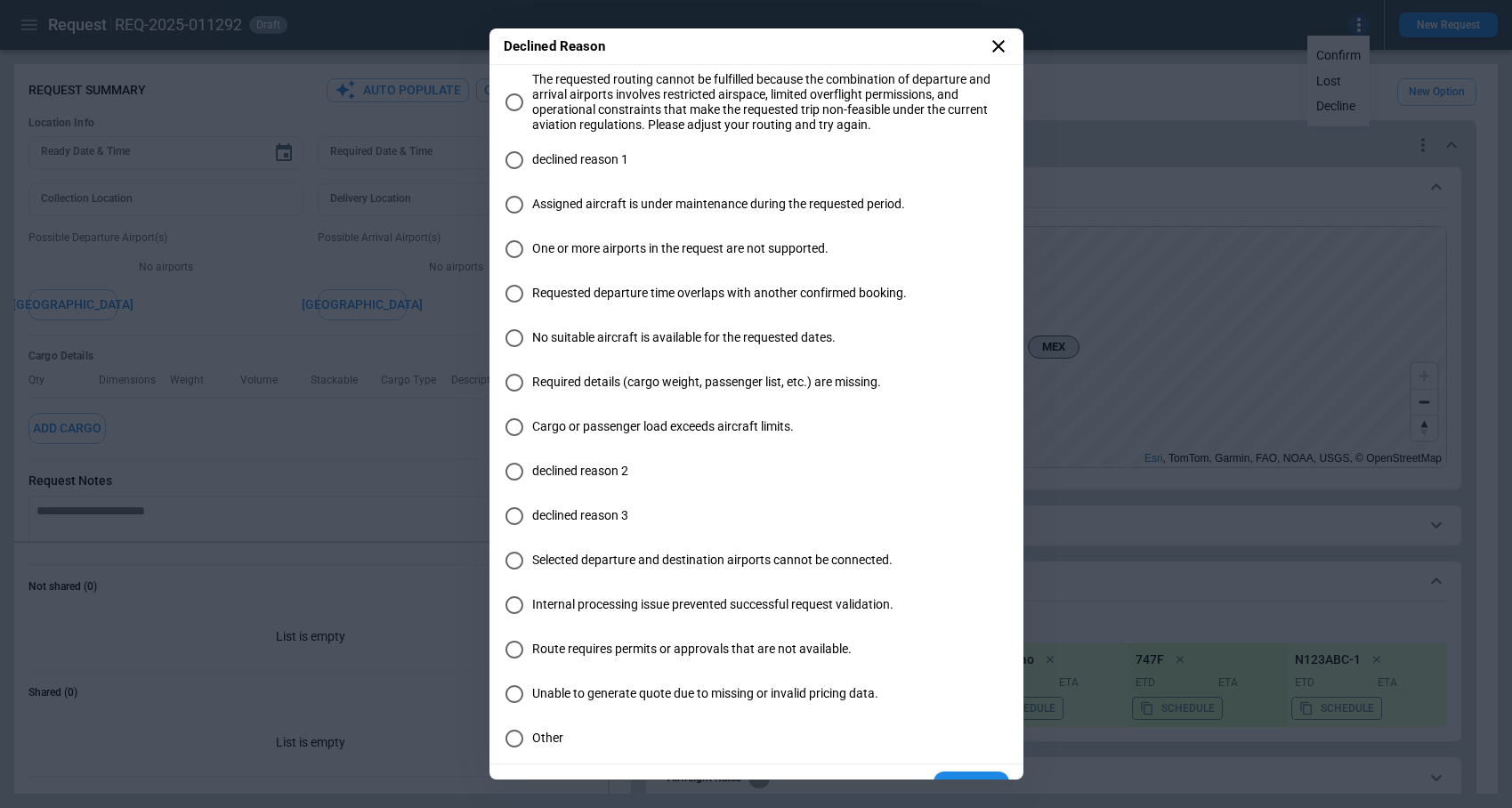
scroll to position [35, 0]
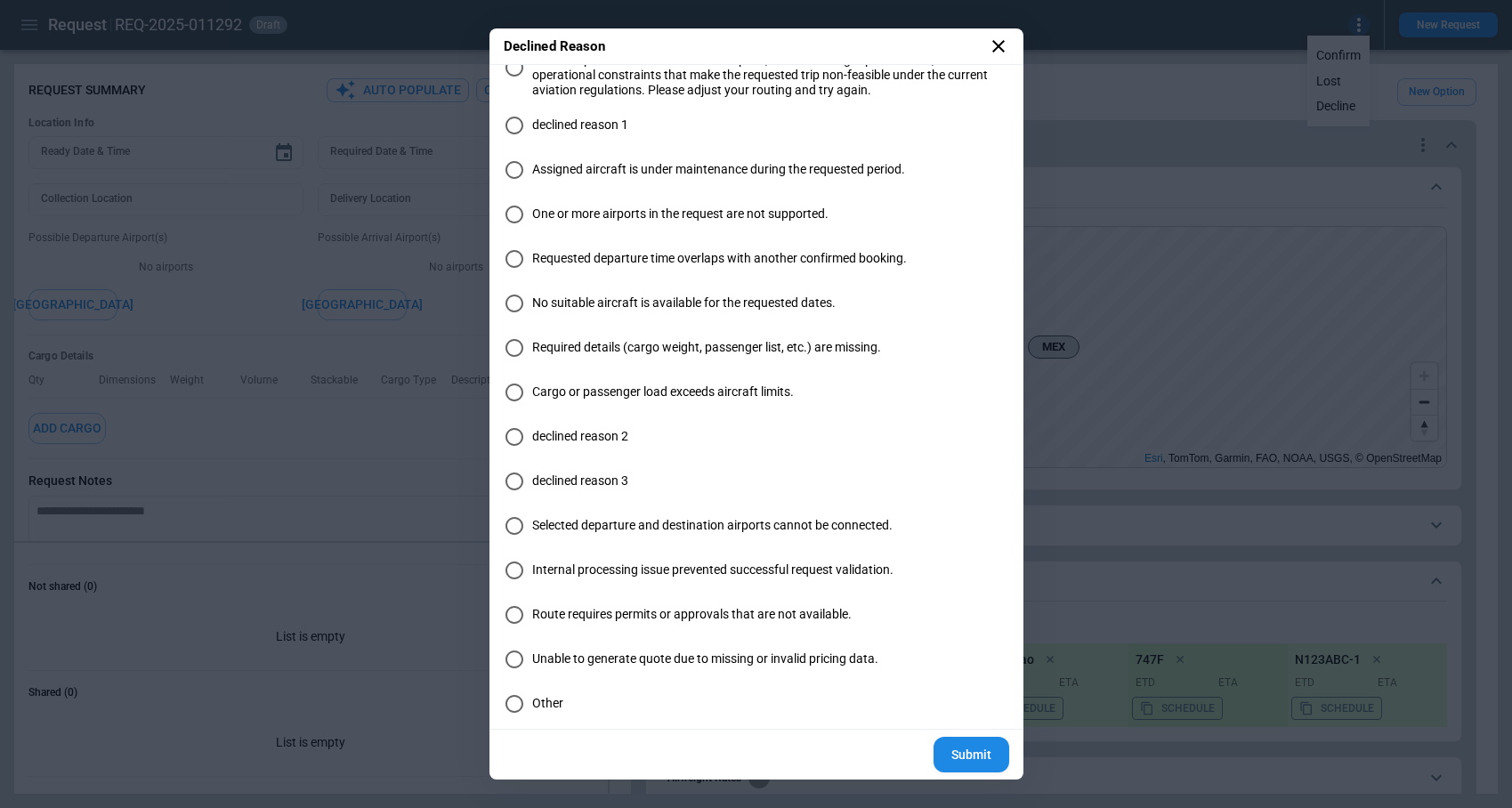
click at [1000, 41] on icon at bounding box center [999, 46] width 22 height 22
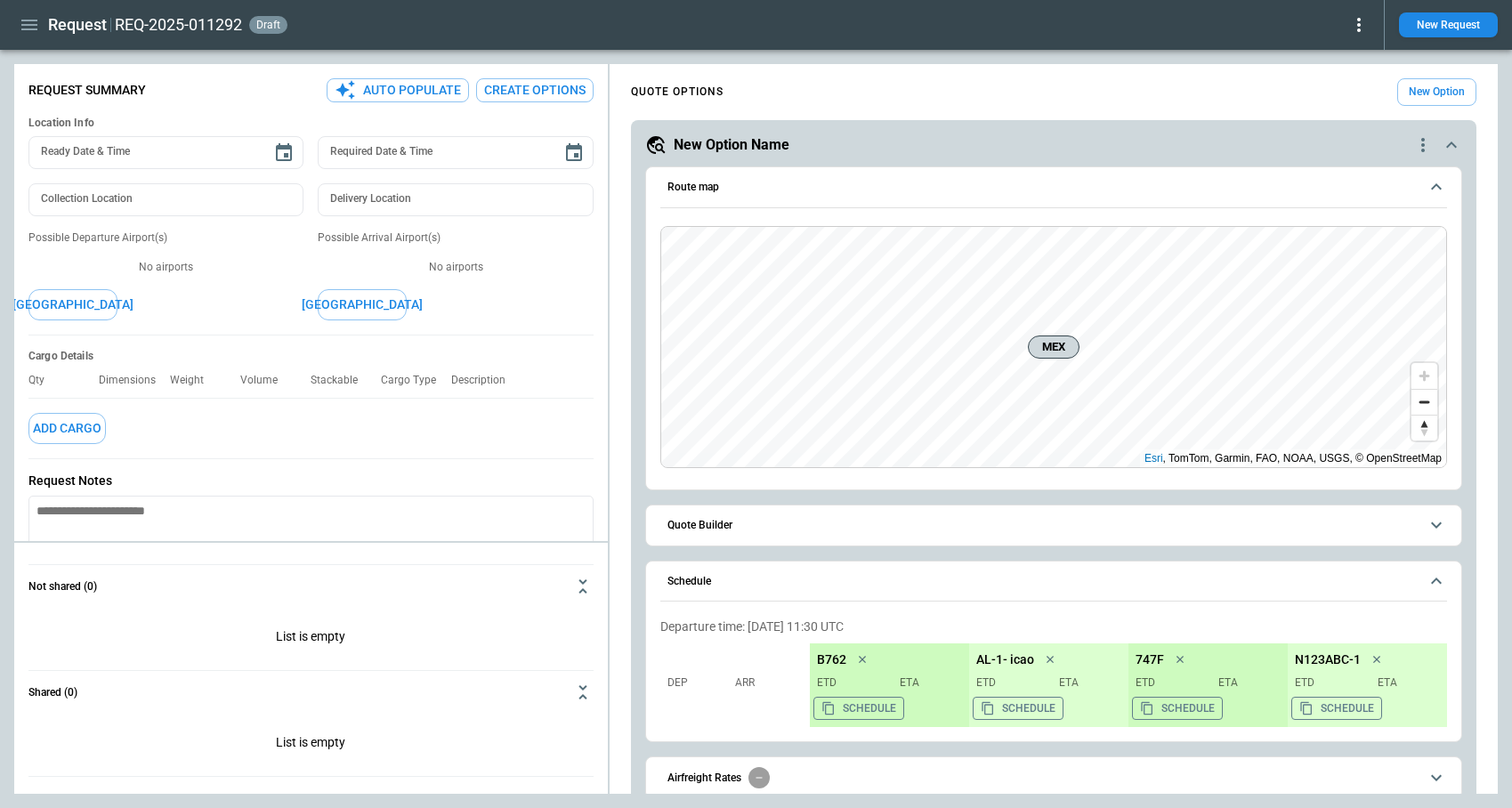
scroll to position [82, 0]
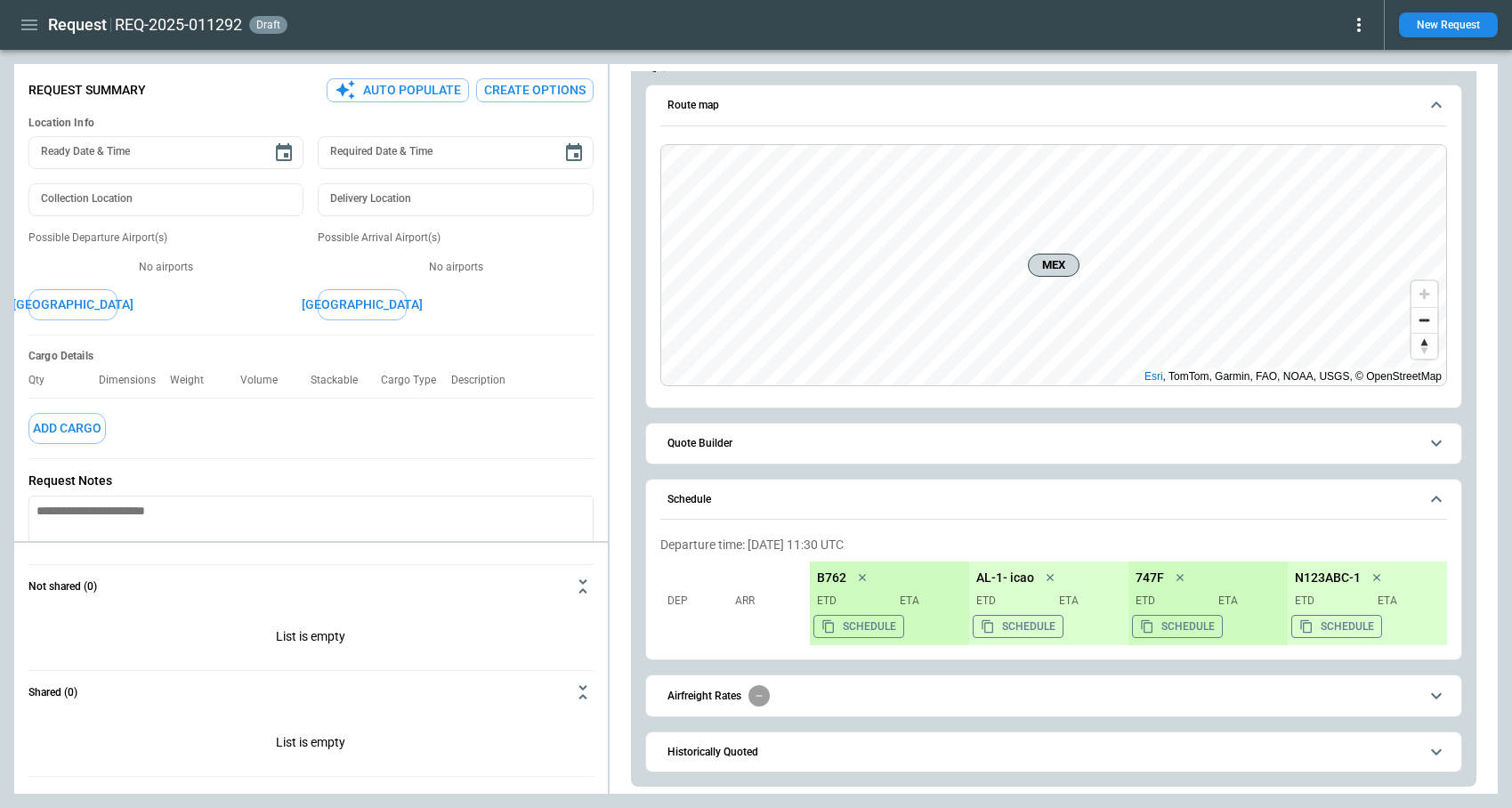
click at [756, 446] on span "Quote Builder" at bounding box center [1044, 444] width 752 height 12
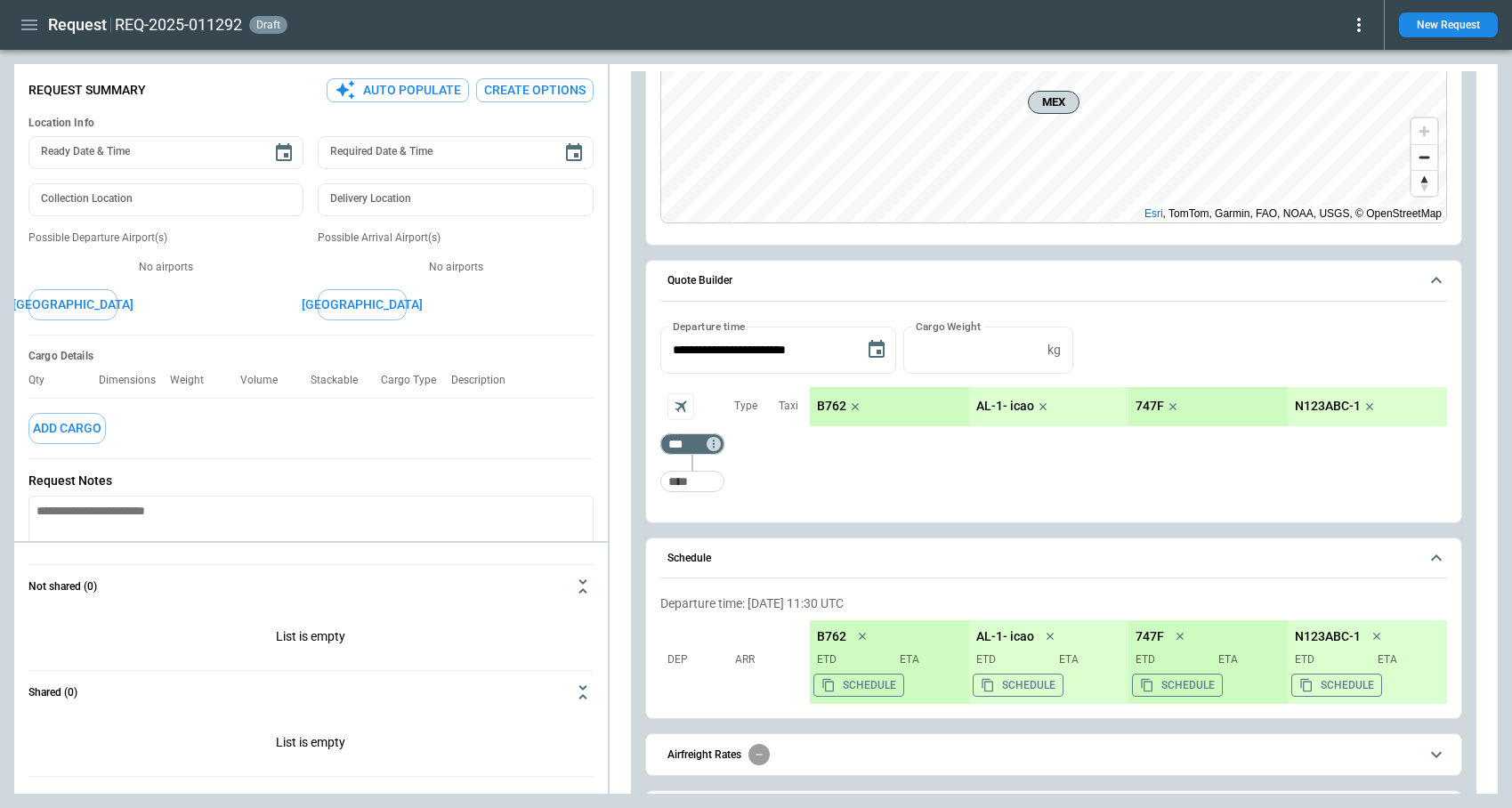
scroll to position [259, 0]
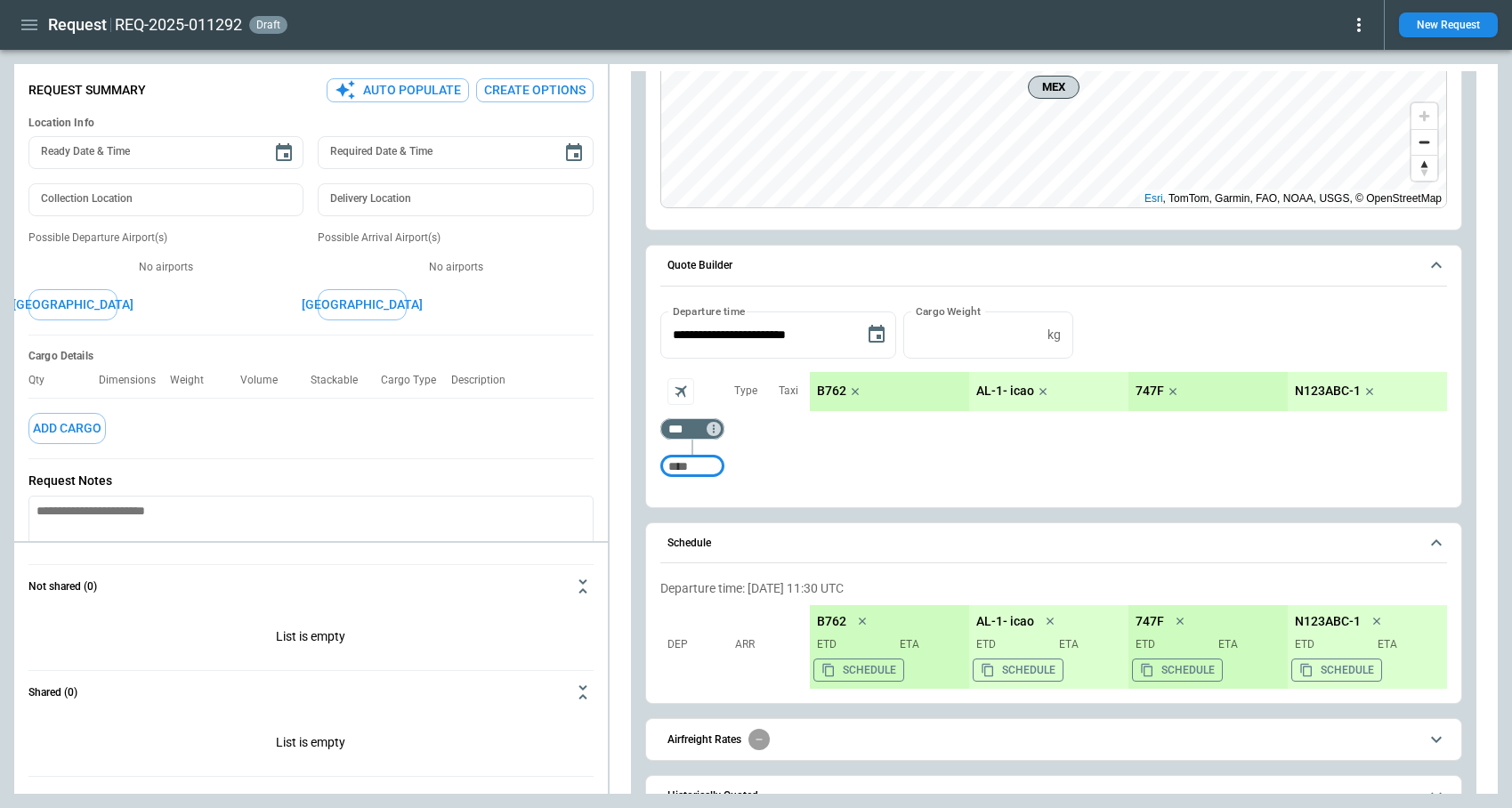
click at [679, 468] on input "Too short" at bounding box center [692, 467] width 57 height 32
type input "***"
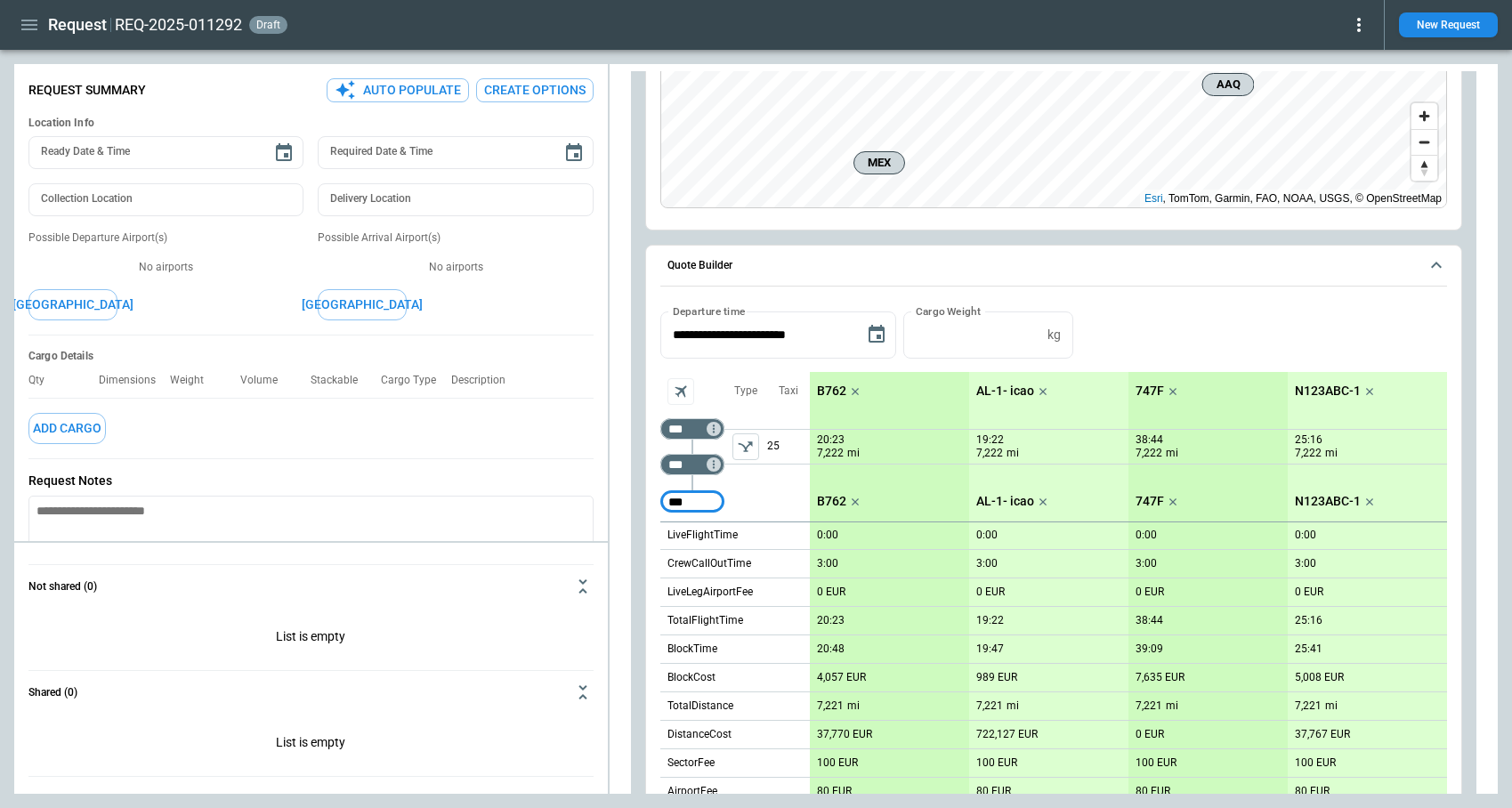
type input "***"
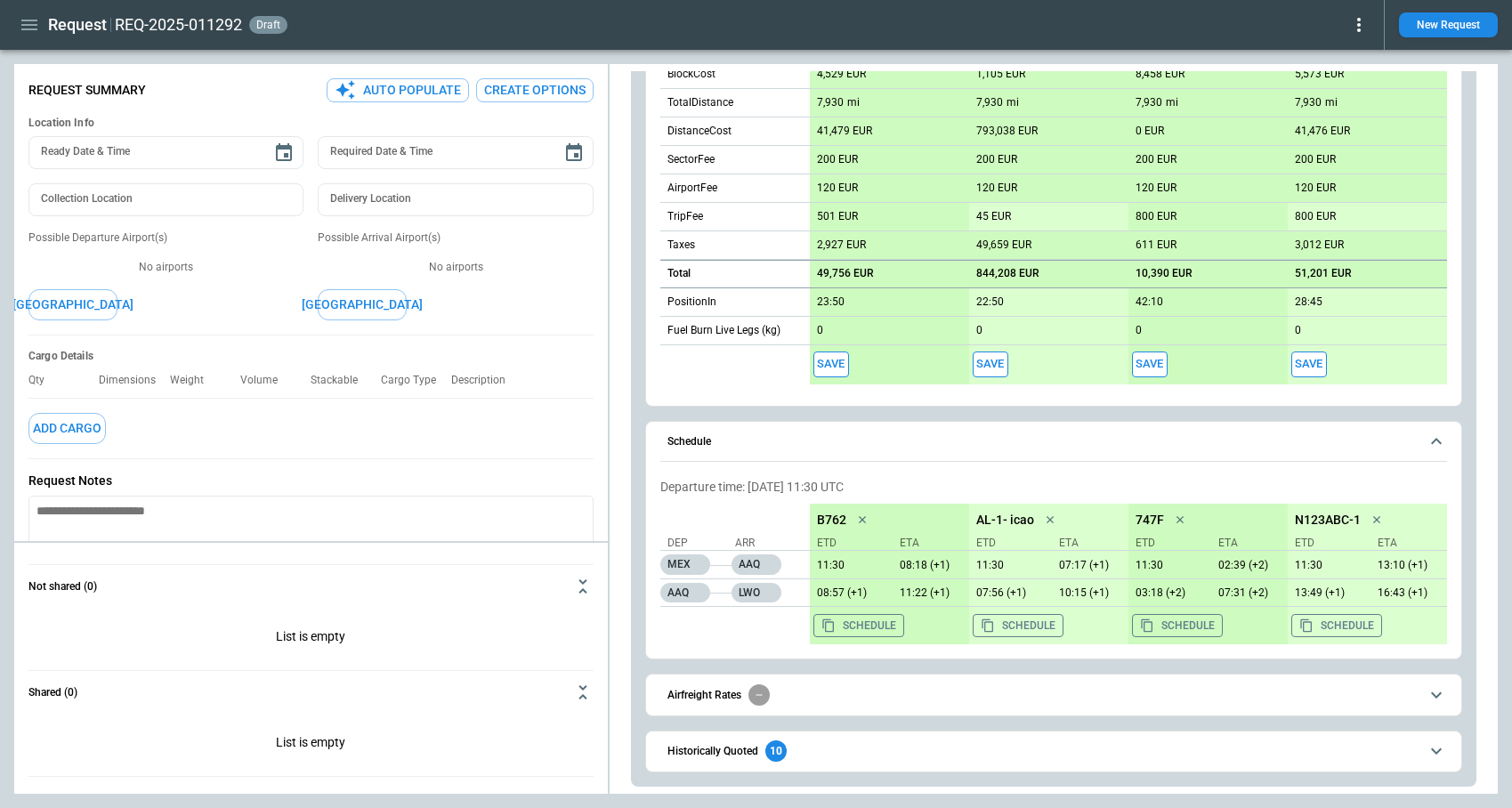
scroll to position [899, 0]
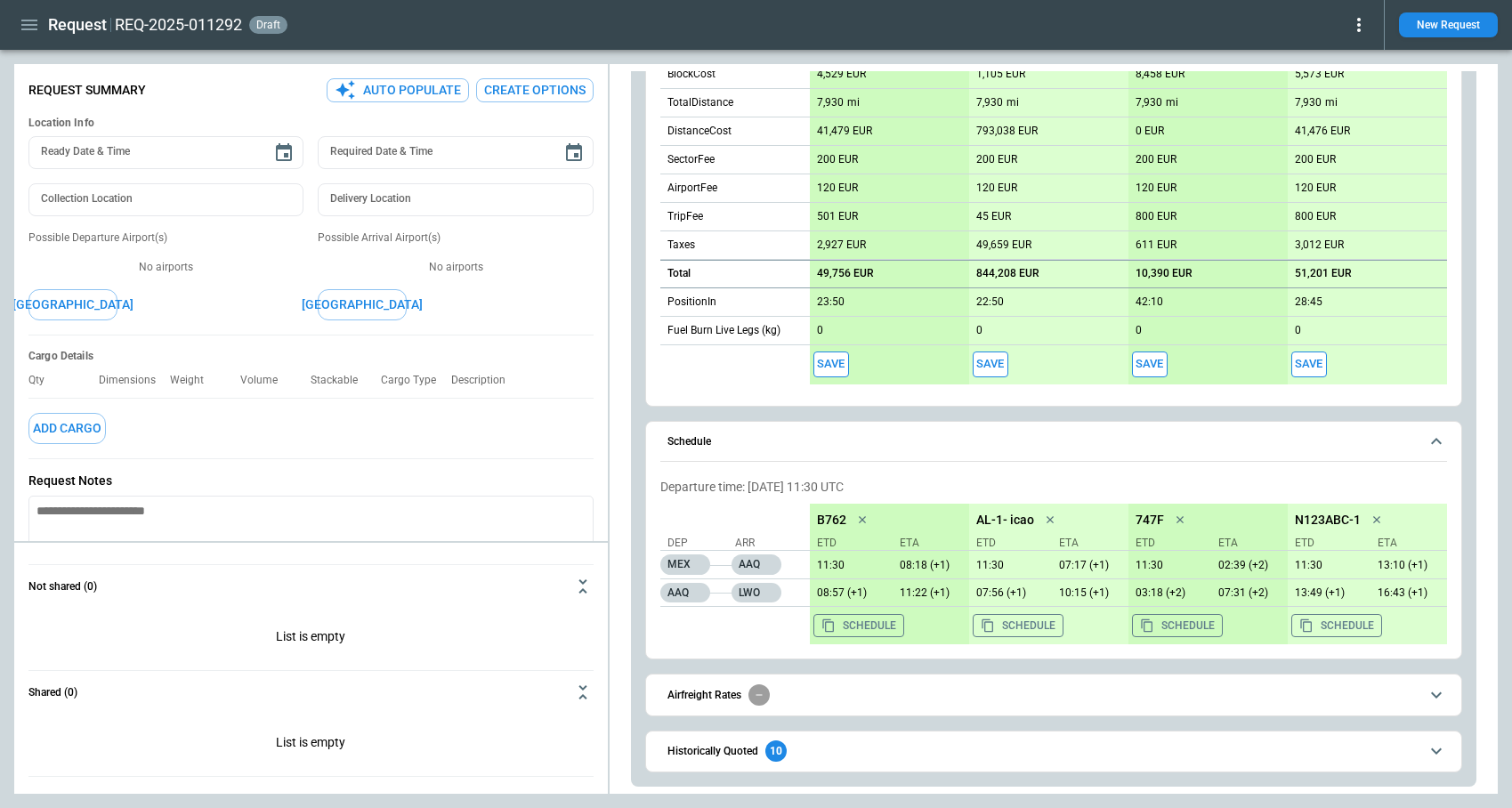
click at [1317, 370] on button "Save" at bounding box center [1309, 364] width 36 height 26
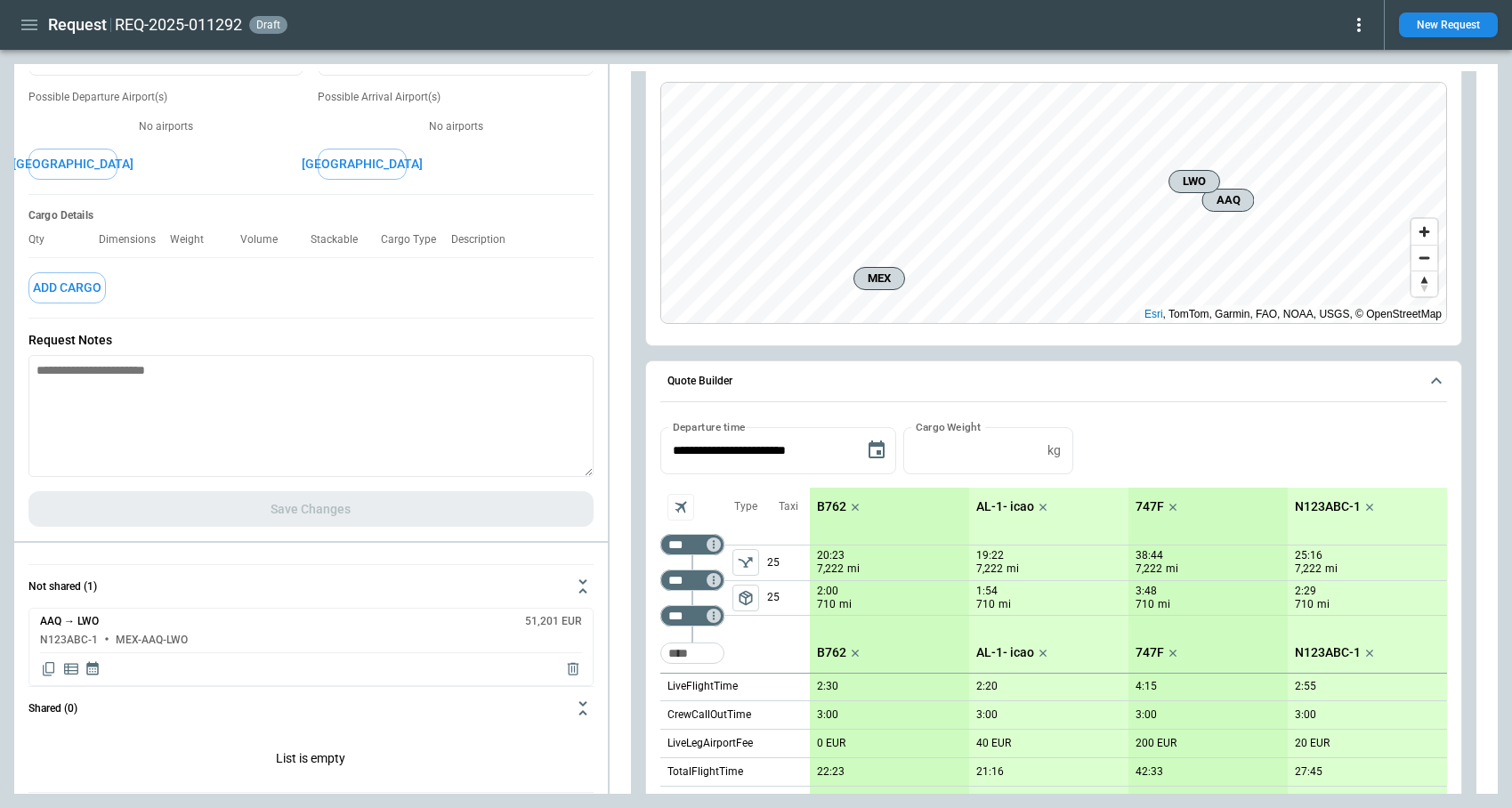
scroll to position [0, 0]
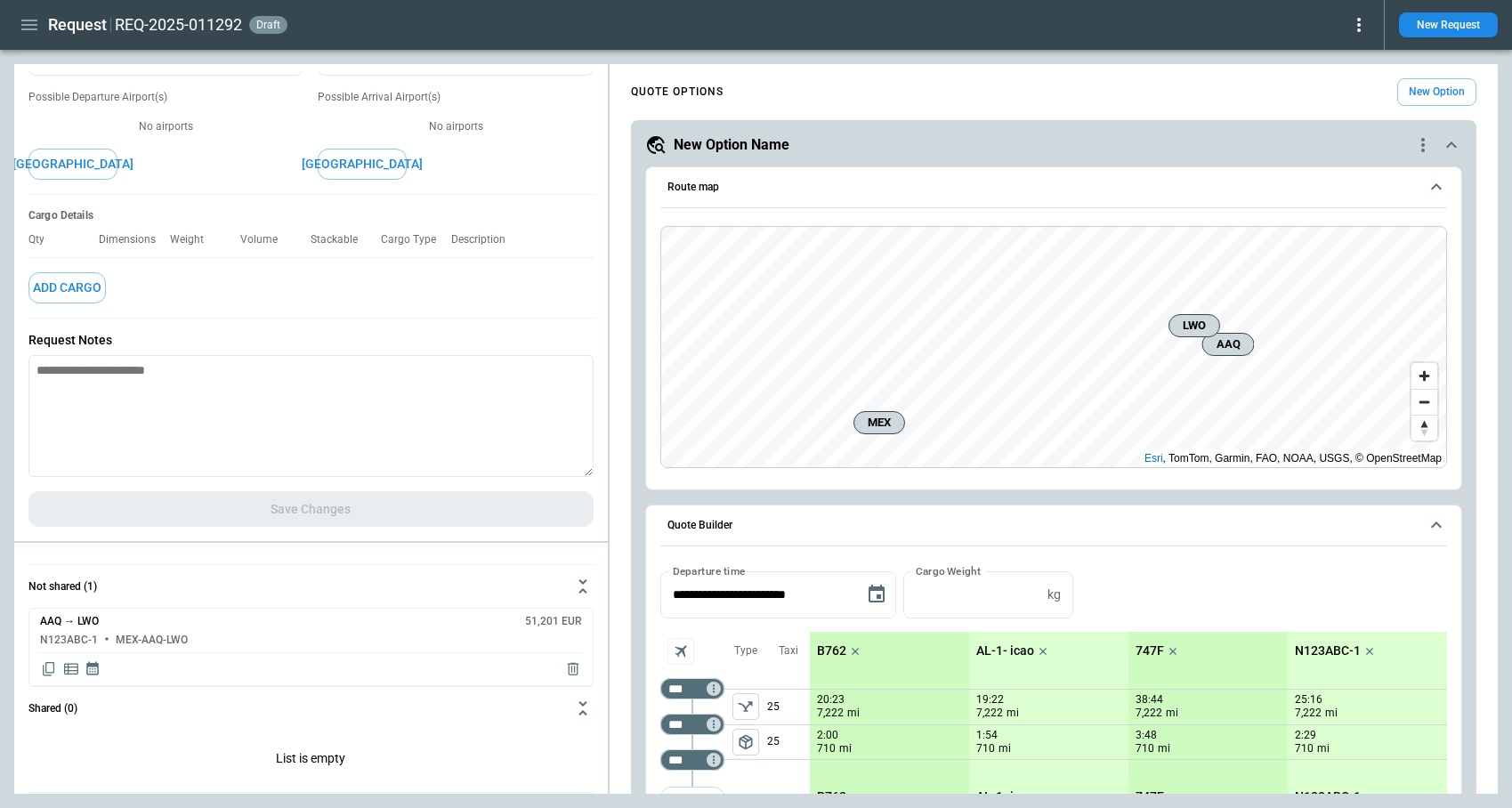
click at [1355, 32] on icon at bounding box center [1359, 25] width 22 height 22
click at [1338, 105] on button "Decline" at bounding box center [1338, 107] width 59 height 26
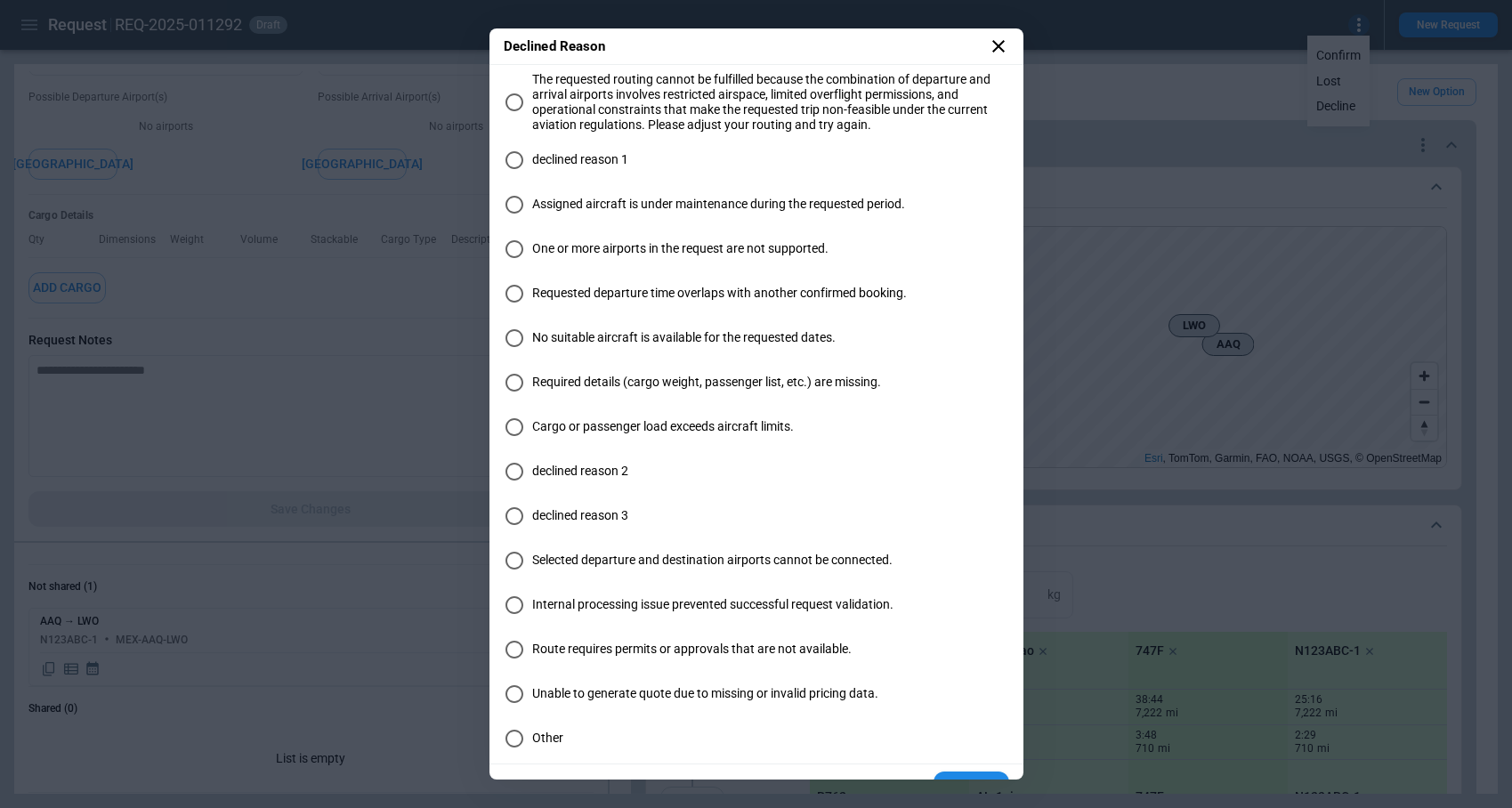
click at [609, 377] on span "Required details (cargo weight, passenger list, etc.) are missing." at bounding box center [707, 382] width 349 height 15
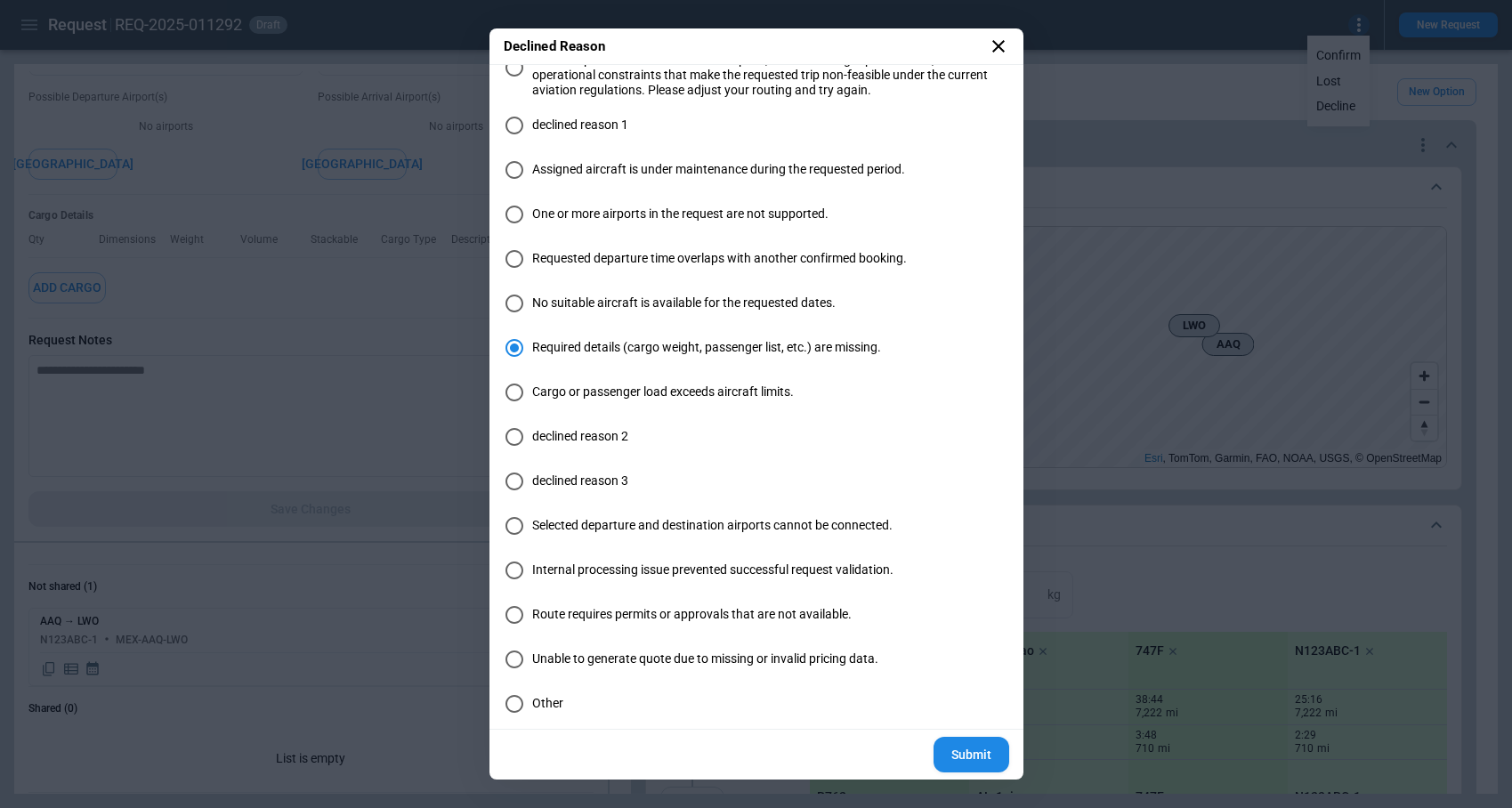
click at [984, 760] on button "Submit" at bounding box center [971, 755] width 76 height 37
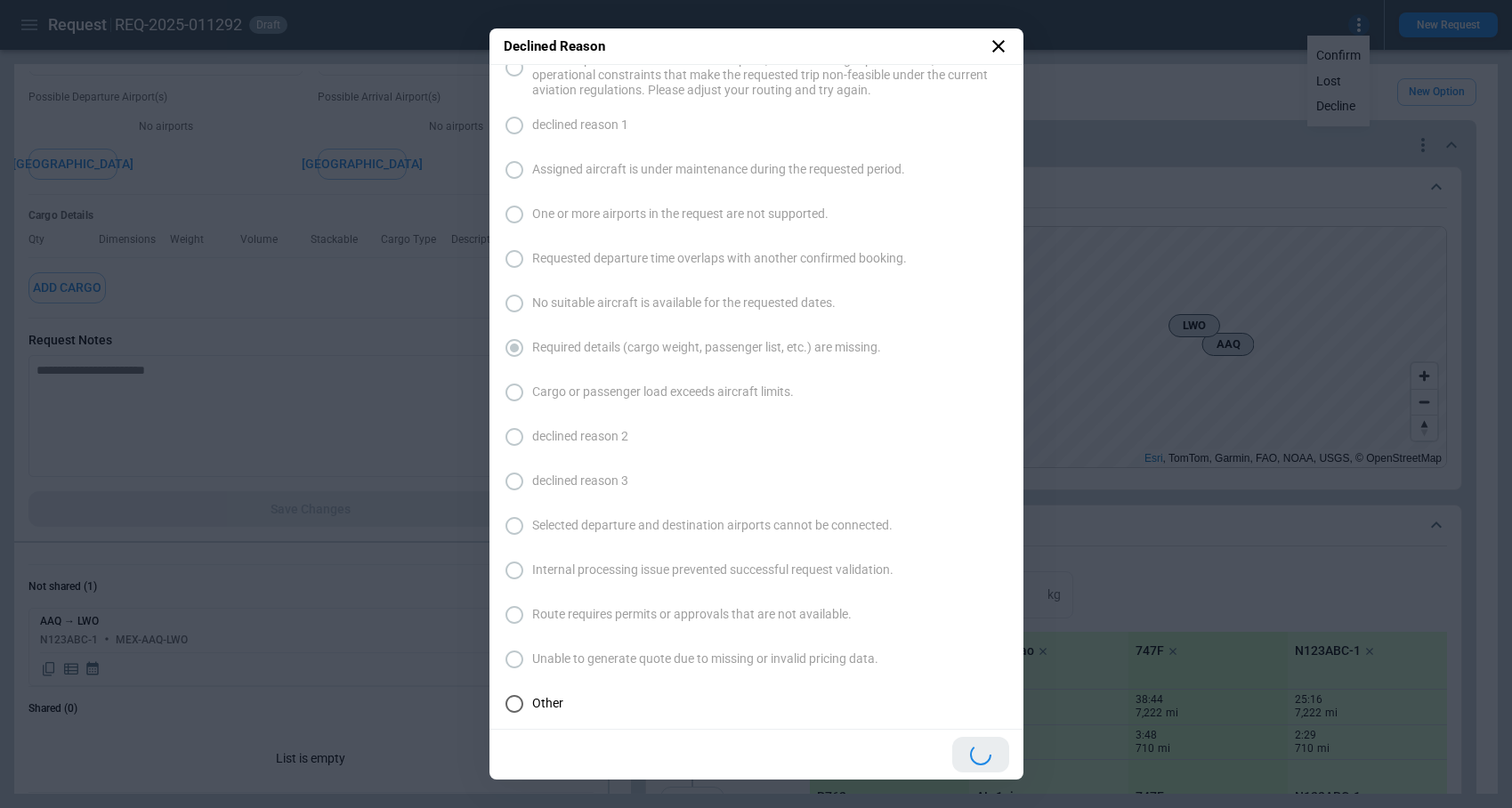
scroll to position [34, 0]
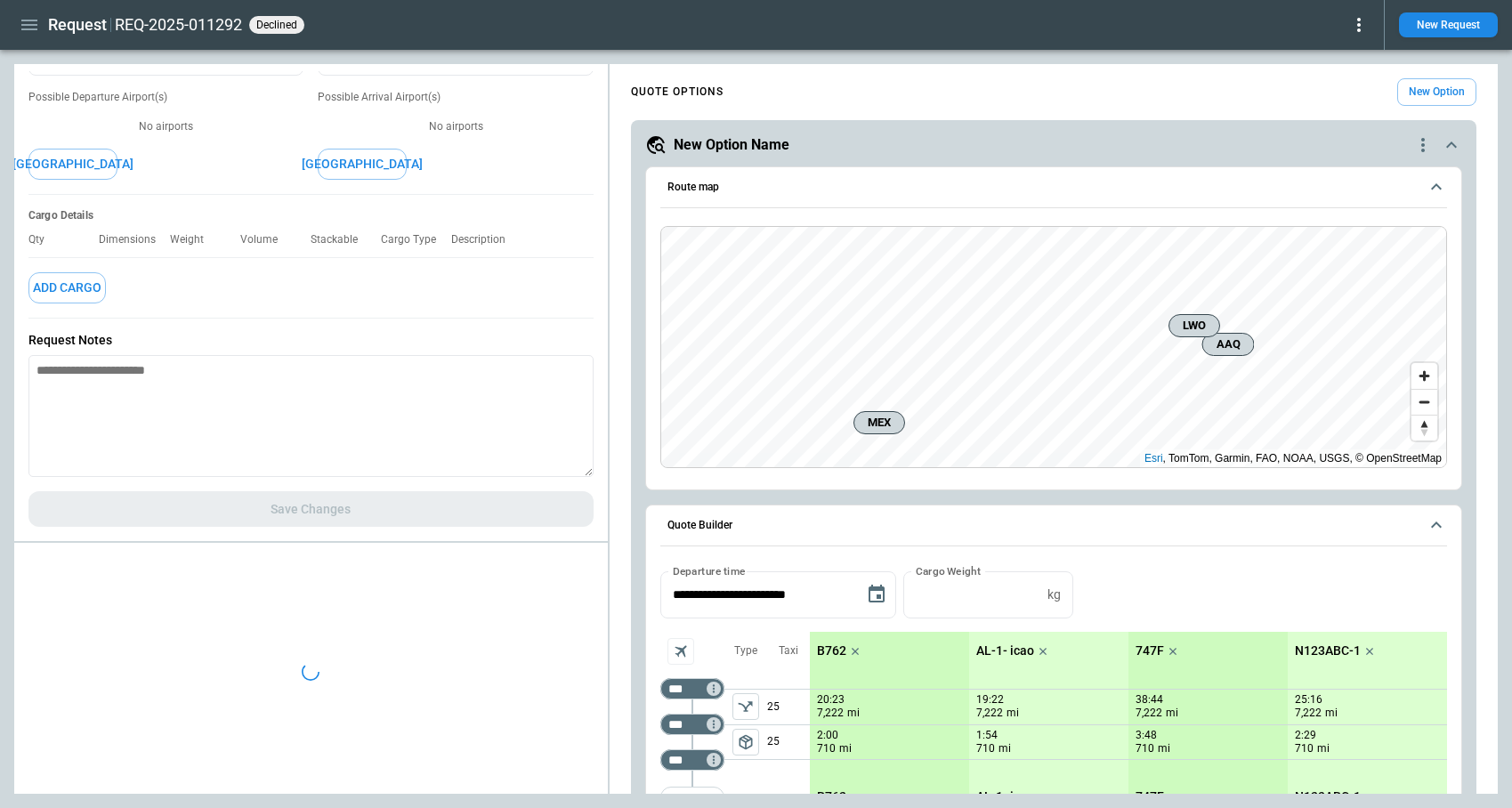
type textarea "*"
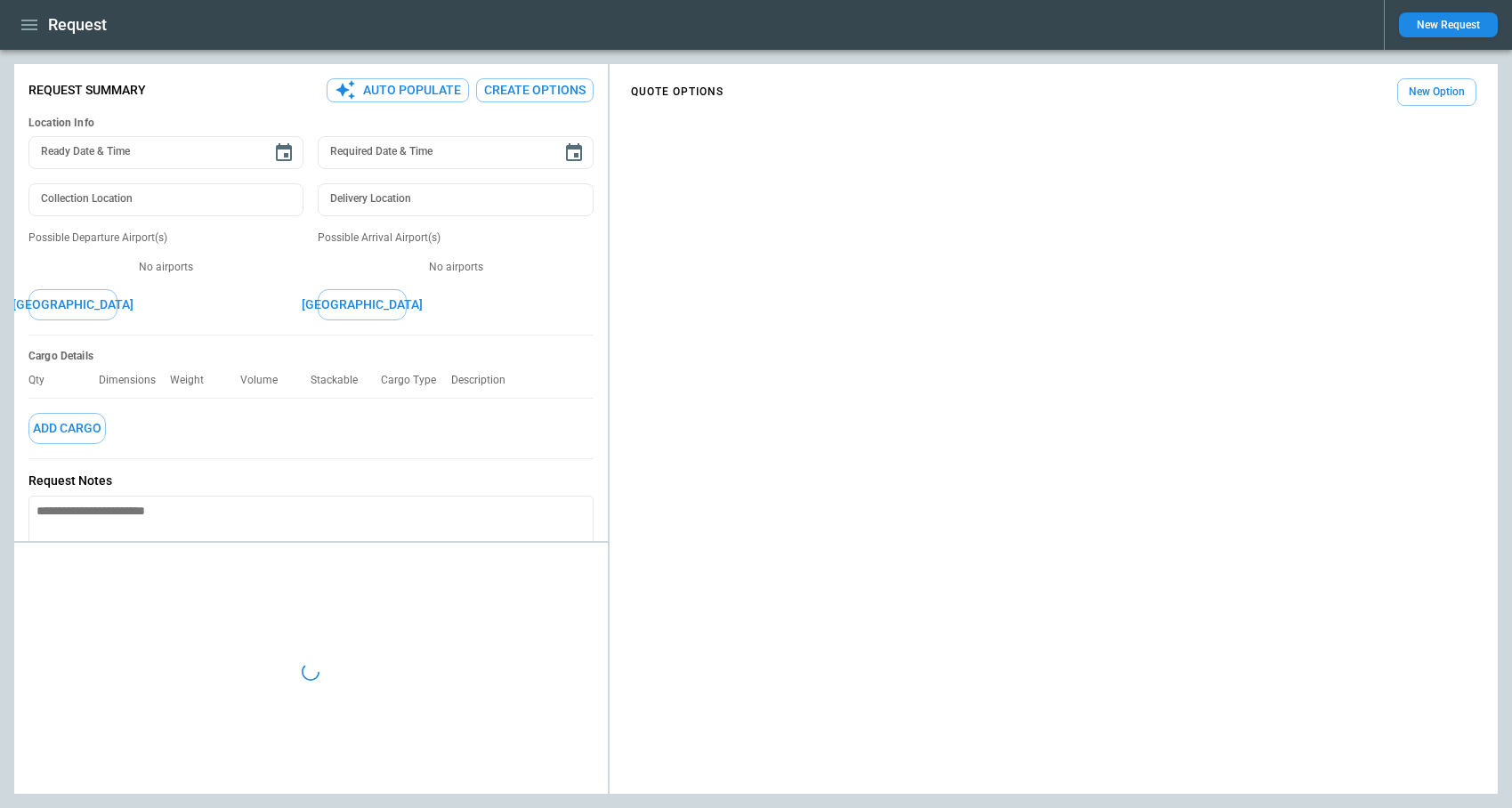
type textarea "*"
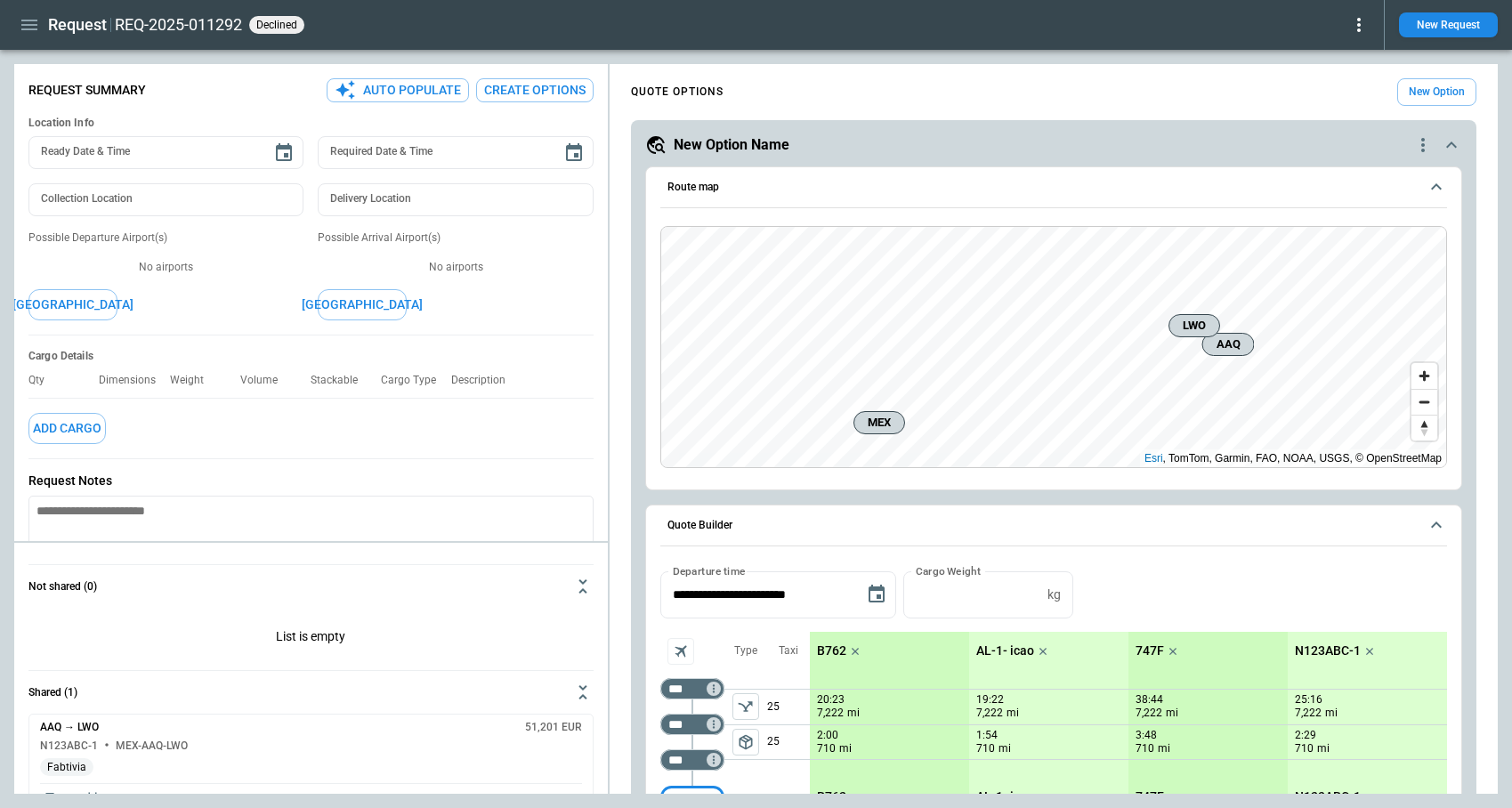
scroll to position [38, 0]
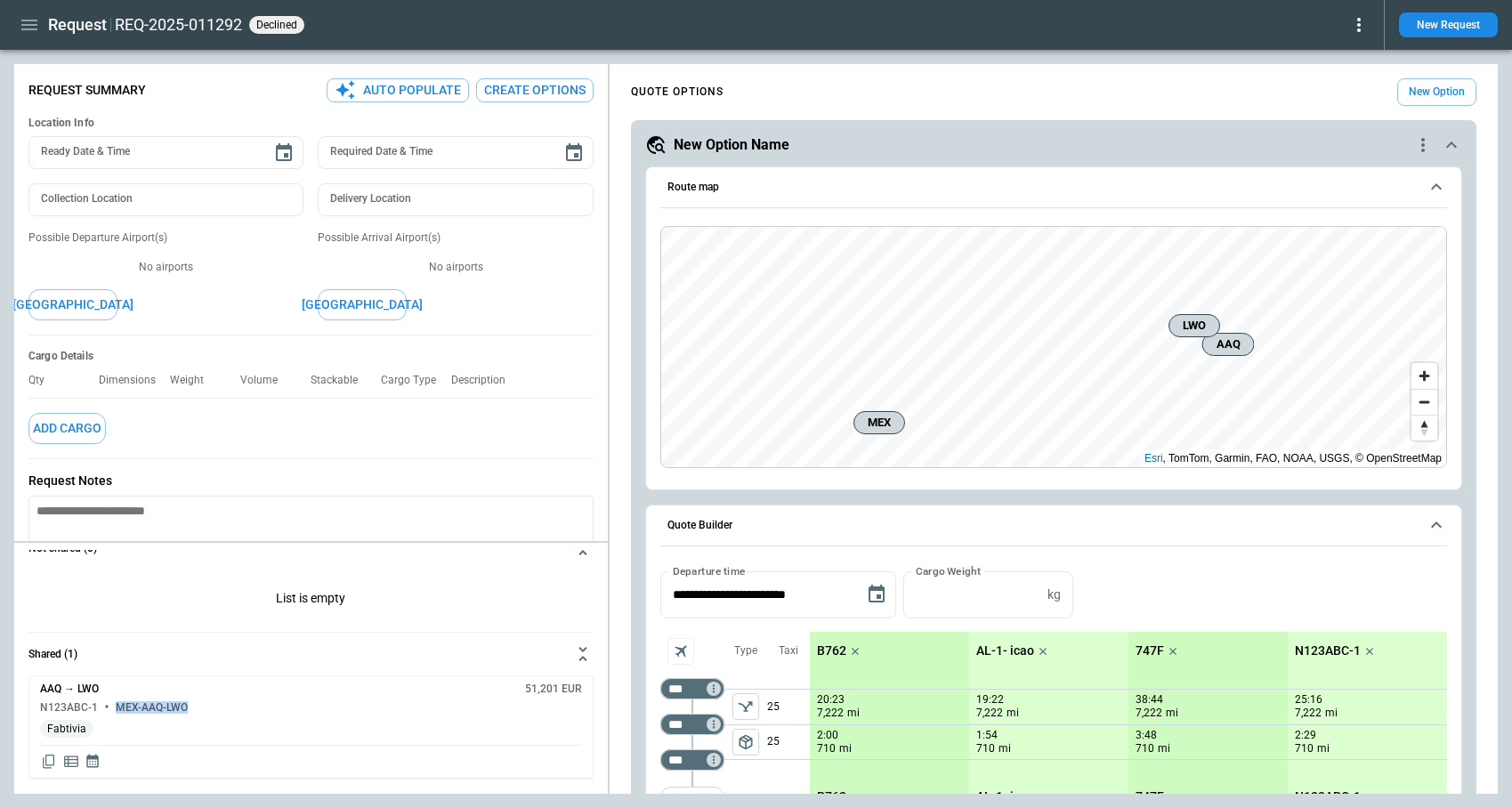
drag, startPoint x: 196, startPoint y: 705, endPoint x: 112, endPoint y: 705, distance: 84.0
click at [112, 705] on div "N123ABC-1 MEX-AAQ-LWO" at bounding box center [311, 708] width 541 height 12
drag, startPoint x: 90, startPoint y: 733, endPoint x: 40, endPoint y: 732, distance: 50.0
click at [40, 732] on span "Fabtivia" at bounding box center [67, 730] width 53 height 14
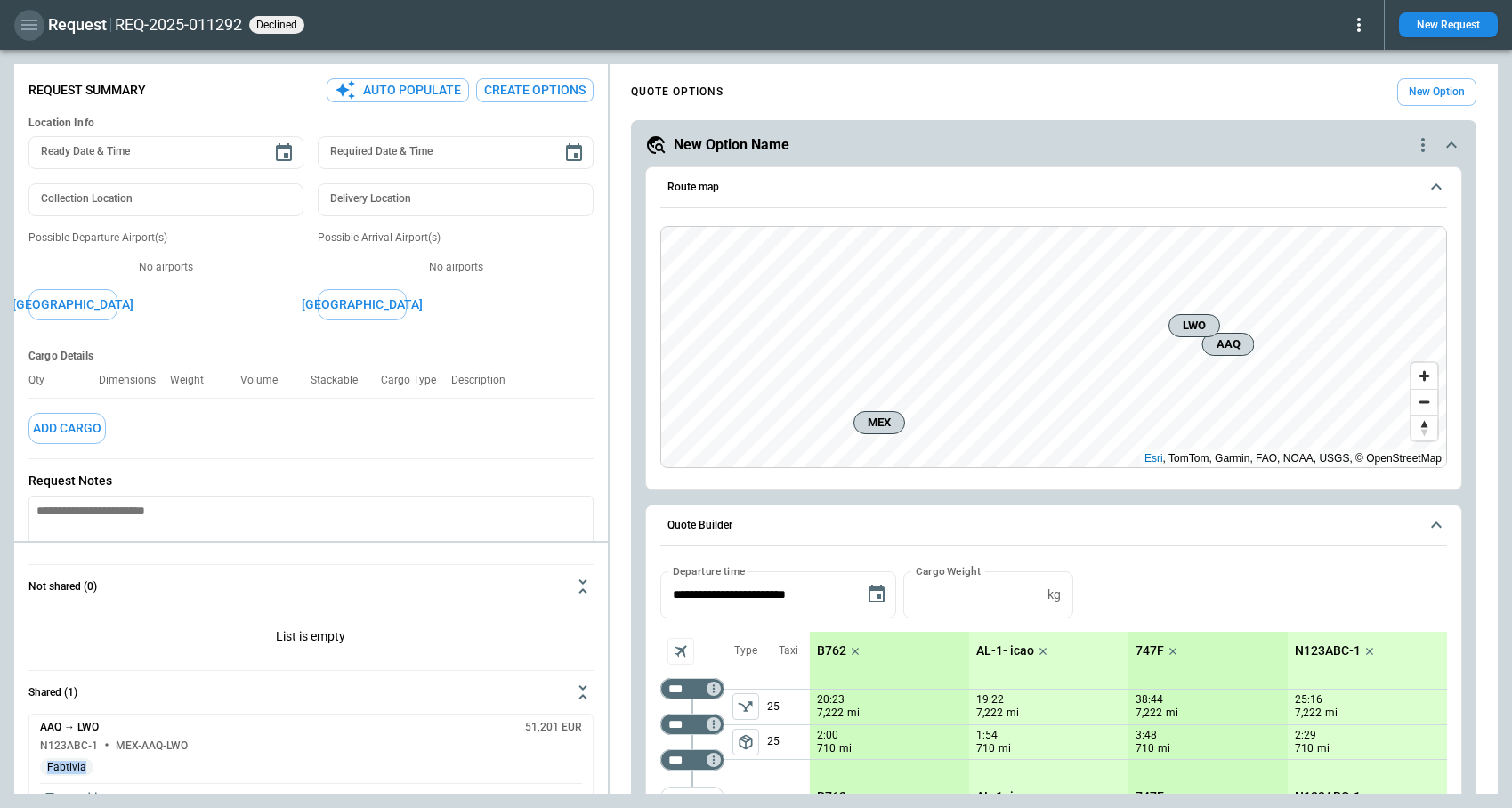
click at [21, 25] on icon "button" at bounding box center [30, 25] width 22 height 22
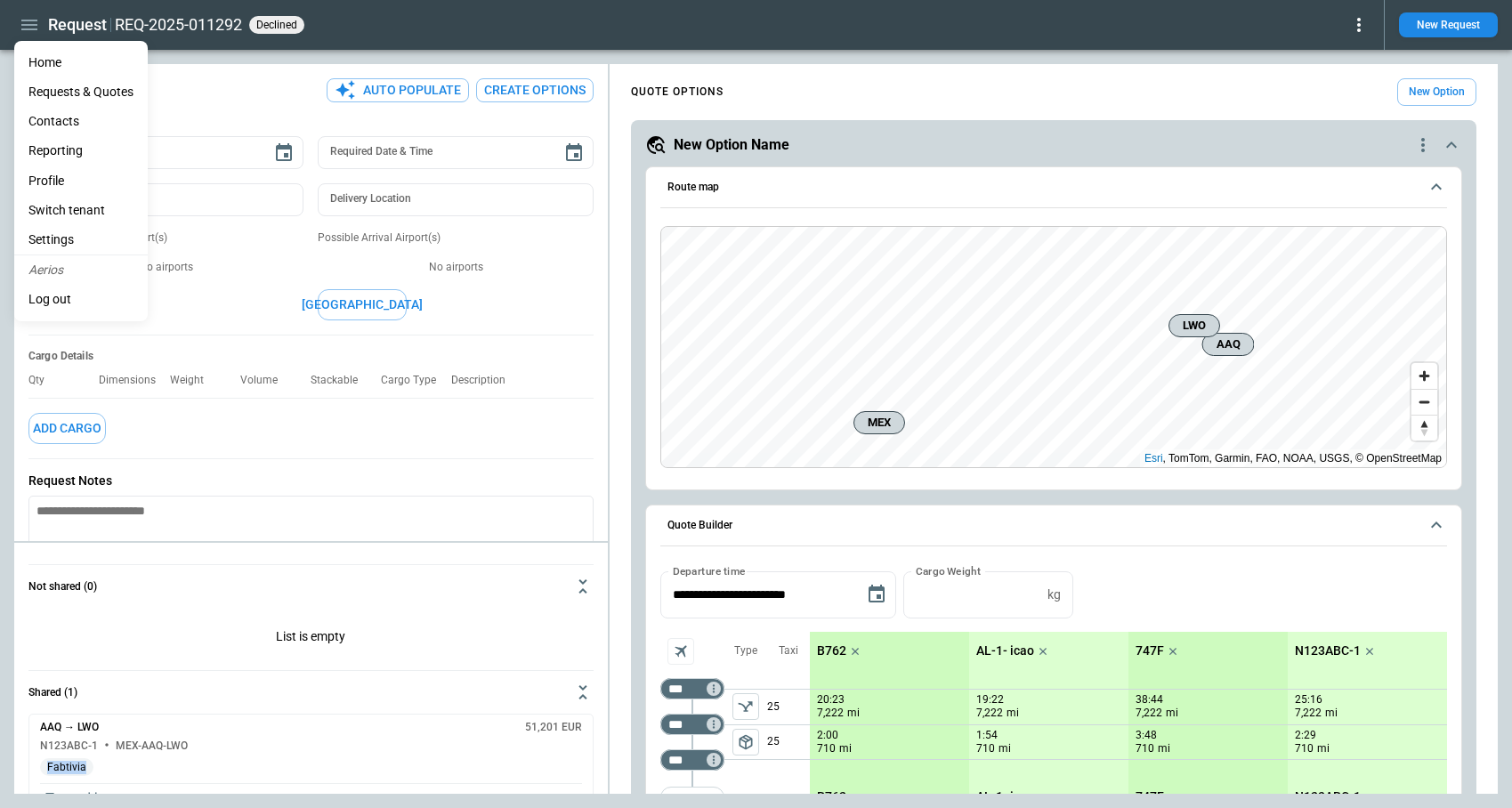
click at [55, 65] on li "Home" at bounding box center [80, 63] width 133 height 30
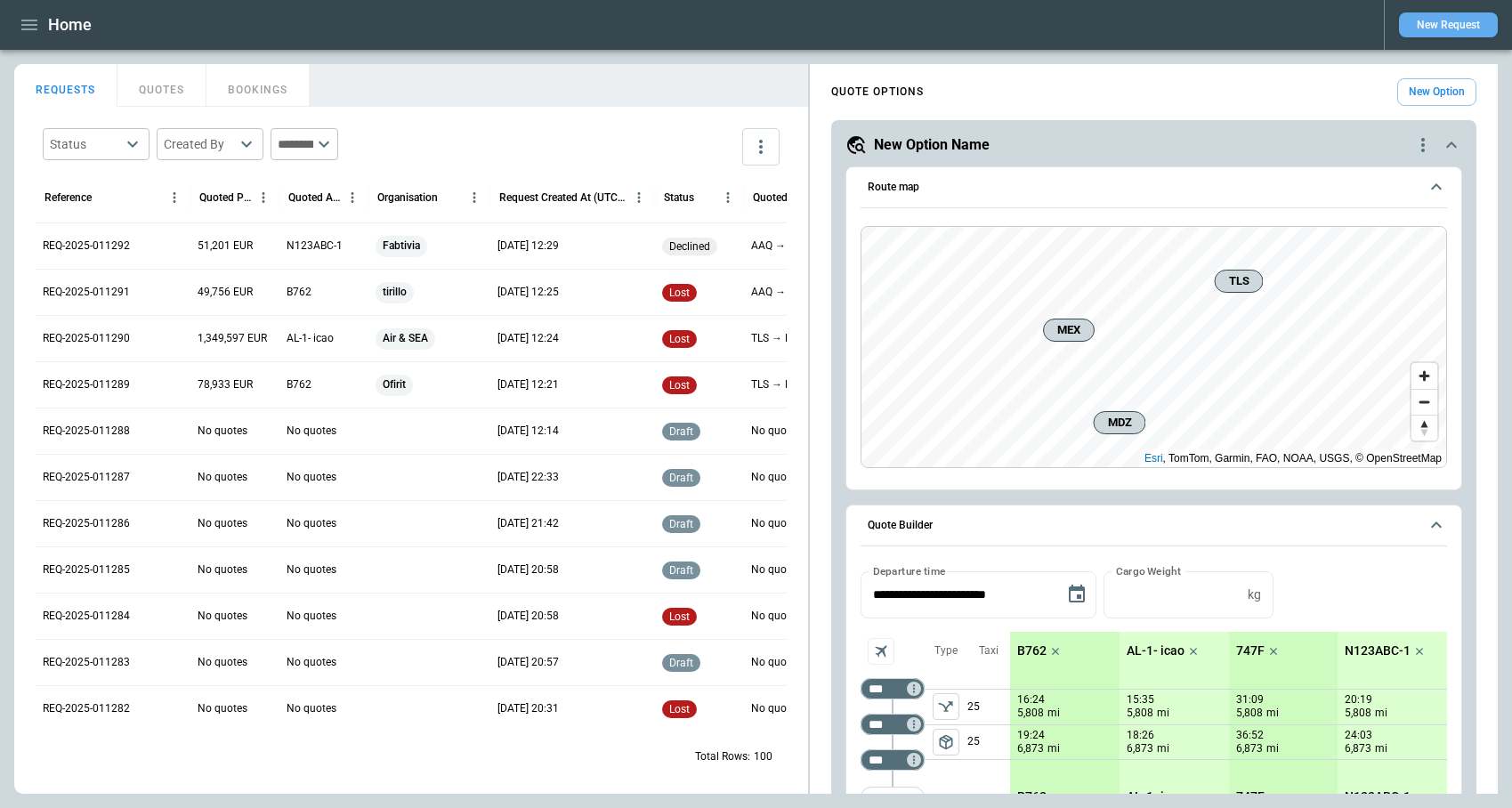
click at [1432, 24] on button "New Request" at bounding box center [1448, 25] width 99 height 25
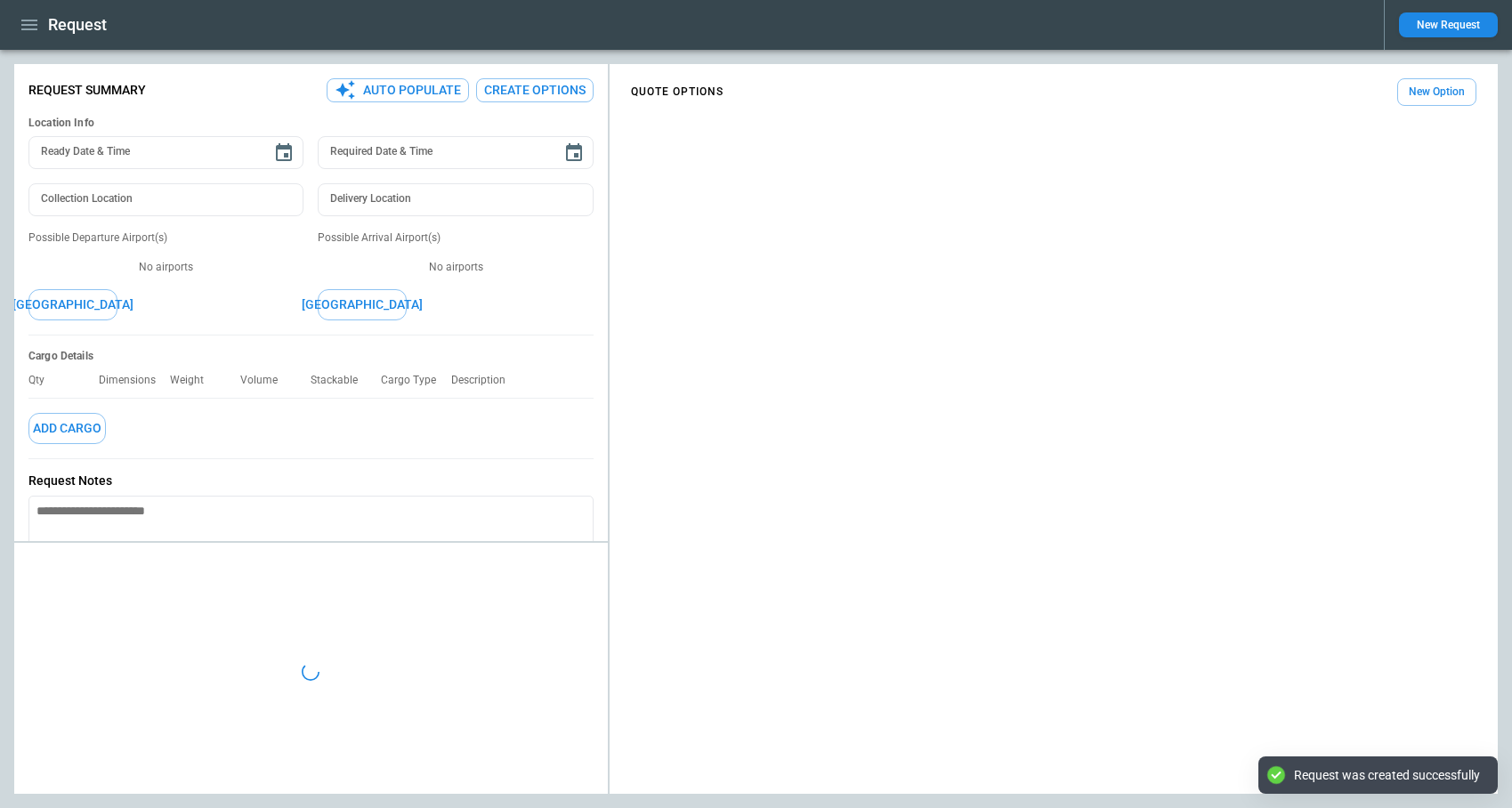
type textarea "*"
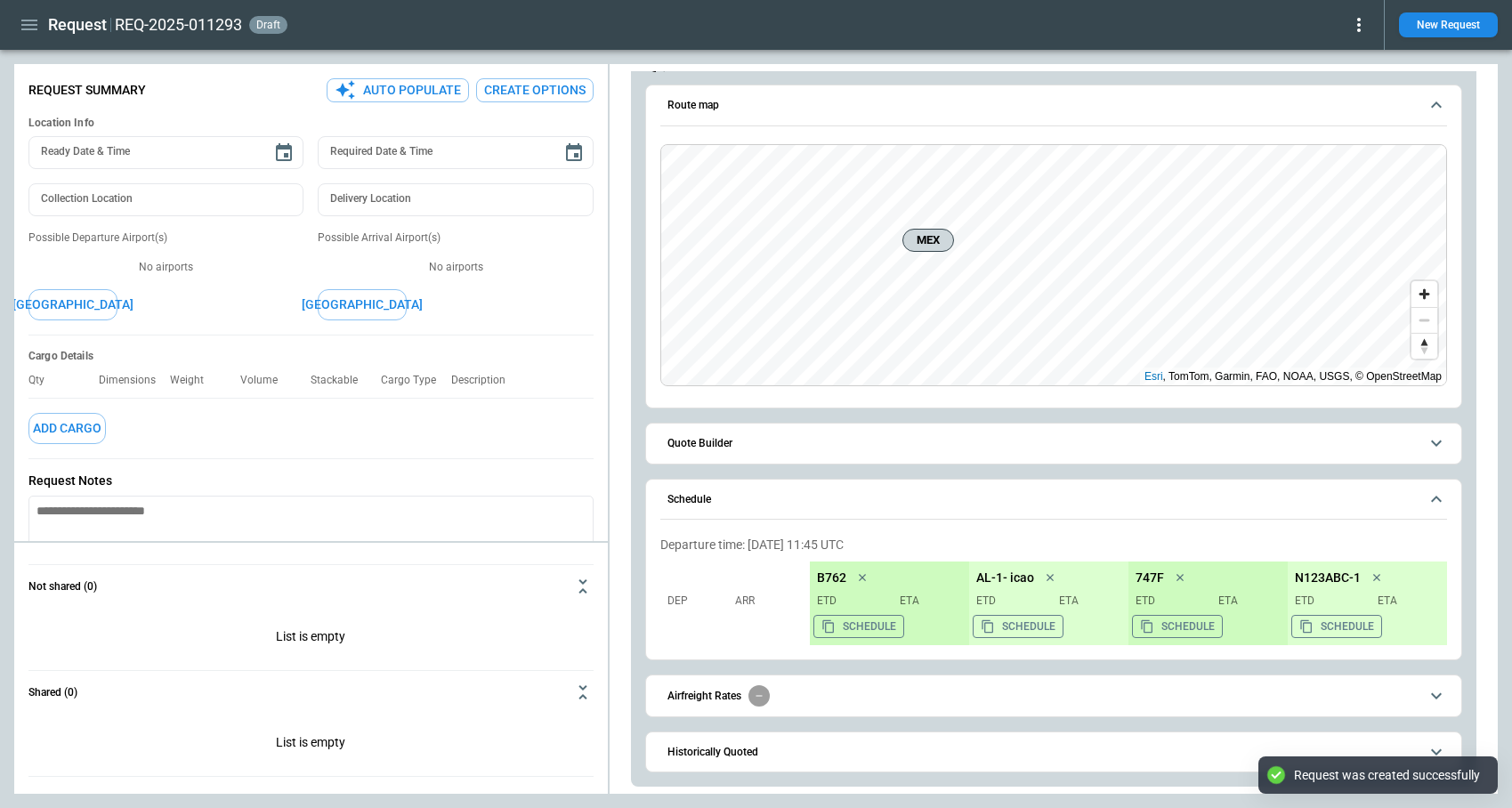
click at [797, 450] on button "Quote Builder" at bounding box center [1053, 443] width 787 height 40
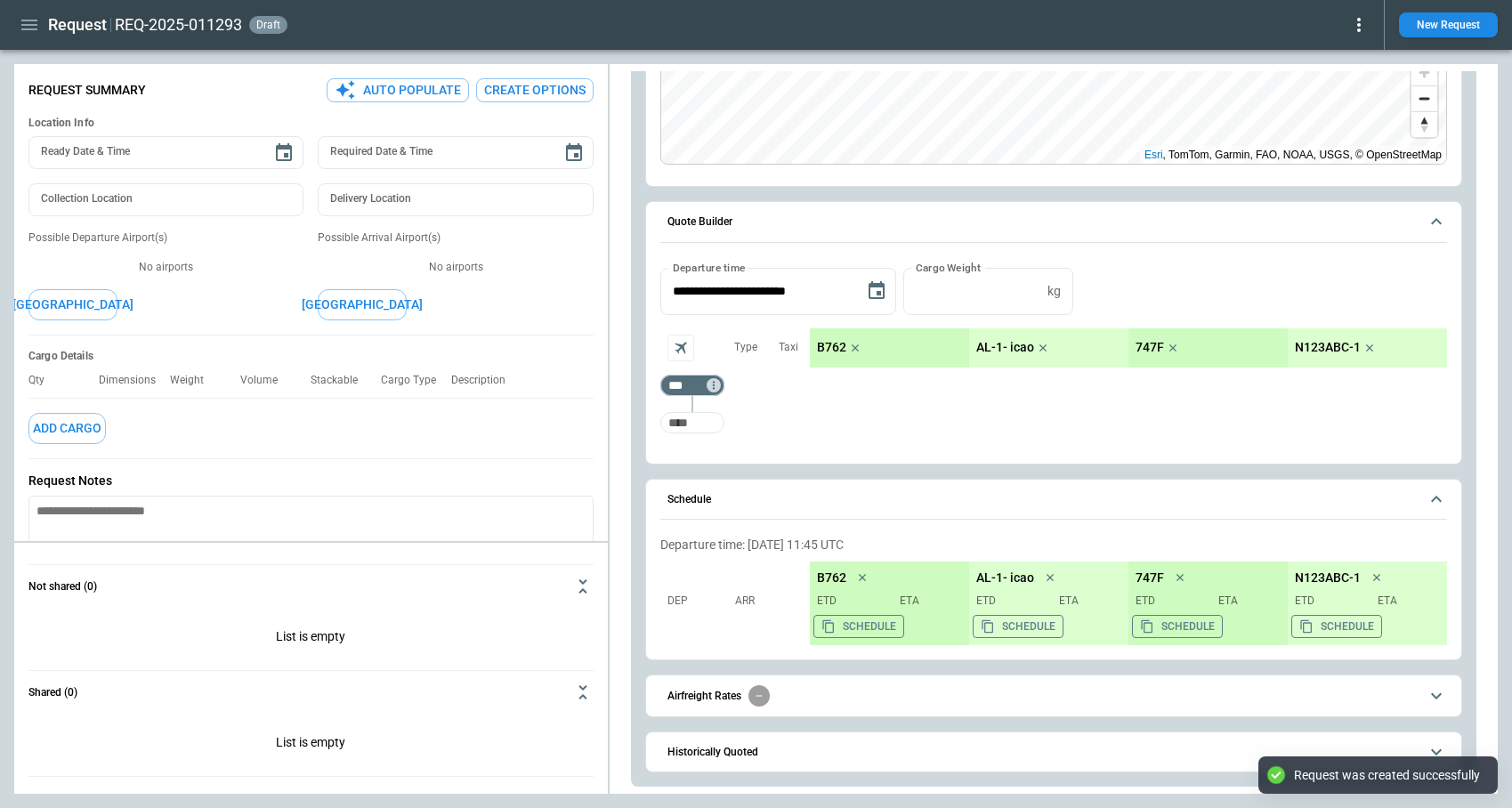
click at [706, 426] on input "Too short" at bounding box center [692, 422] width 57 height 32
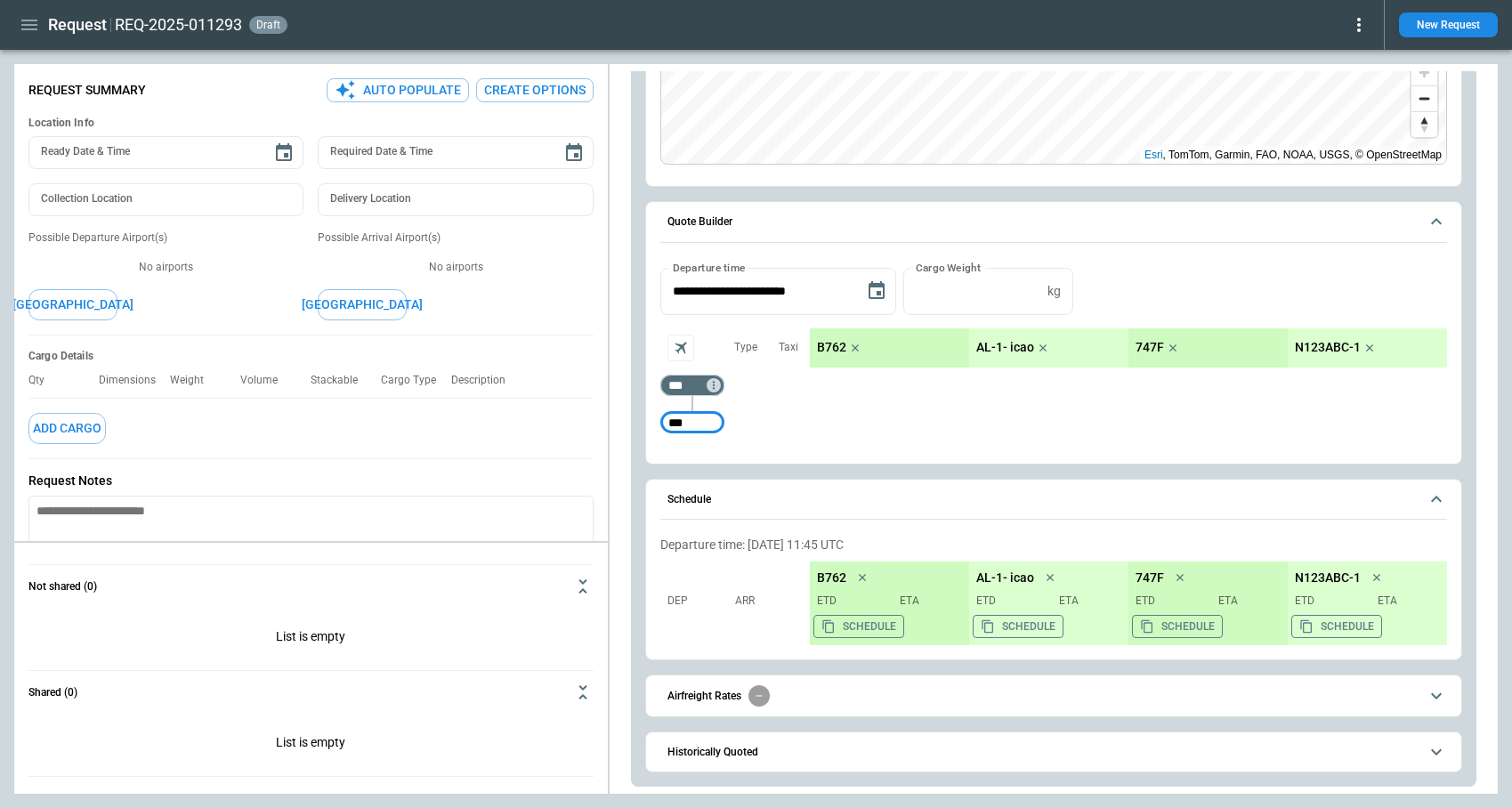
type input "***"
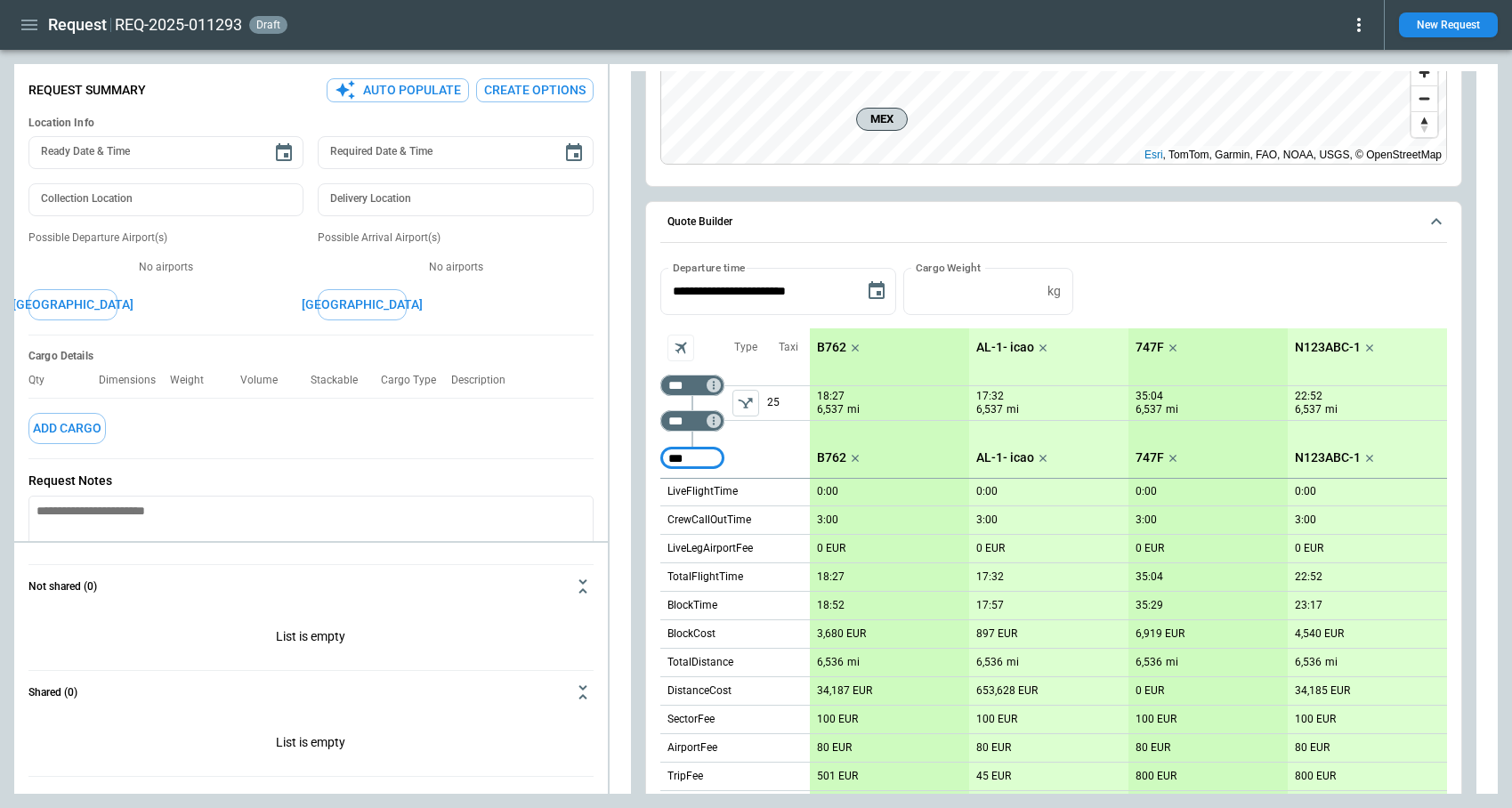
type input "***"
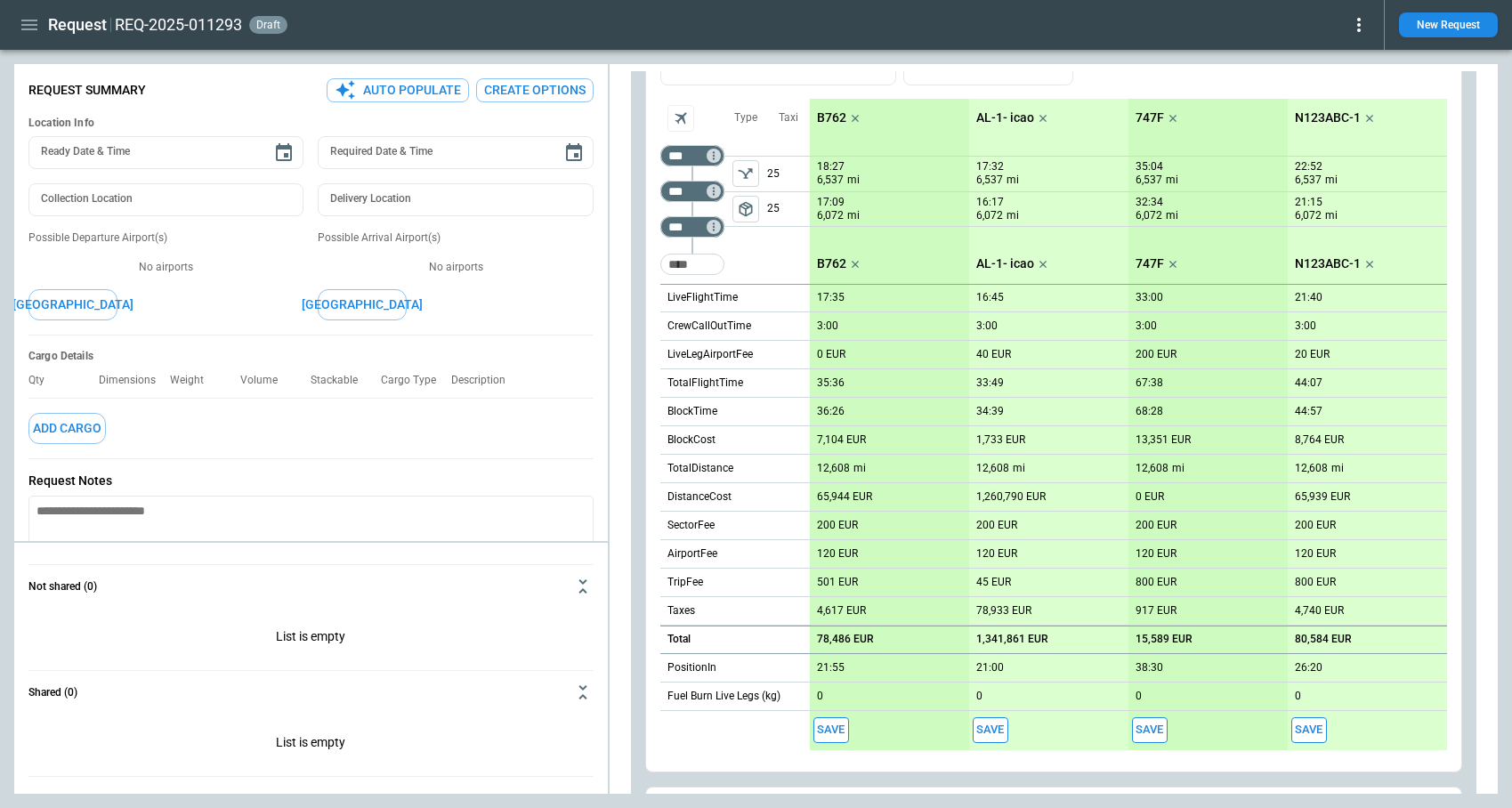
click at [1322, 118] on p "N123ABC-1" at bounding box center [1328, 117] width 66 height 15
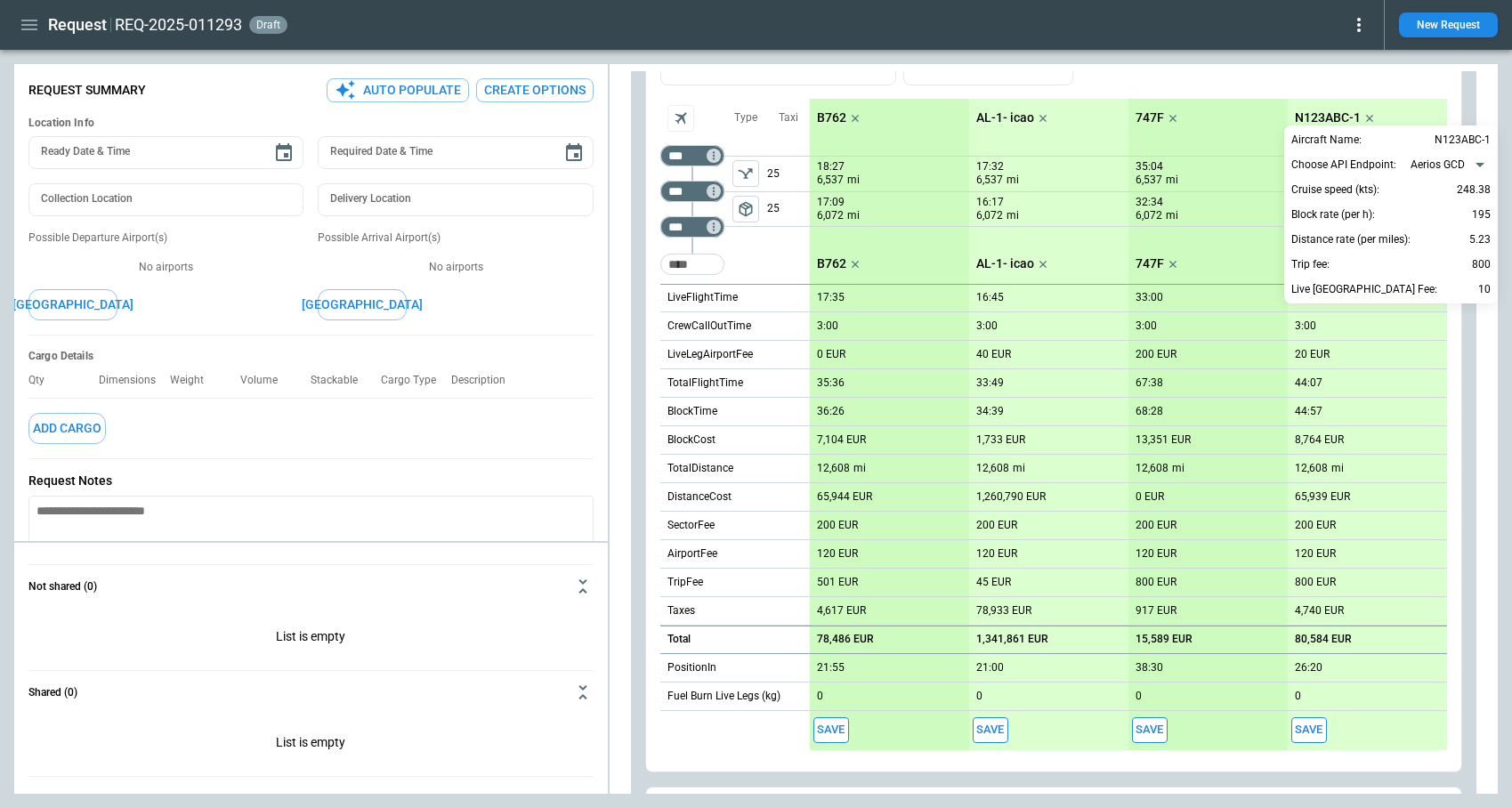
click at [1429, 161] on body "**********" at bounding box center [756, 404] width 1512 height 808
click at [1434, 218] on li "ForeFlight" at bounding box center [1451, 219] width 91 height 26
type input "**********"
click at [1292, 78] on div at bounding box center [756, 404] width 1512 height 808
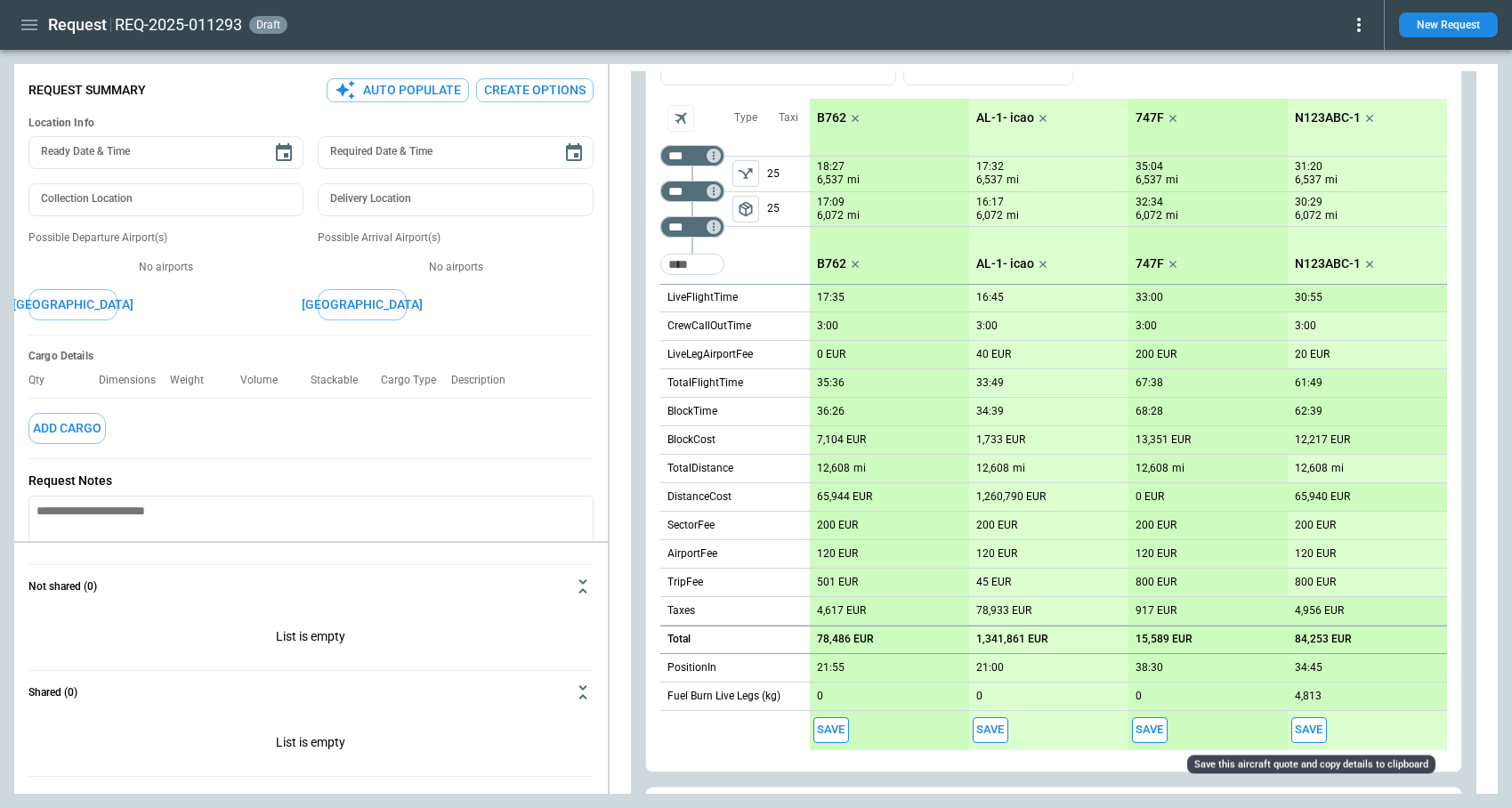
click at [1310, 733] on button "Save" at bounding box center [1309, 730] width 36 height 26
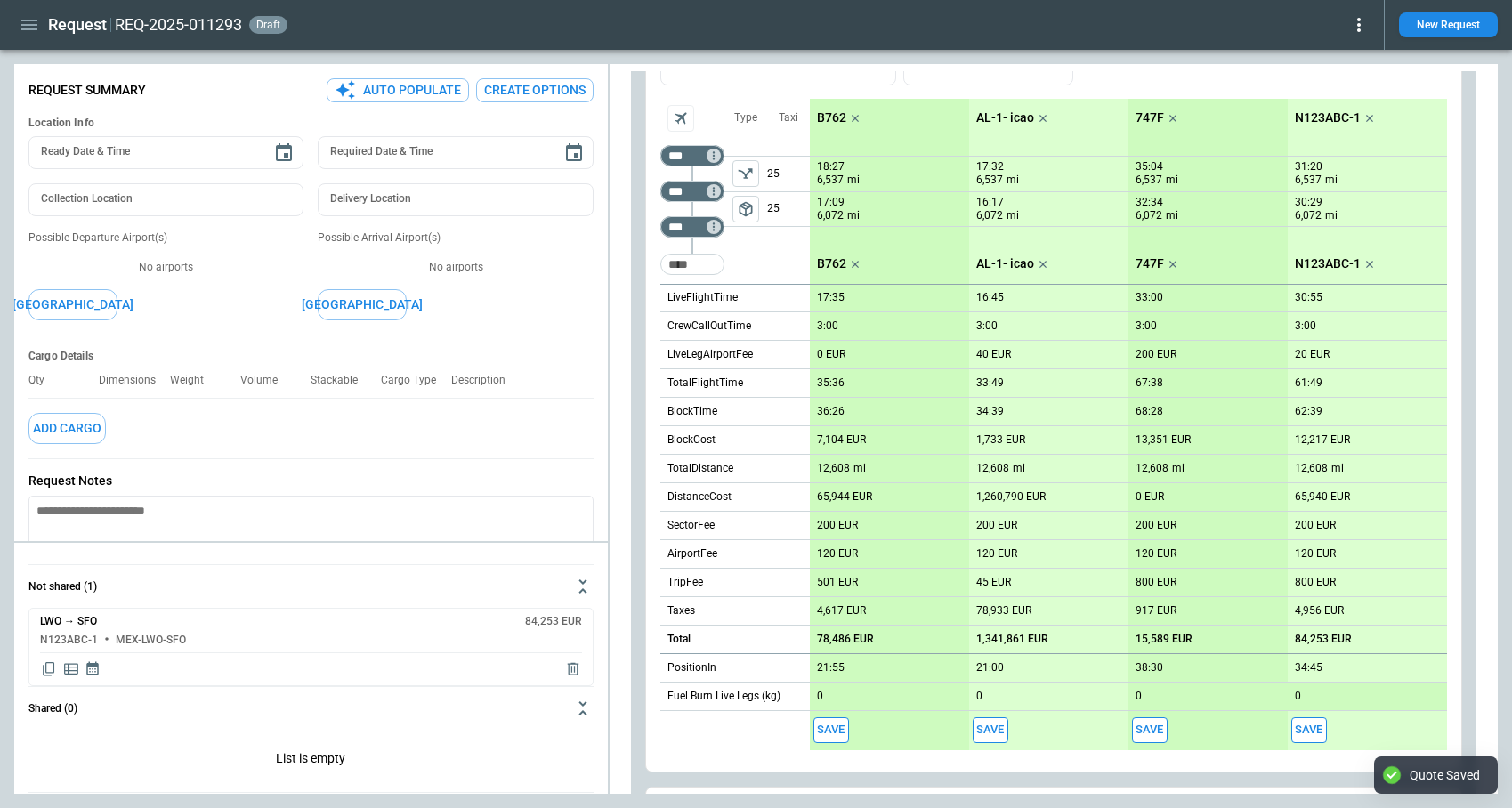
type textarea "*"
click at [31, 32] on icon "button" at bounding box center [30, 25] width 22 height 22
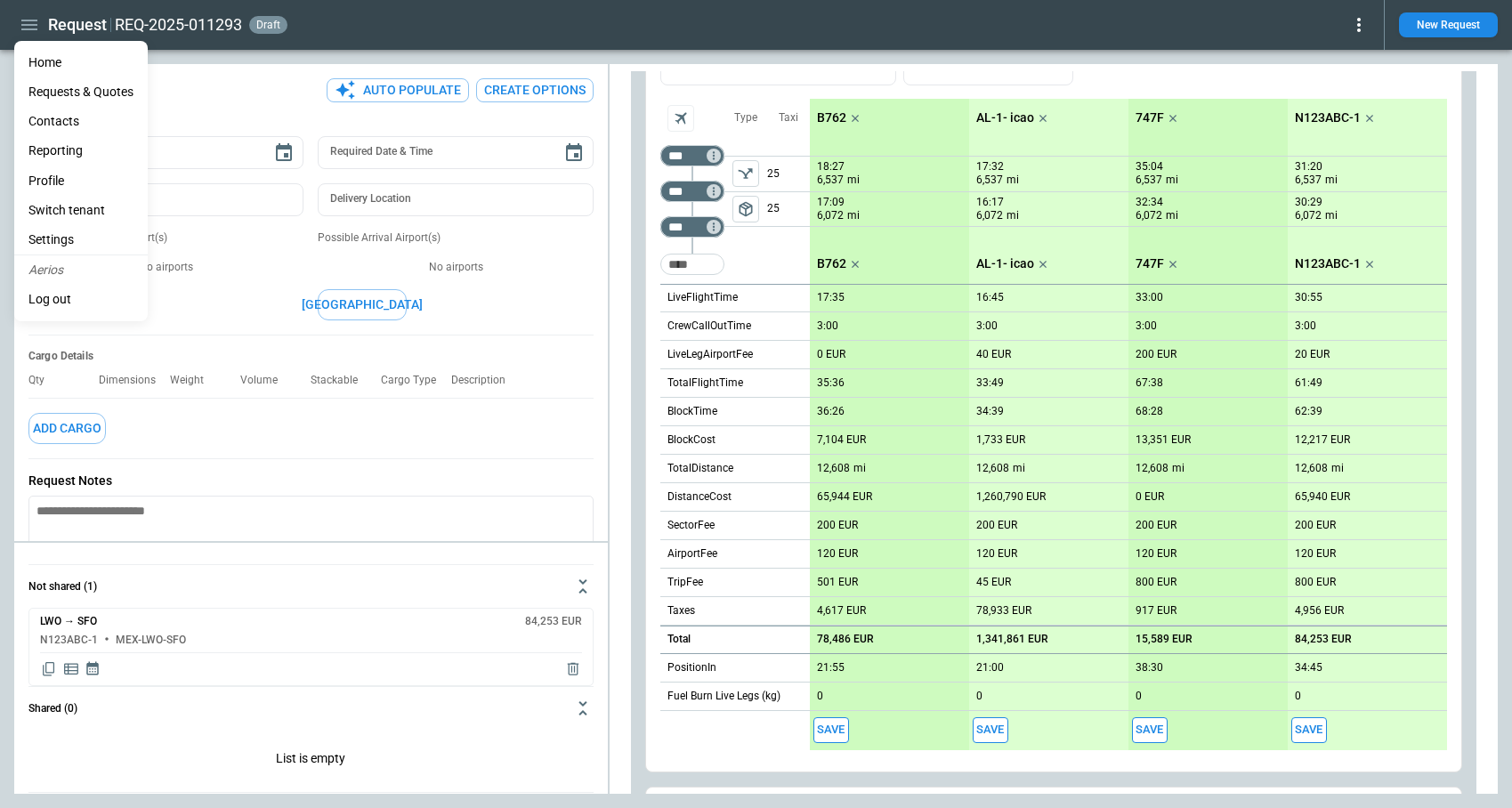
click at [59, 64] on li "Home" at bounding box center [80, 63] width 133 height 30
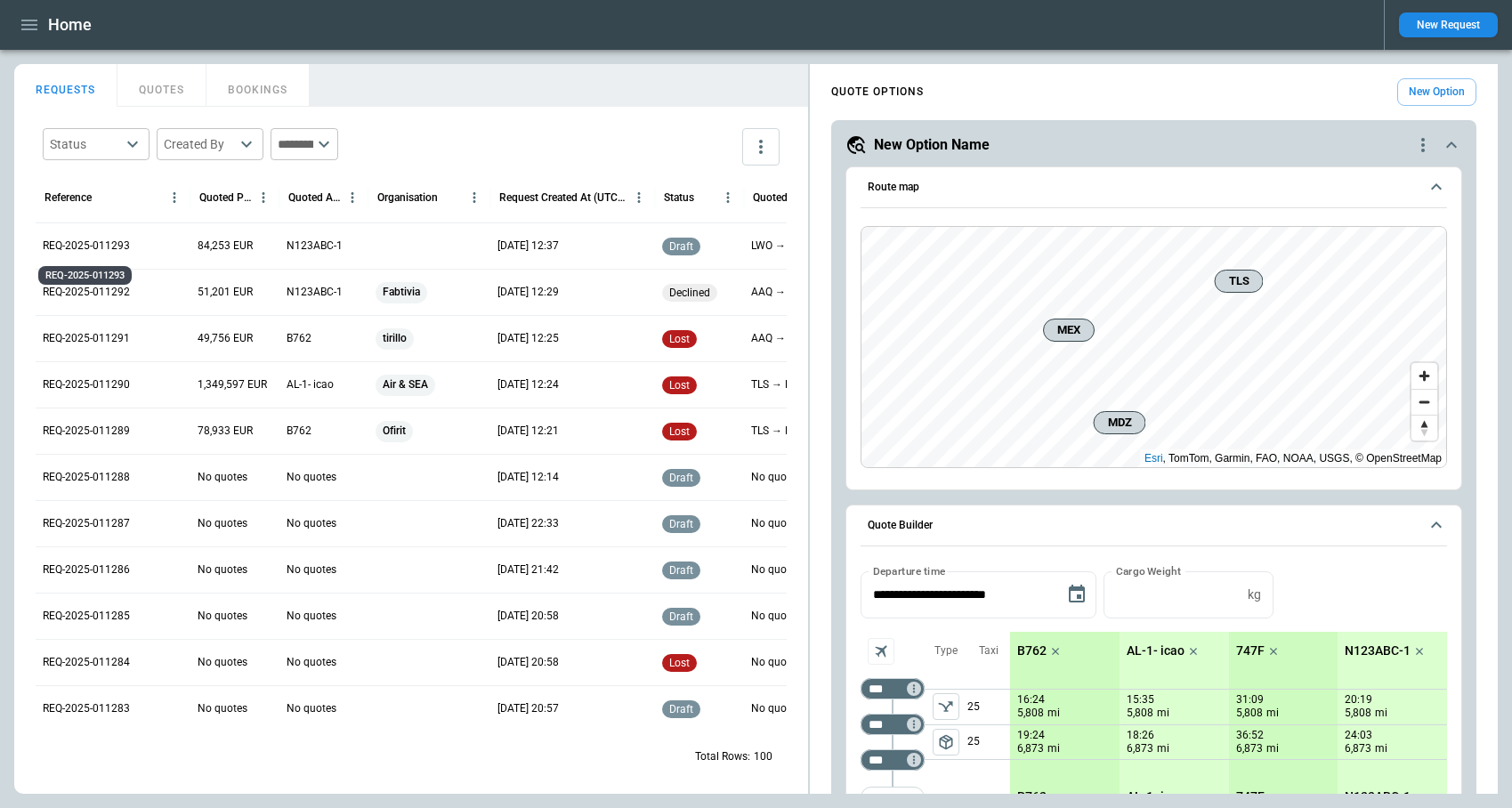
click at [100, 249] on p "REQ-2025-011293" at bounding box center [86, 246] width 87 height 15
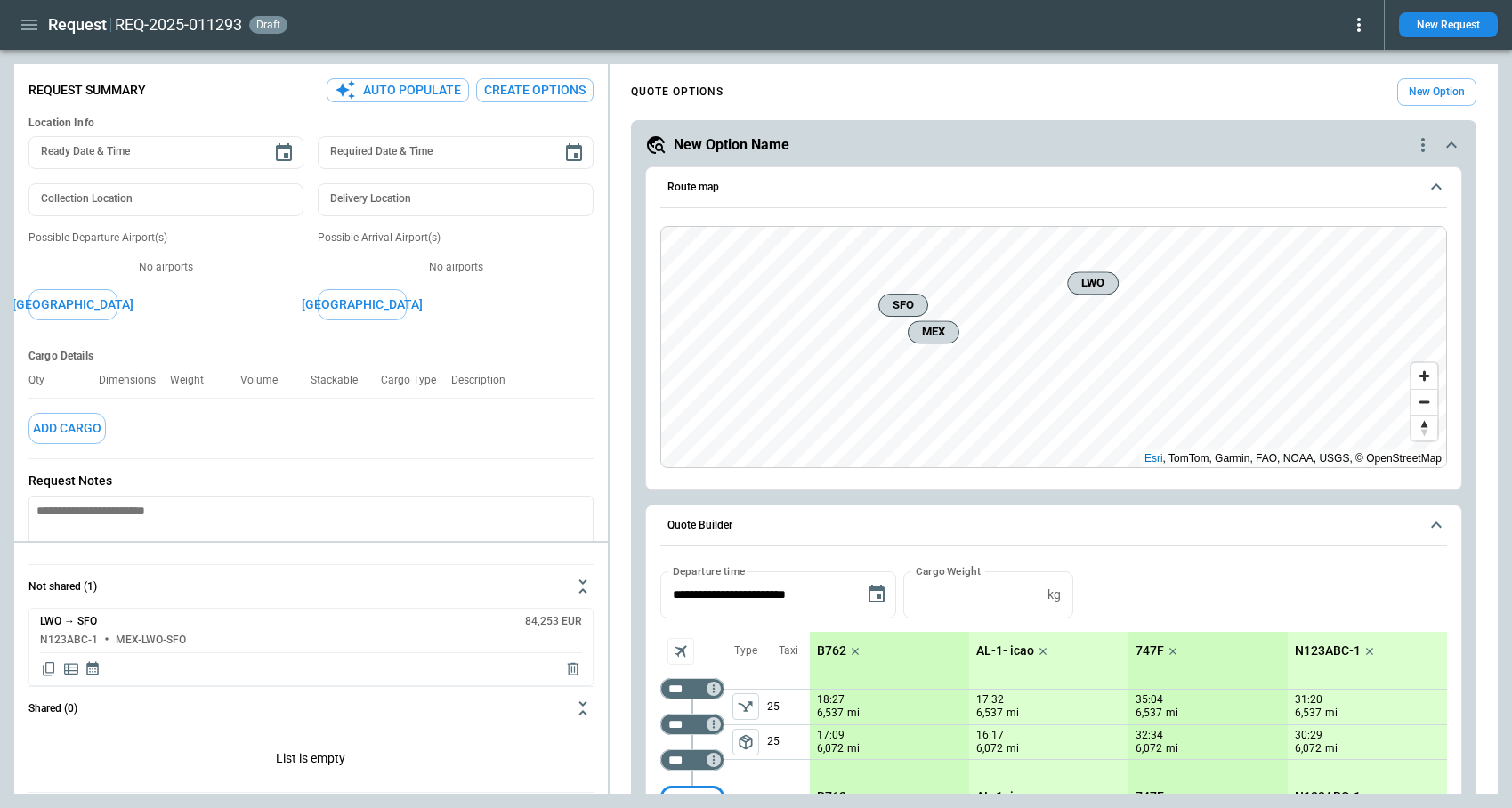
click at [1368, 28] on icon at bounding box center [1359, 25] width 22 height 22
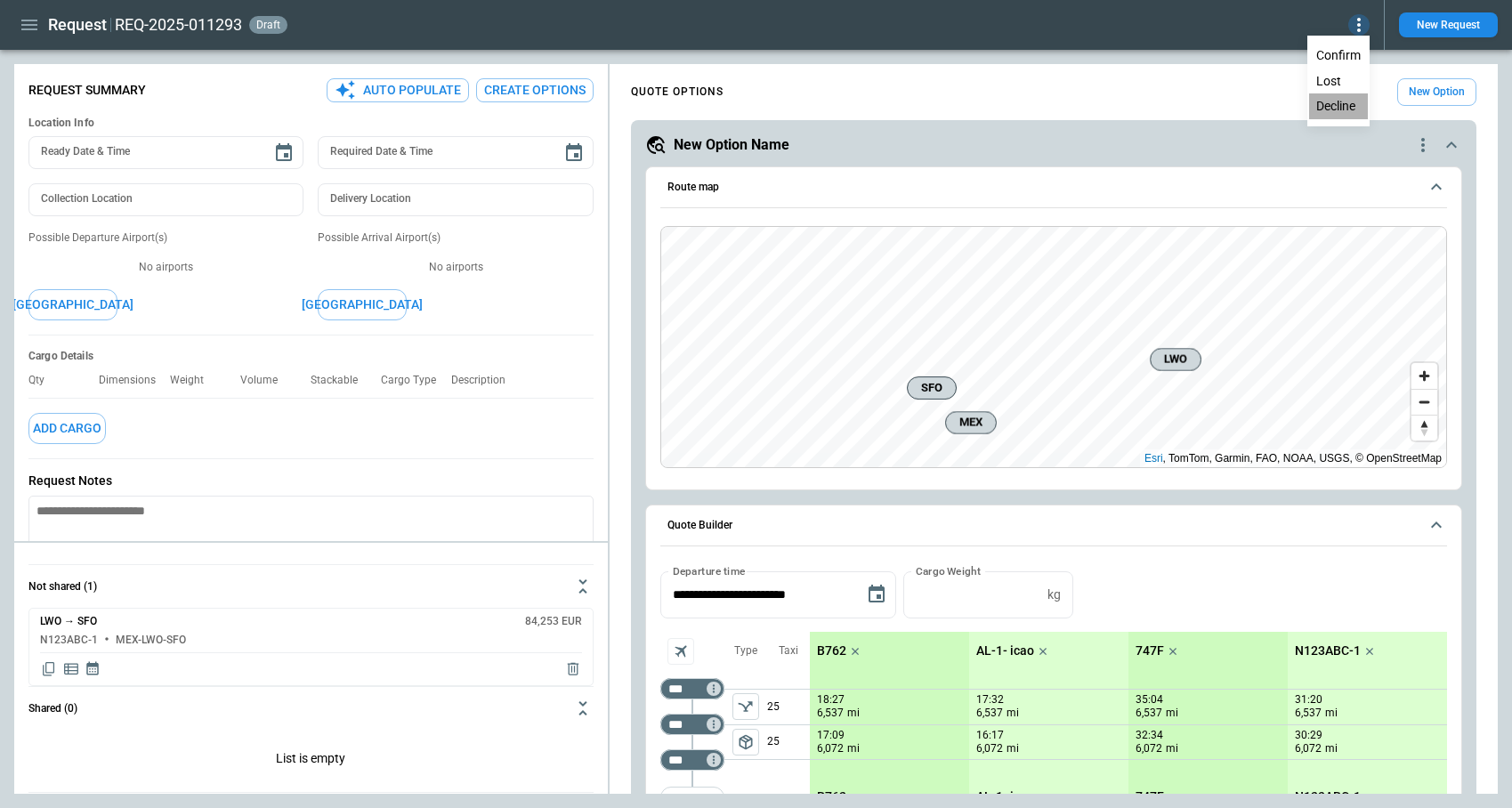
click at [1336, 105] on button "Decline" at bounding box center [1338, 107] width 59 height 26
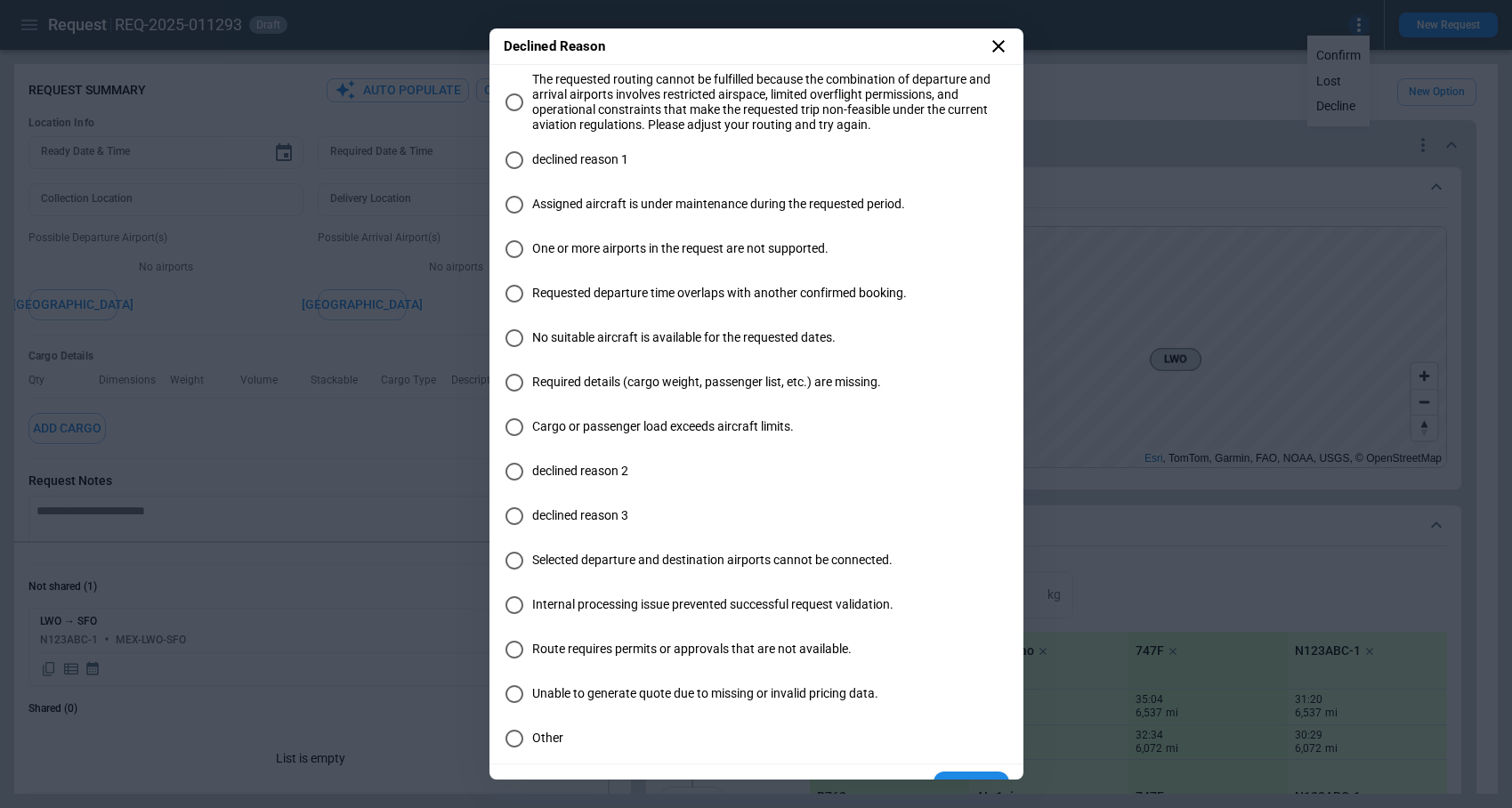
click at [545, 163] on span "declined reason 1" at bounding box center [580, 159] width 96 height 15
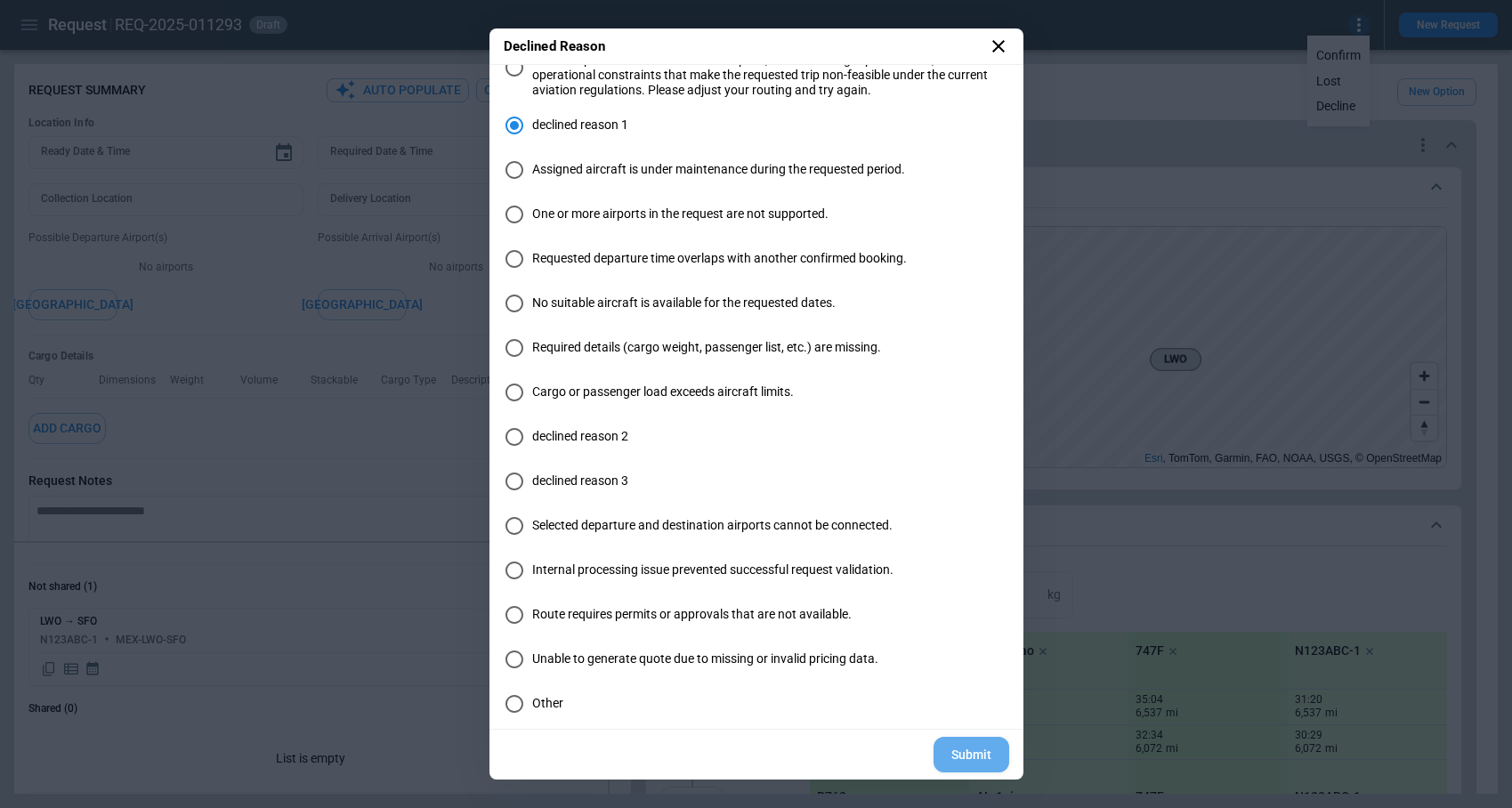
click at [988, 751] on button "Submit" at bounding box center [971, 755] width 76 height 37
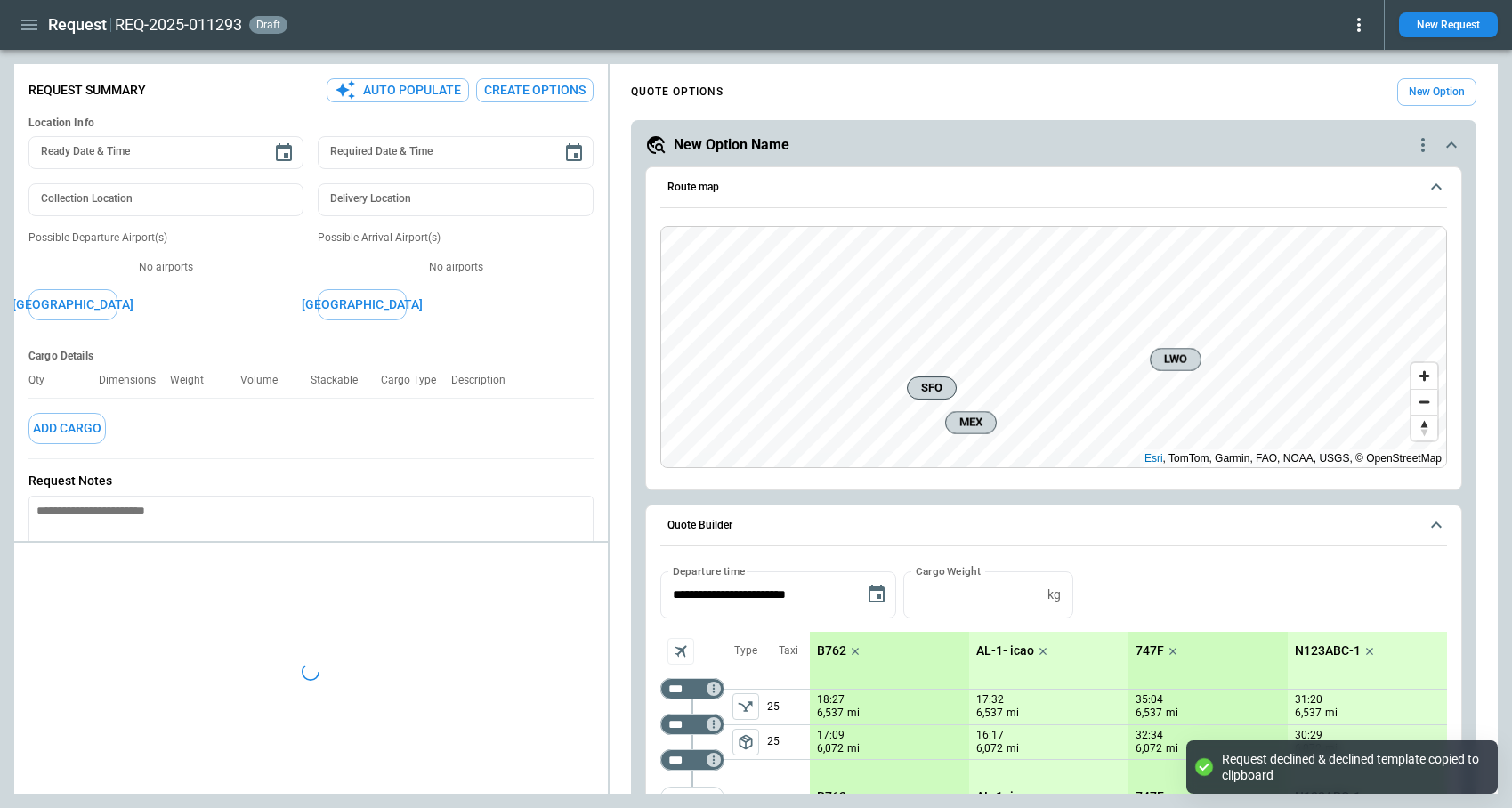
type textarea "*"
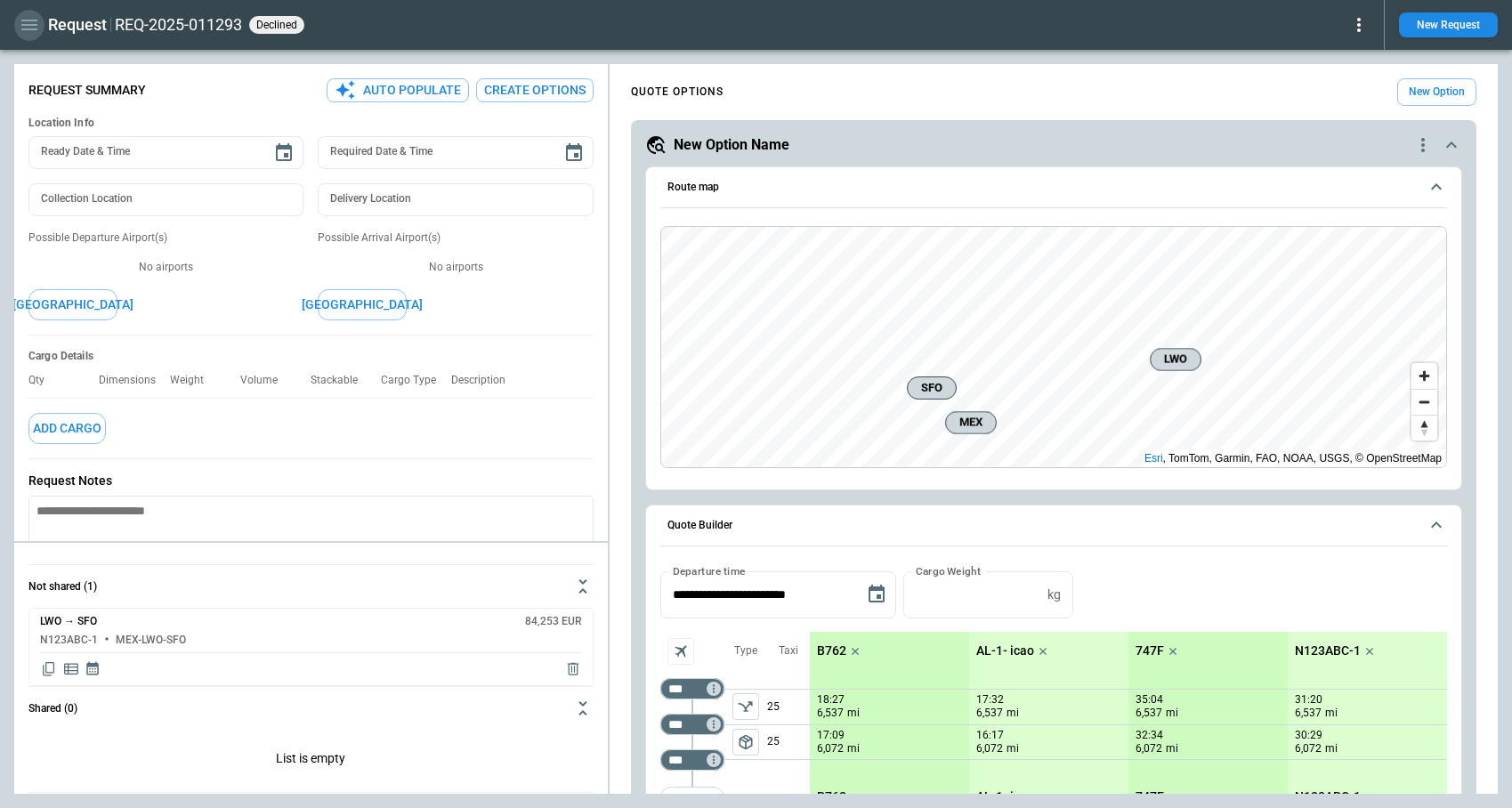
click at [18, 23] on button "button" at bounding box center [29, 26] width 31 height 32
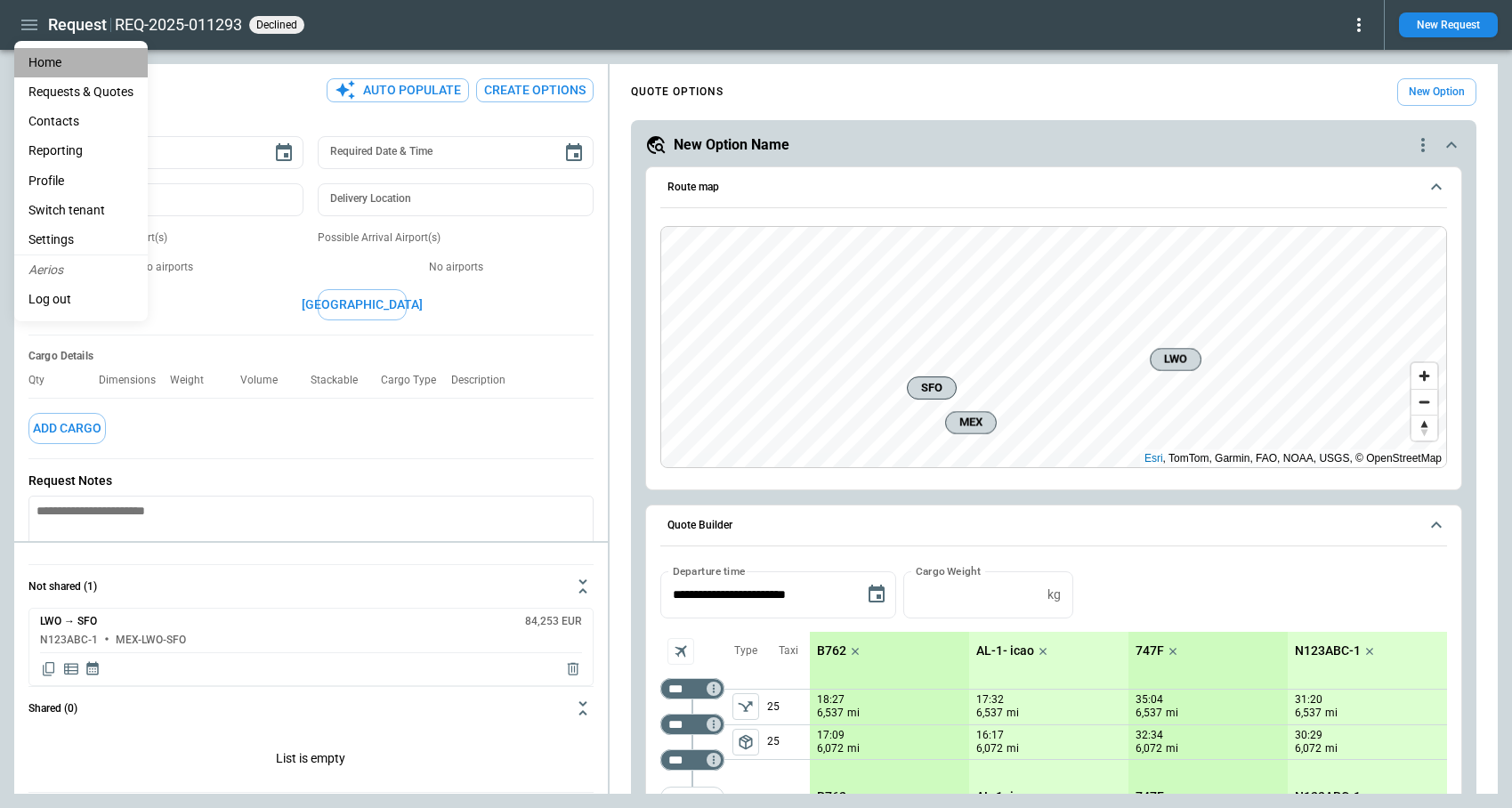
click at [43, 61] on li "Home" at bounding box center [80, 63] width 133 height 30
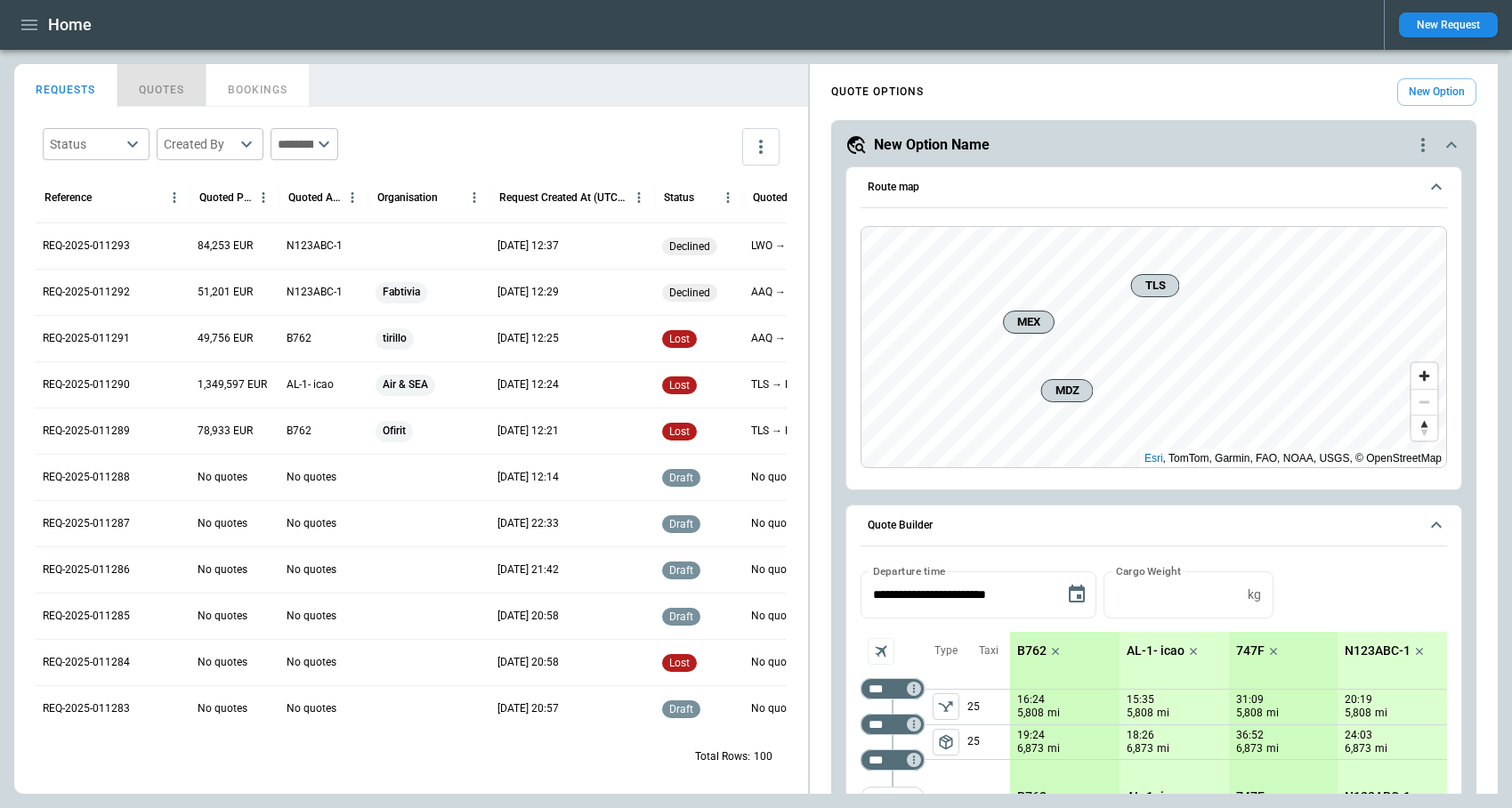
click at [171, 87] on button "QUOTES" at bounding box center [162, 85] width 89 height 42
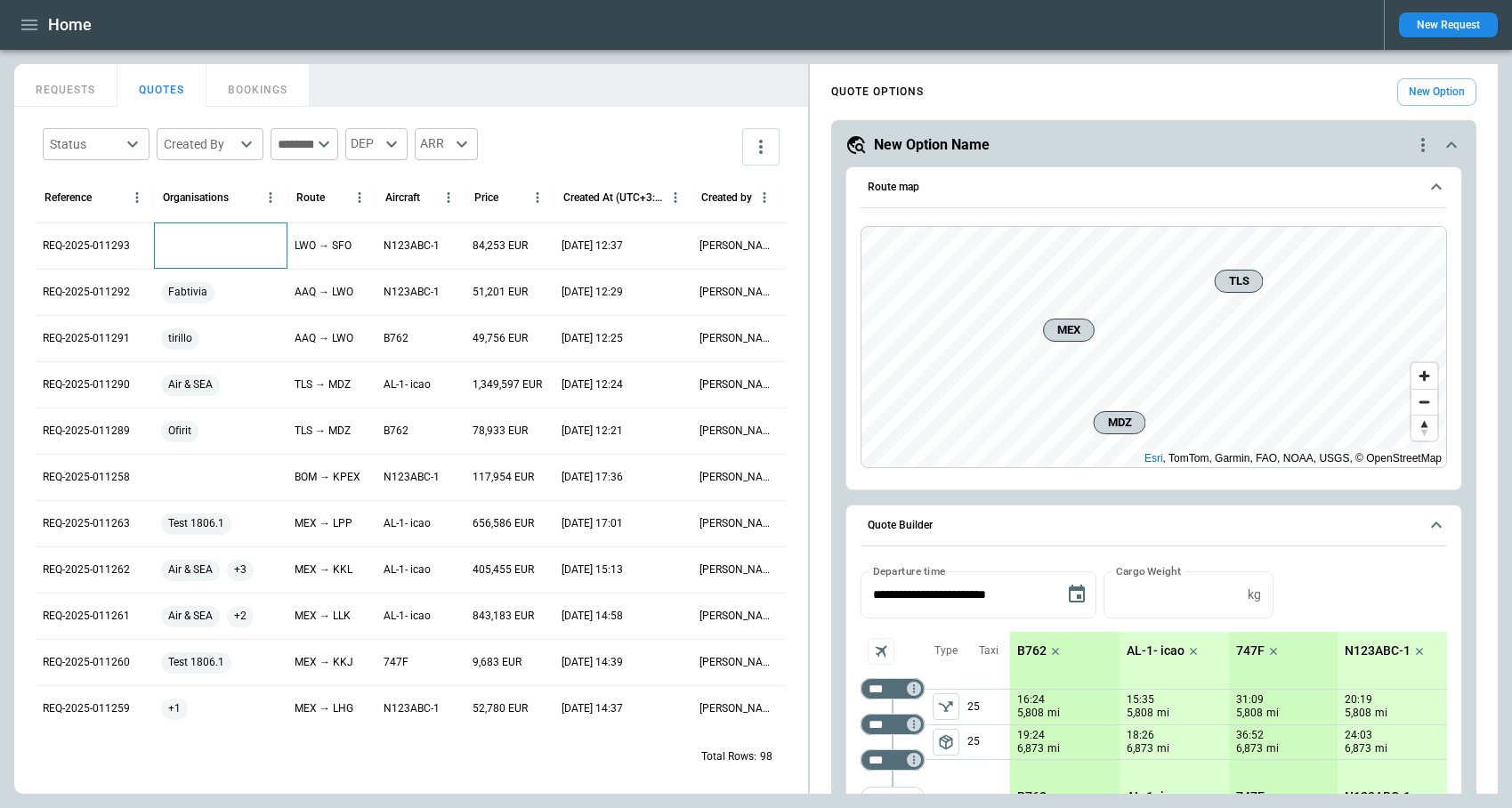
click at [195, 244] on div at bounding box center [220, 246] width 133 height 46
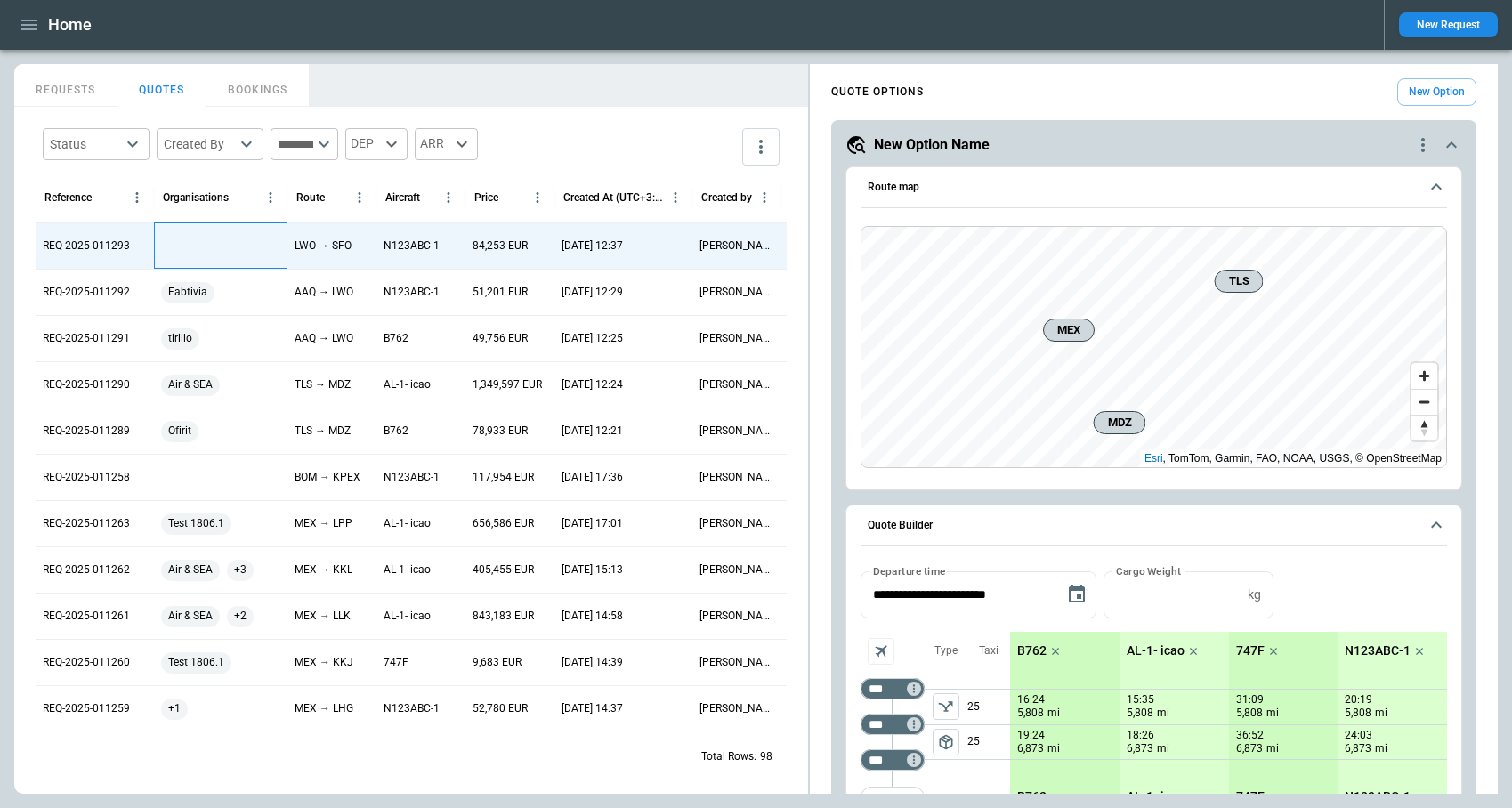
click at [195, 244] on div at bounding box center [220, 246] width 133 height 46
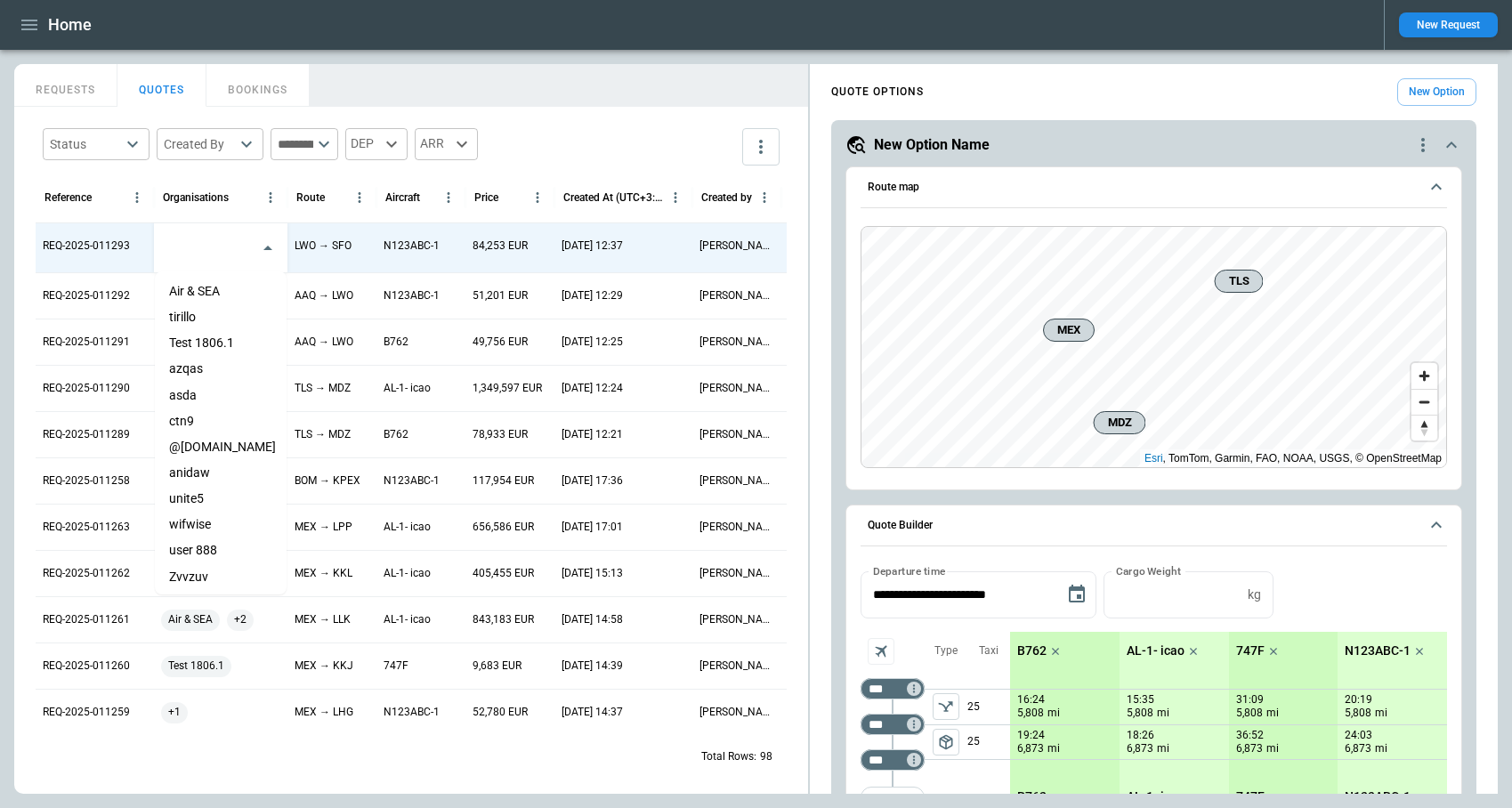
click at [198, 398] on li "asda" at bounding box center [221, 396] width 132 height 26
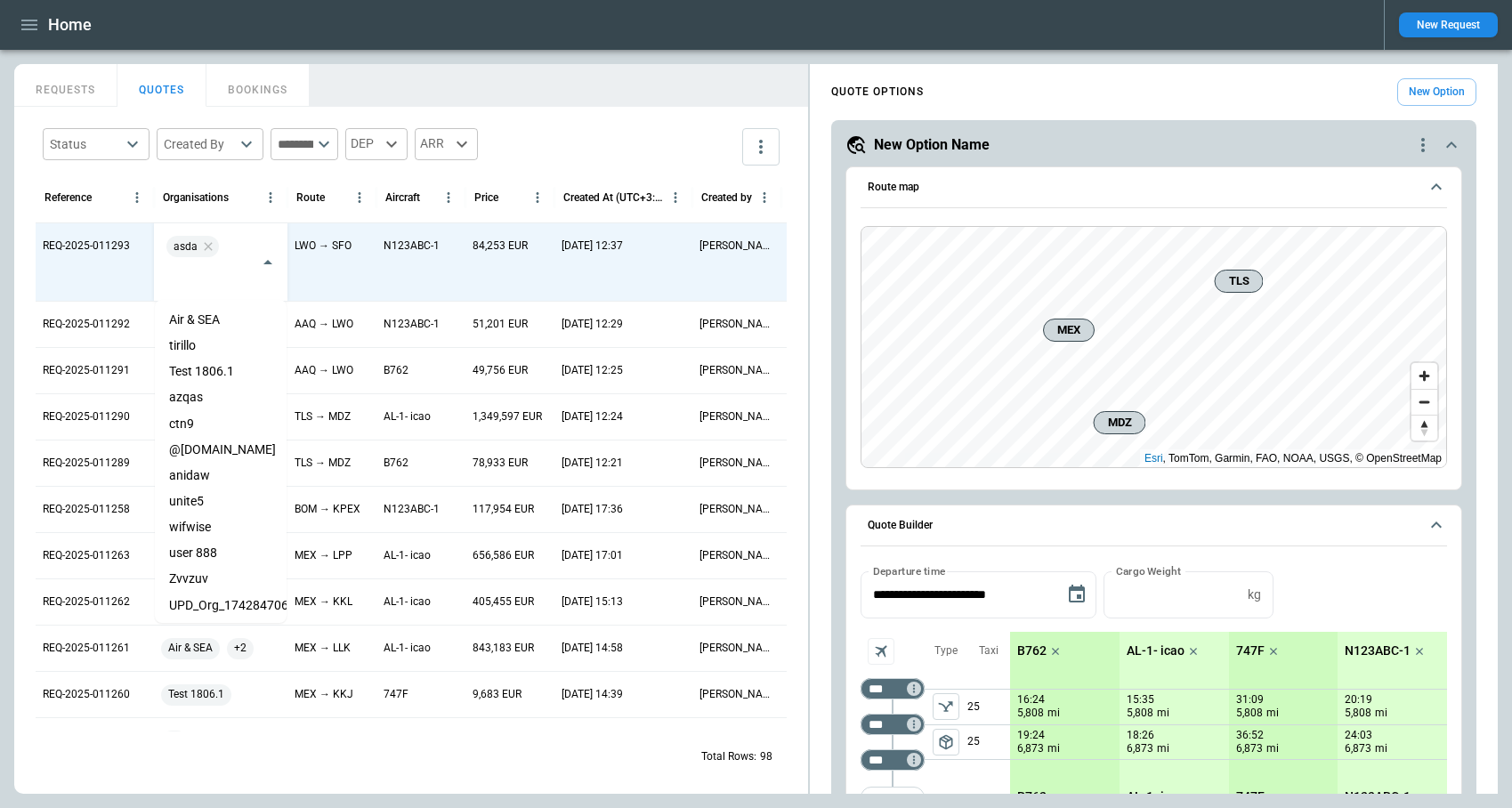
click at [504, 87] on div "REQUESTS QUOTES BOOKINGS" at bounding box center [410, 83] width 794 height 38
click at [616, 123] on div "Status ​ Created By ​ ​ DEP ARR" at bounding box center [411, 147] width 752 height 51
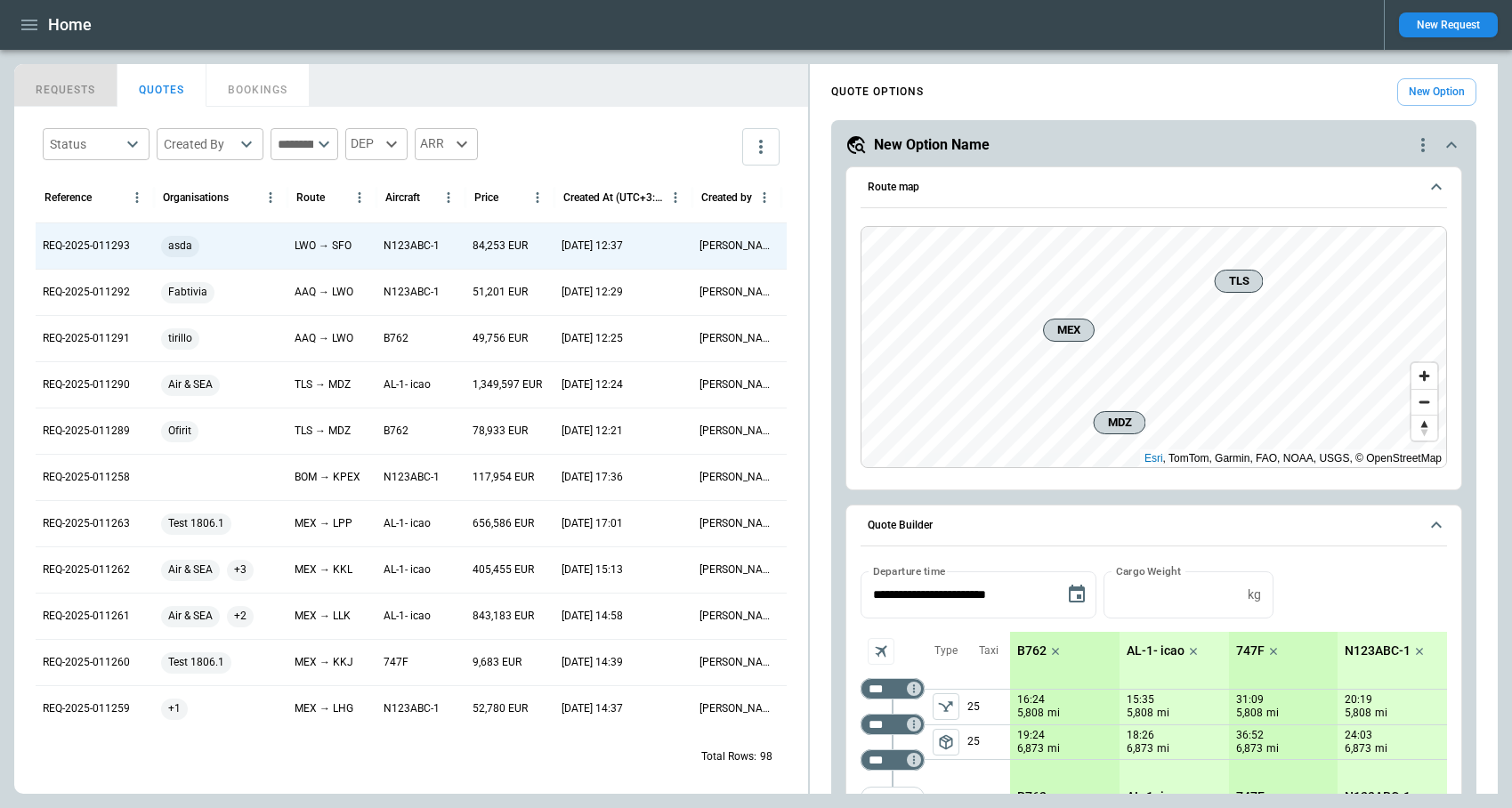
click at [80, 96] on button "REQUESTS" at bounding box center [65, 85] width 104 height 42
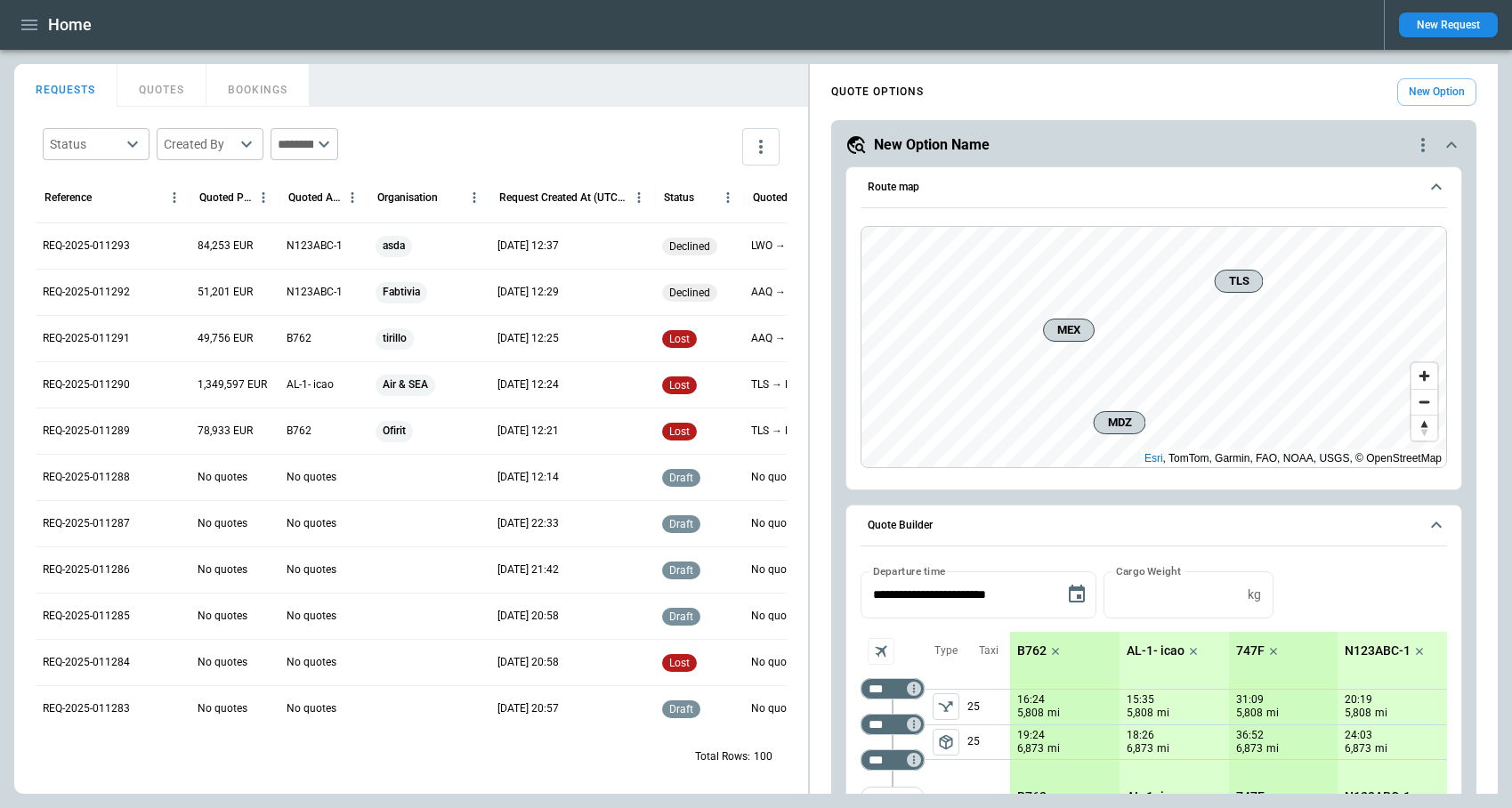
scroll to position [0, 196]
click at [88, 251] on p "REQ-2025-011293" at bounding box center [86, 246] width 87 height 15
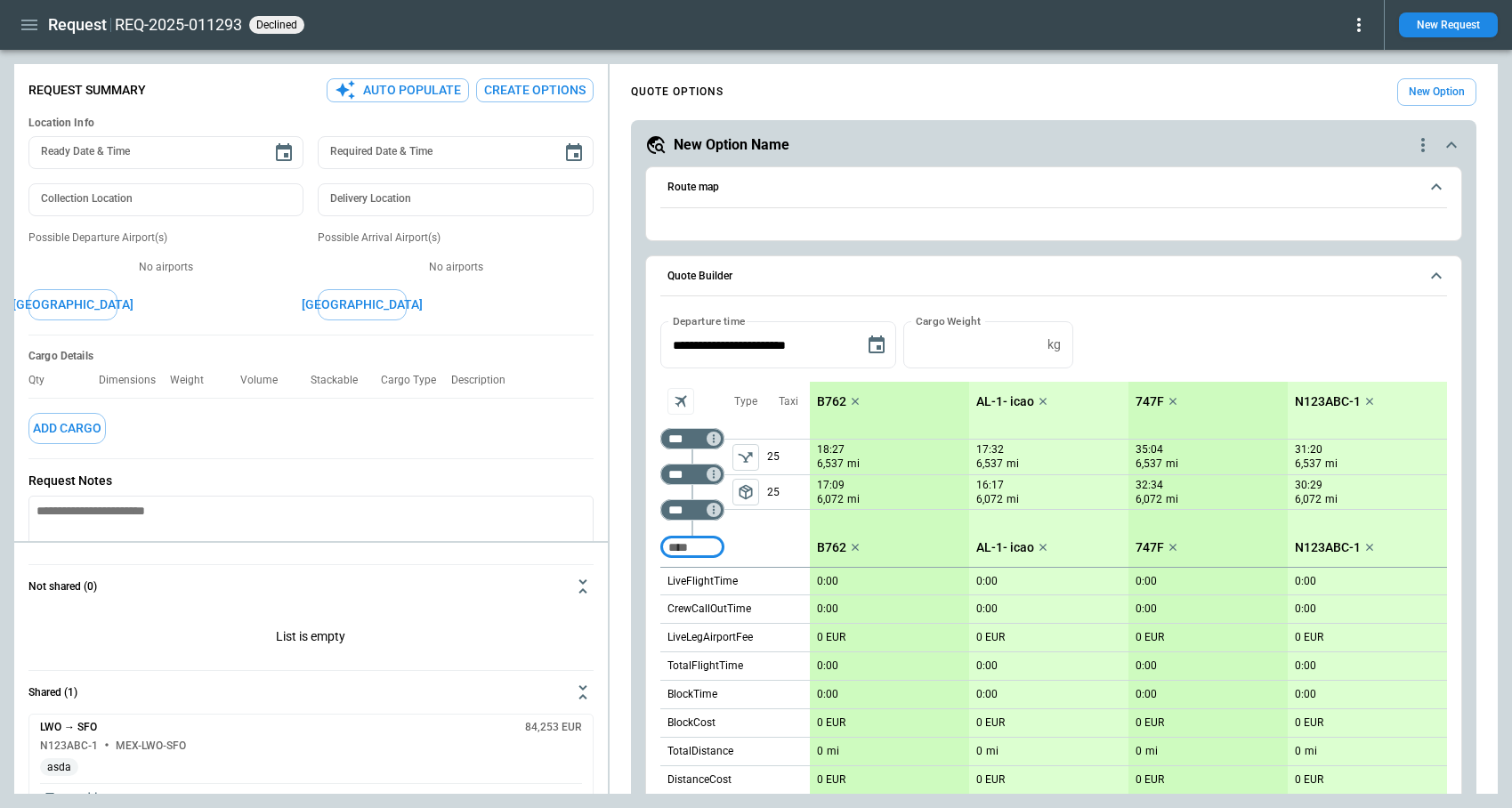
type textarea "*"
type input "**********"
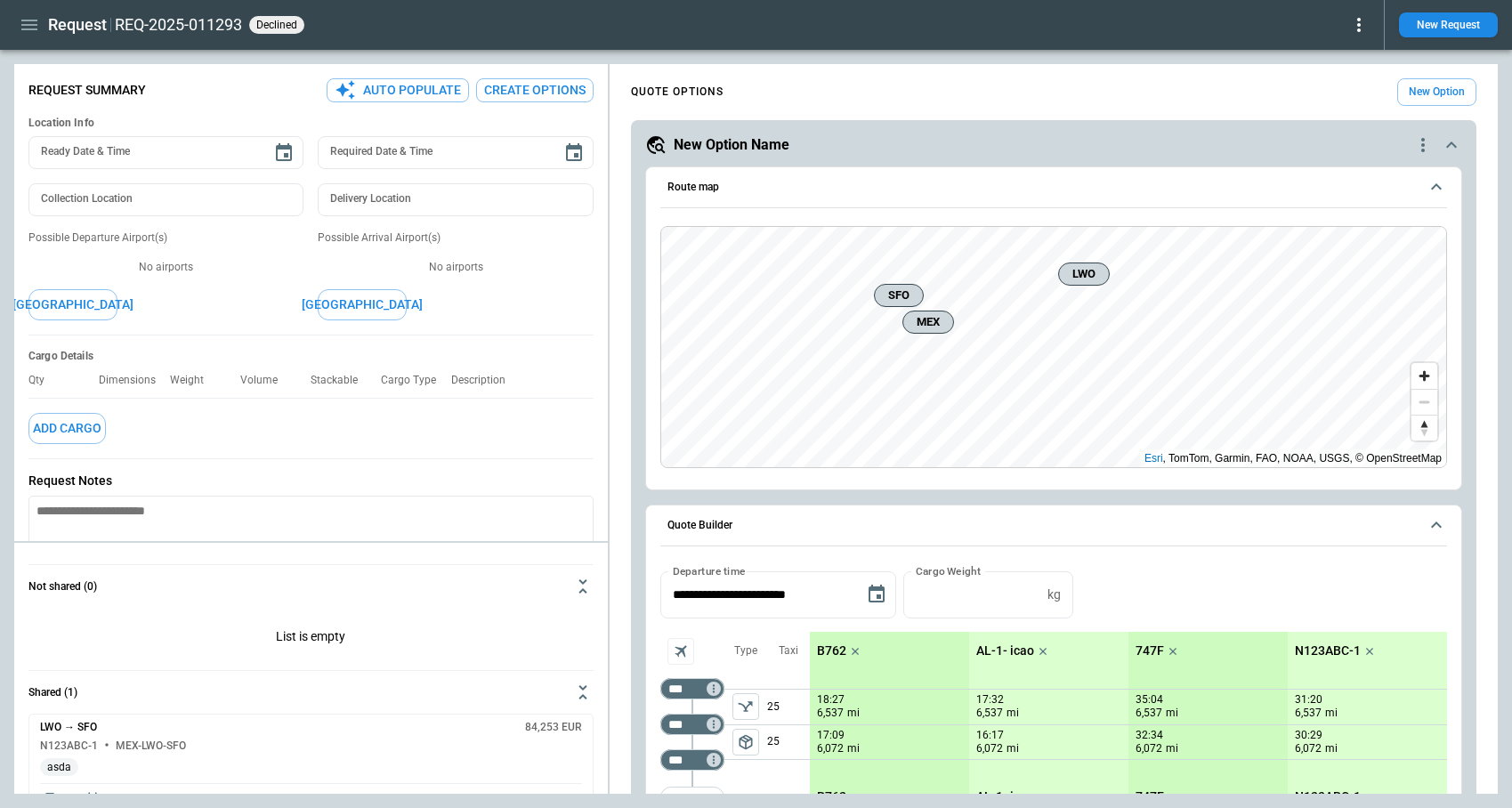
click at [1357, 28] on icon at bounding box center [1359, 25] width 22 height 22
click at [1344, 62] on button "Reopen" at bounding box center [1339, 55] width 57 height 26
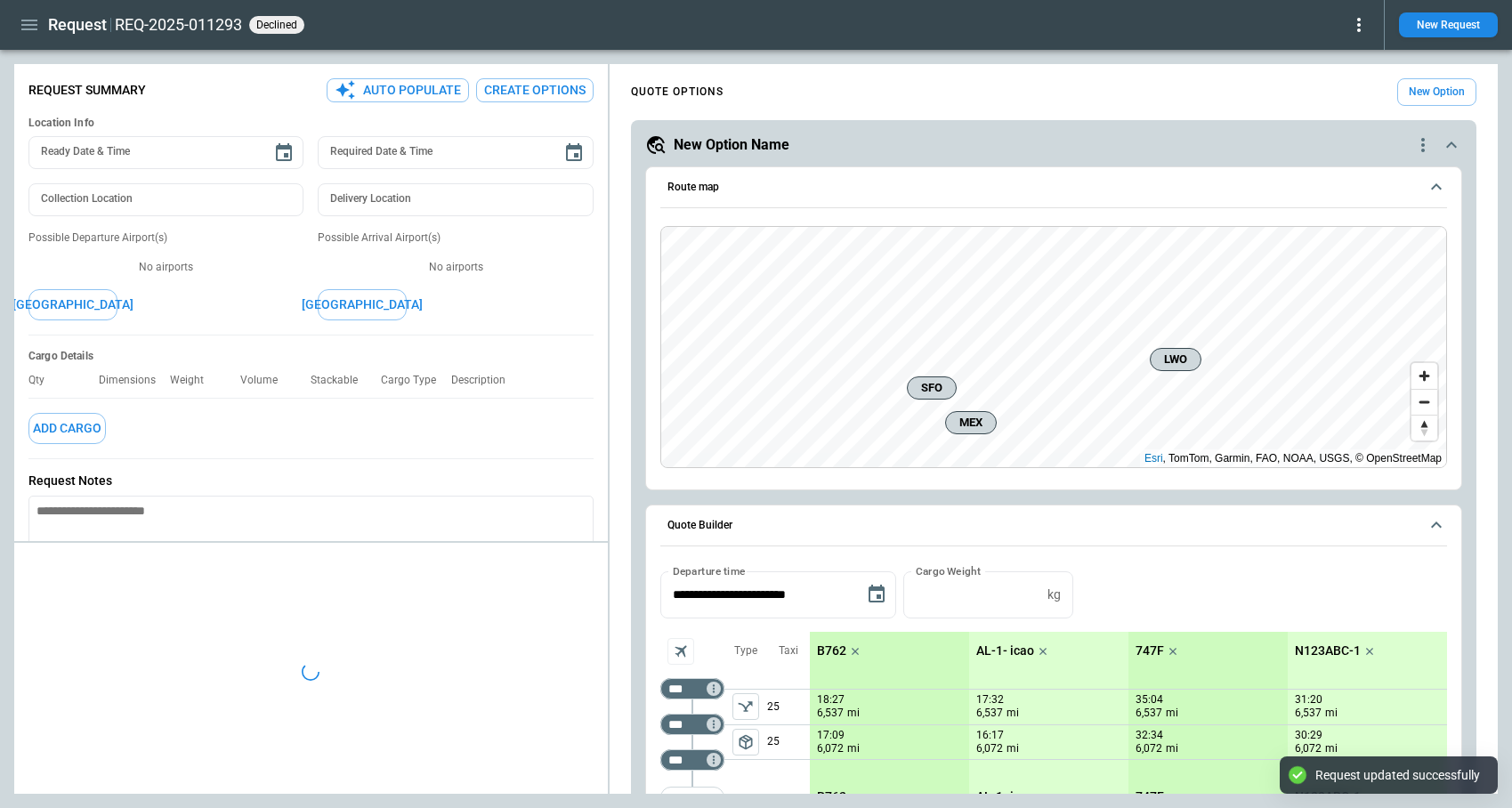
type textarea "*"
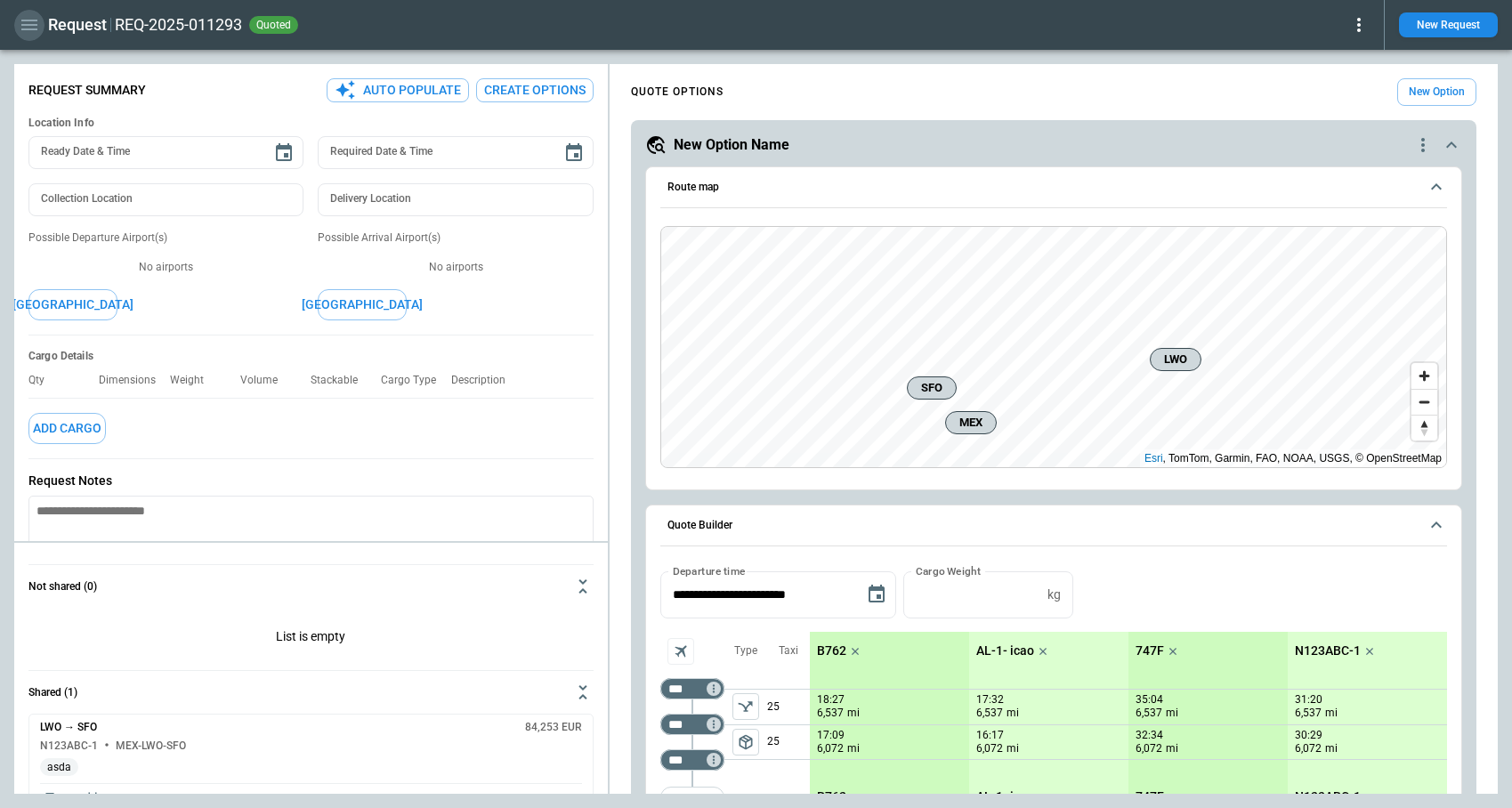
click at [24, 14] on icon "button" at bounding box center [30, 25] width 22 height 22
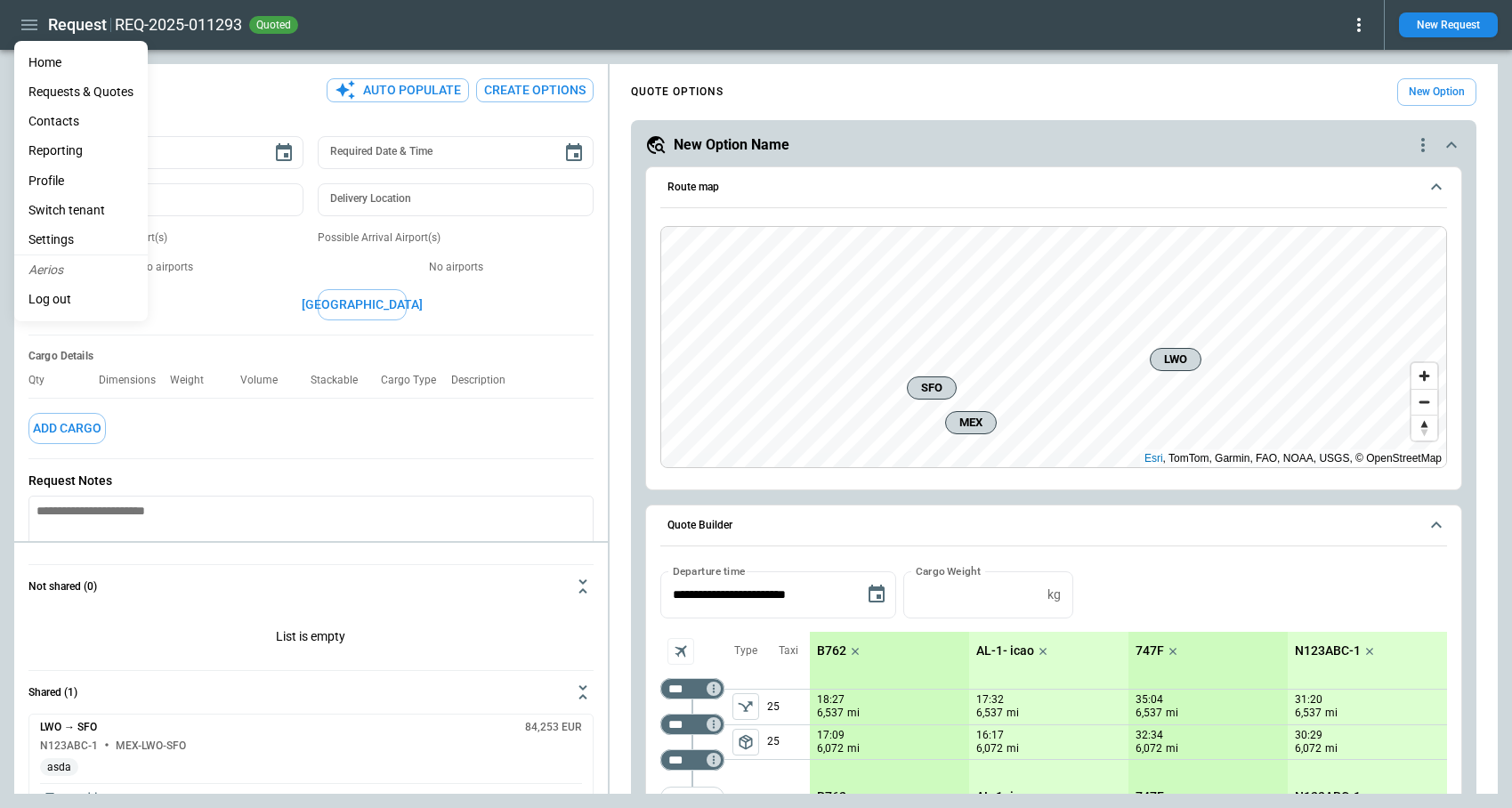
click at [68, 152] on li "Reporting" at bounding box center [80, 151] width 133 height 30
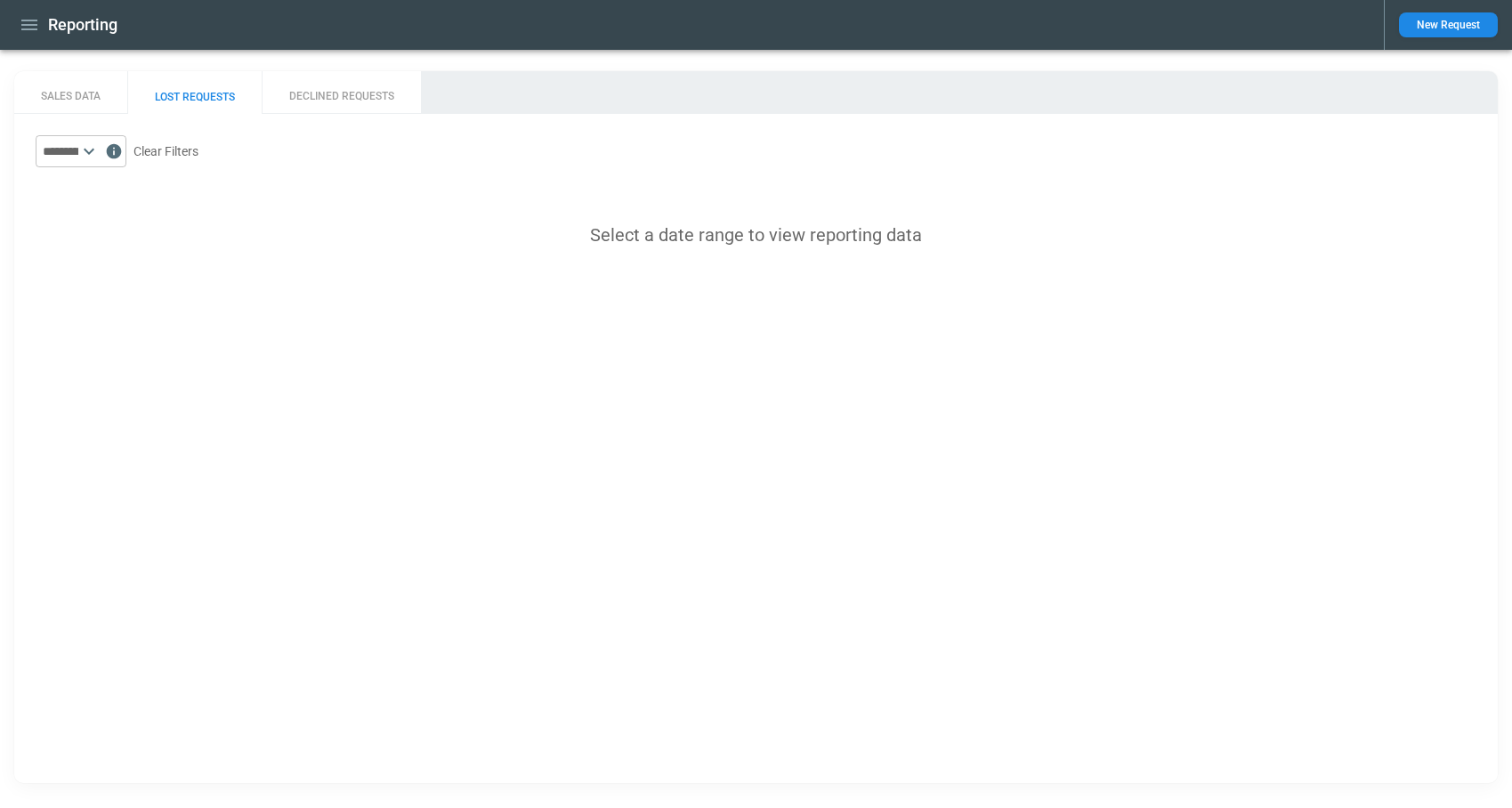
click at [359, 105] on button "DECLINED REQUESTS" at bounding box center [341, 92] width 160 height 42
click at [95, 150] on icon at bounding box center [89, 152] width 11 height 6
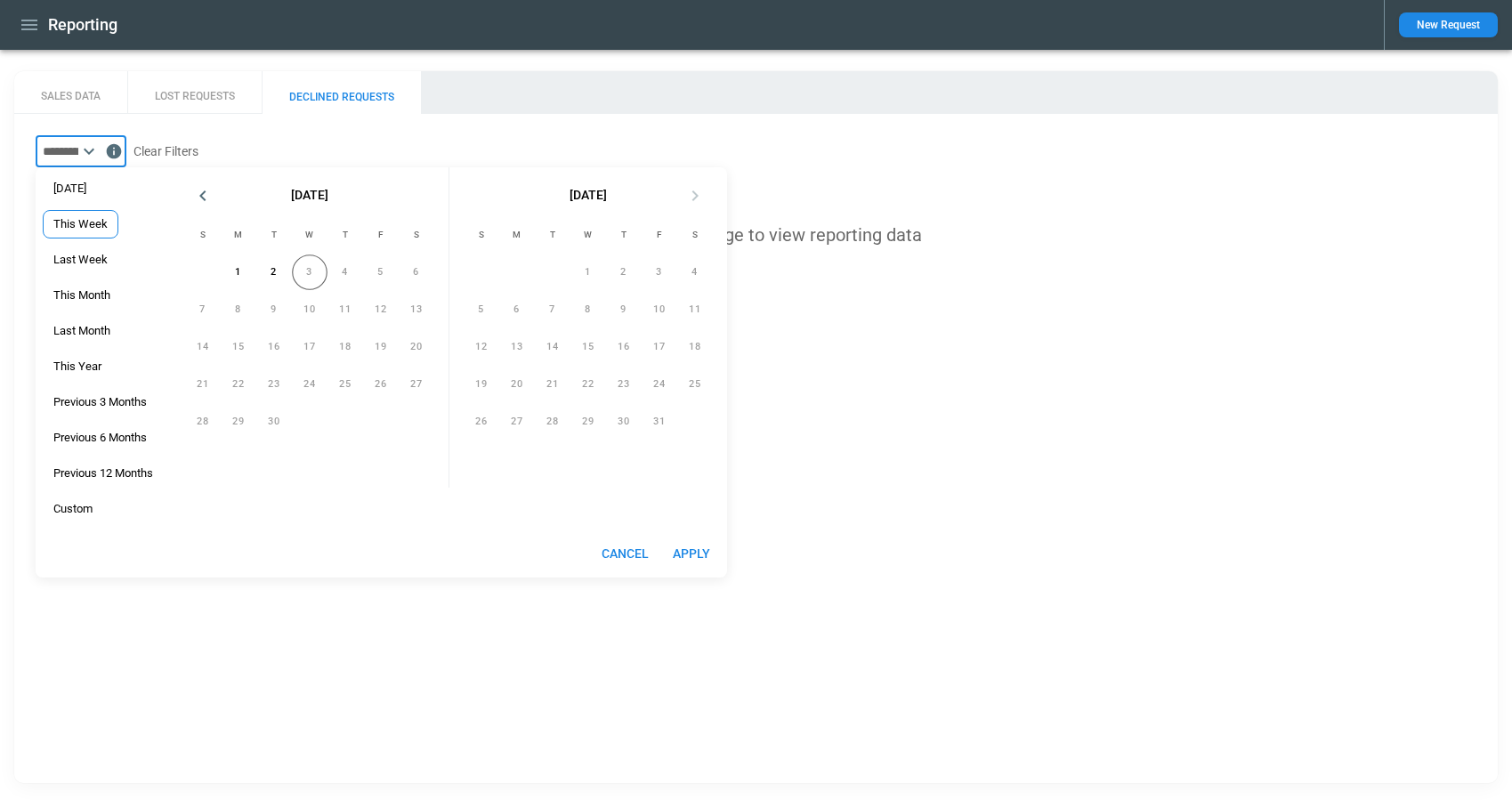
click at [111, 223] on span "This Week" at bounding box center [80, 224] width 74 height 14
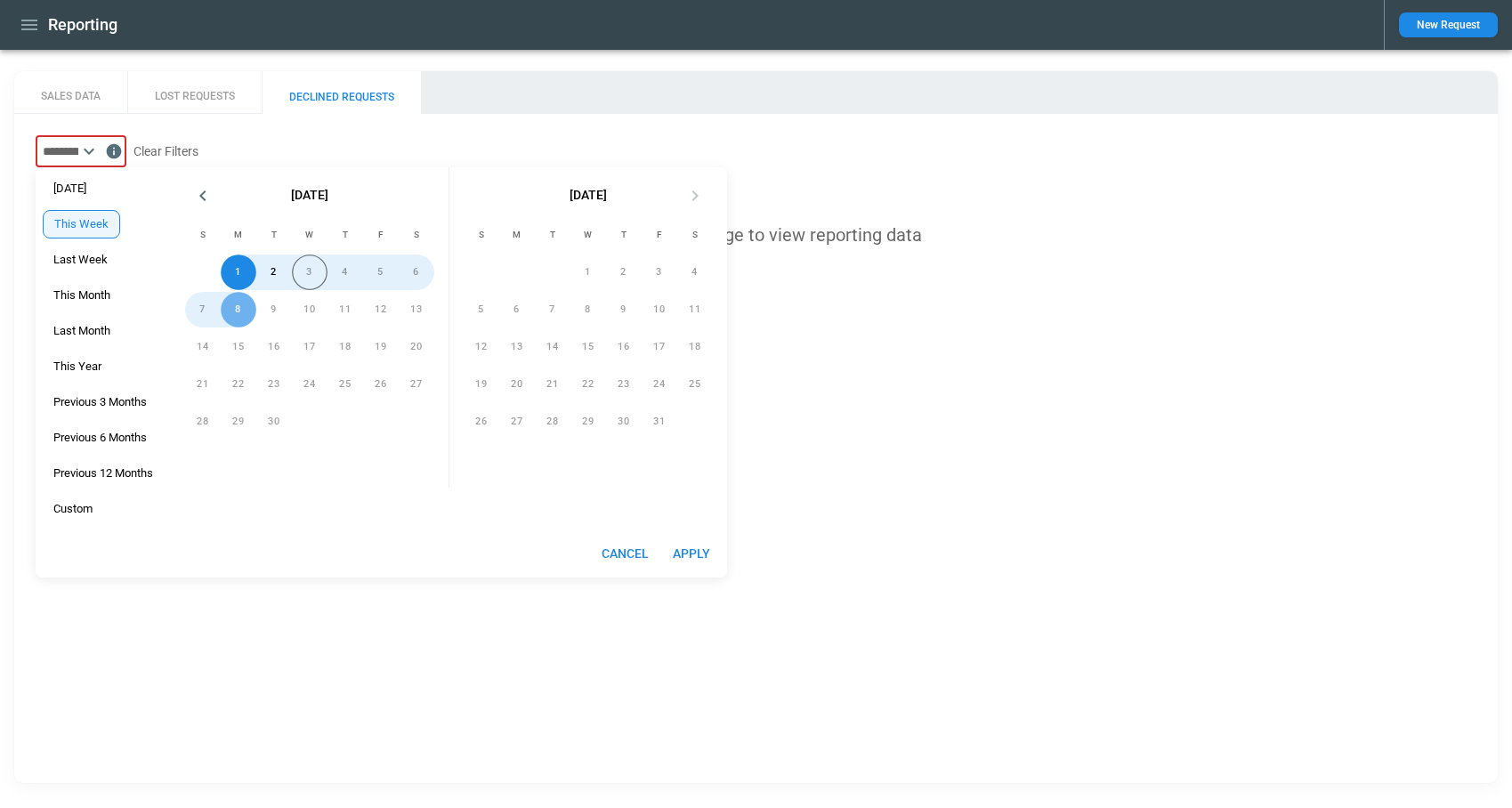
click at [704, 553] on button "Apply" at bounding box center [691, 553] width 57 height 33
type input "*********"
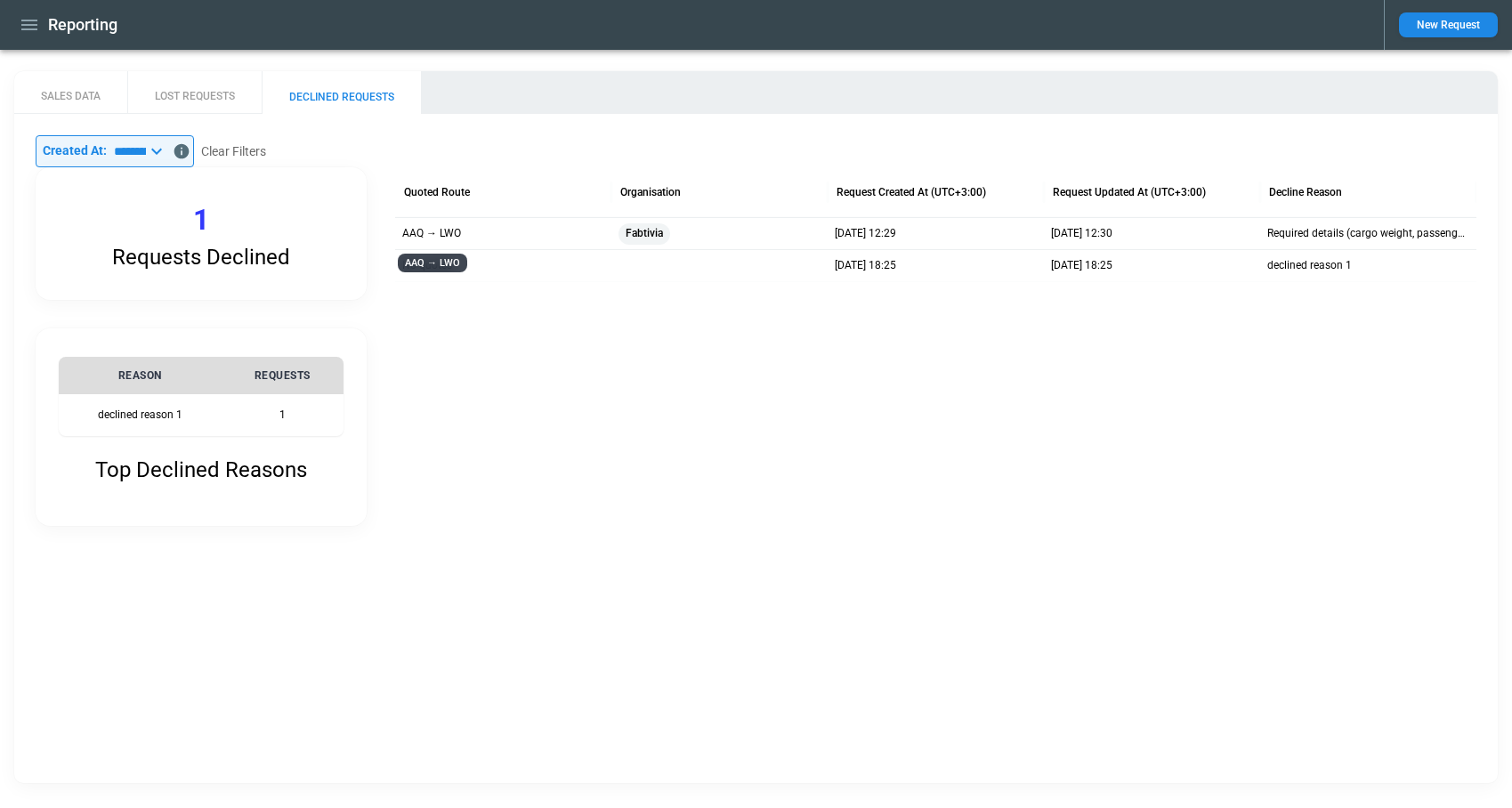
click at [445, 234] on p "AAQ → LWO" at bounding box center [432, 233] width 59 height 15
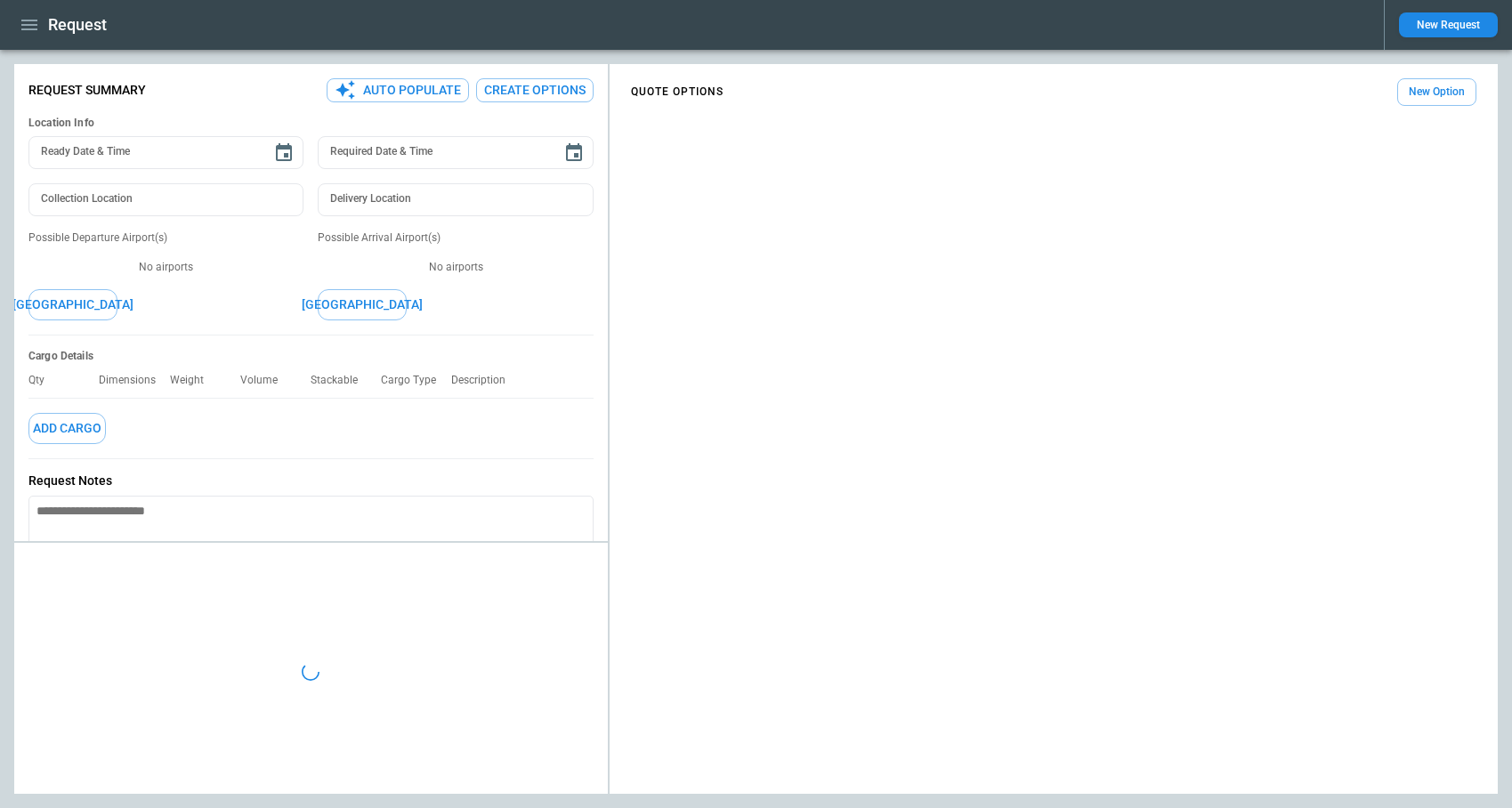
type textarea "*"
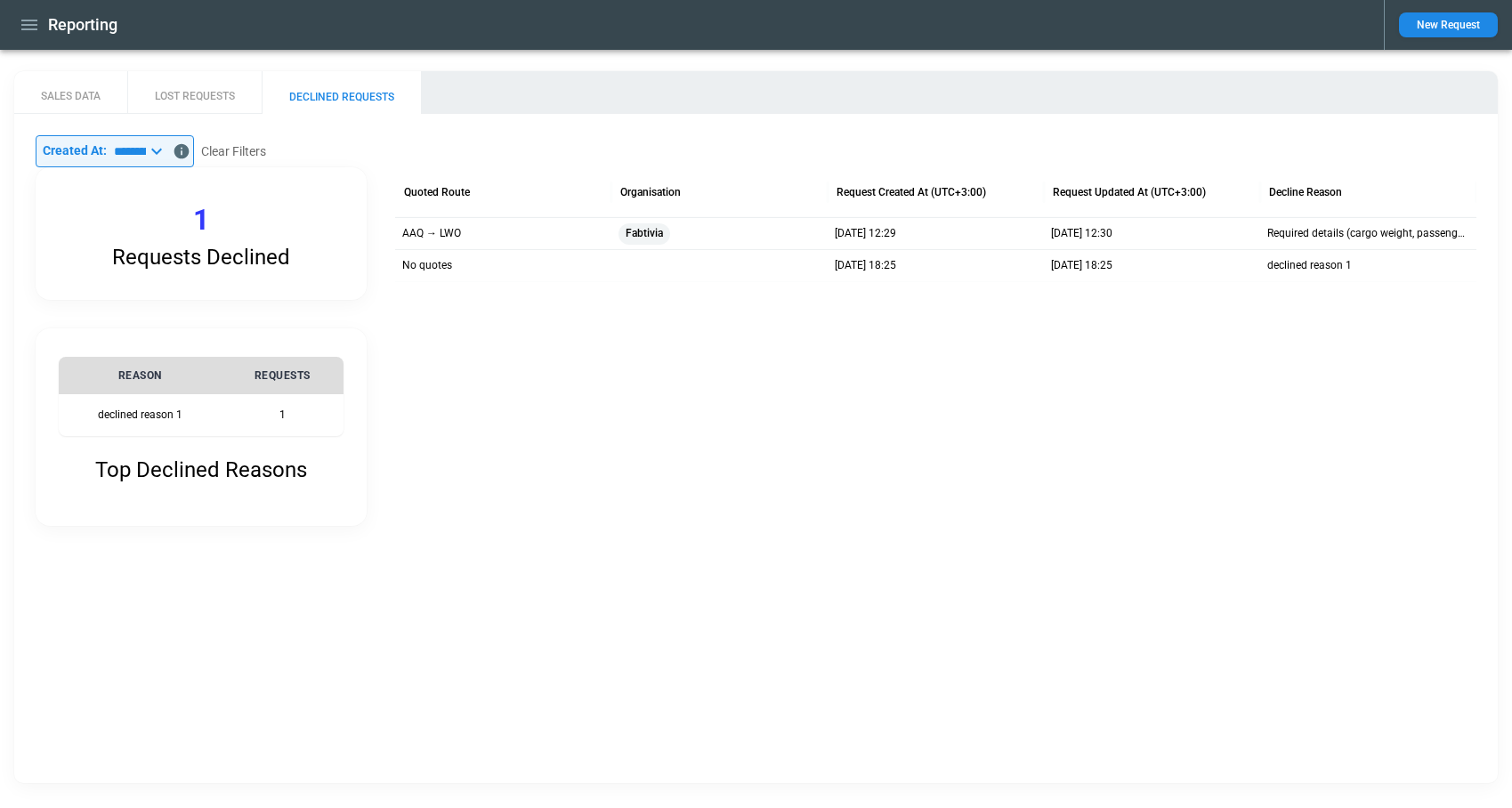
click at [451, 265] on div "No quotes" at bounding box center [503, 265] width 216 height 32
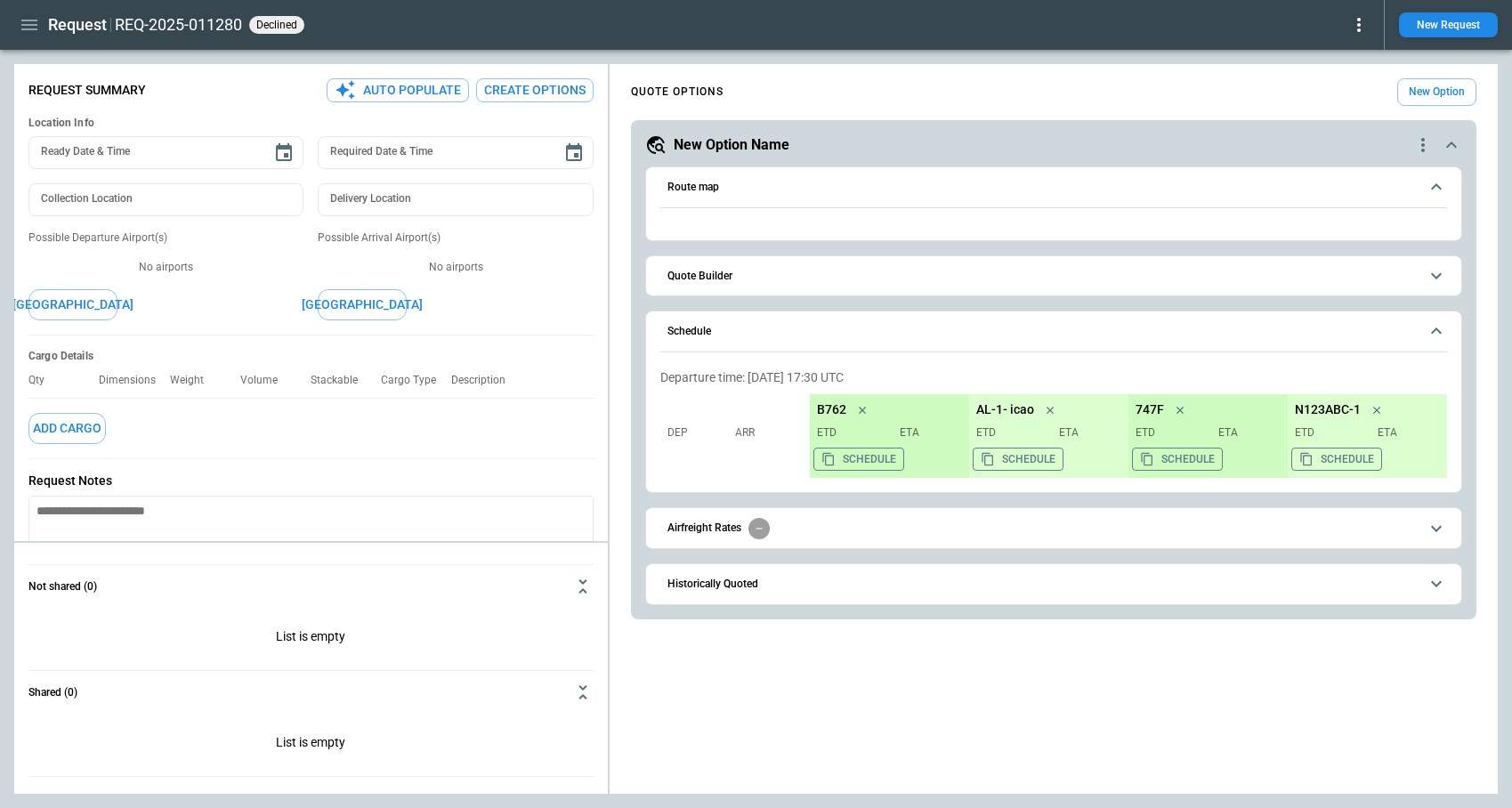
type textarea "*"
type input "**********"
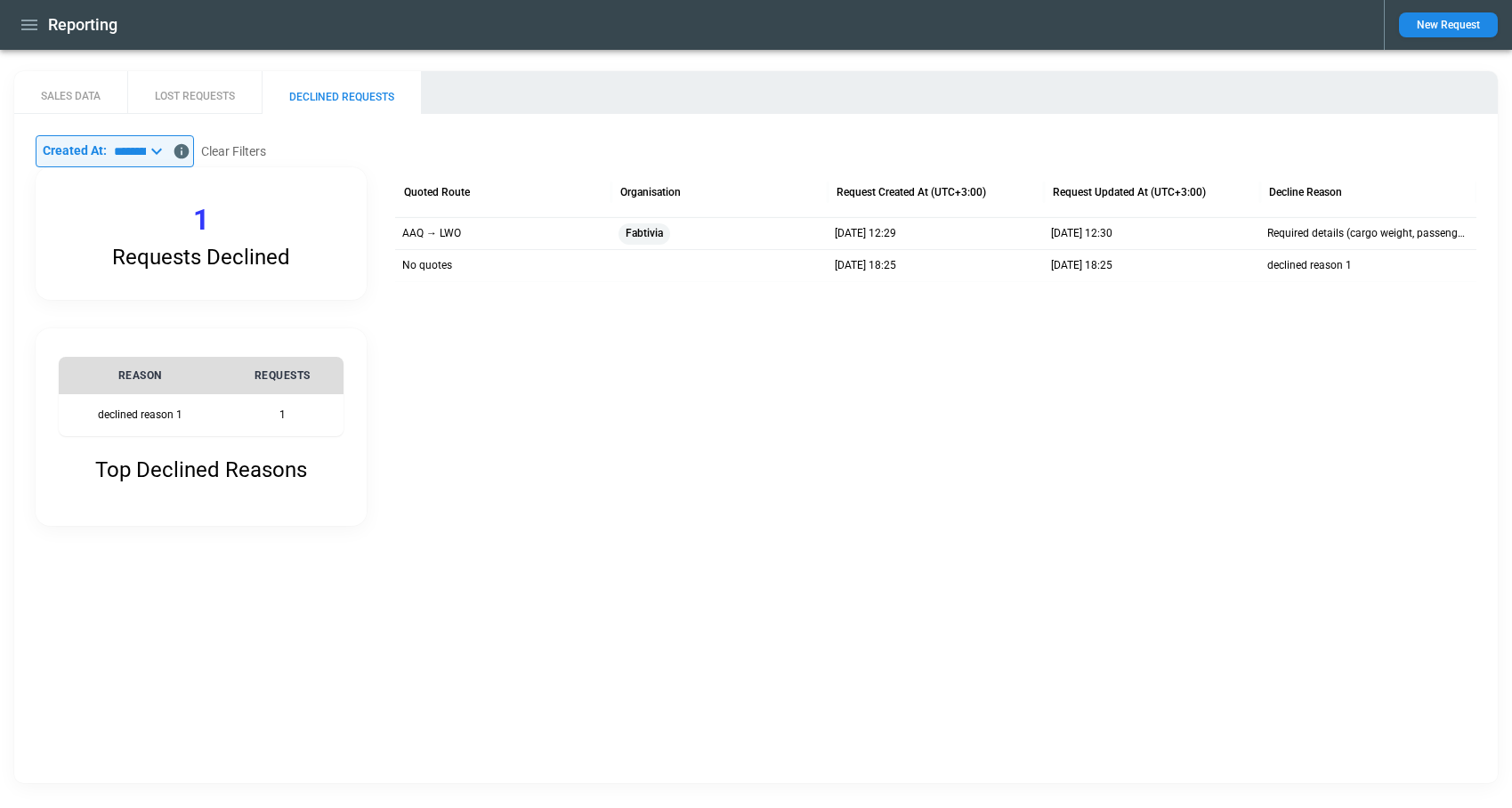
click at [162, 151] on icon at bounding box center [156, 152] width 11 height 6
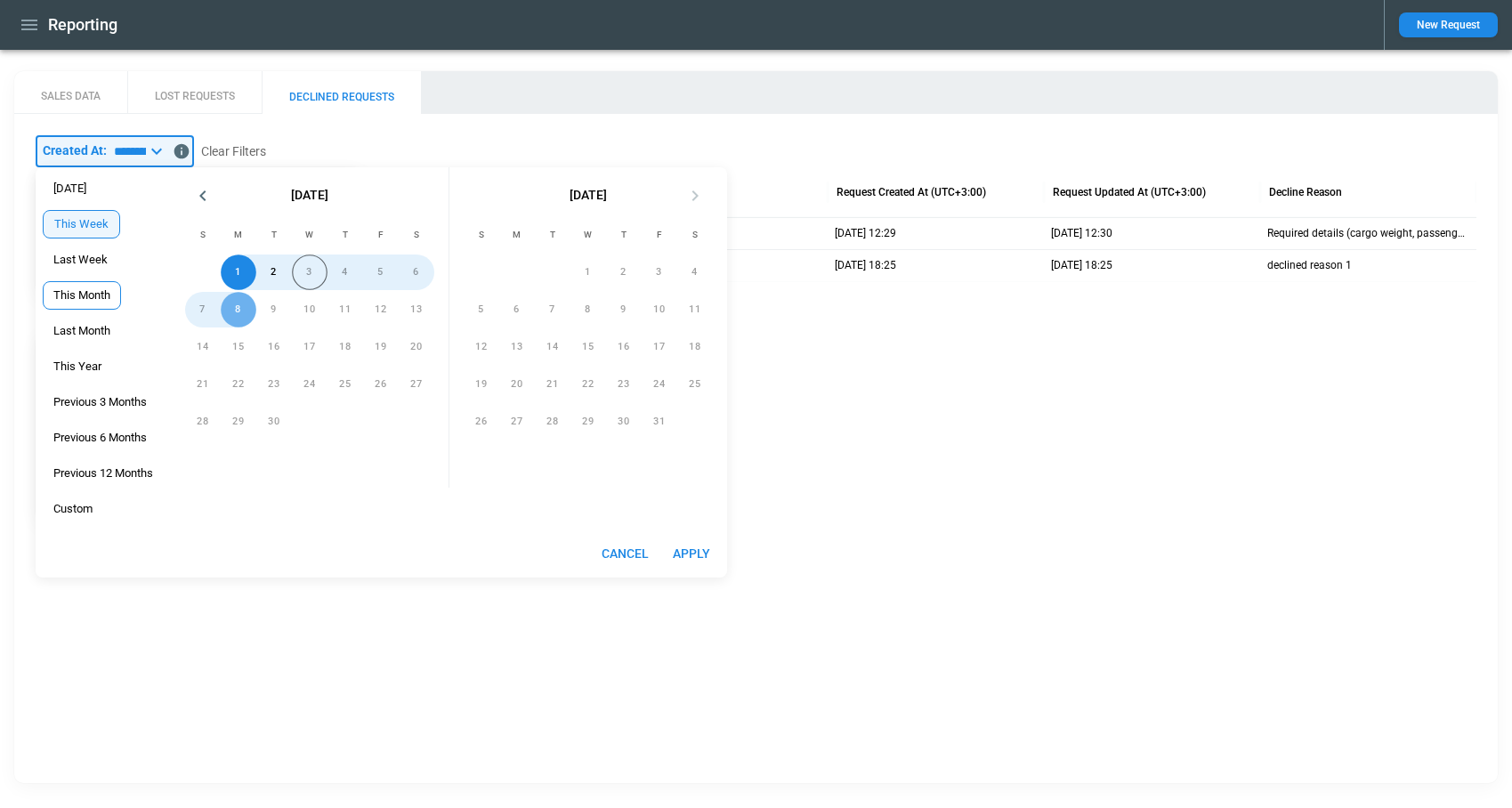
click at [83, 292] on span "This Month" at bounding box center [82, 295] width 77 height 14
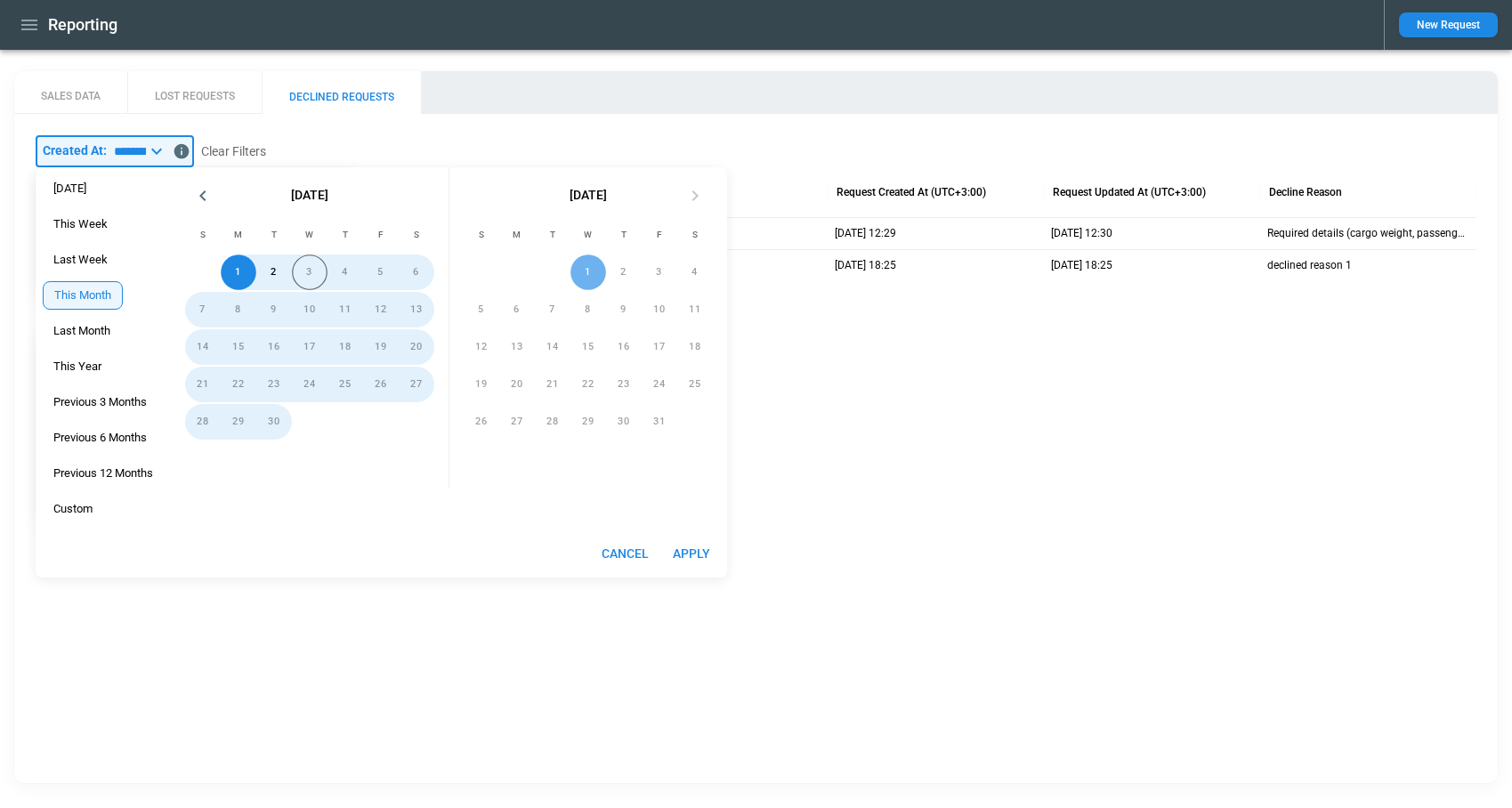
click at [683, 548] on button "Apply" at bounding box center [691, 553] width 57 height 33
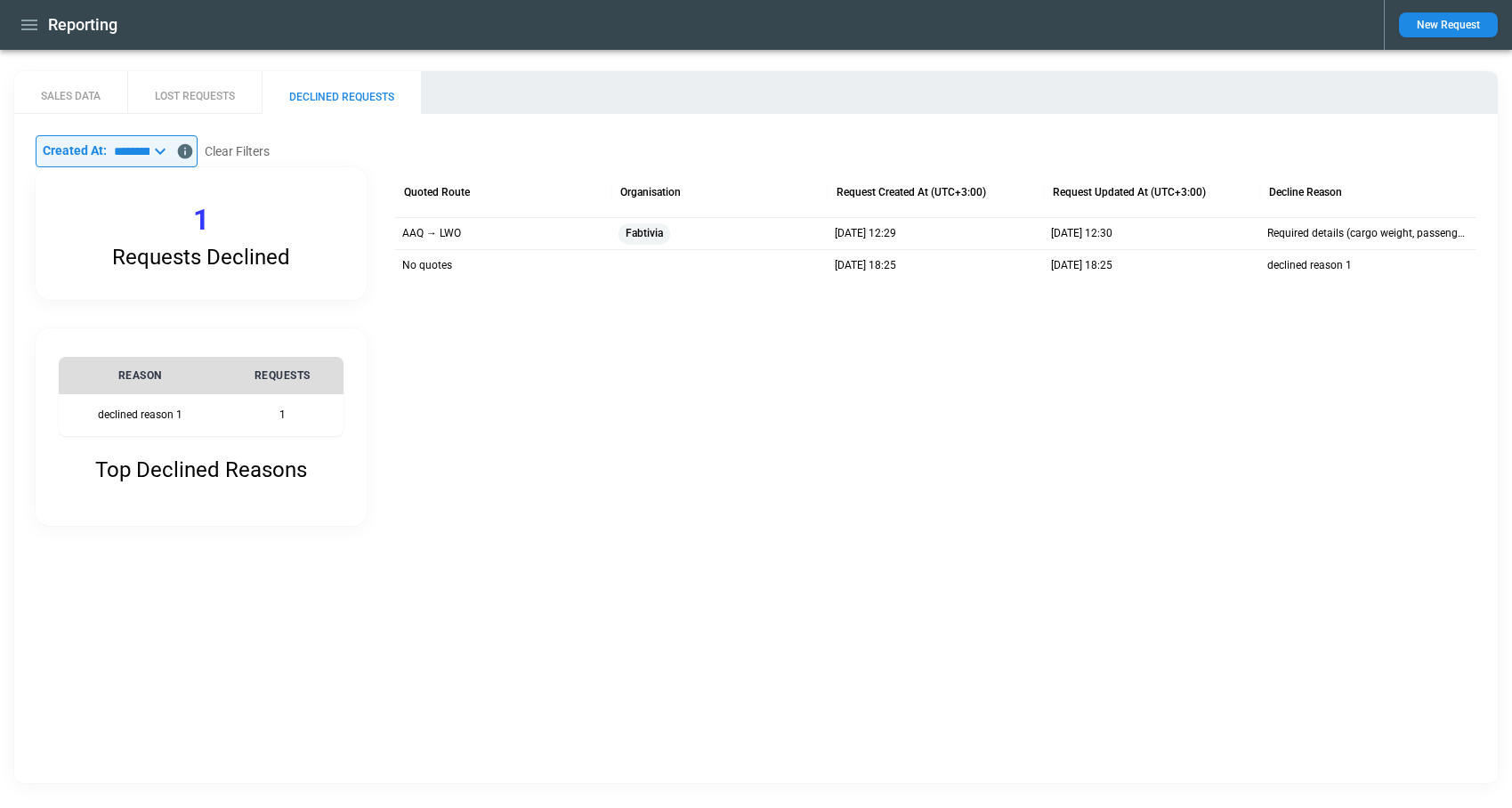
click at [171, 153] on icon at bounding box center [161, 152] width 22 height 22
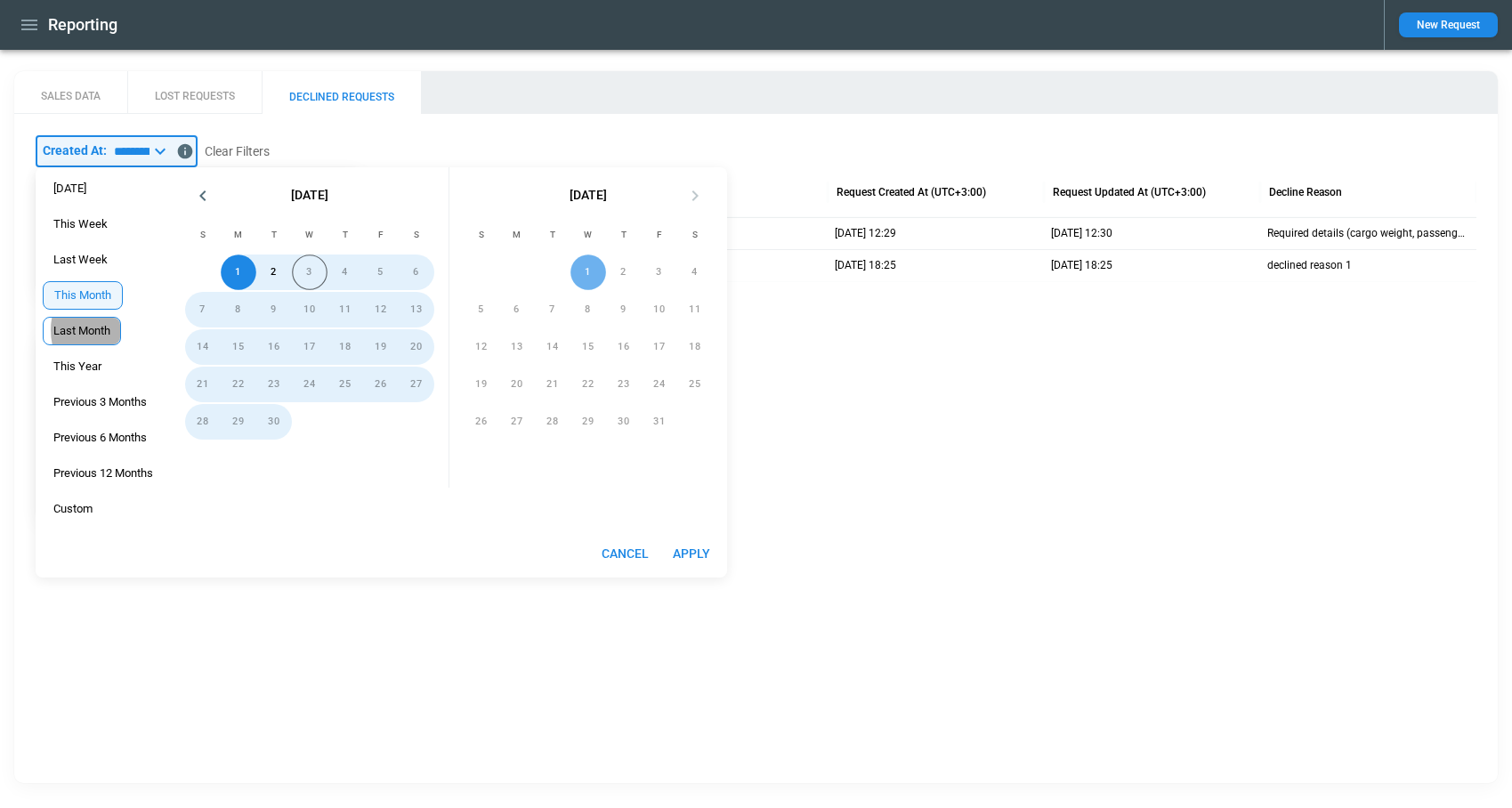
click at [96, 331] on span "Last Month" at bounding box center [82, 331] width 77 height 14
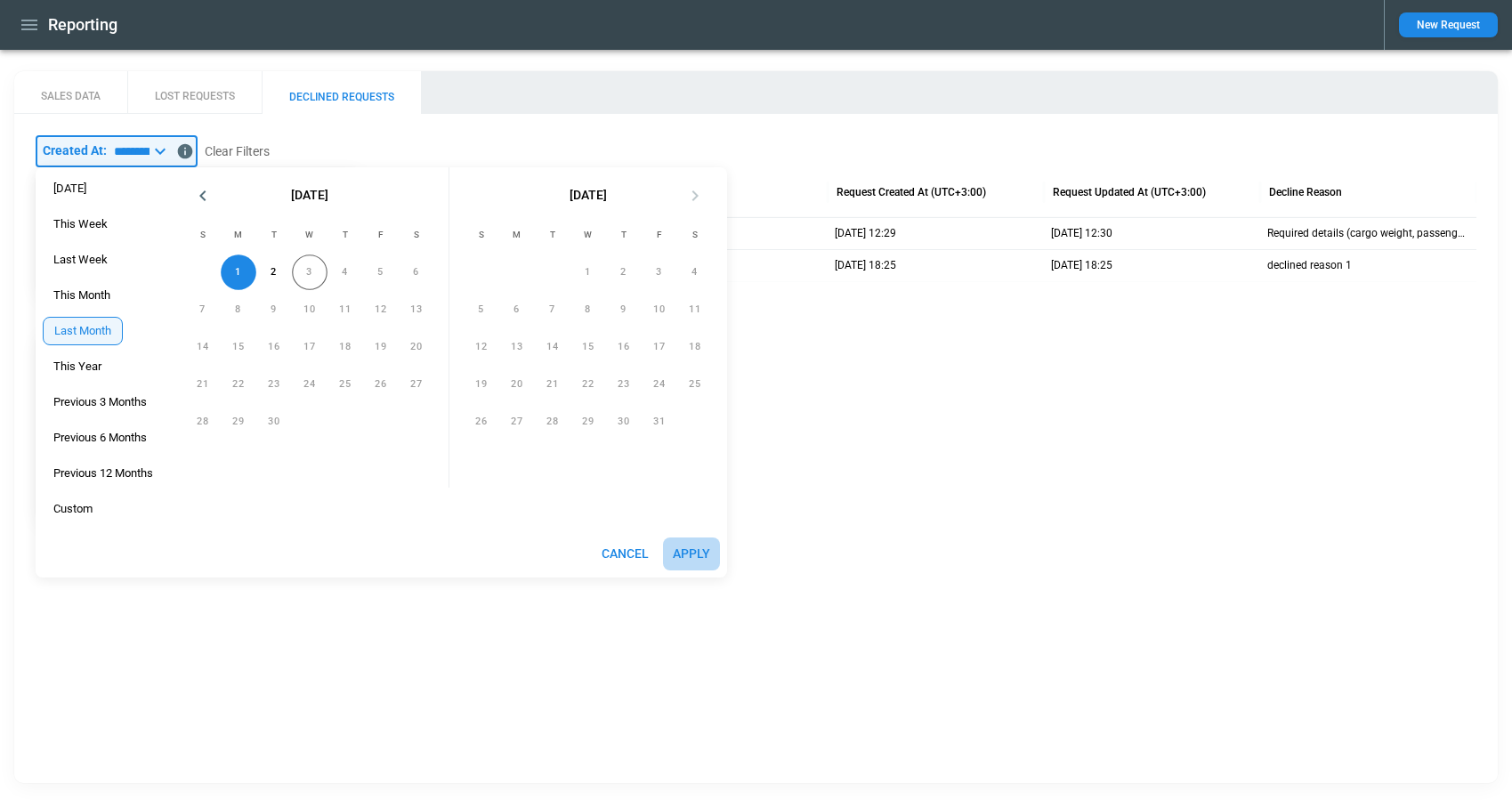
click at [679, 555] on button "Apply" at bounding box center [691, 553] width 57 height 33
type input "**********"
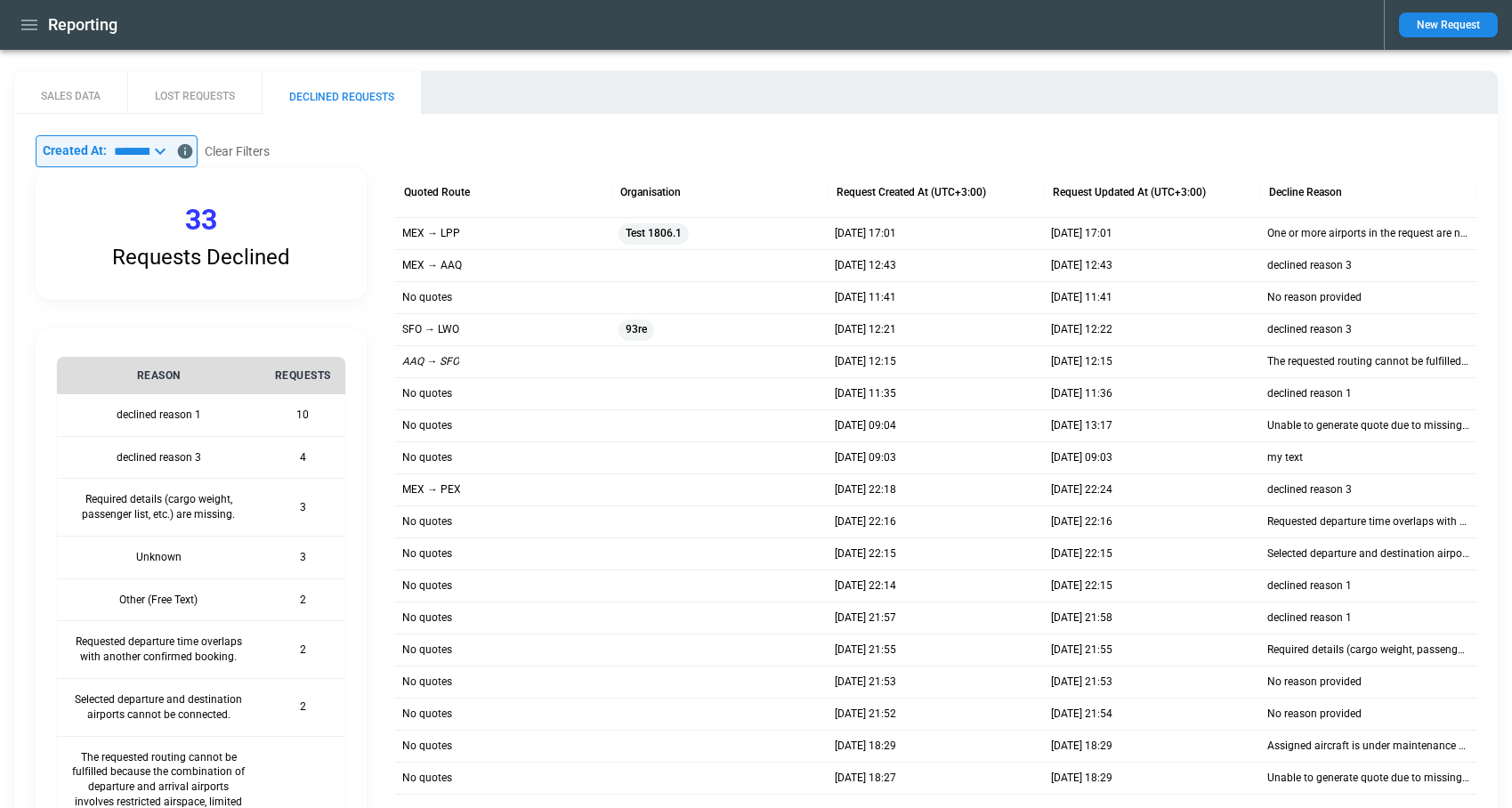
click at [21, 22] on icon "button" at bounding box center [30, 25] width 22 height 22
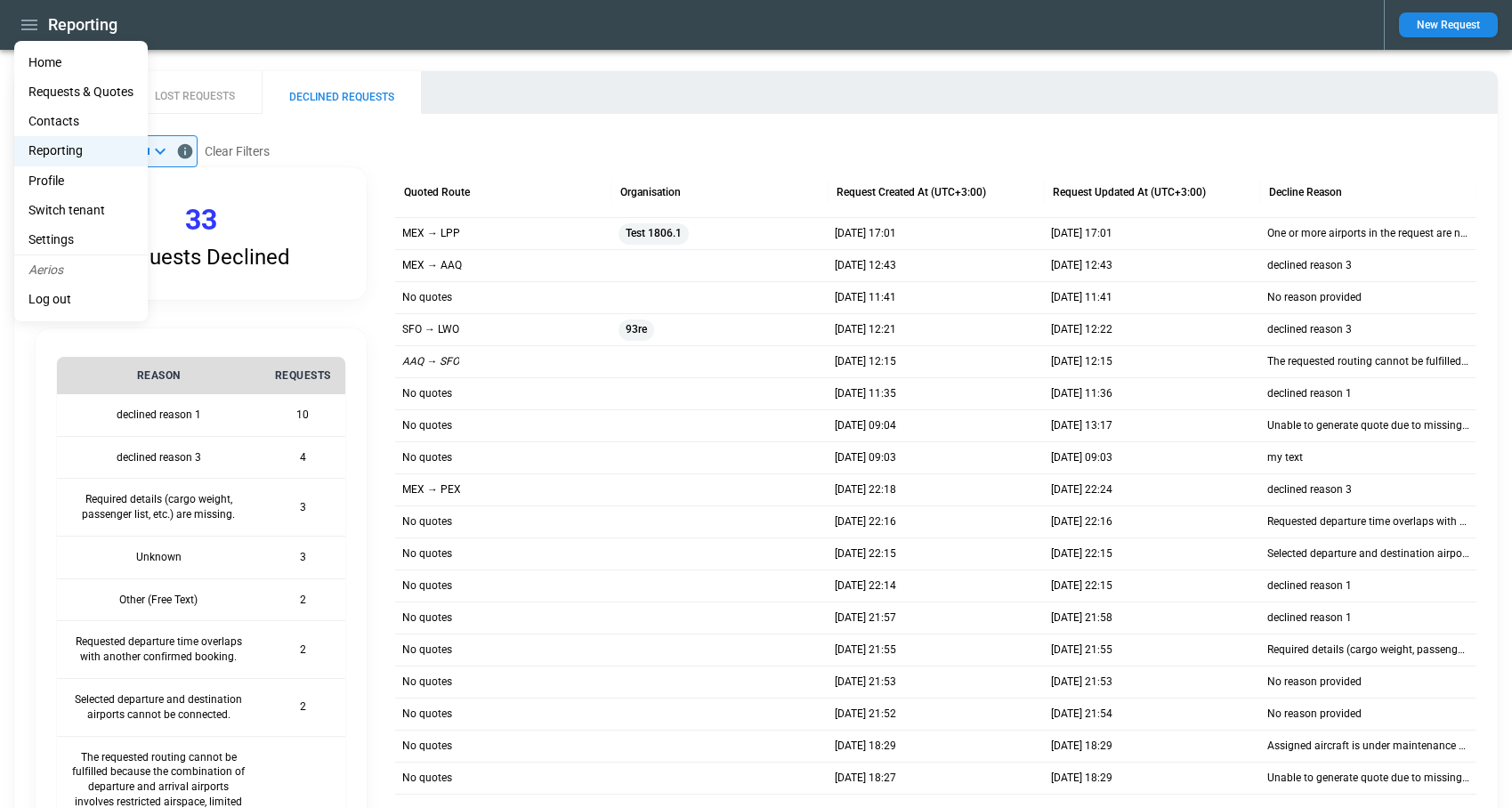
click at [53, 60] on li "Home" at bounding box center [80, 63] width 133 height 30
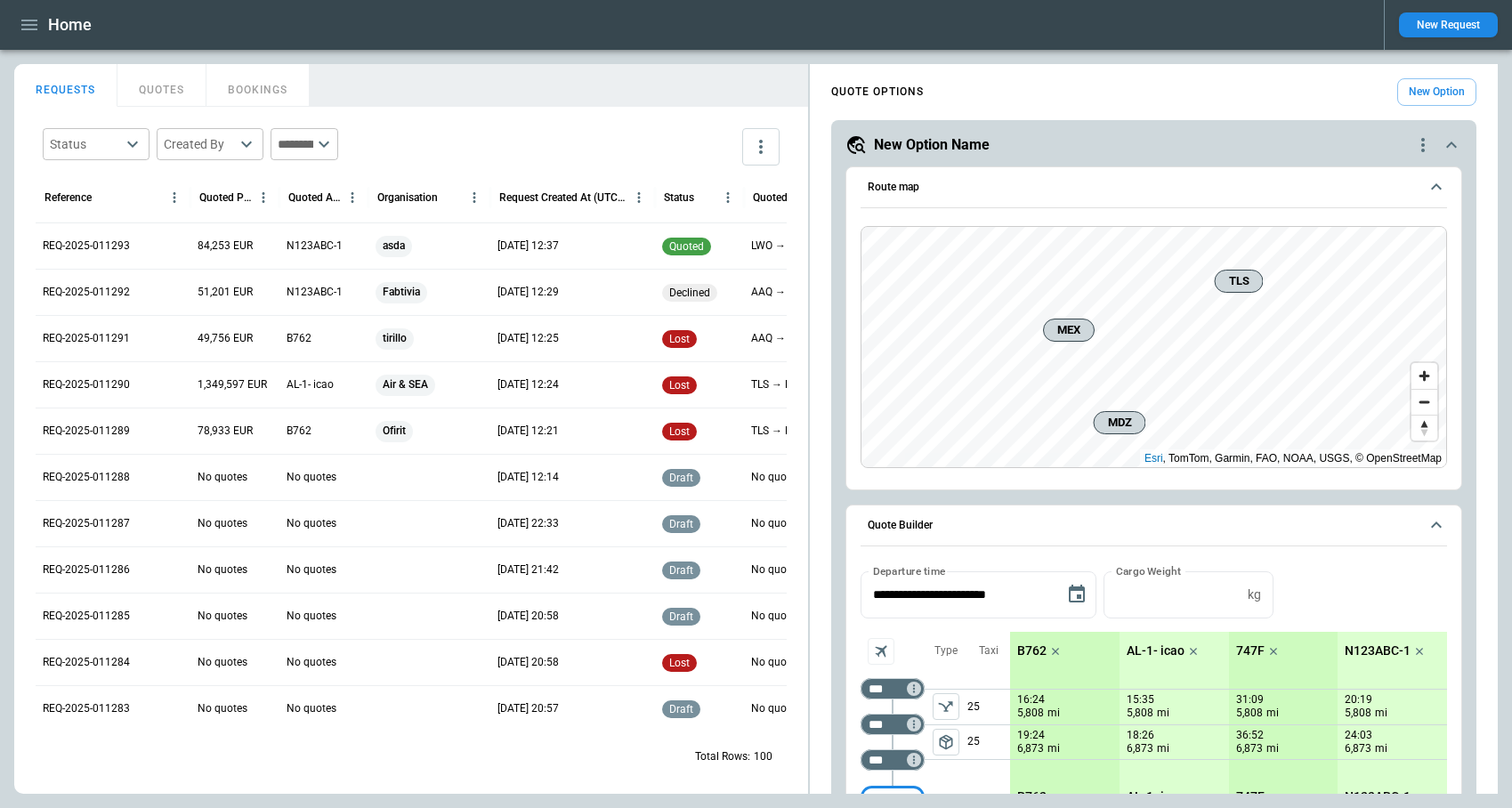
click at [1437, 29] on button "New Request" at bounding box center [1448, 25] width 99 height 25
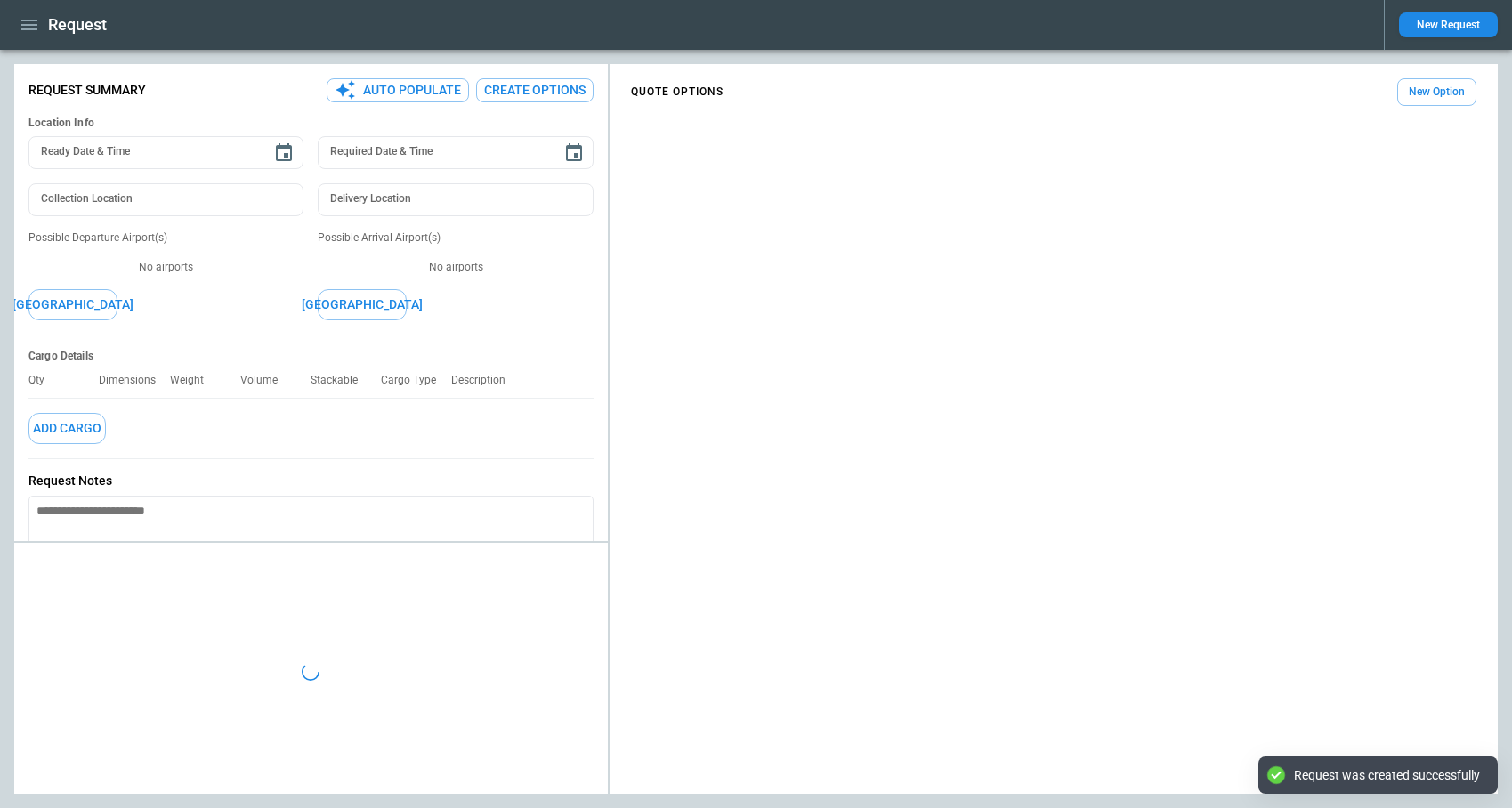
type textarea "*"
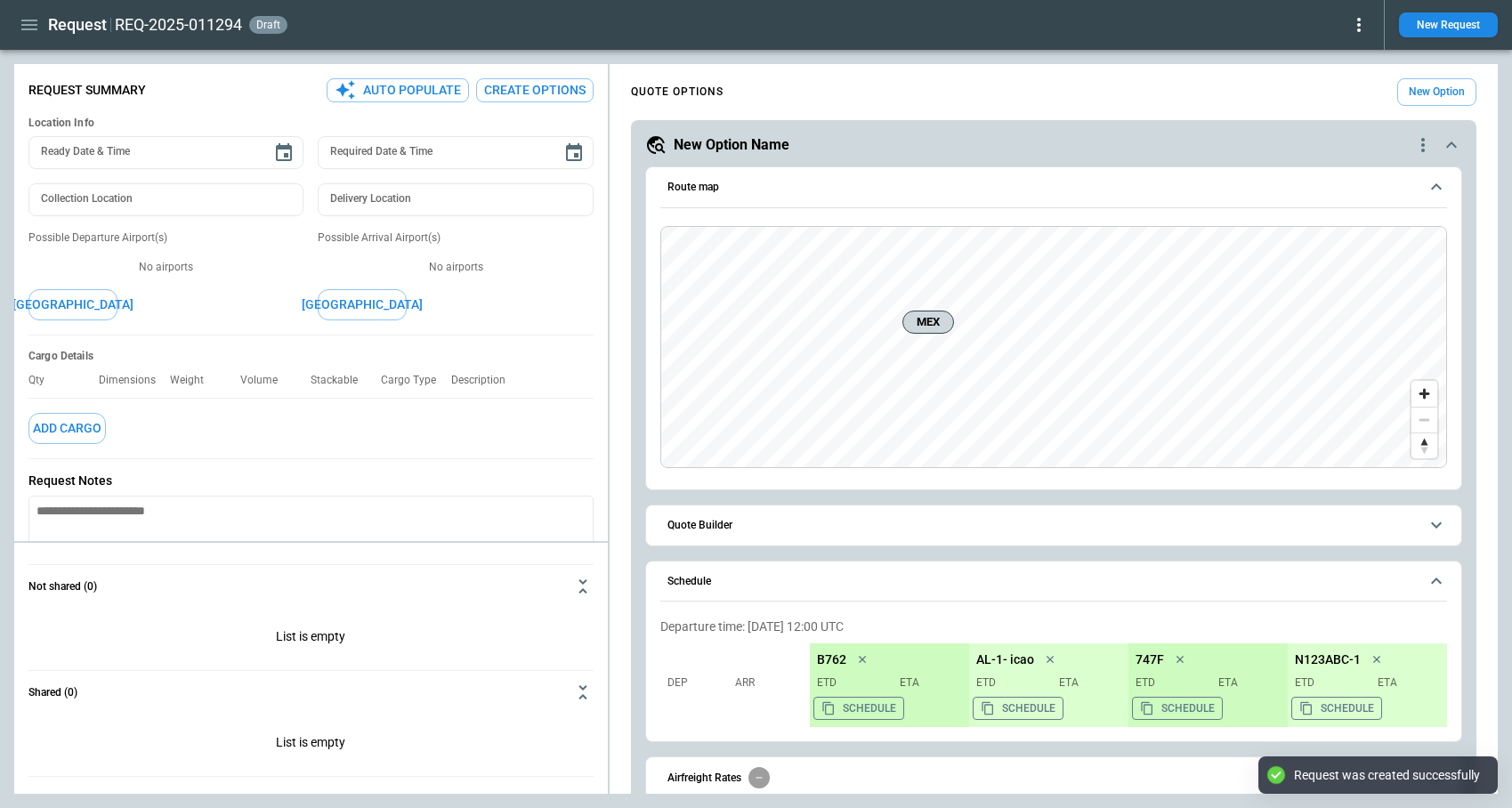
scroll to position [82, 0]
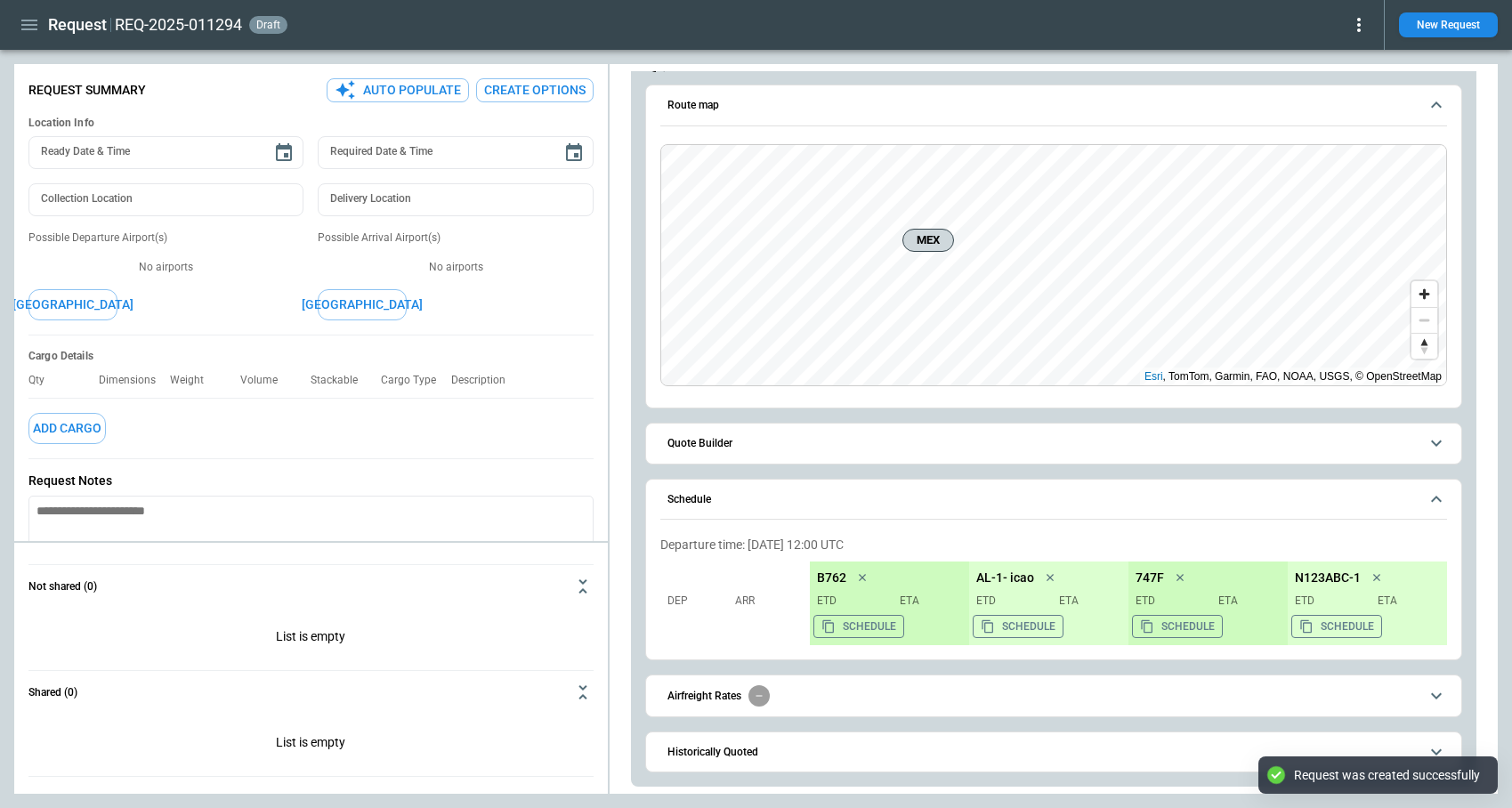
click at [725, 440] on h6 "Quote Builder" at bounding box center [700, 444] width 65 height 12
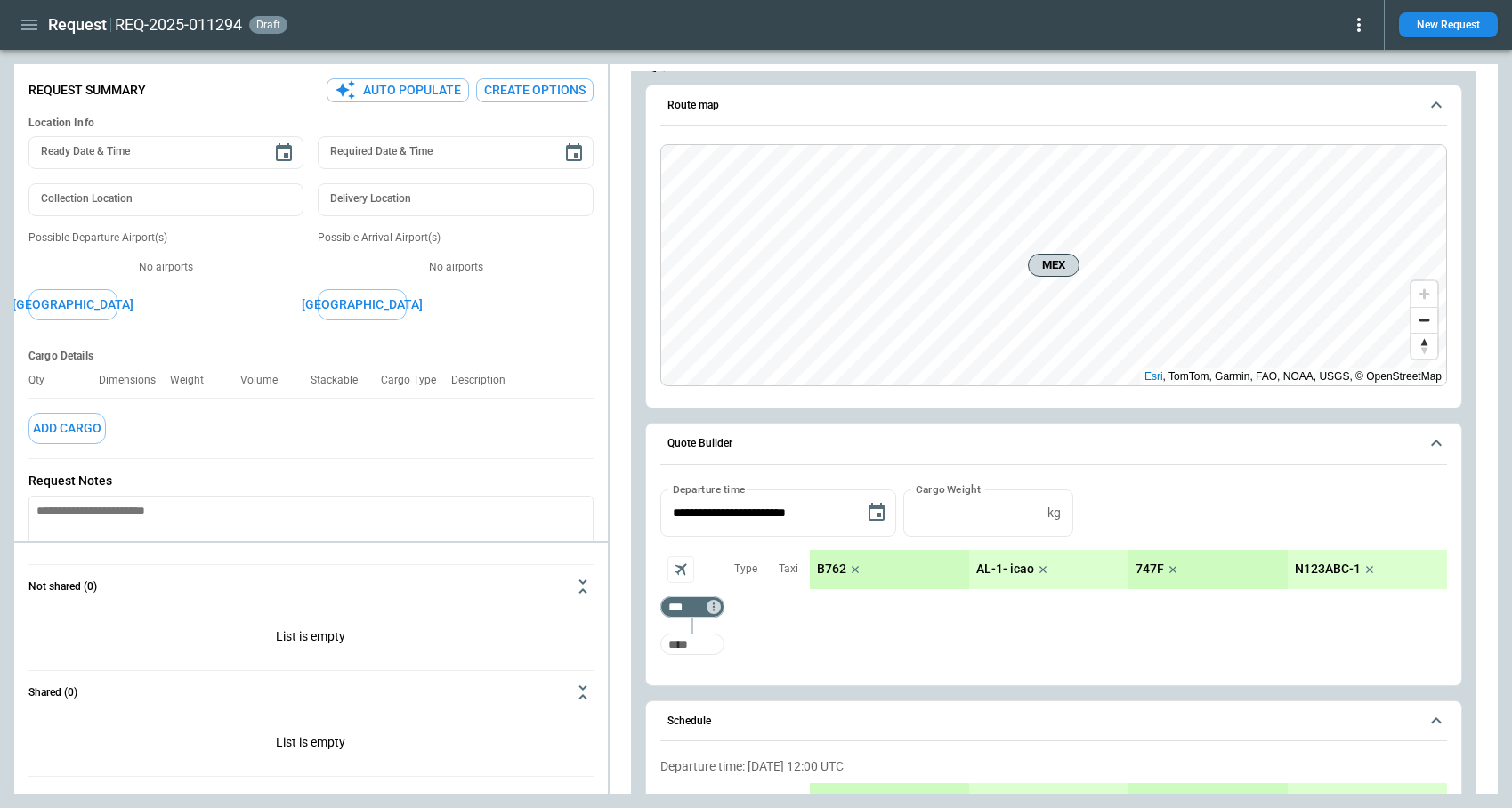
click at [699, 651] on input "Too short" at bounding box center [692, 644] width 57 height 32
type input "***"
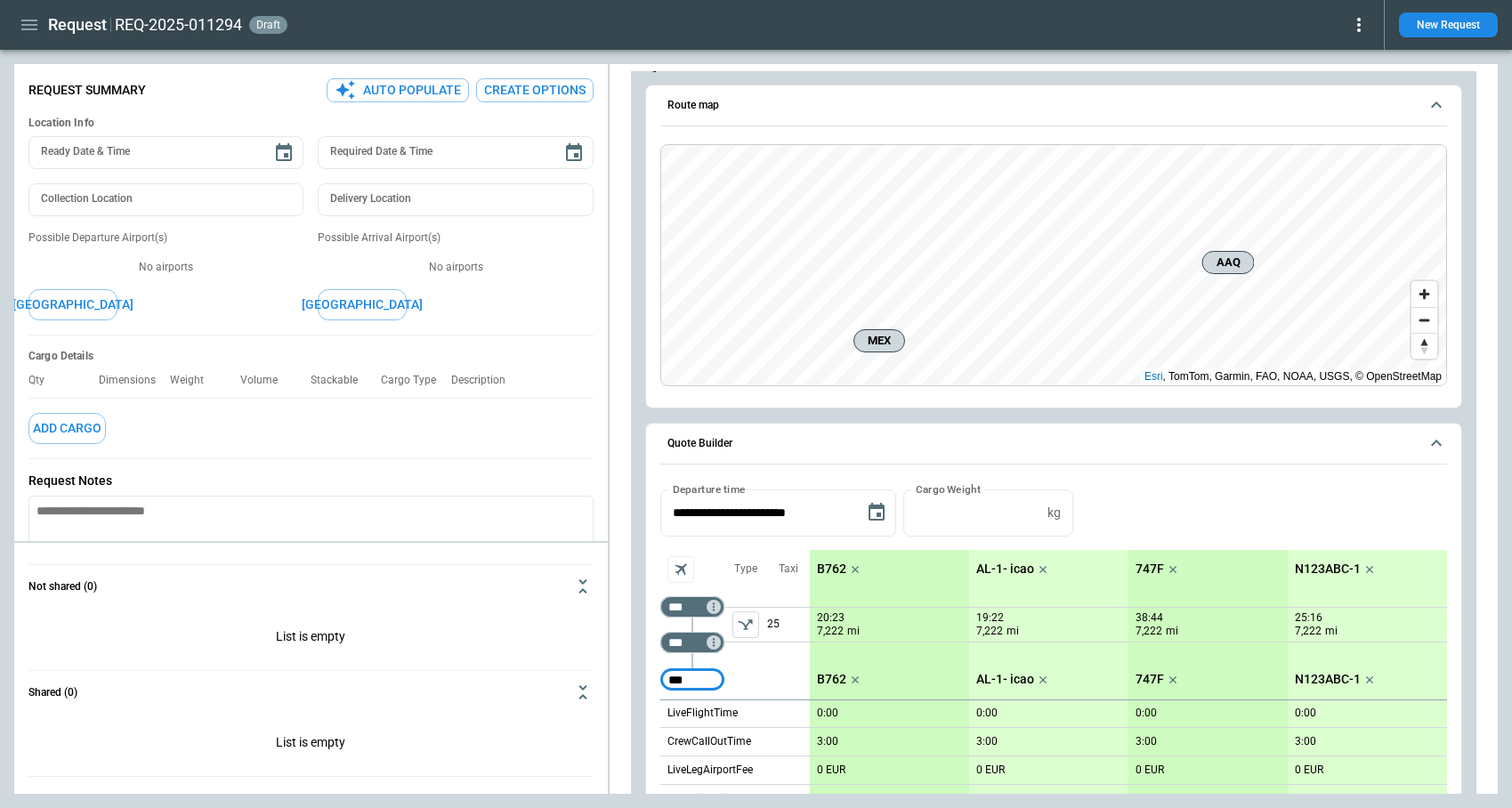
type input "***"
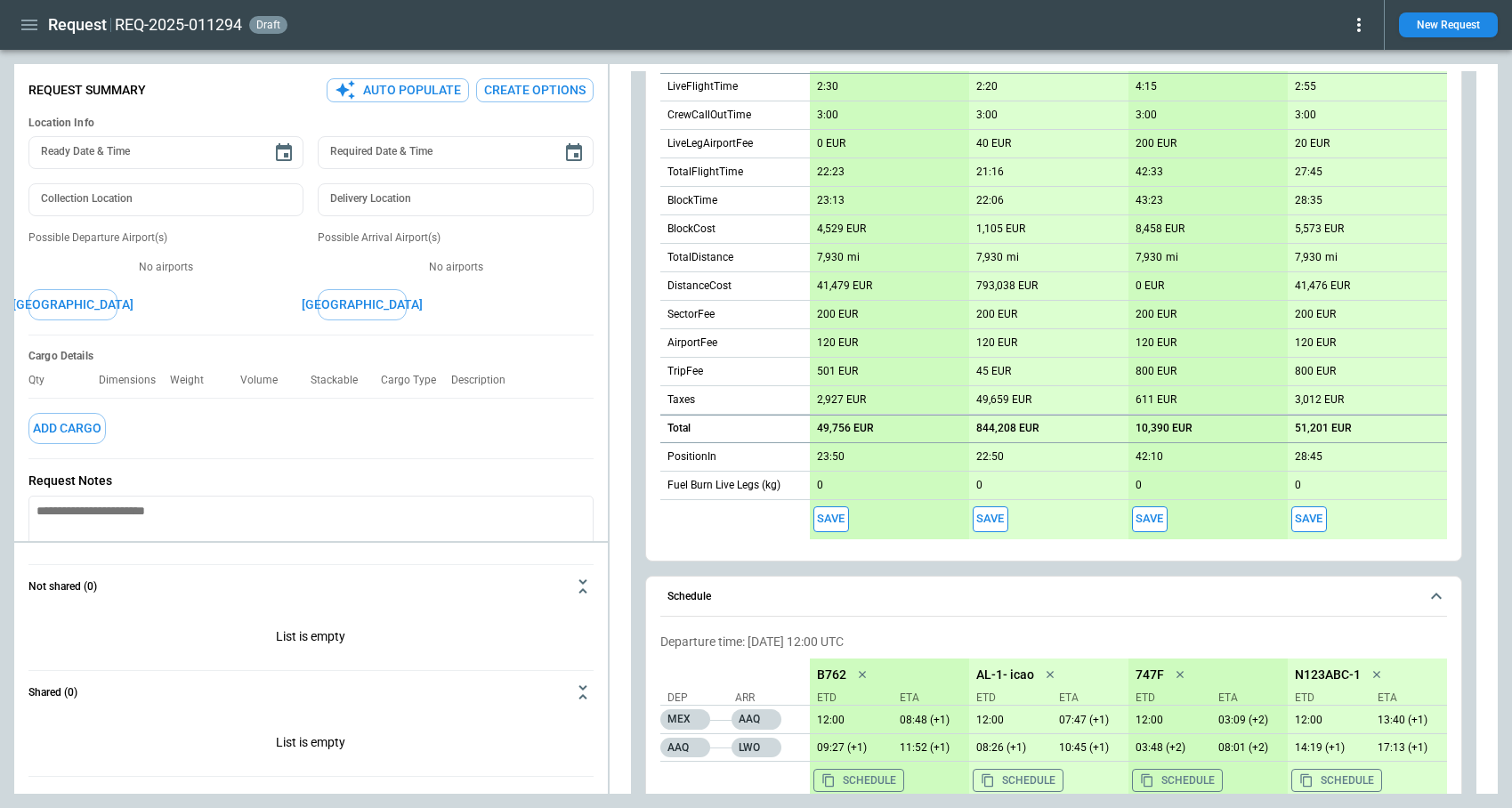
scroll to position [743, 0]
click at [1361, 25] on icon at bounding box center [1359, 25] width 22 height 22
click at [1331, 74] on button "Lost" at bounding box center [1338, 81] width 59 height 26
